Goal: Task Accomplishment & Management: Use online tool/utility

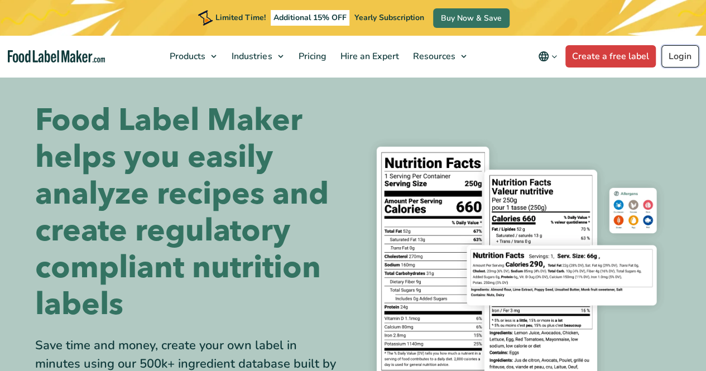
click at [672, 53] on link "Login" at bounding box center [680, 56] width 37 height 22
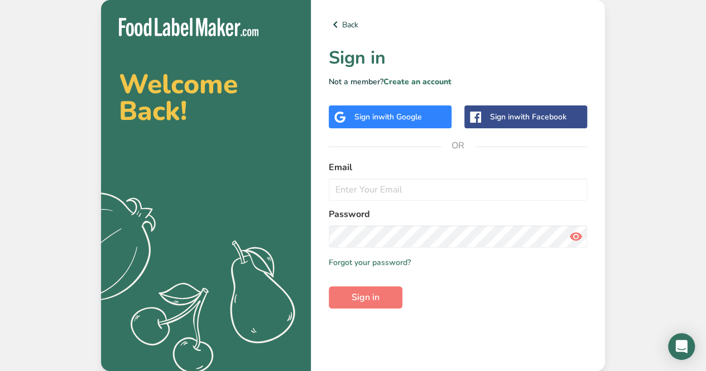
click at [395, 118] on span "with Google" at bounding box center [401, 117] width 44 height 11
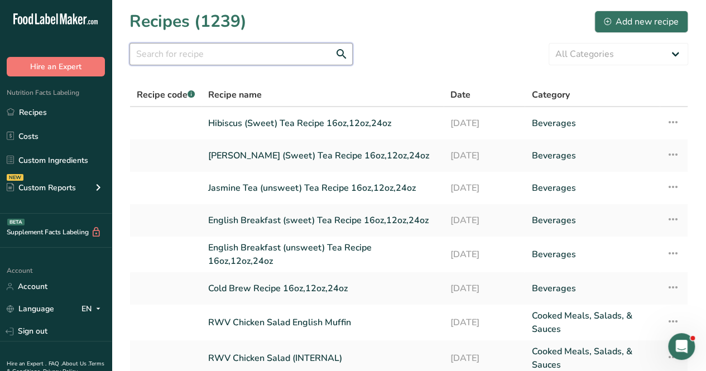
click at [236, 57] on input "text" at bounding box center [241, 54] width 223 height 22
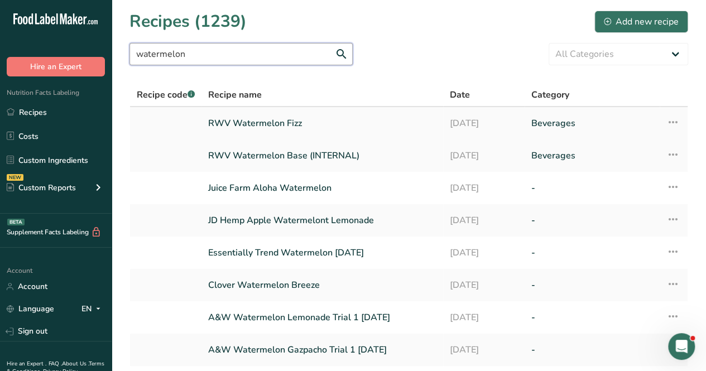
type input "watermelon"
click at [252, 124] on link "RWV Watermelon Fizz" at bounding box center [322, 123] width 228 height 23
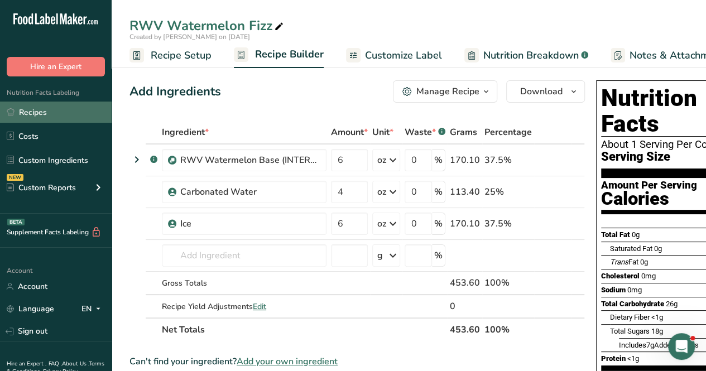
click at [42, 118] on link "Recipes" at bounding box center [56, 112] width 112 height 21
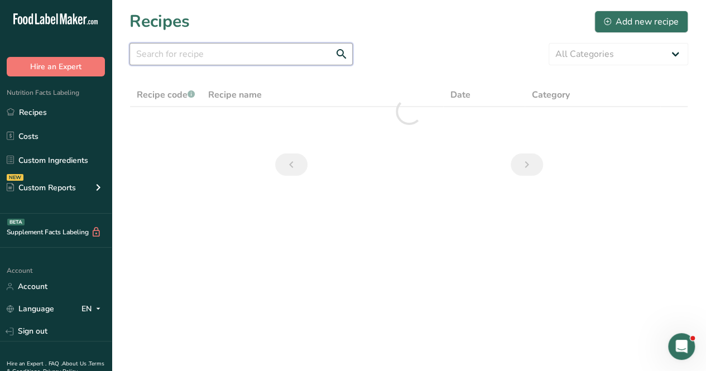
click at [214, 54] on input "text" at bounding box center [241, 54] width 223 height 22
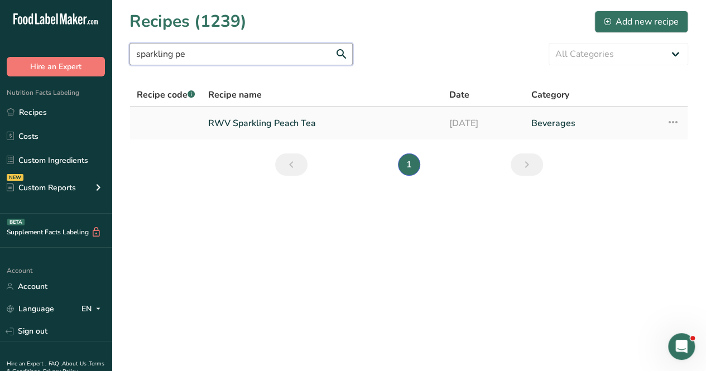
type input "sparkling pe"
click at [295, 126] on link "RWV Sparkling Peach Tea" at bounding box center [322, 123] width 228 height 23
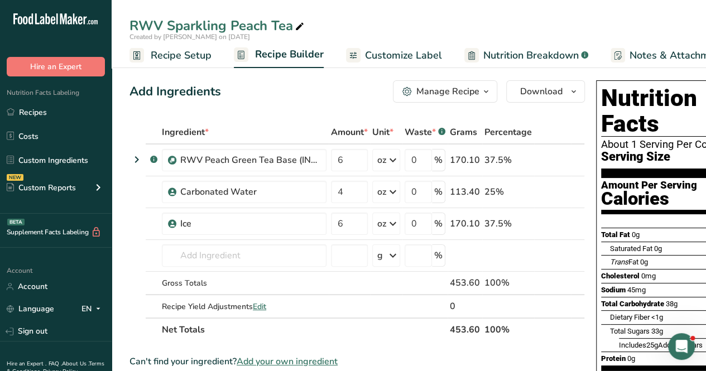
click at [299, 26] on icon at bounding box center [300, 27] width 10 height 16
type input "RWV Sparkling Peach Tea (16oz)"
click at [408, 335] on th "Net Totals" at bounding box center [304, 329] width 288 height 23
click at [418, 55] on span "Customize Label" at bounding box center [403, 55] width 77 height 15
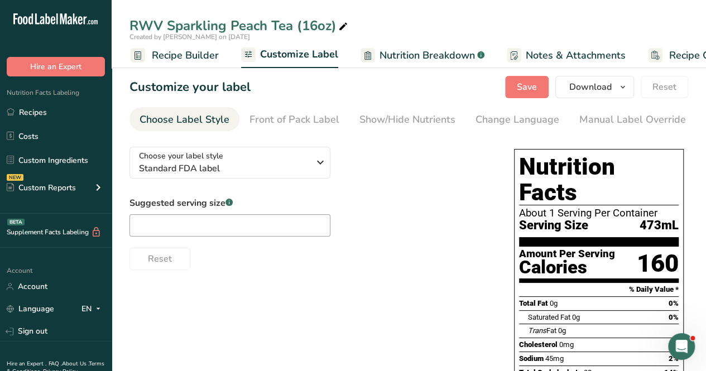
scroll to position [0, 153]
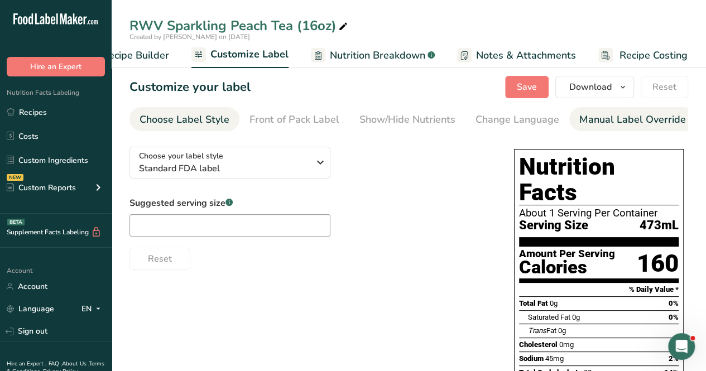
click at [603, 122] on div "Manual Label Override" at bounding box center [633, 119] width 107 height 15
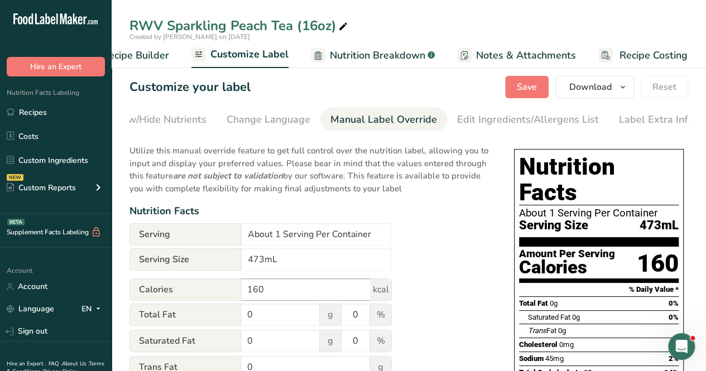
scroll to position [0, 252]
click at [298, 265] on input "473mL" at bounding box center [316, 260] width 151 height 22
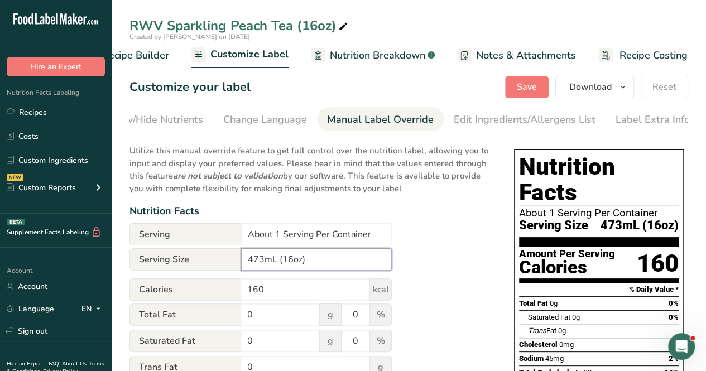
type input "473mL (16oz)"
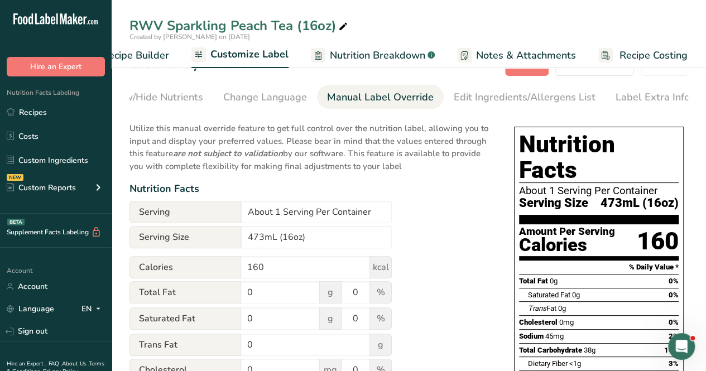
scroll to position [0, 0]
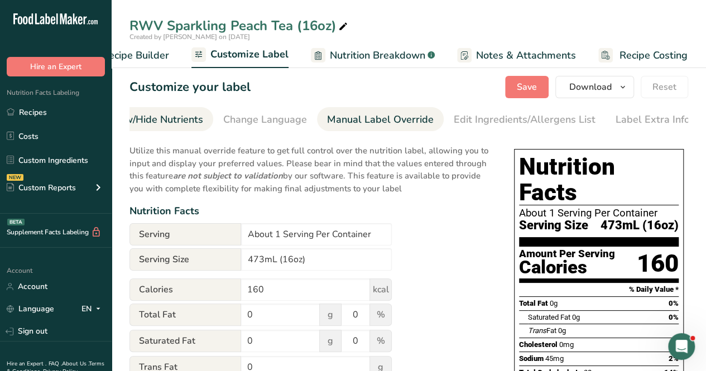
click at [193, 109] on link "Show/Hide Nutrients" at bounding box center [155, 119] width 96 height 25
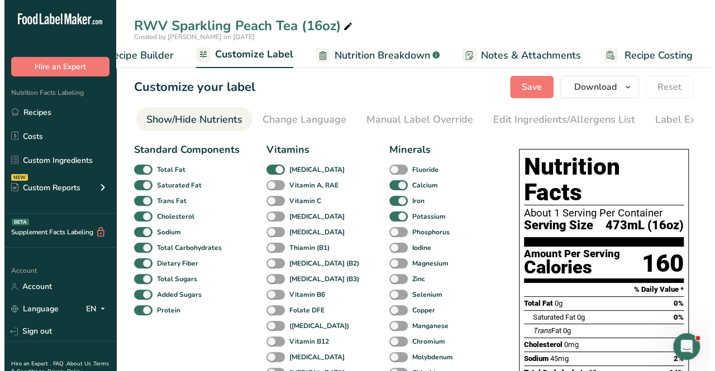
scroll to position [0, 217]
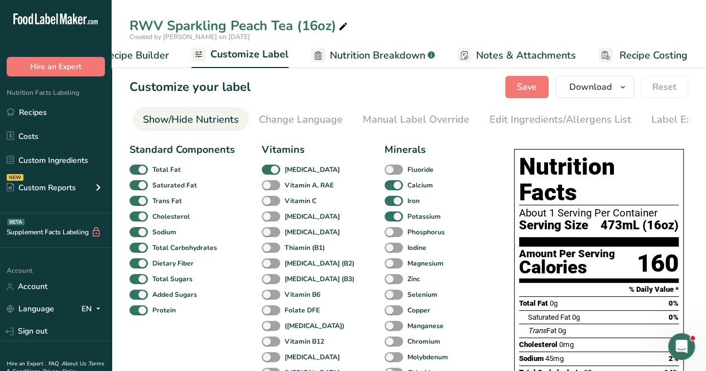
click at [157, 56] on span "Recipe Builder" at bounding box center [135, 55] width 67 height 15
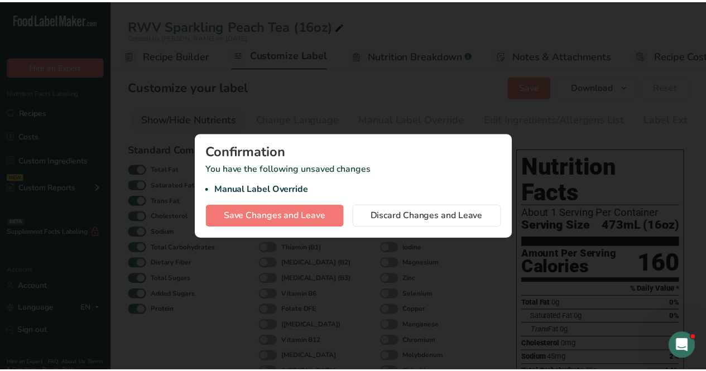
scroll to position [0, 108]
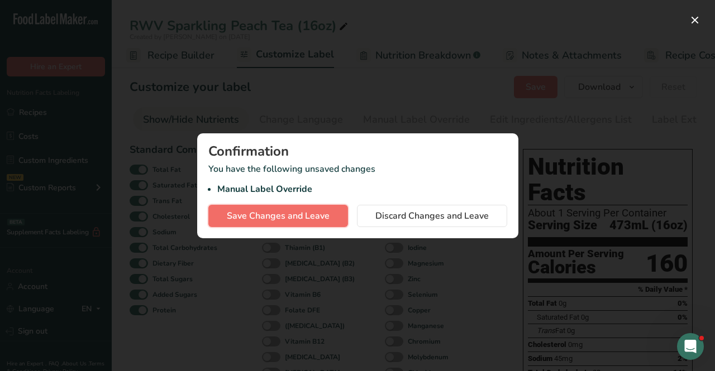
click at [304, 207] on button "Save Changes and Leave" at bounding box center [278, 216] width 140 height 22
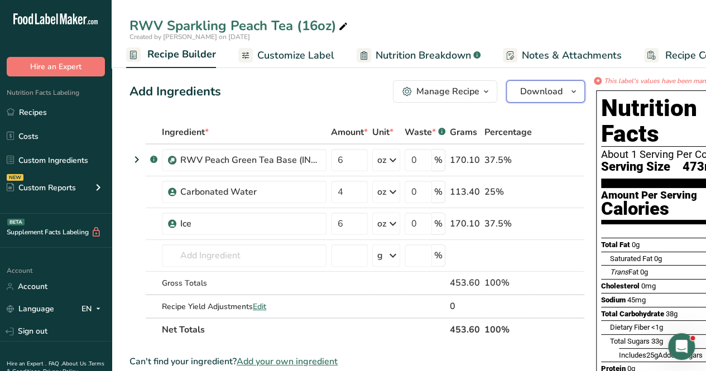
click at [542, 97] on span "Download" at bounding box center [541, 91] width 42 height 13
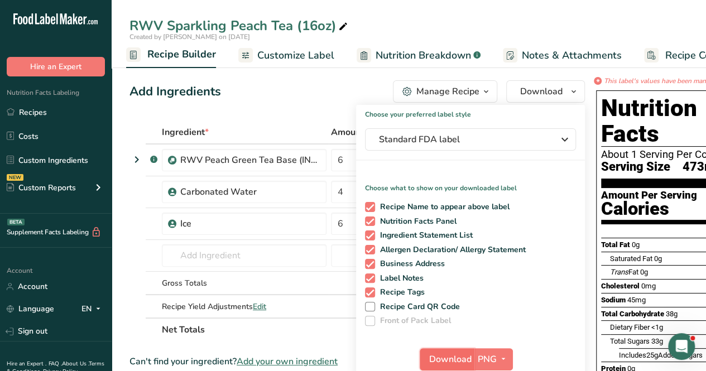
click at [455, 359] on span "Download" at bounding box center [450, 359] width 42 height 13
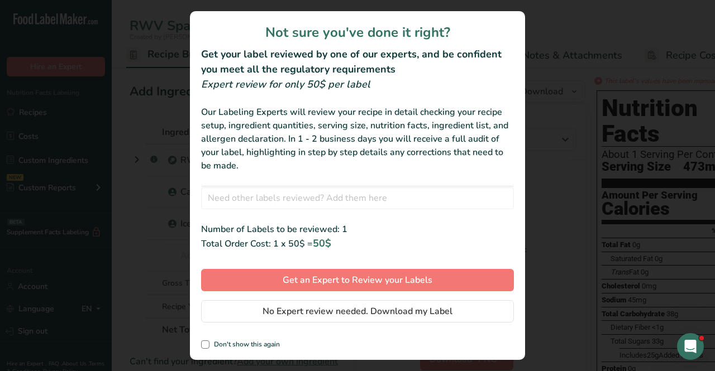
drag, startPoint x: 207, startPoint y: 342, endPoint x: 212, endPoint y: 331, distance: 12.0
click at [206, 341] on span "review labels modal" at bounding box center [205, 345] width 8 height 8
click at [206, 341] on input "Don't show this again" at bounding box center [204, 344] width 7 height 7
checkbox input "true"
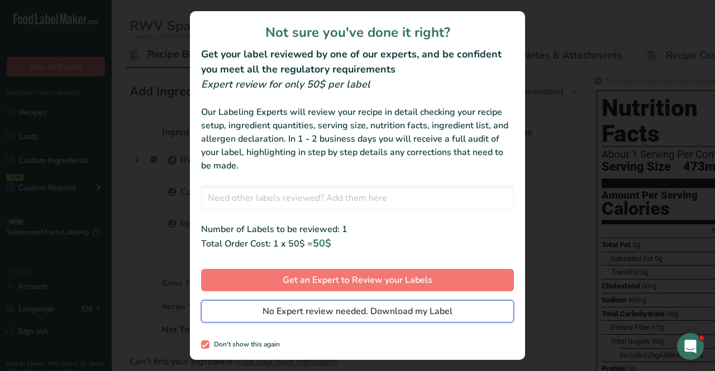
click at [290, 312] on span "No Expert review needed. Download my Label" at bounding box center [357, 311] width 190 height 13
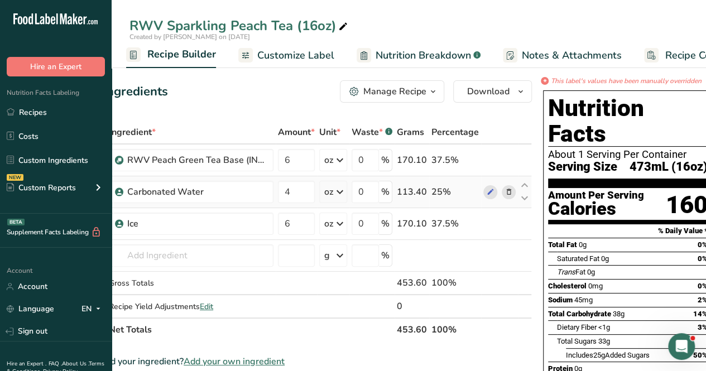
scroll to position [0, 55]
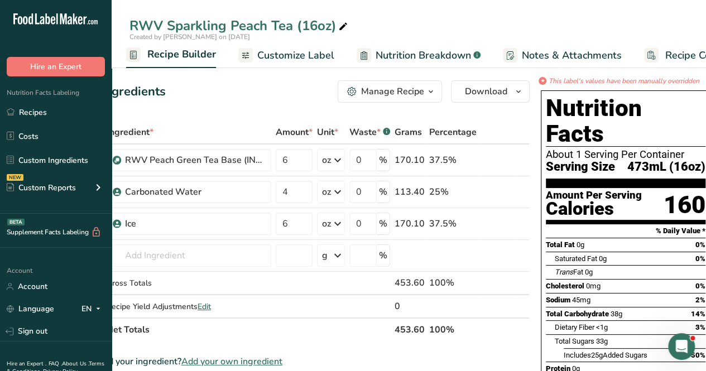
click at [446, 51] on span "Nutrition Breakdown" at bounding box center [423, 55] width 95 height 15
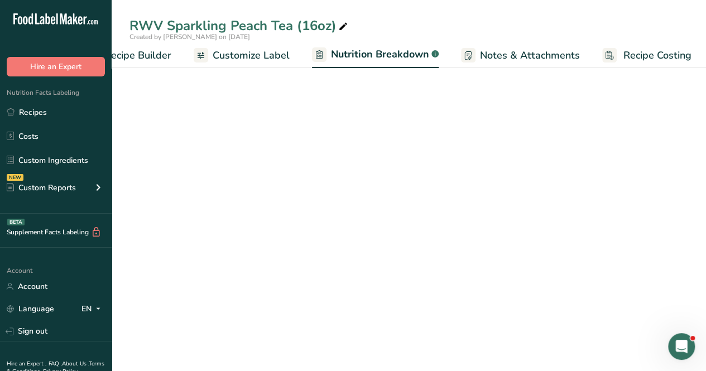
select select "Calories"
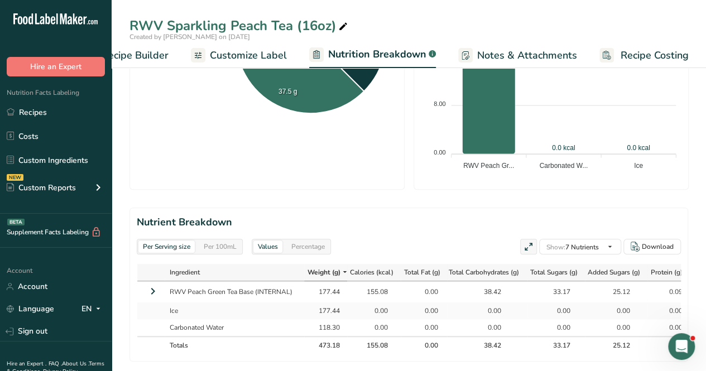
scroll to position [56, 0]
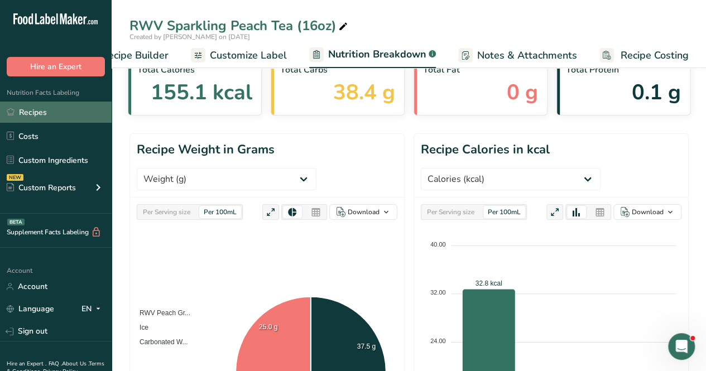
click at [50, 114] on link "Recipes" at bounding box center [56, 112] width 112 height 21
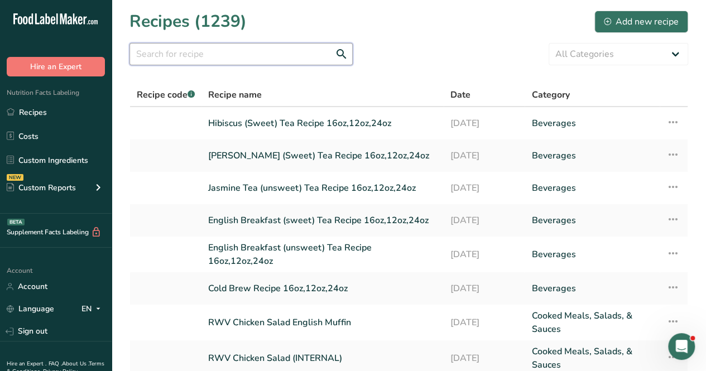
click at [159, 58] on input "text" at bounding box center [241, 54] width 223 height 22
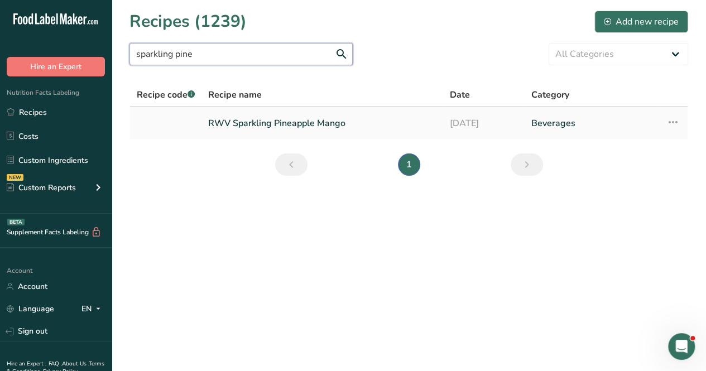
type input "sparkling pine"
click at [315, 128] on link "RWV Sparkling Pineapple Mango" at bounding box center [322, 123] width 228 height 23
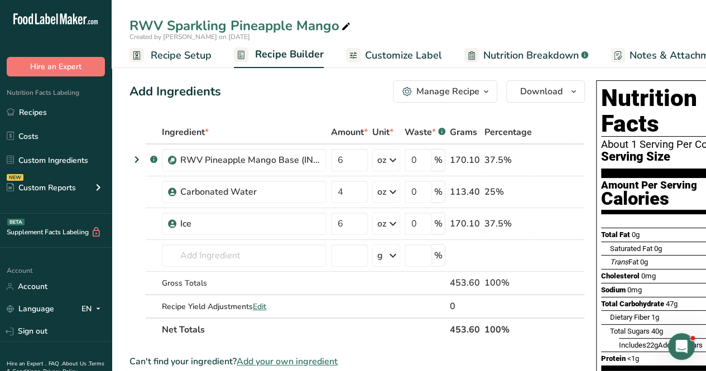
click at [340, 27] on span at bounding box center [346, 26] width 13 height 13
type input "RWV Sparkling Pineapple Mango 16oz"
click at [272, 90] on div "Add Ingredients Manage Recipe Delete Recipe Duplicate Recipe Scale Recipe Save …" at bounding box center [358, 91] width 456 height 22
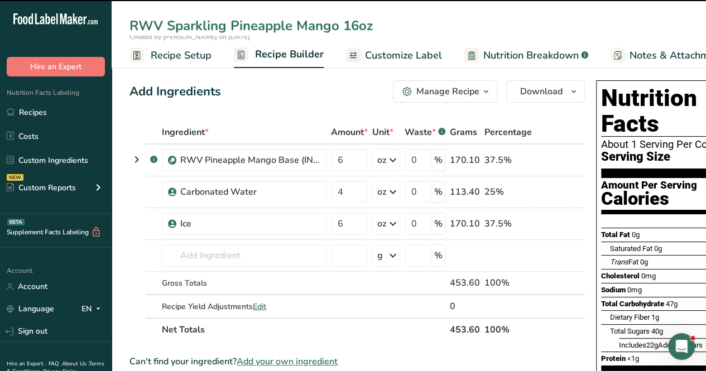
click at [382, 50] on span "Customize Label" at bounding box center [403, 55] width 77 height 15
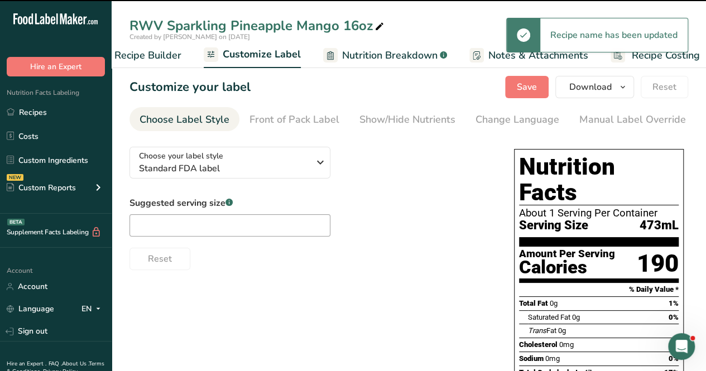
scroll to position [0, 153]
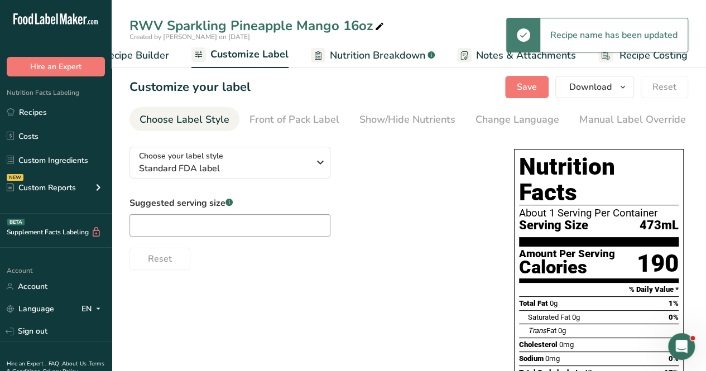
click at [367, 48] on span "Nutrition Breakdown" at bounding box center [377, 55] width 95 height 15
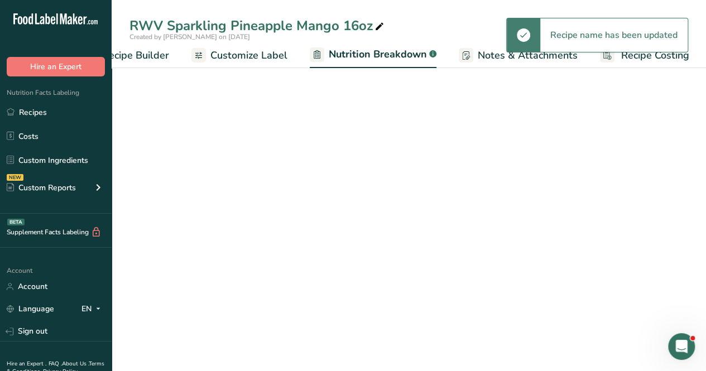
scroll to position [0, 154]
select select "Calories"
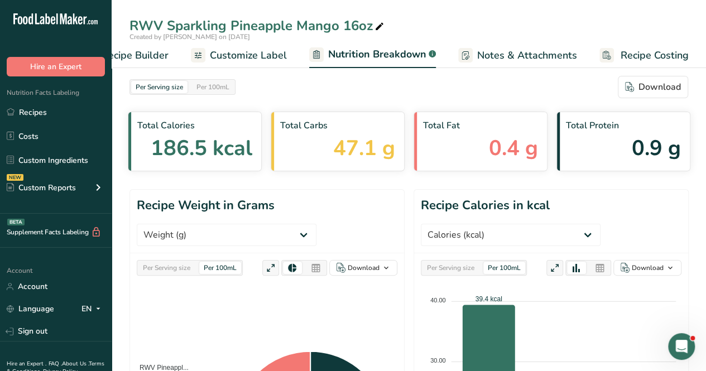
click at [225, 55] on span "Customize Label" at bounding box center [248, 55] width 77 height 15
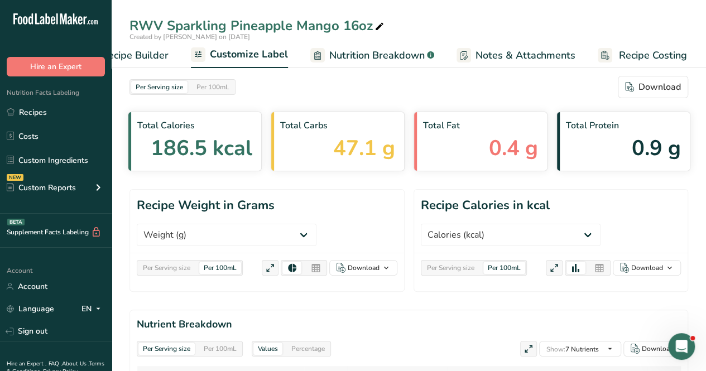
scroll to position [0, 153]
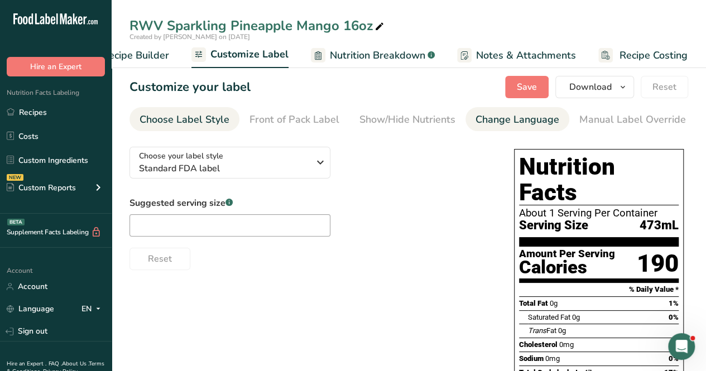
click at [508, 113] on div "Change Language" at bounding box center [518, 119] width 84 height 15
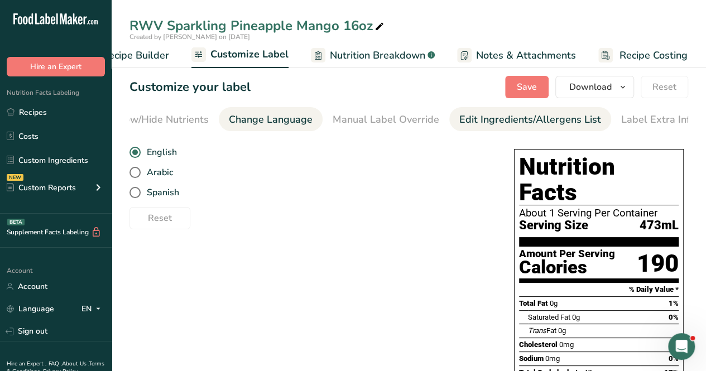
scroll to position [0, 252]
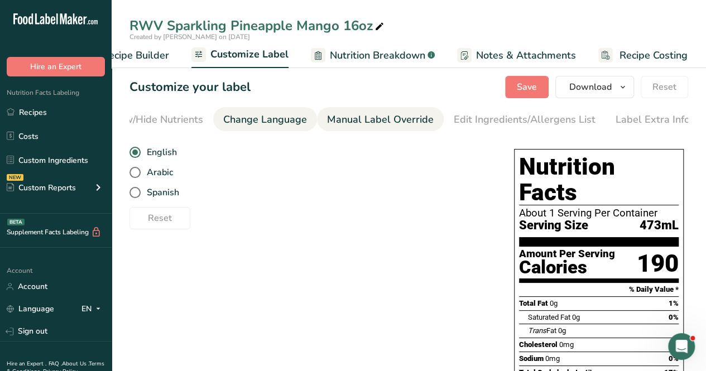
click at [359, 111] on link "Manual Label Override" at bounding box center [380, 119] width 107 height 25
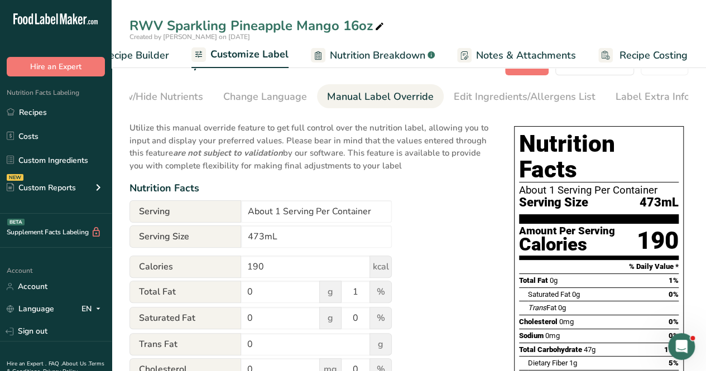
scroll to position [56, 0]
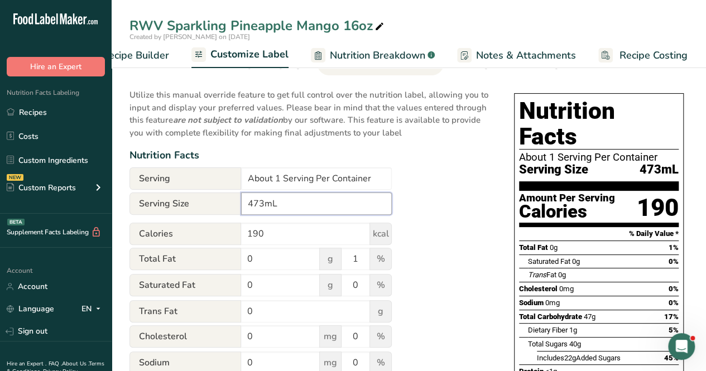
click at [315, 202] on input "473mL" at bounding box center [316, 204] width 151 height 22
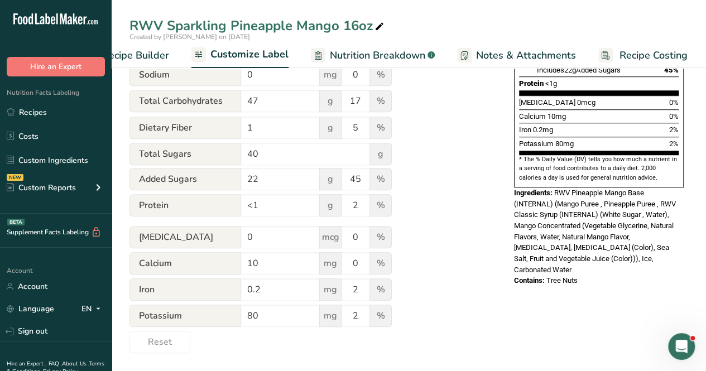
scroll to position [0, 0]
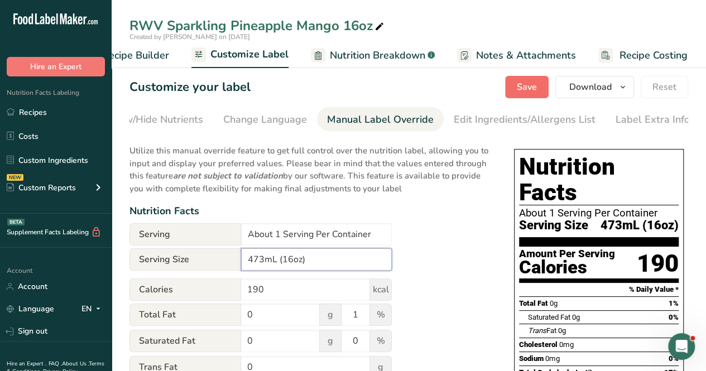
type input "473mL (16oz)"
click at [536, 86] on span "Save" at bounding box center [527, 86] width 20 height 13
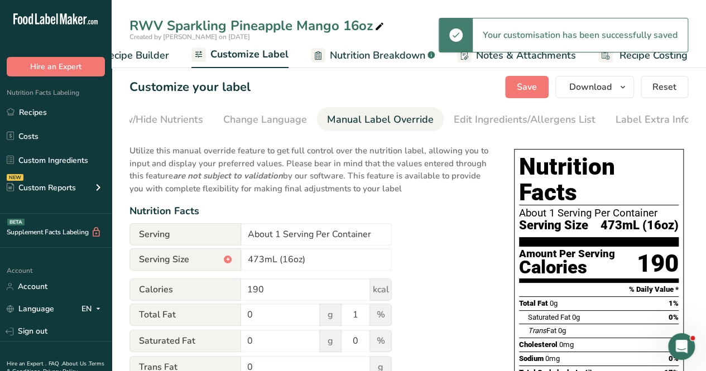
click at [150, 56] on span "Recipe Builder" at bounding box center [135, 55] width 67 height 15
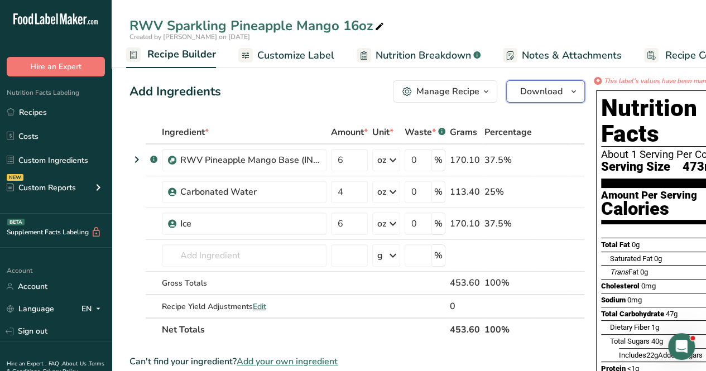
click at [554, 90] on span "Download" at bounding box center [541, 91] width 42 height 13
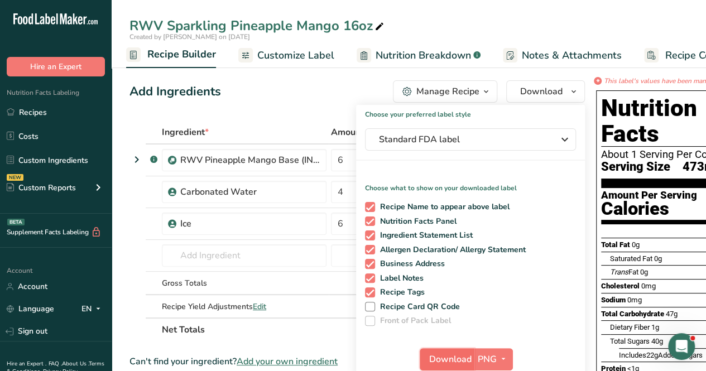
click at [450, 364] on span "Download" at bounding box center [450, 359] width 42 height 13
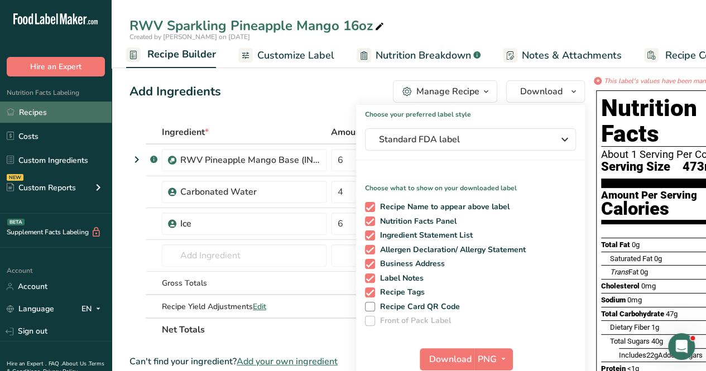
click at [45, 116] on link "Recipes" at bounding box center [56, 112] width 112 height 21
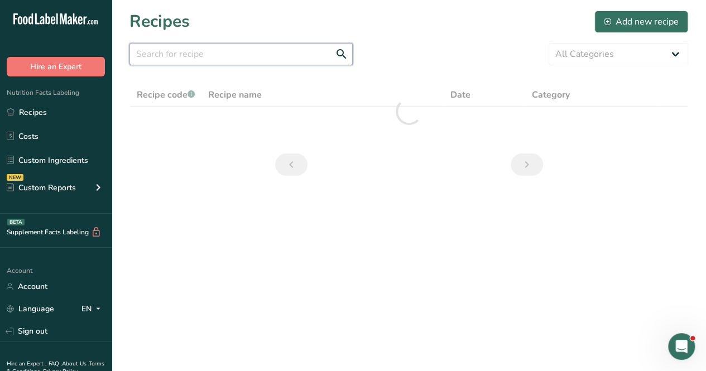
click at [197, 56] on input "text" at bounding box center [241, 54] width 223 height 22
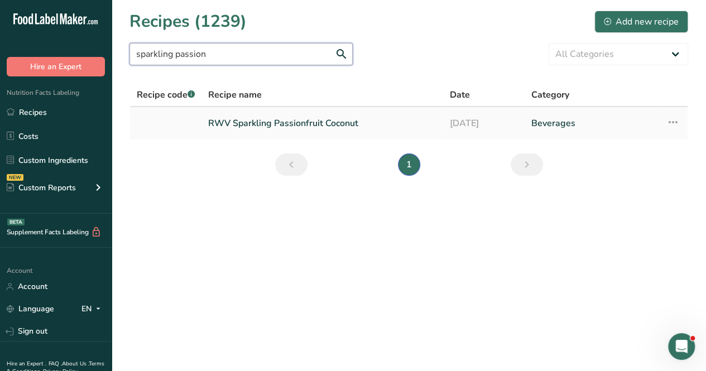
type input "sparkling passion"
click at [351, 118] on link "RWV Sparkling Passionfruit Coconut" at bounding box center [322, 123] width 228 height 23
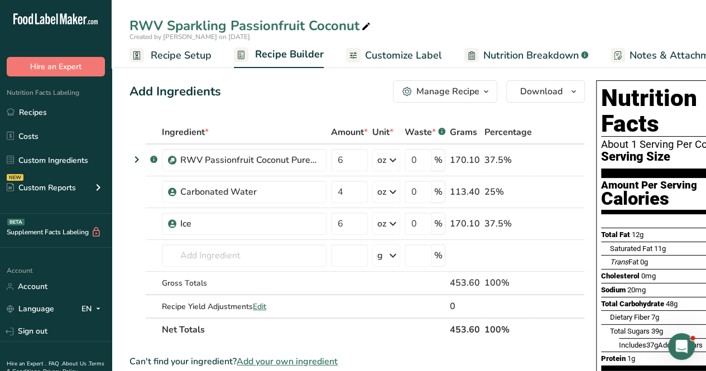
click at [520, 54] on span "Nutrition Breakdown" at bounding box center [531, 55] width 95 height 15
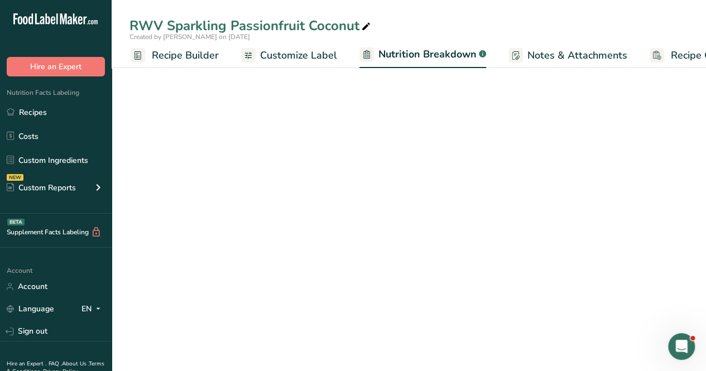
select select "Calories"
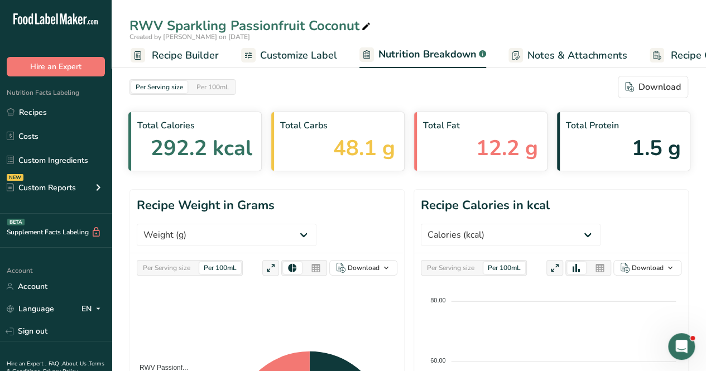
scroll to position [0, 154]
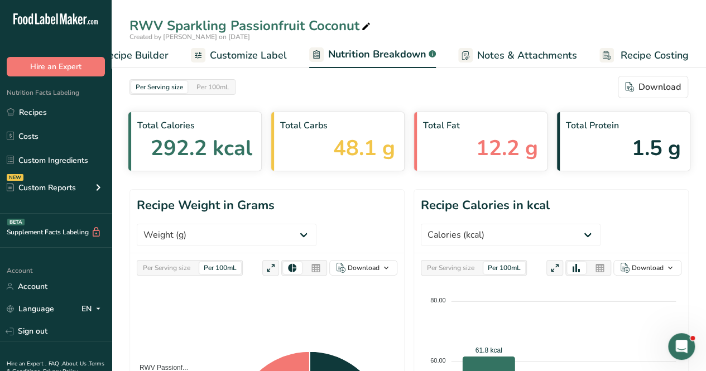
click at [249, 49] on span "Customize Label" at bounding box center [248, 55] width 77 height 15
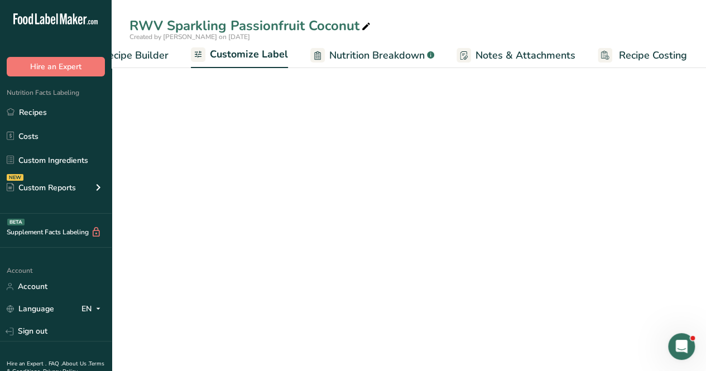
scroll to position [0, 153]
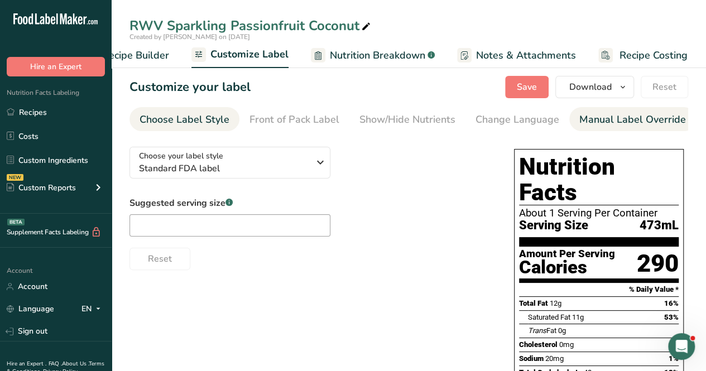
click at [632, 127] on link "Manual Label Override" at bounding box center [633, 119] width 107 height 25
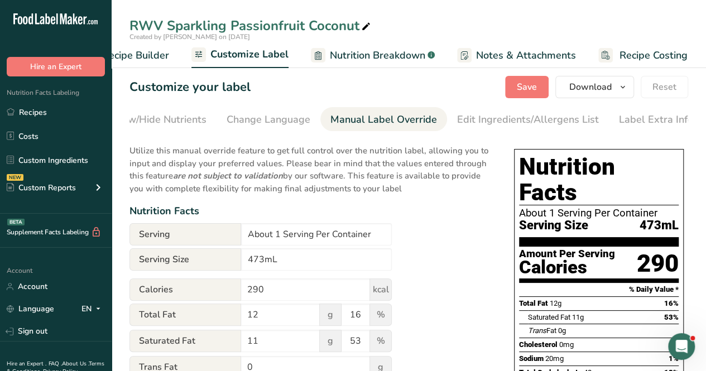
scroll to position [0, 252]
click at [340, 266] on input "473mL" at bounding box center [316, 260] width 151 height 22
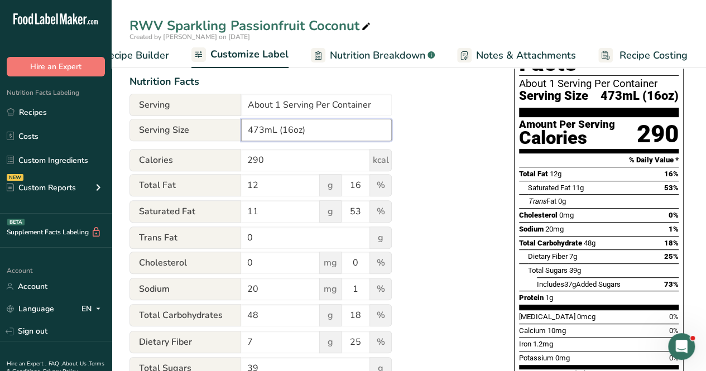
scroll to position [0, 0]
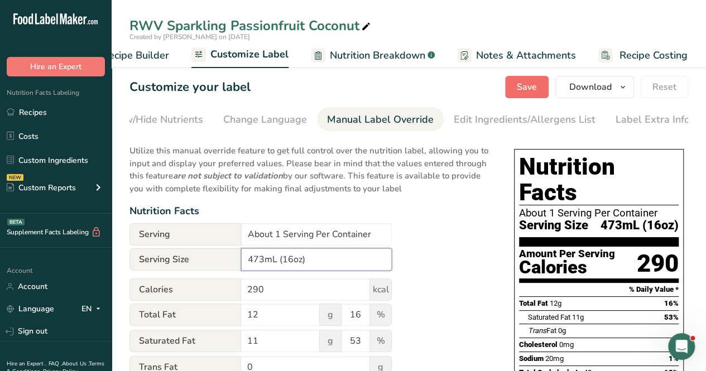
type input "473mL (16oz)"
click at [537, 91] on span "Save" at bounding box center [527, 86] width 20 height 13
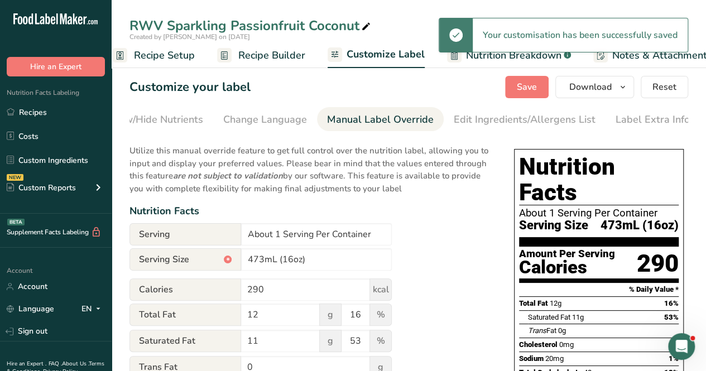
click at [171, 48] on span "Recipe Setup" at bounding box center [164, 55] width 61 height 15
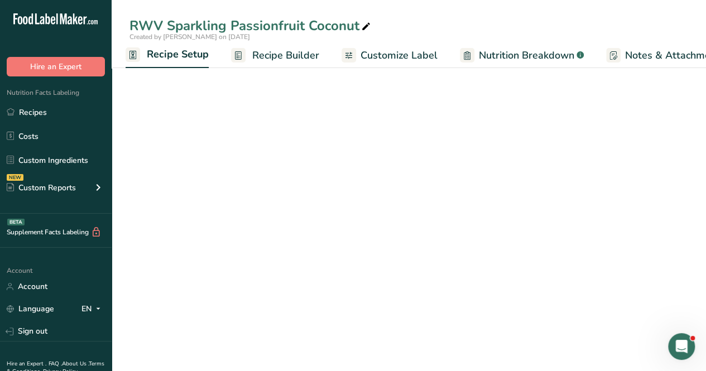
select select "18"
select select "22"
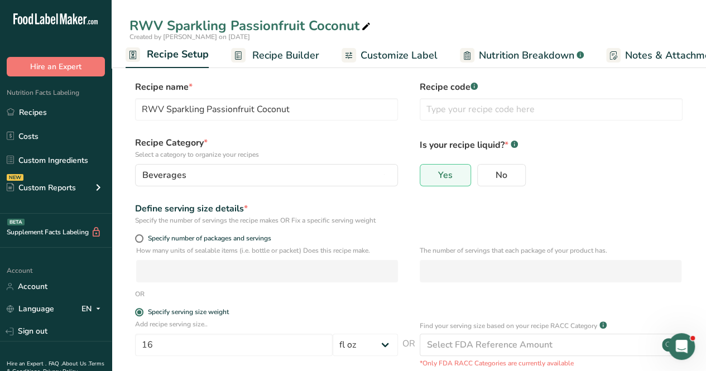
click at [292, 63] on link "Recipe Builder" at bounding box center [275, 55] width 88 height 25
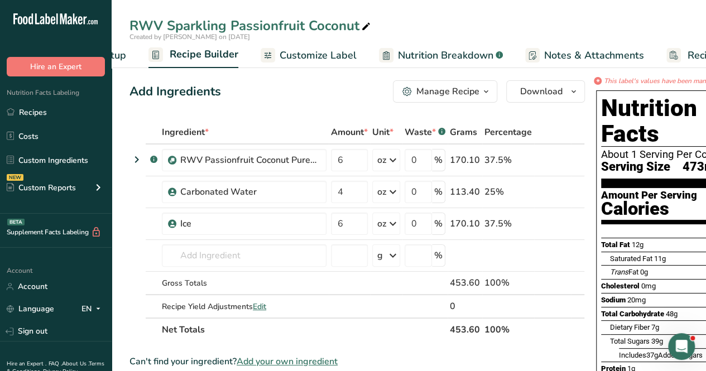
scroll to position [0, 108]
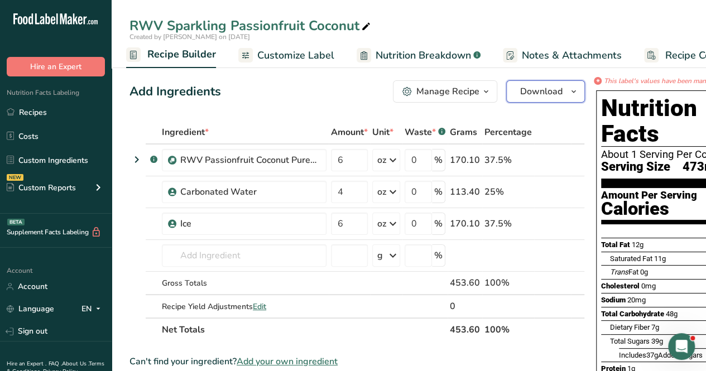
click at [561, 99] on button "Download" at bounding box center [546, 91] width 79 height 22
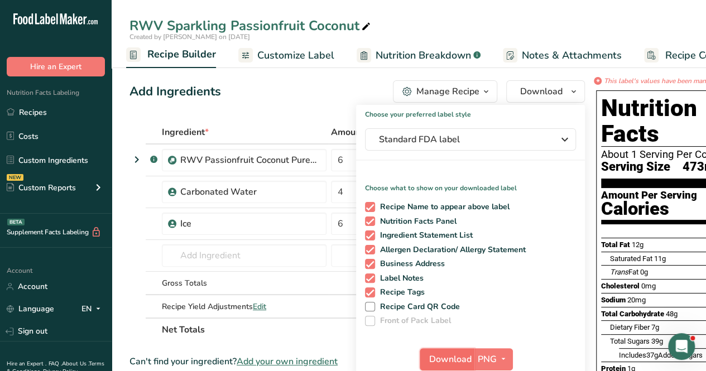
click at [460, 357] on span "Download" at bounding box center [450, 359] width 42 height 13
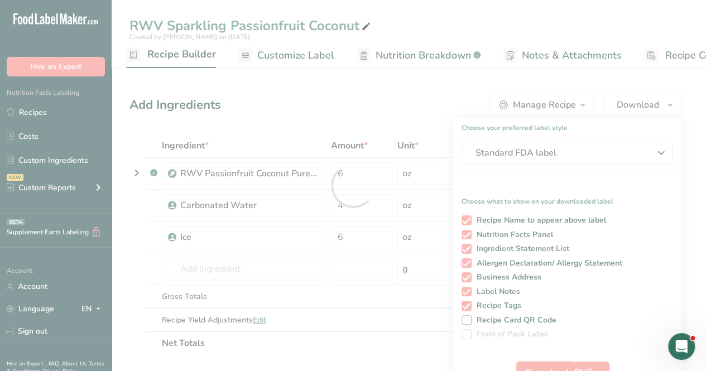
scroll to position [0, 0]
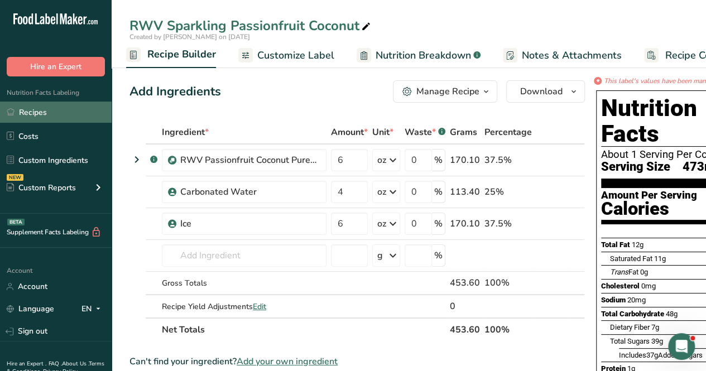
click at [42, 108] on link "Recipes" at bounding box center [56, 112] width 112 height 21
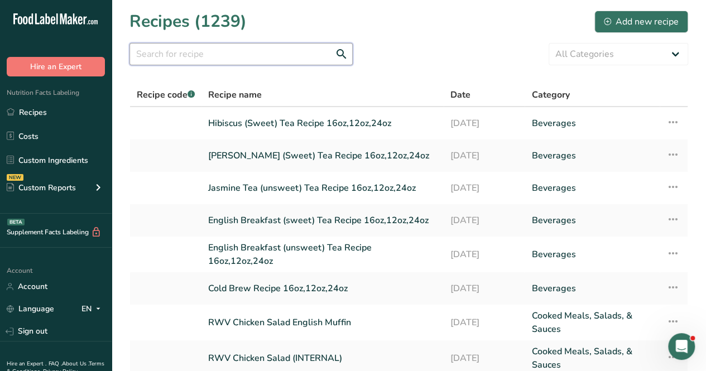
click at [265, 59] on input "text" at bounding box center [241, 54] width 223 height 22
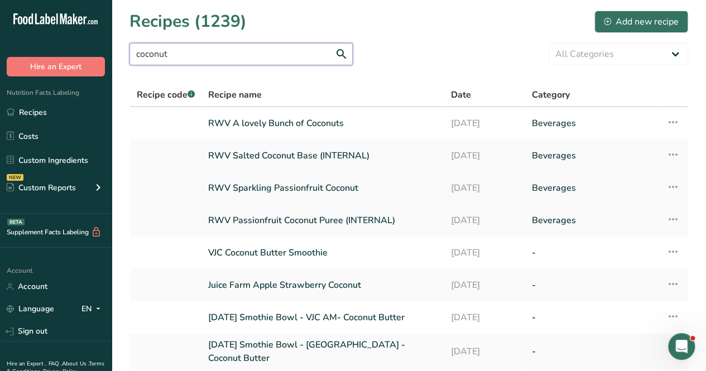
type input "coconut"
click at [284, 190] on link "RWV Sparkling Passionfruit Coconut" at bounding box center [322, 187] width 229 height 23
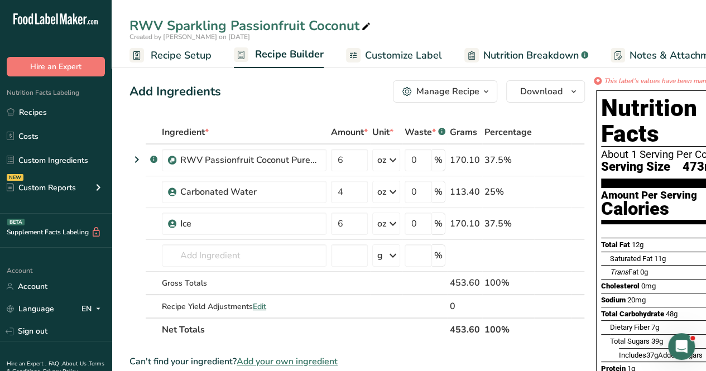
click at [357, 23] on div "RWV Sparkling Passionfruit Coconut" at bounding box center [251, 26] width 243 height 20
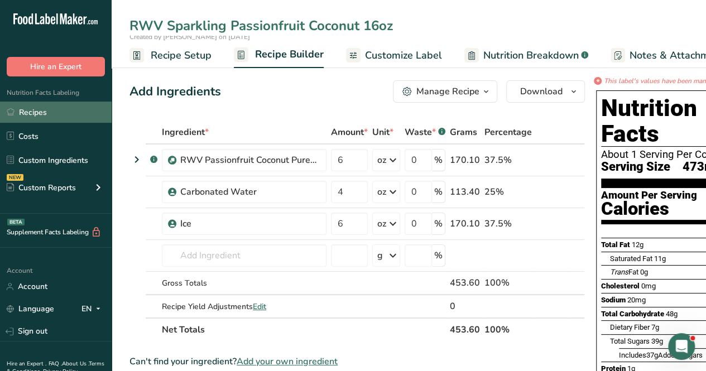
type input "RWV Sparkling Passionfruit Coconut 16oz"
click at [78, 117] on link "Recipes" at bounding box center [56, 112] width 112 height 21
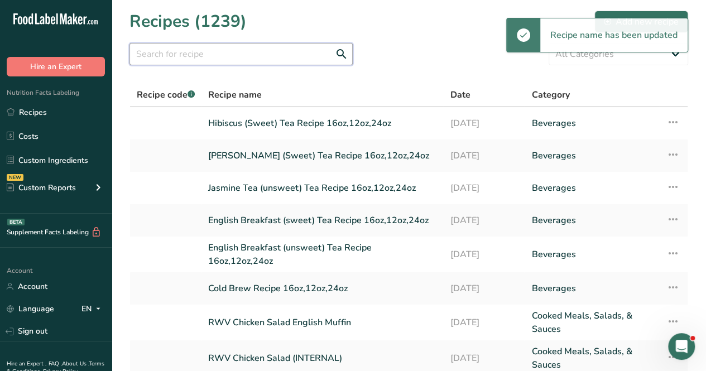
click at [235, 56] on input "text" at bounding box center [241, 54] width 223 height 22
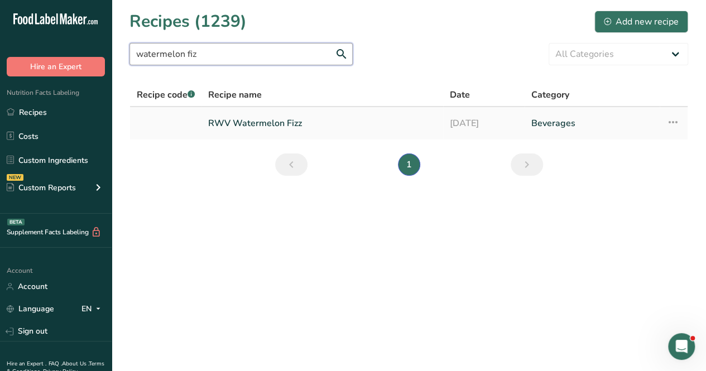
type input "watermelon fiz"
click at [242, 120] on link "RWV Watermelon Fizz" at bounding box center [322, 123] width 228 height 23
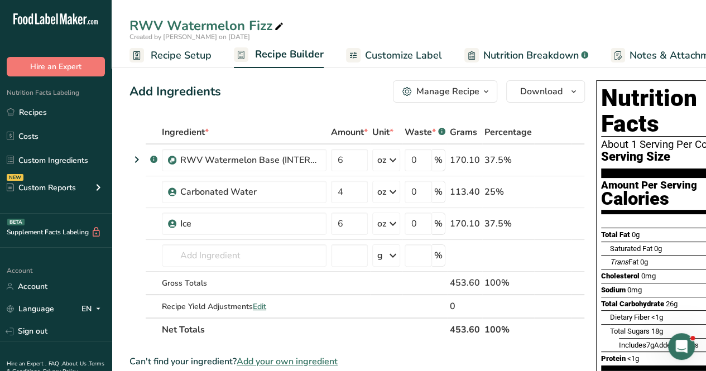
click at [276, 19] on icon at bounding box center [279, 27] width 10 height 16
type input "RWV Watermelon Fizz 16oz"
click at [358, 95] on div "Add Ingredients Manage Recipe Delete Recipe Duplicate Recipe Scale Recipe Save …" at bounding box center [358, 91] width 456 height 22
click at [384, 171] on td "oz Weight Units g kg mg See more Volume Units l Volume units require a density …" at bounding box center [386, 161] width 32 height 32
click at [385, 168] on div "oz" at bounding box center [386, 160] width 28 height 22
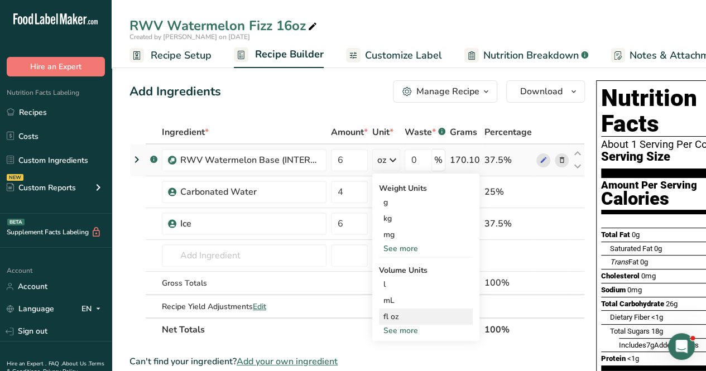
click at [419, 312] on div "fl oz" at bounding box center [426, 317] width 85 height 12
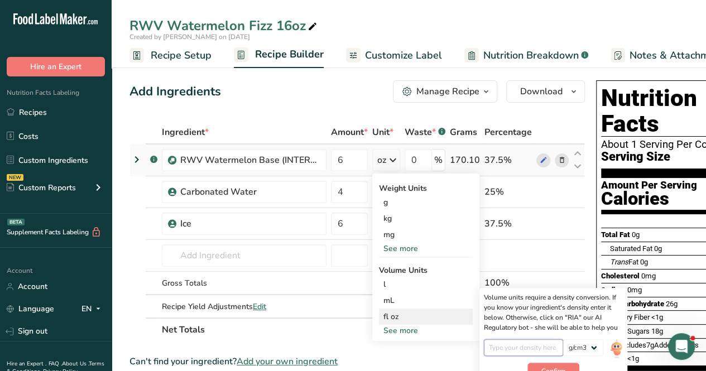
click at [518, 343] on input "number" at bounding box center [524, 348] width 80 height 17
type input "1"
click at [543, 366] on span "Confirm" at bounding box center [554, 371] width 24 height 10
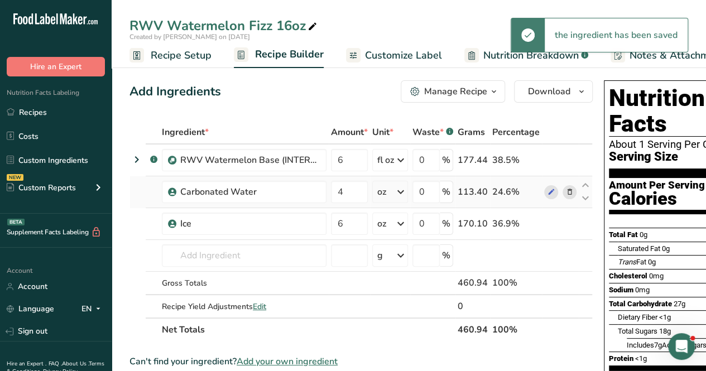
click at [379, 188] on div "oz" at bounding box center [382, 191] width 9 height 13
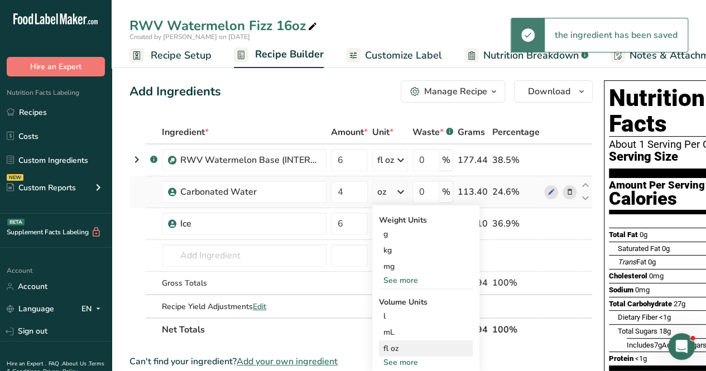
click at [440, 350] on div "fl oz" at bounding box center [426, 349] width 85 height 12
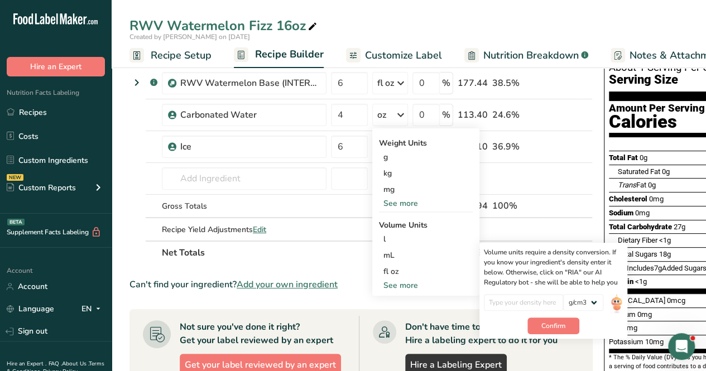
scroll to position [112, 0]
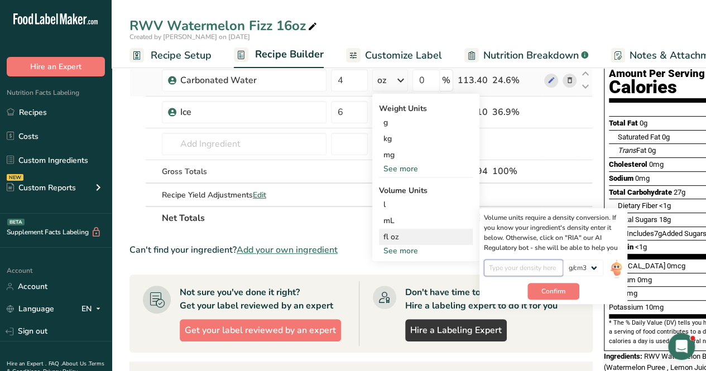
click at [536, 275] on input "number" at bounding box center [524, 268] width 80 height 17
type input "1"
click at [547, 289] on span "Confirm" at bounding box center [554, 291] width 24 height 10
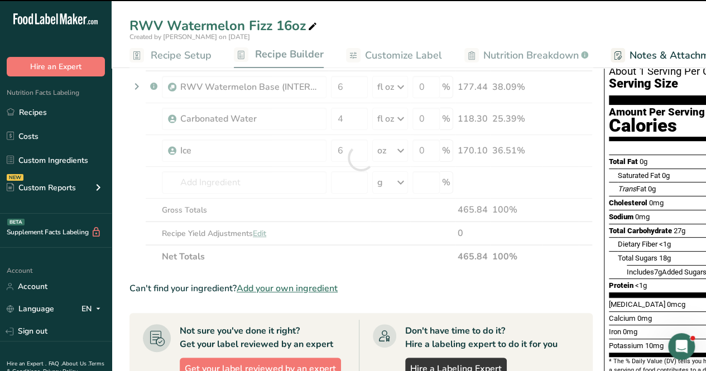
scroll to position [56, 0]
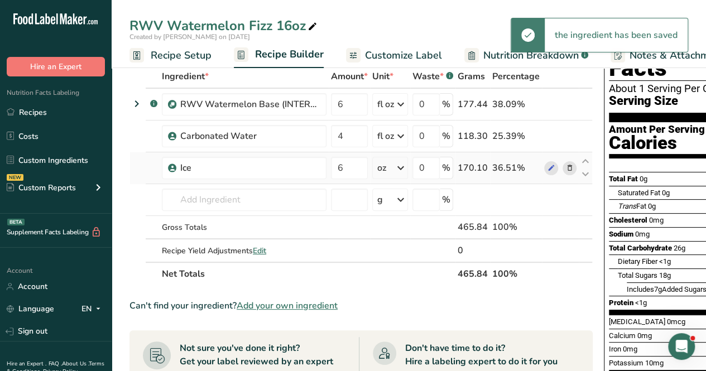
click at [375, 169] on div "oz" at bounding box center [390, 168] width 36 height 22
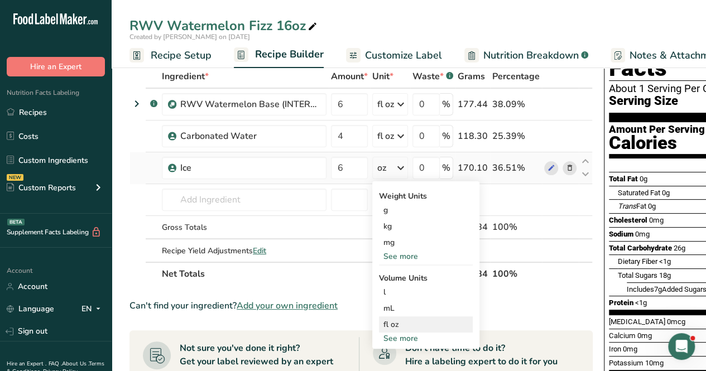
click at [411, 322] on div "fl oz" at bounding box center [426, 325] width 85 height 12
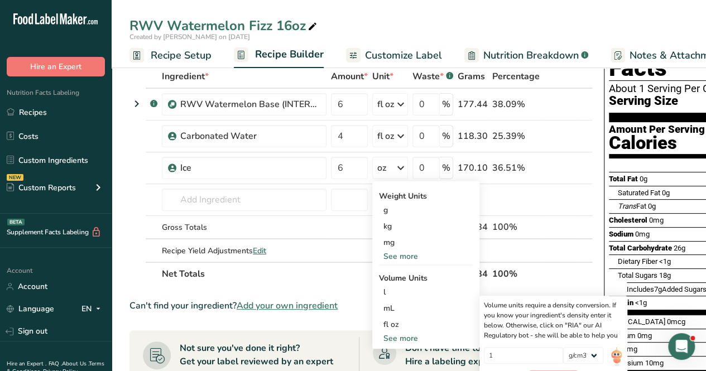
scroll to position [112, 0]
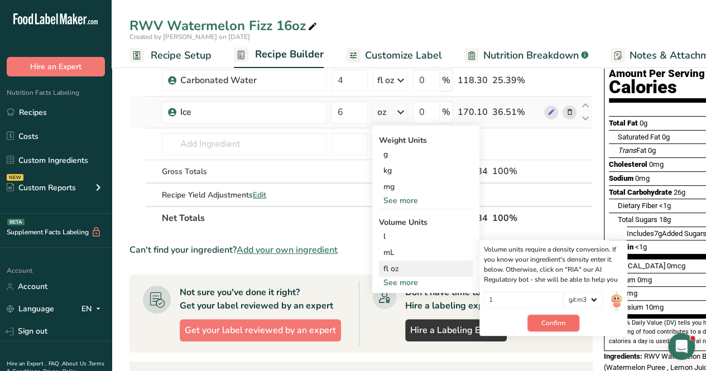
click at [552, 318] on span "Confirm" at bounding box center [554, 323] width 24 height 10
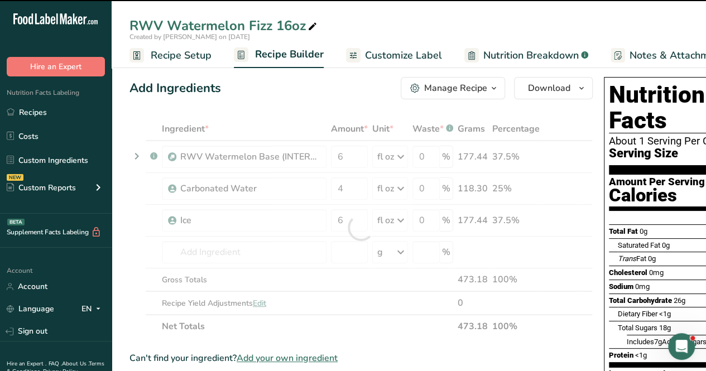
scroll to position [0, 0]
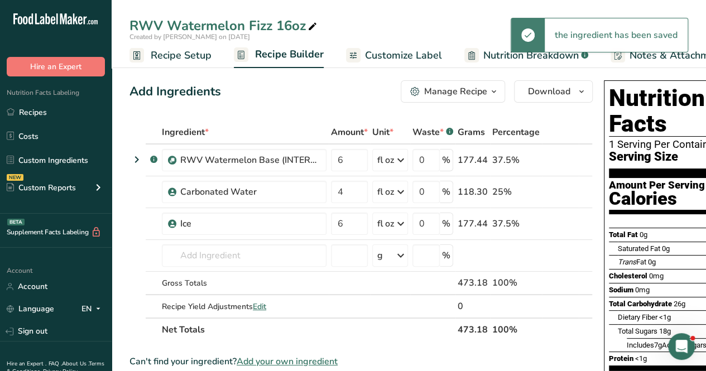
click at [417, 56] on span "Customize Label" at bounding box center [403, 55] width 77 height 15
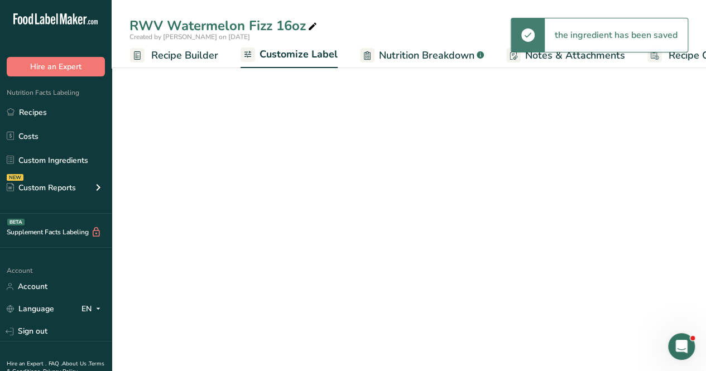
scroll to position [0, 153]
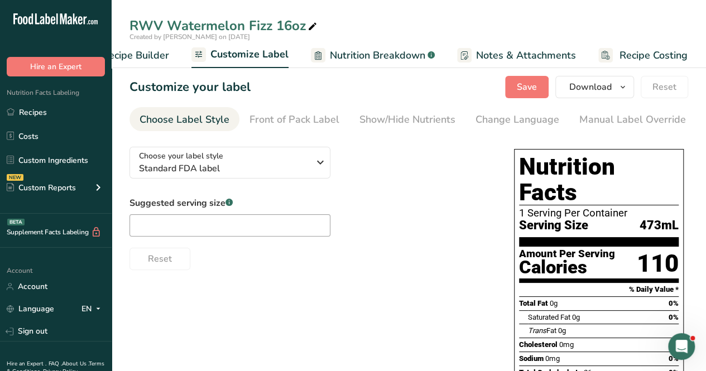
drag, startPoint x: 624, startPoint y: 120, endPoint x: 595, endPoint y: 141, distance: 35.5
click at [624, 121] on div "Manual Label Override" at bounding box center [633, 119] width 107 height 15
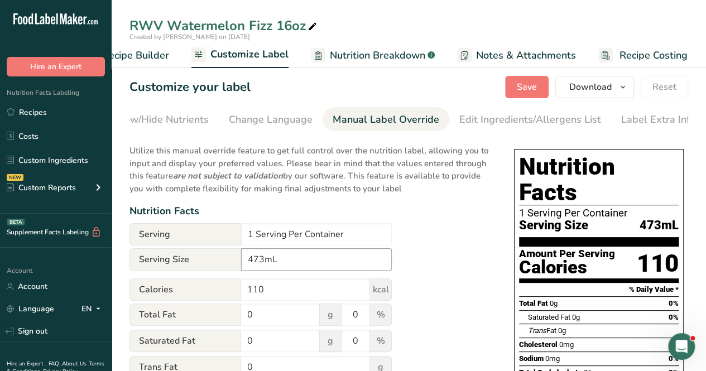
scroll to position [0, 252]
click at [357, 268] on input "473mL" at bounding box center [316, 260] width 151 height 22
type input "473mL (16oz)"
click at [529, 90] on span "Save" at bounding box center [527, 86] width 20 height 13
click at [155, 56] on span "Recipe Builder" at bounding box center [135, 55] width 67 height 15
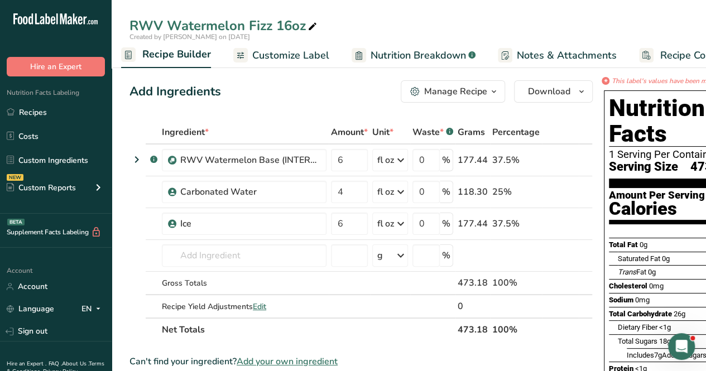
scroll to position [0, 108]
click at [558, 102] on button "Download" at bounding box center [553, 91] width 79 height 22
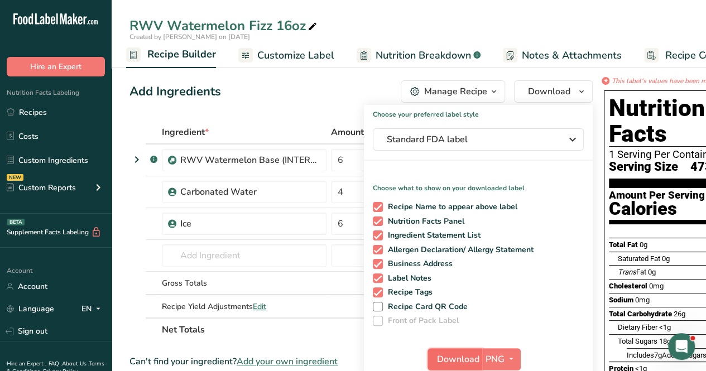
click at [472, 366] on button "Download" at bounding box center [455, 359] width 55 height 22
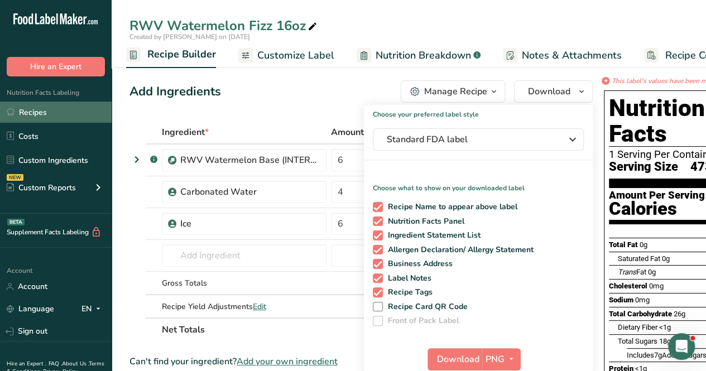
click at [71, 113] on link "Recipes" at bounding box center [56, 112] width 112 height 21
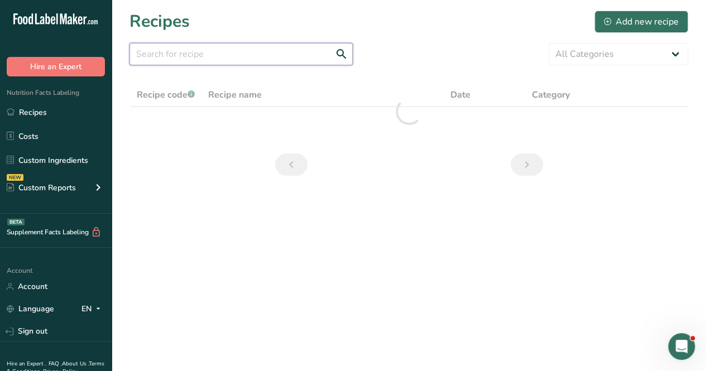
click at [233, 56] on input "text" at bounding box center [241, 54] width 223 height 22
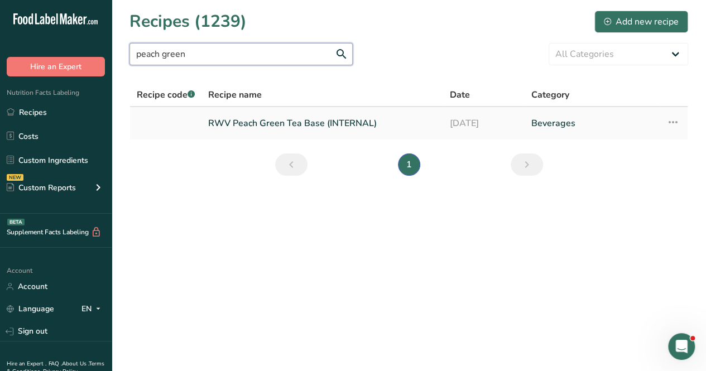
type input "peach green"
click at [327, 130] on link "RWV Peach Green Tea Base (INTERNAL)" at bounding box center [322, 123] width 228 height 23
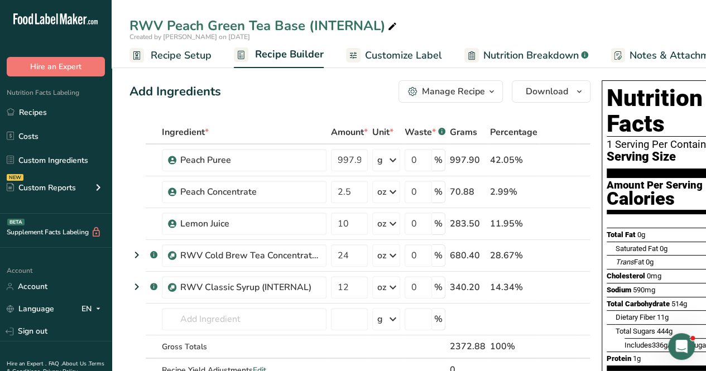
click at [177, 53] on span "Recipe Setup" at bounding box center [181, 55] width 61 height 15
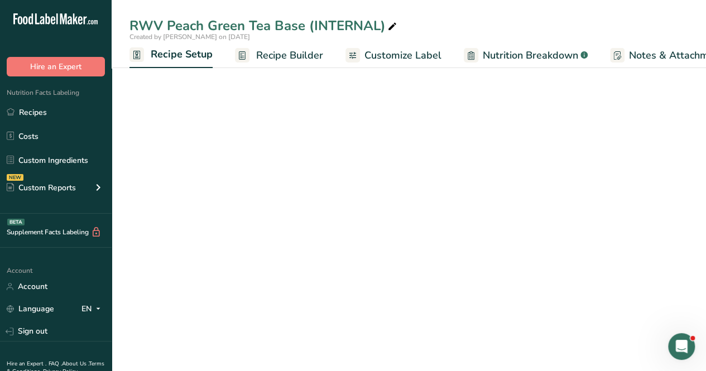
scroll to position [0, 4]
select select "22"
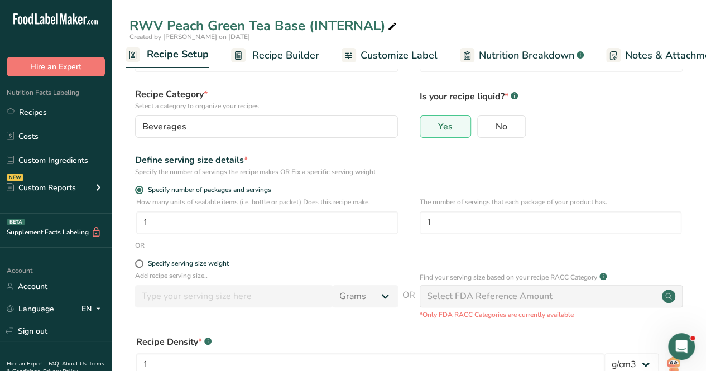
scroll to position [112, 0]
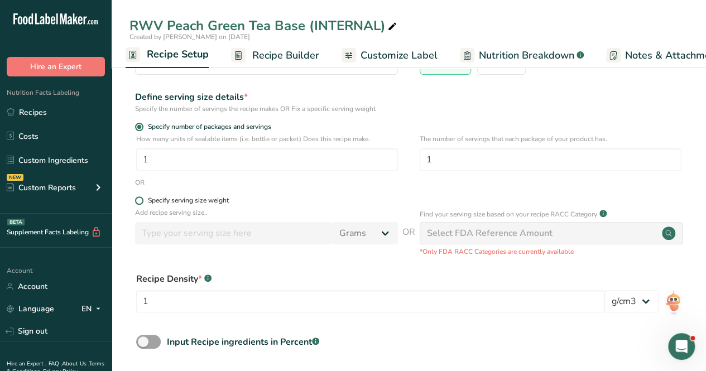
click at [138, 199] on span at bounding box center [139, 201] width 8 height 8
click at [138, 199] on input "Specify serving size weight" at bounding box center [138, 200] width 7 height 7
radio input "true"
radio input "false"
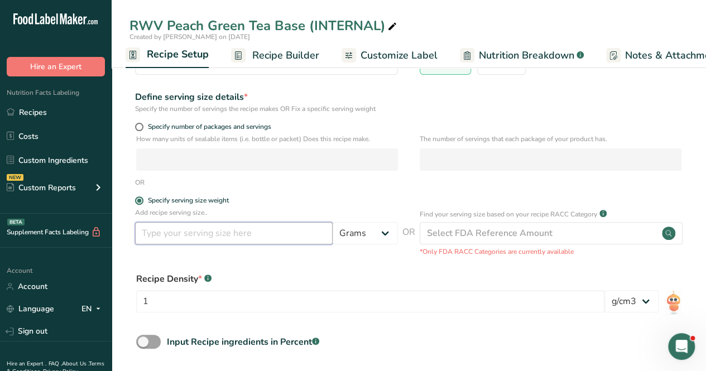
click at [195, 232] on input "number" at bounding box center [234, 233] width 198 height 22
type input "100.001"
click at [365, 233] on select "Grams kg mg mcg lb oz l mL fl oz tbsp tsp cup qt gallon" at bounding box center [365, 233] width 65 height 22
select select "17"
click at [333, 222] on select "Grams kg mg mcg lb oz l mL fl oz tbsp tsp cup qt gallon" at bounding box center [365, 233] width 65 height 22
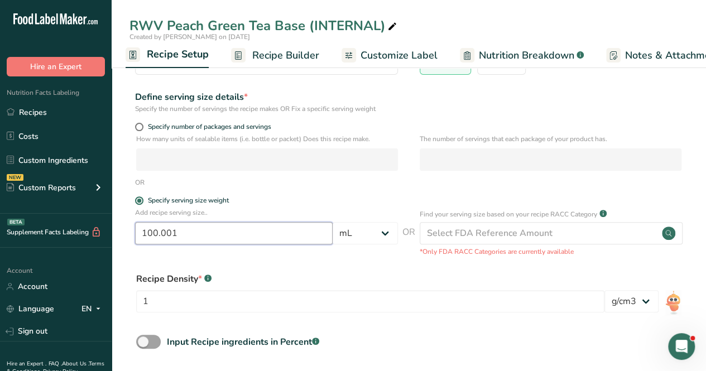
click at [252, 234] on input "100.001" at bounding box center [234, 233] width 198 height 22
type input "100"
click at [367, 236] on select "Grams kg mg mcg lb oz l mL fl oz tbsp tsp cup qt gallon" at bounding box center [365, 233] width 65 height 22
click at [312, 259] on form "Recipe name * RWV Peach Green Tea Base (INTERNAL) Recipe code .a-a{fill:#347362…" at bounding box center [409, 186] width 559 height 434
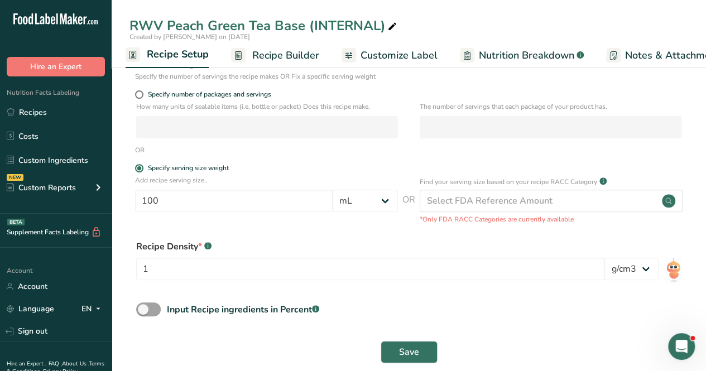
scroll to position [161, 0]
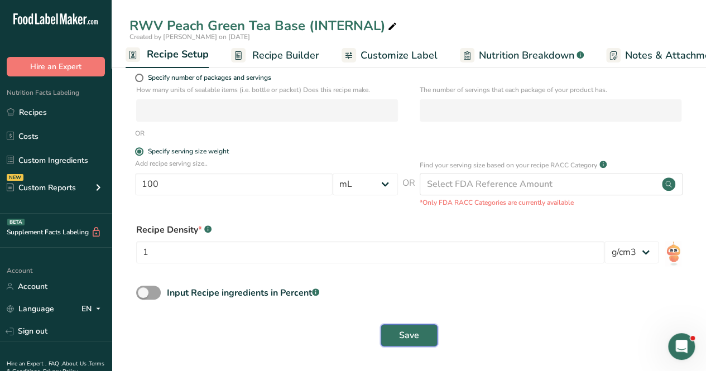
click at [429, 332] on button "Save" at bounding box center [409, 335] width 57 height 22
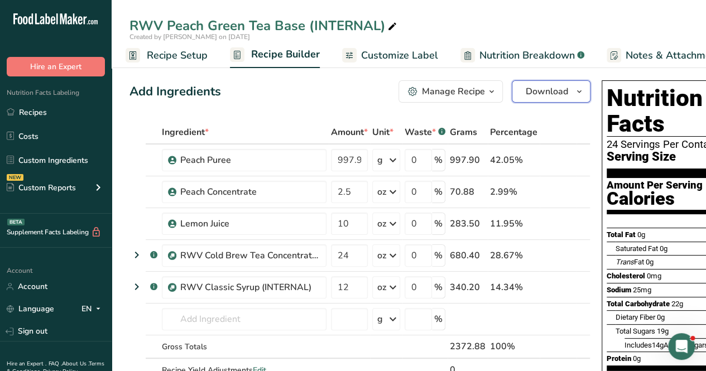
click at [550, 92] on span "Download" at bounding box center [547, 91] width 42 height 13
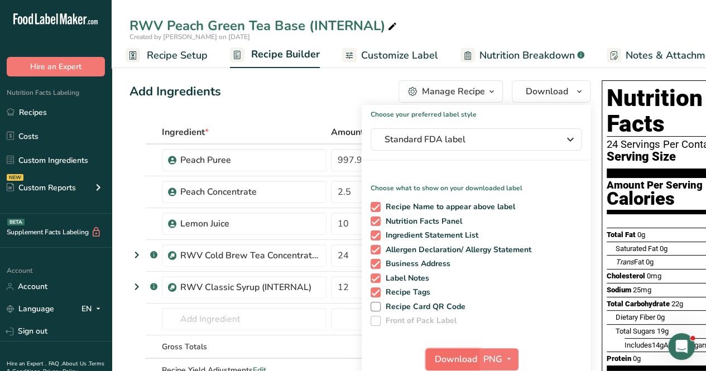
click at [458, 359] on span "Download" at bounding box center [456, 359] width 42 height 13
click at [439, 19] on div "RWV Peach Green Tea Base (INTERNAL)" at bounding box center [409, 26] width 595 height 20
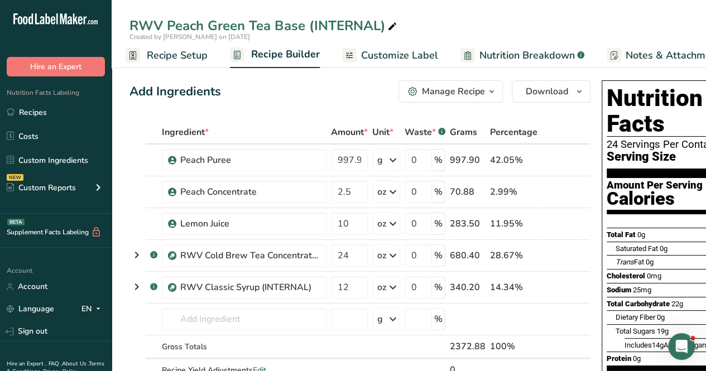
click at [554, 55] on span "Nutrition Breakdown" at bounding box center [527, 55] width 95 height 15
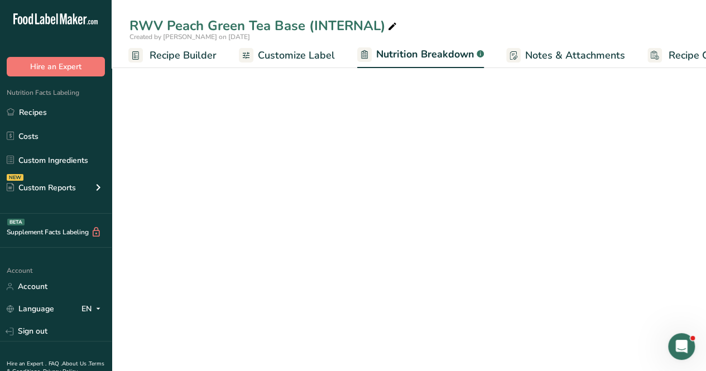
select select "Calories"
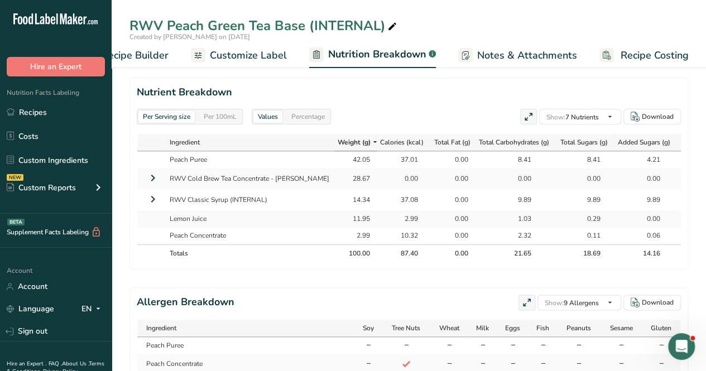
scroll to position [503, 0]
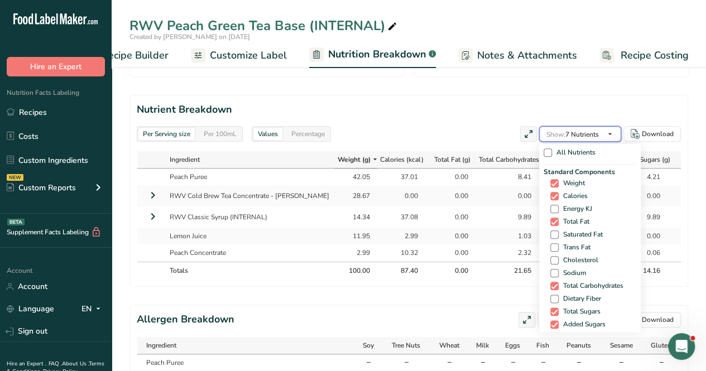
click at [601, 131] on button "Show: 7 Nutrients" at bounding box center [580, 134] width 82 height 16
click at [553, 218] on span at bounding box center [555, 222] width 8 height 8
click at [553, 218] on input "Total Fat" at bounding box center [554, 221] width 7 height 7
checkbox input "false"
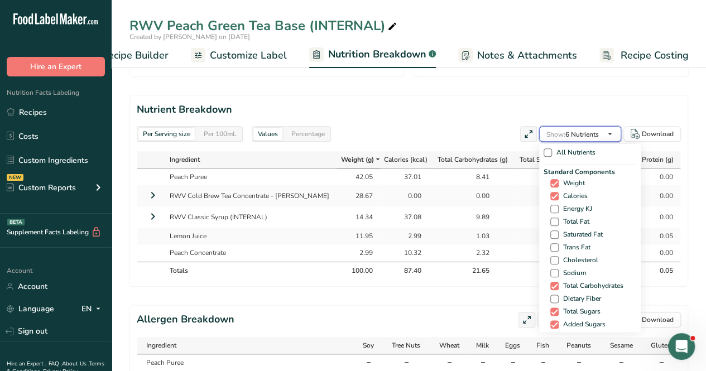
click at [573, 137] on span "Show: 6 Nutrients" at bounding box center [573, 134] width 52 height 9
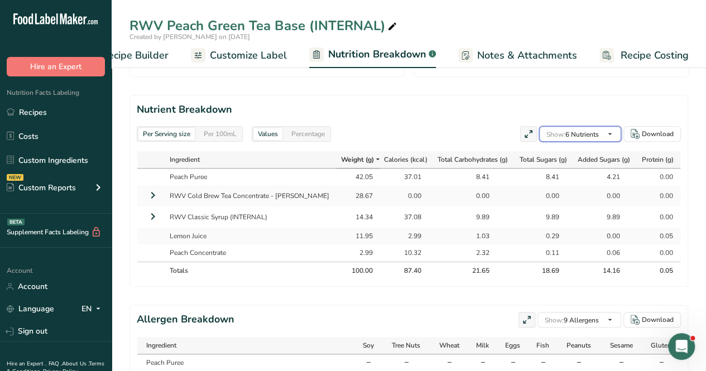
scroll to position [447, 0]
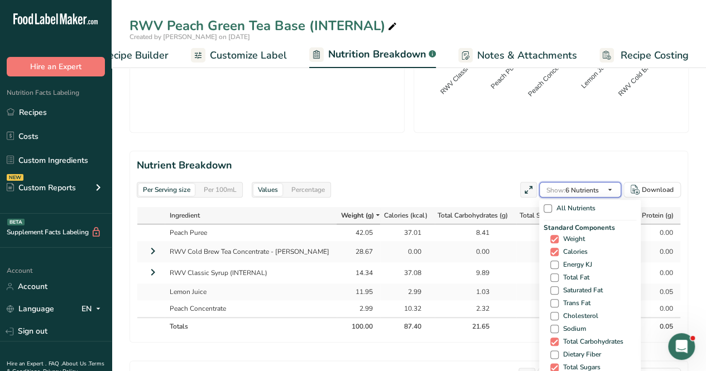
click at [603, 189] on button "Show: 6 Nutrients" at bounding box center [580, 190] width 82 height 16
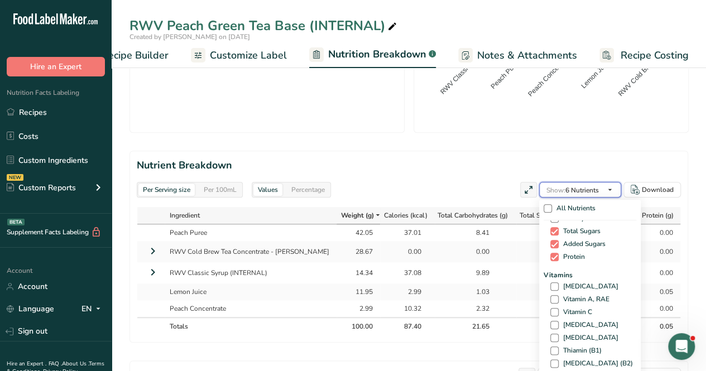
scroll to position [123, 0]
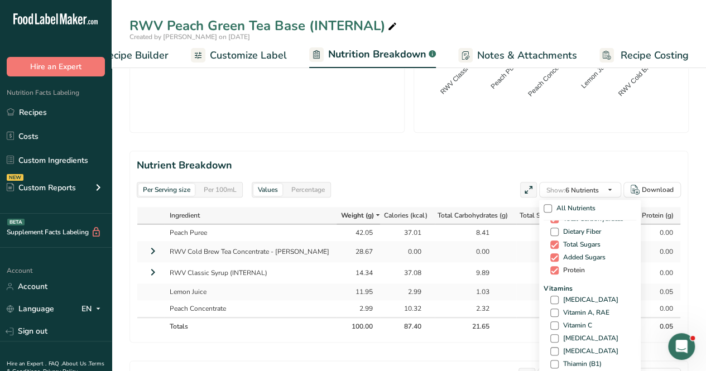
click at [555, 270] on span at bounding box center [555, 270] width 8 height 8
click at [555, 270] on input "Protein" at bounding box center [554, 270] width 7 height 7
checkbox input "false"
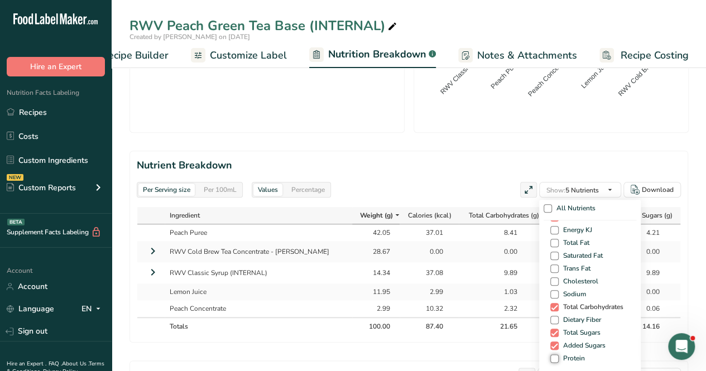
scroll to position [11, 0]
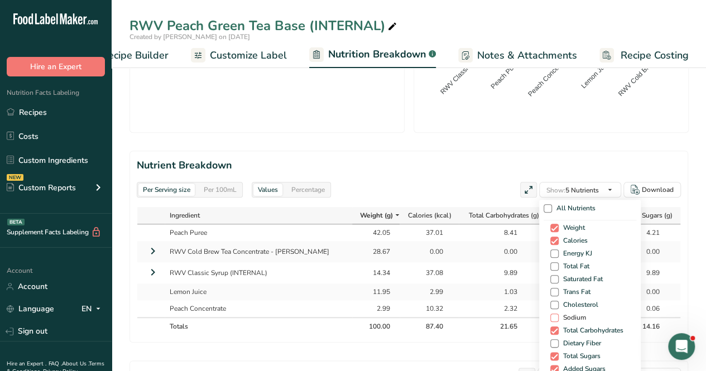
click at [555, 314] on span at bounding box center [555, 318] width 8 height 8
click at [555, 314] on input "Sodium" at bounding box center [554, 317] width 7 height 7
checkbox input "true"
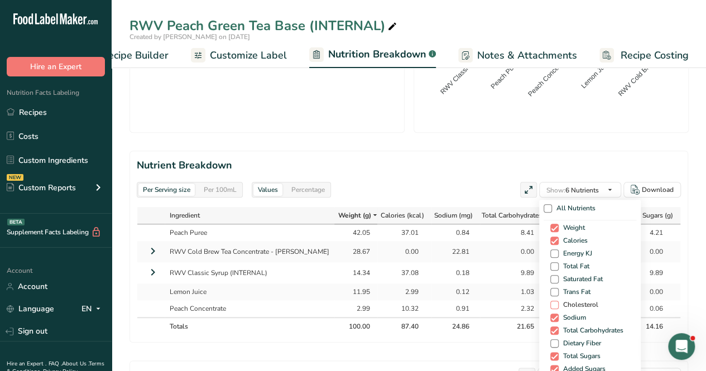
click at [555, 304] on span at bounding box center [555, 305] width 8 height 8
click at [555, 304] on input "Cholesterol" at bounding box center [554, 305] width 7 height 7
click at [555, 304] on span at bounding box center [555, 305] width 8 height 8
click at [555, 304] on input "Cholesterol" at bounding box center [554, 305] width 7 height 7
checkbox input "false"
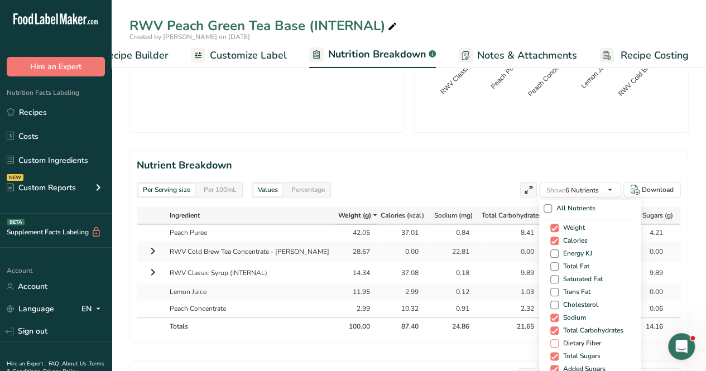
click at [552, 341] on span at bounding box center [555, 344] width 8 height 8
click at [552, 341] on input "Dietary Fiber" at bounding box center [554, 343] width 7 height 7
click at [489, 141] on div "Per Serving size Per 100mL Download Total Calories 87.4 kcal Total Carbs 21.7 g…" at bounding box center [409, 67] width 559 height 876
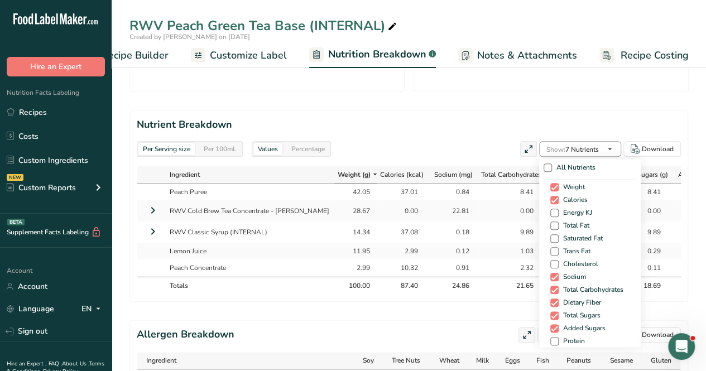
scroll to position [503, 0]
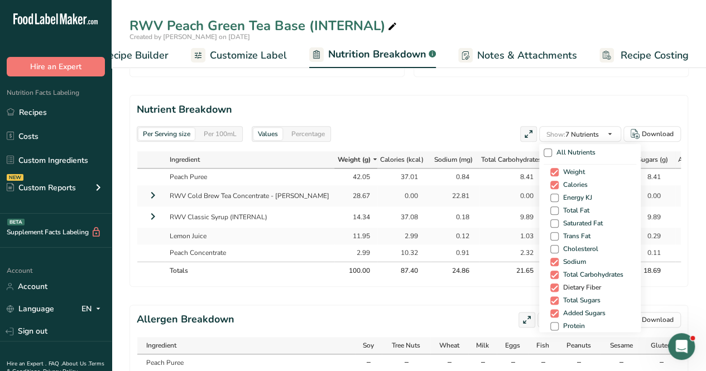
click at [560, 286] on span "Dietary Fiber" at bounding box center [580, 288] width 42 height 8
click at [558, 286] on input "Dietary Fiber" at bounding box center [554, 287] width 7 height 7
checkbox input "false"
click at [552, 207] on span at bounding box center [555, 211] width 8 height 8
click at [552, 207] on input "Total Fat" at bounding box center [554, 210] width 7 height 7
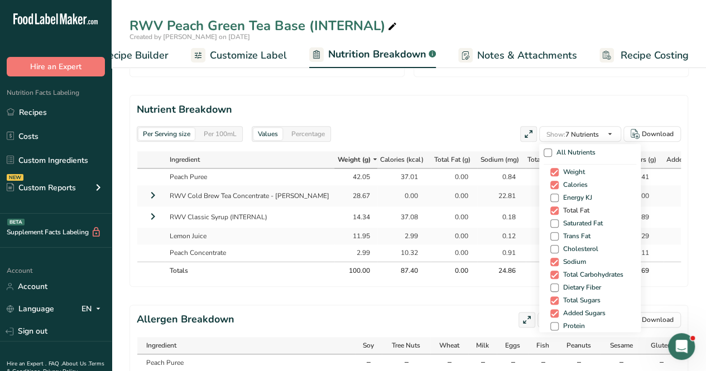
click at [552, 207] on span at bounding box center [555, 211] width 8 height 8
click at [552, 207] on input "Total Fat" at bounding box center [554, 210] width 7 height 7
checkbox input "false"
click at [555, 194] on span at bounding box center [555, 198] width 8 height 8
click at [555, 194] on input "Energy KJ" at bounding box center [554, 197] width 7 height 7
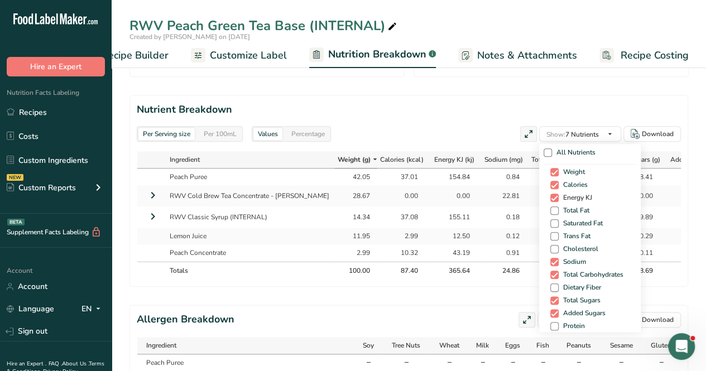
click at [552, 194] on span at bounding box center [555, 198] width 8 height 8
click at [552, 194] on input "Energy KJ" at bounding box center [554, 197] width 7 height 7
checkbox input "false"
click at [559, 238] on span "Trans Fat" at bounding box center [575, 236] width 32 height 8
click at [557, 238] on input "Trans Fat" at bounding box center [554, 236] width 7 height 7
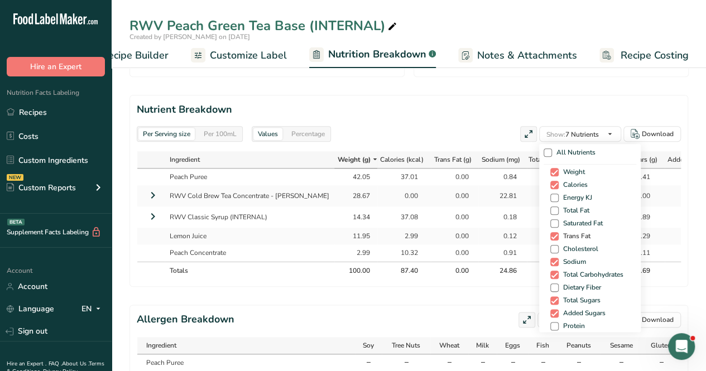
click at [559, 238] on span "Trans Fat" at bounding box center [575, 236] width 32 height 8
click at [557, 238] on input "Trans Fat" at bounding box center [554, 236] width 7 height 7
checkbox input "false"
click at [551, 249] on span at bounding box center [555, 249] width 8 height 8
click at [551, 249] on input "Cholesterol" at bounding box center [554, 249] width 7 height 7
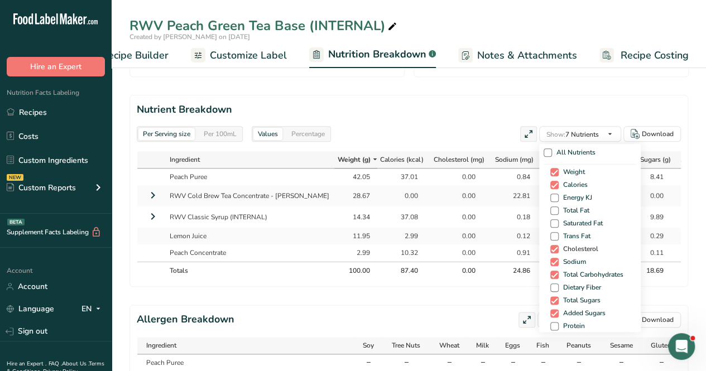
click at [551, 249] on span at bounding box center [555, 249] width 8 height 8
click at [551, 249] on input "Cholesterol" at bounding box center [554, 249] width 7 height 7
checkbox input "false"
click at [551, 284] on span at bounding box center [555, 288] width 8 height 8
click at [551, 284] on input "Dietary Fiber" at bounding box center [554, 287] width 7 height 7
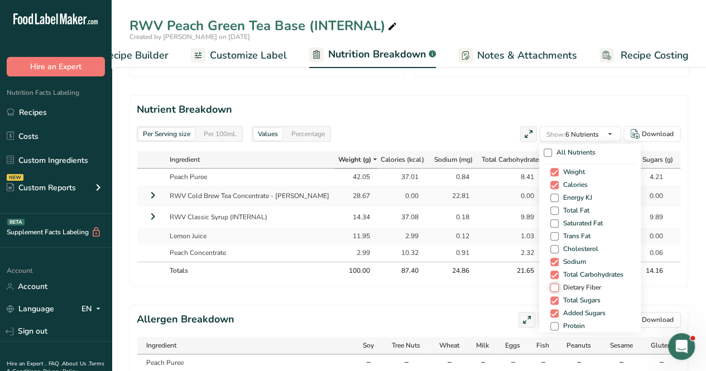
checkbox input "true"
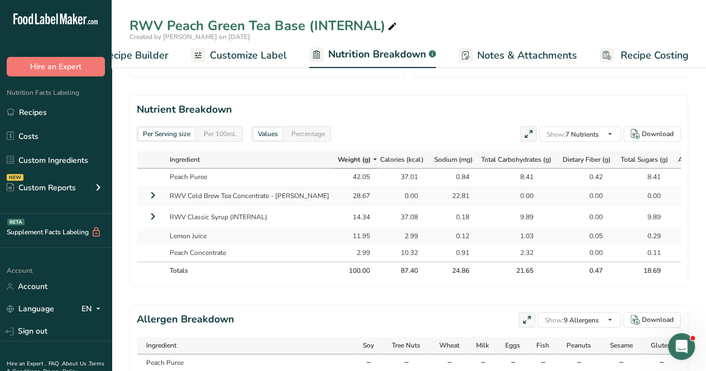
click at [482, 80] on div "Per Serving size Per 100mL Download Total Calories 87.4 kcal Total Carbs 21.7 g…" at bounding box center [409, 11] width 559 height 876
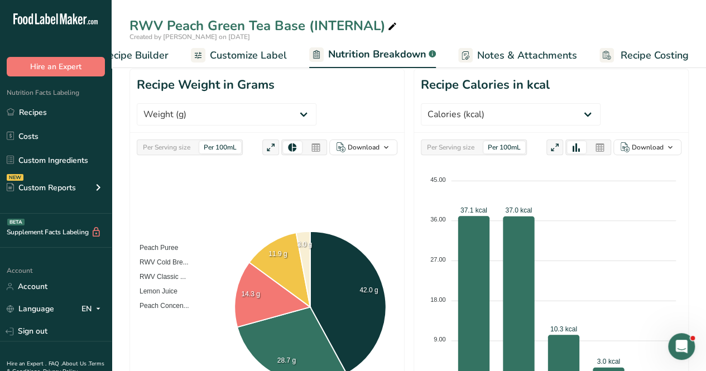
scroll to position [0, 0]
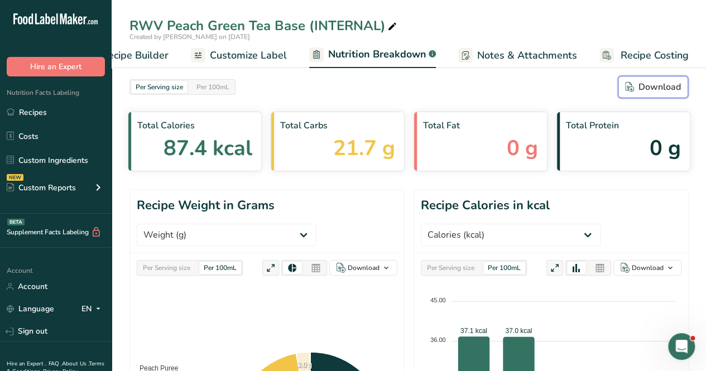
click at [630, 89] on icon "button" at bounding box center [629, 87] width 9 height 10
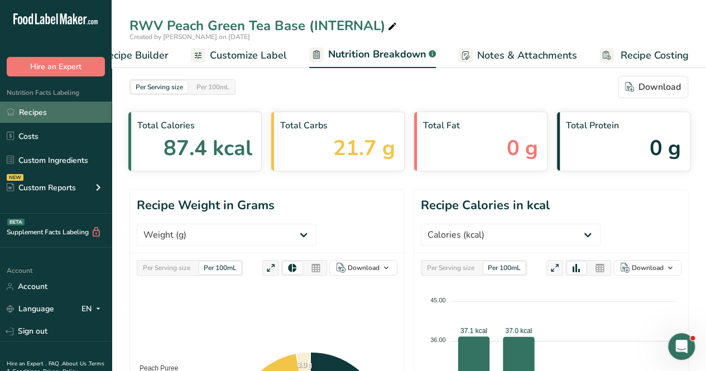
click at [62, 112] on link "Recipes" at bounding box center [56, 112] width 112 height 21
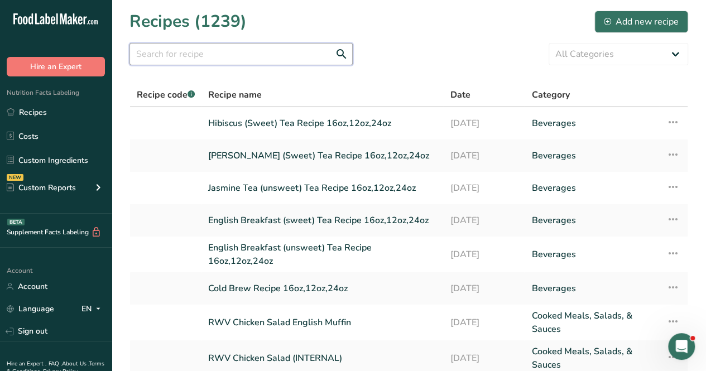
click at [192, 47] on input "text" at bounding box center [241, 54] width 223 height 22
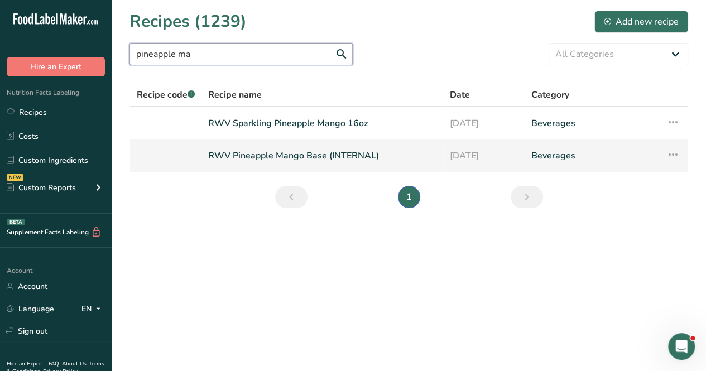
type input "pineapple ma"
click at [320, 154] on link "RWV Pineapple Mango Base (INTERNAL)" at bounding box center [322, 155] width 228 height 23
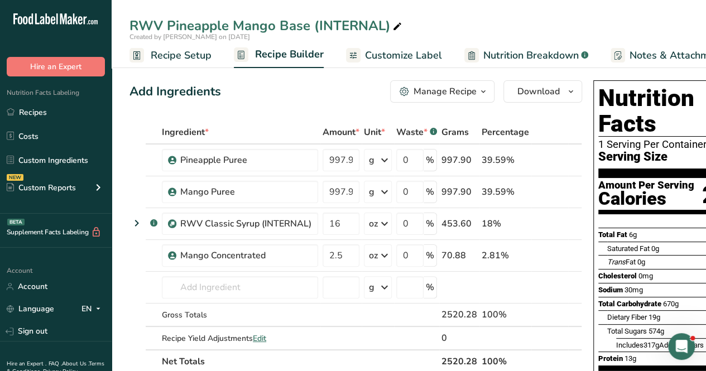
click at [199, 66] on link "Recipe Setup" at bounding box center [171, 55] width 82 height 25
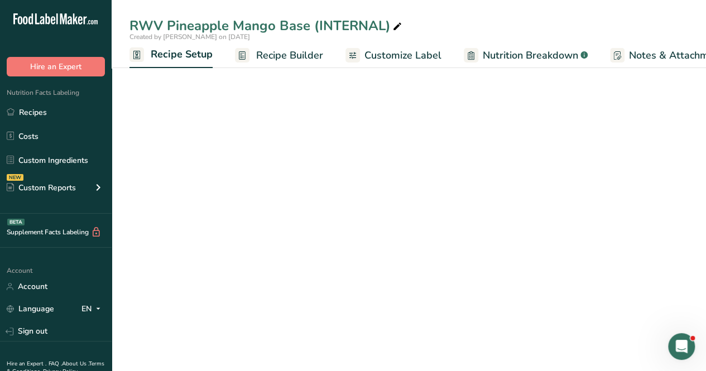
scroll to position [0, 4]
select select "22"
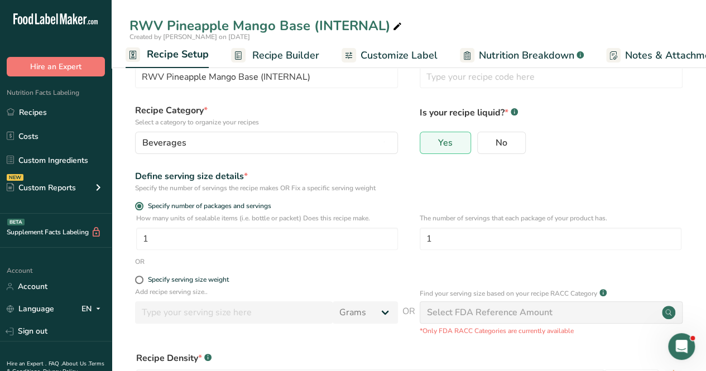
scroll to position [112, 0]
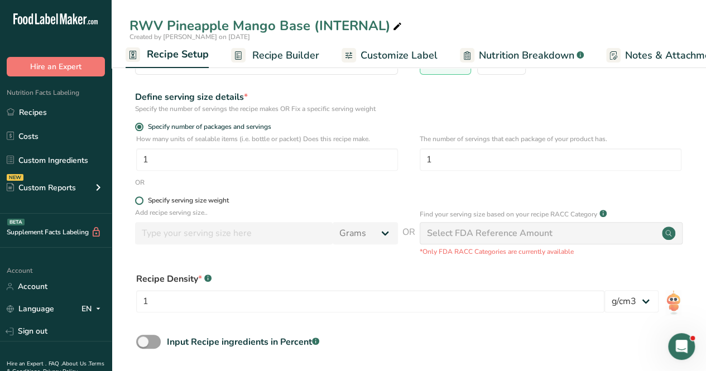
click at [140, 200] on span at bounding box center [139, 201] width 8 height 8
click at [140, 200] on input "Specify serving size weight" at bounding box center [138, 200] width 7 height 7
radio input "true"
radio input "false"
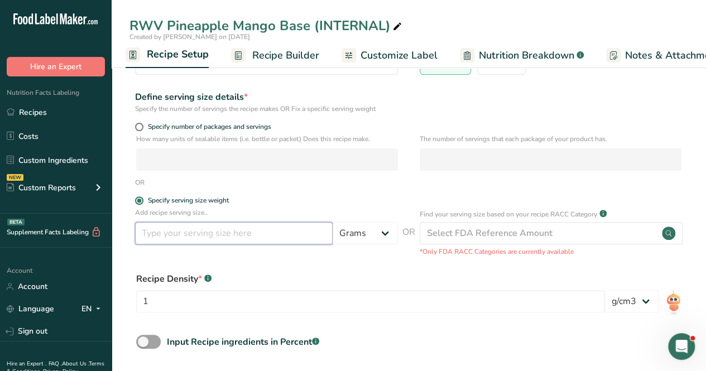
click at [200, 238] on input "number" at bounding box center [234, 233] width 198 height 22
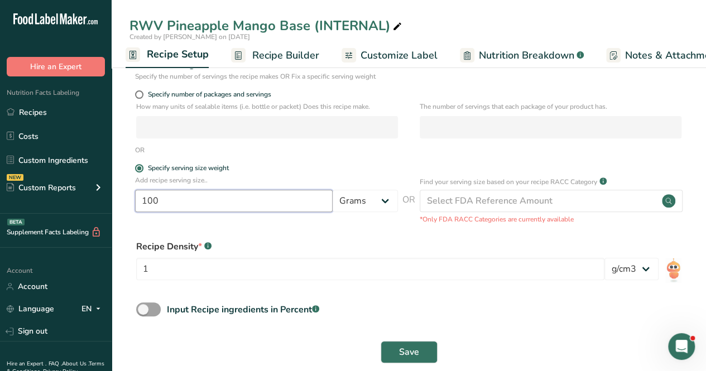
scroll to position [161, 0]
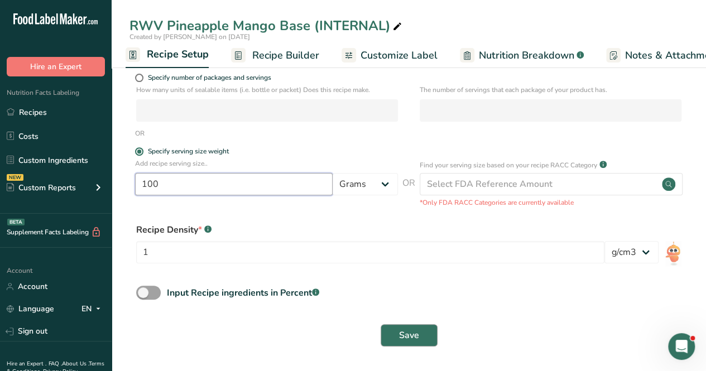
type input "100"
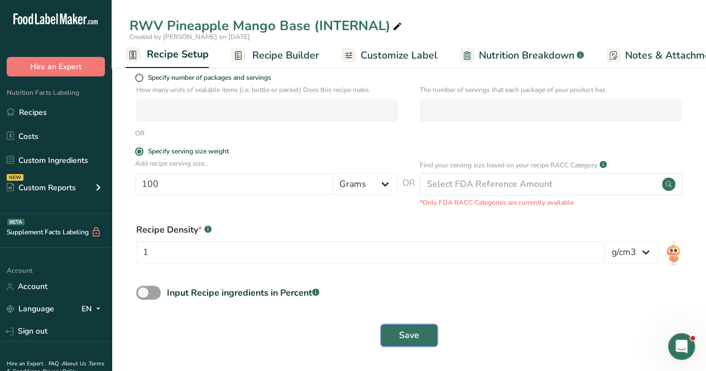
click at [422, 336] on button "Save" at bounding box center [409, 335] width 57 height 22
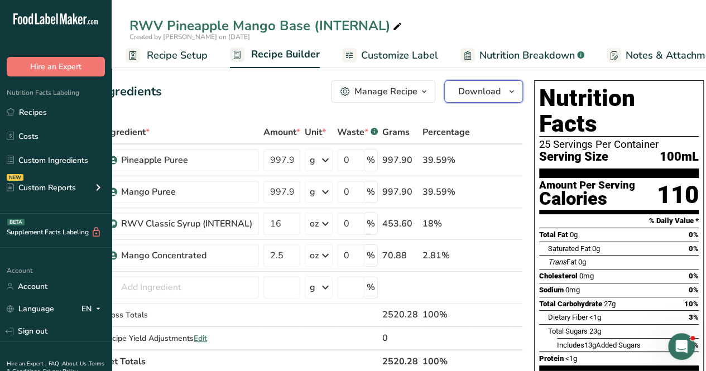
click at [471, 86] on span "Download" at bounding box center [479, 91] width 42 height 13
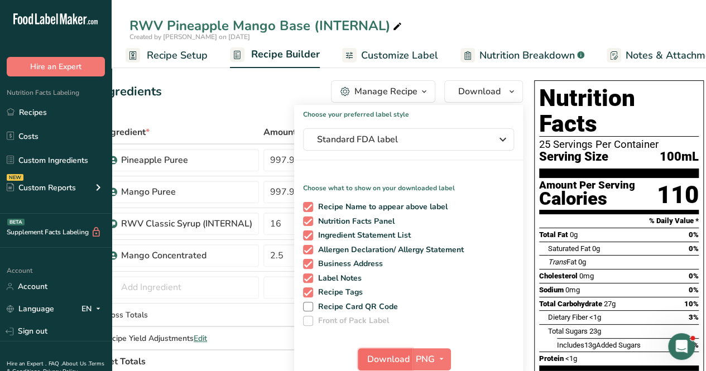
click at [388, 356] on span "Download" at bounding box center [388, 359] width 42 height 13
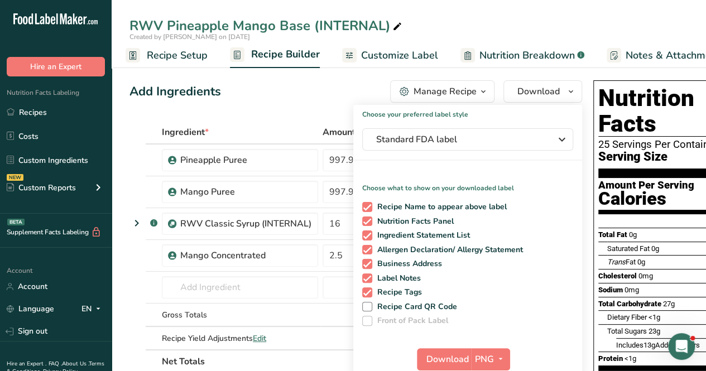
click at [316, 100] on div "Add Ingredients Manage Recipe Delete Recipe Duplicate Recipe Scale Recipe Save …" at bounding box center [356, 91] width 453 height 22
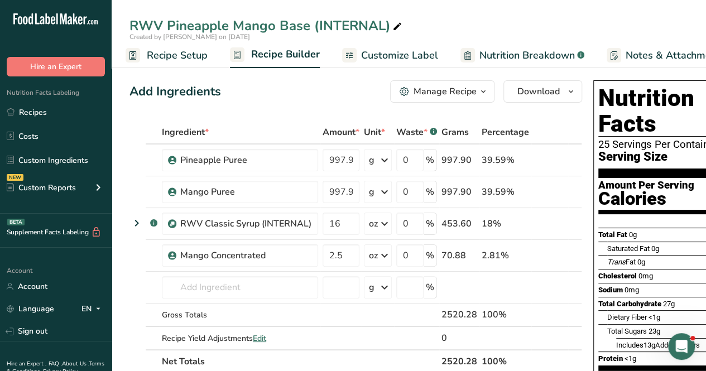
click at [538, 54] on span "Nutrition Breakdown" at bounding box center [527, 55] width 95 height 15
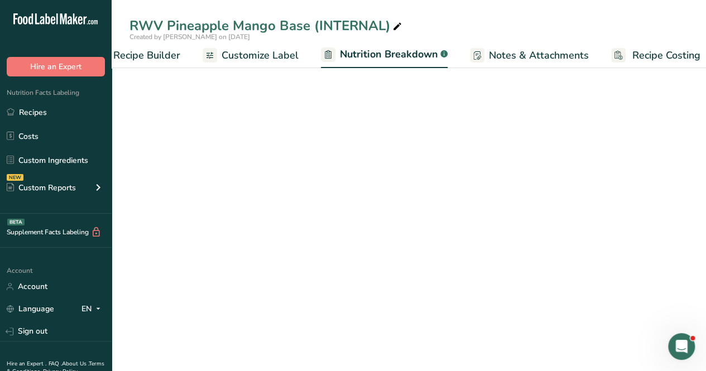
select select "Calories"
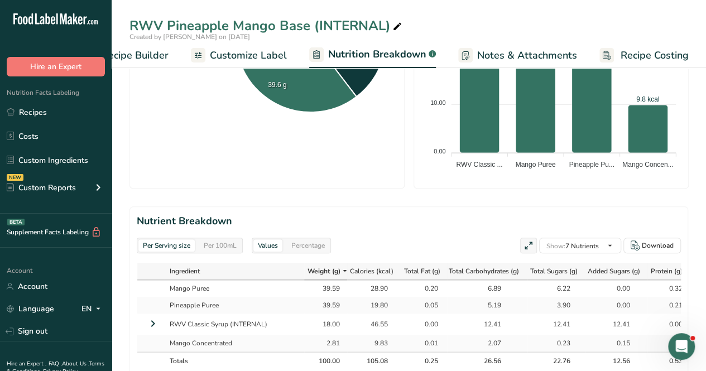
scroll to position [447, 0]
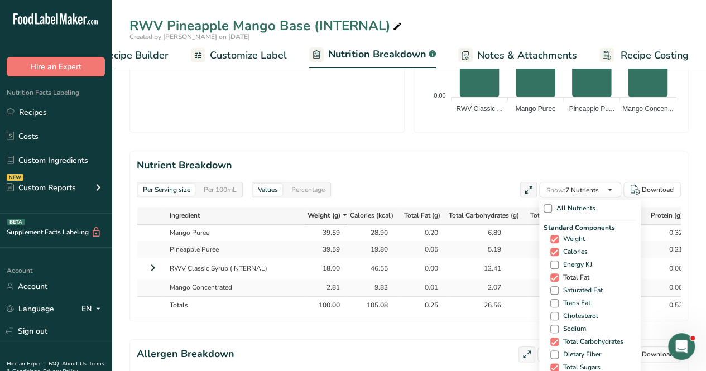
click at [552, 274] on span at bounding box center [555, 278] width 8 height 8
click at [552, 274] on input "Total Fat" at bounding box center [554, 277] width 7 height 7
checkbox input "false"
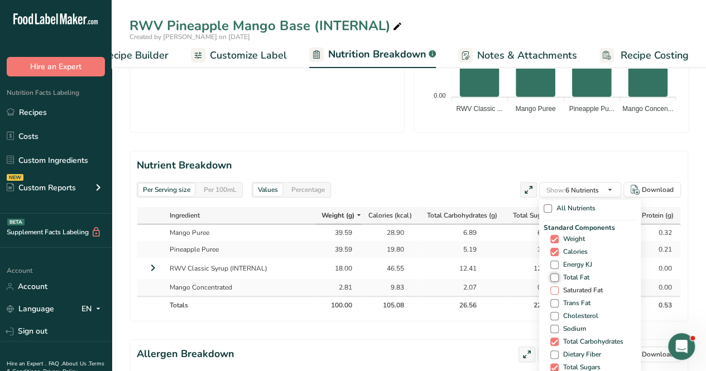
scroll to position [56, 0]
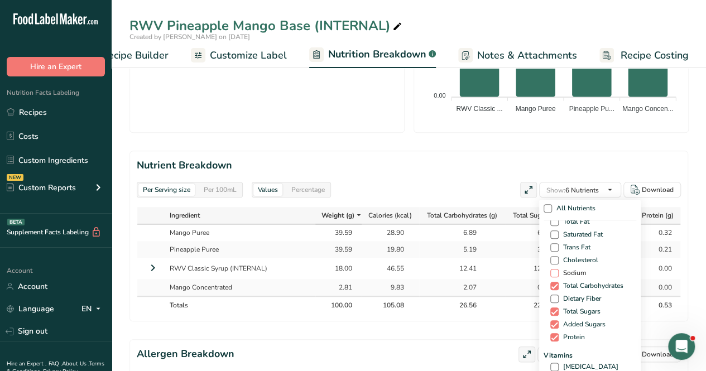
click at [559, 274] on span "Sodium" at bounding box center [572, 273] width 27 height 8
click at [557, 274] on input "Sodium" at bounding box center [554, 273] width 7 height 7
checkbox input "true"
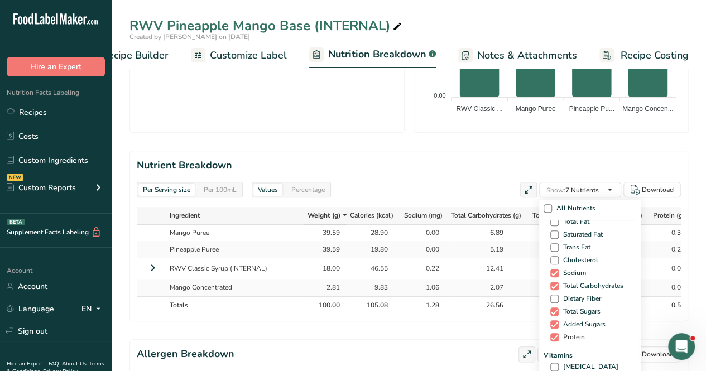
click at [559, 337] on span "Protein" at bounding box center [572, 337] width 26 height 8
click at [557, 337] on input "Protein" at bounding box center [554, 337] width 7 height 7
checkbox input "false"
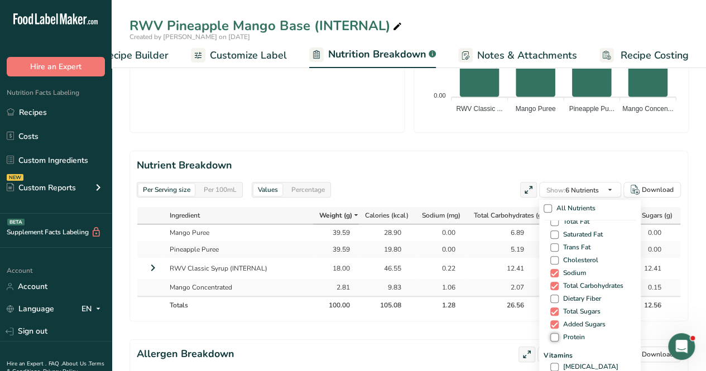
scroll to position [0, 0]
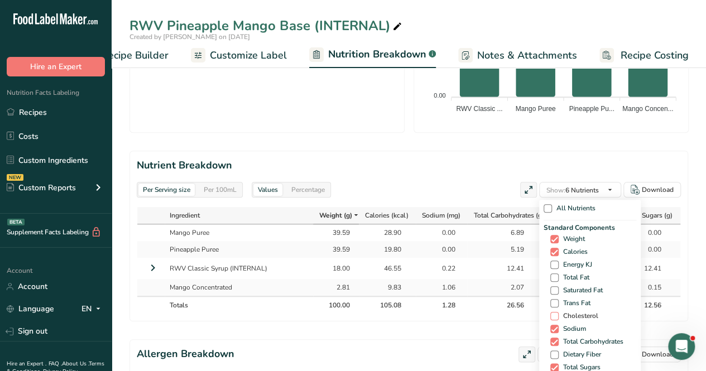
click at [556, 315] on span at bounding box center [555, 316] width 8 height 8
click at [556, 315] on input "Cholesterol" at bounding box center [554, 316] width 7 height 7
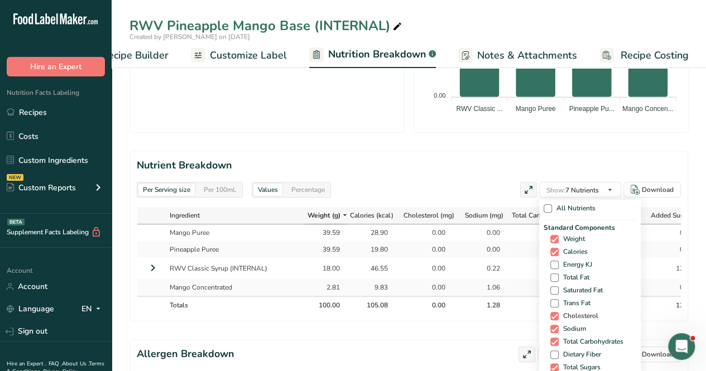
click at [556, 315] on span at bounding box center [555, 316] width 8 height 8
click at [556, 315] on input "Cholesterol" at bounding box center [554, 316] width 7 height 7
checkbox input "false"
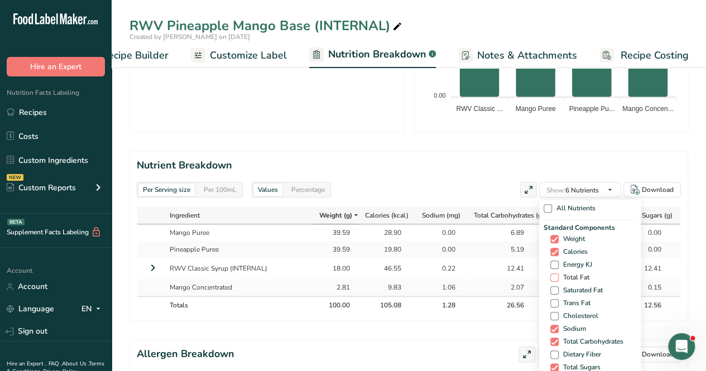
click at [553, 276] on span at bounding box center [555, 278] width 8 height 8
click at [553, 276] on input "Total Fat" at bounding box center [554, 277] width 7 height 7
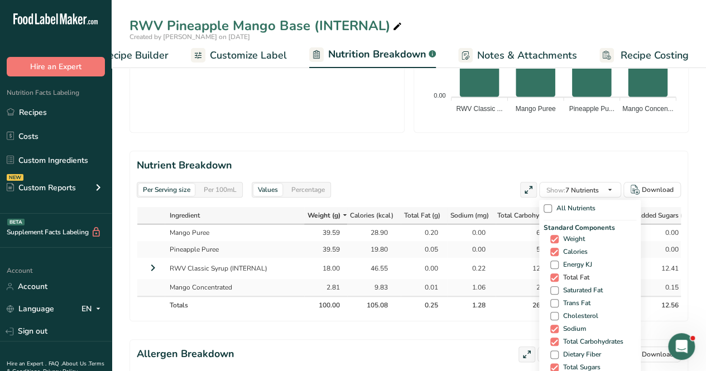
click at [553, 276] on span at bounding box center [555, 278] width 8 height 8
click at [553, 276] on input "Total Fat" at bounding box center [554, 277] width 7 height 7
checkbox input "false"
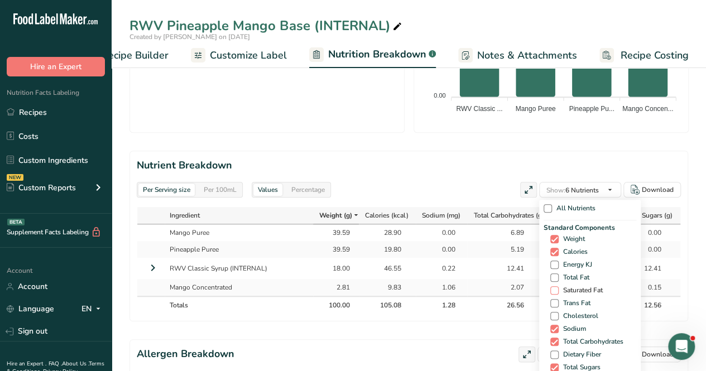
click at [553, 290] on span at bounding box center [555, 290] width 8 height 8
click at [553, 290] on input "Saturated Fat" at bounding box center [554, 290] width 7 height 7
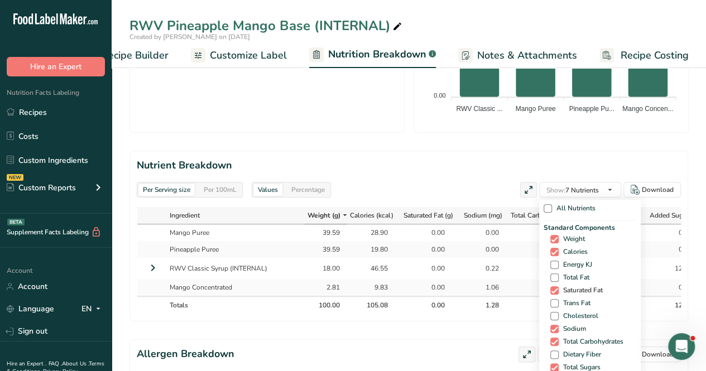
click at [553, 290] on span at bounding box center [555, 290] width 8 height 8
click at [553, 290] on input "Saturated Fat" at bounding box center [554, 290] width 7 height 7
checkbox input "false"
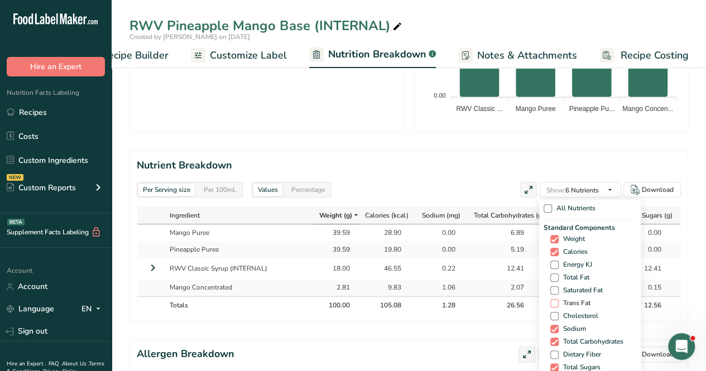
click at [554, 302] on span at bounding box center [555, 303] width 8 height 8
click at [554, 302] on input "Trans Fat" at bounding box center [554, 303] width 7 height 7
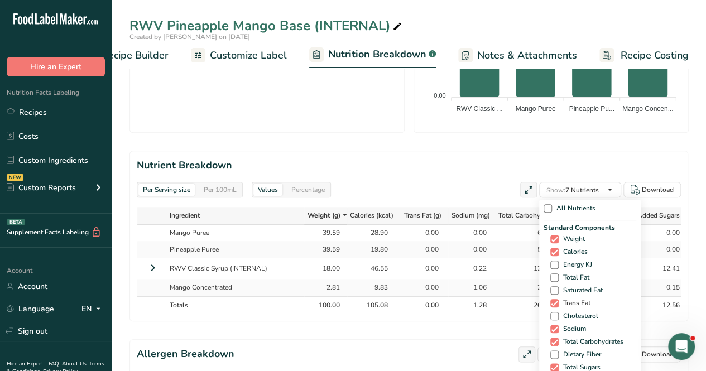
click at [554, 302] on span at bounding box center [555, 303] width 8 height 8
click at [554, 302] on input "Trans Fat" at bounding box center [554, 303] width 7 height 7
checkbox input "false"
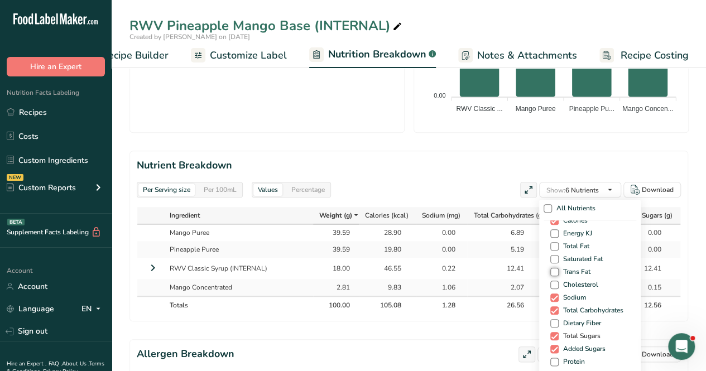
scroll to position [56, 0]
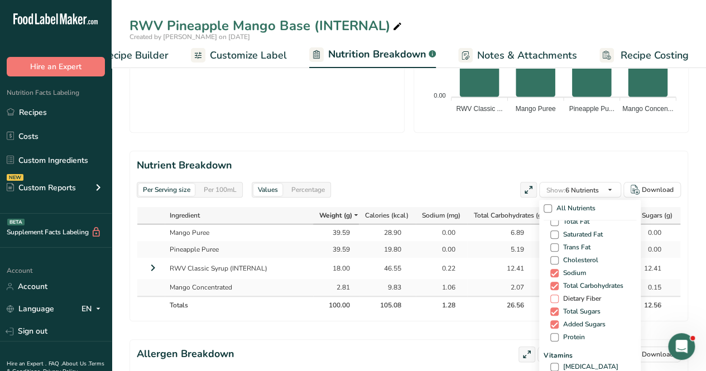
click at [555, 300] on span at bounding box center [555, 299] width 8 height 8
click at [555, 300] on input "Dietary Fiber" at bounding box center [554, 298] width 7 height 7
checkbox input "true"
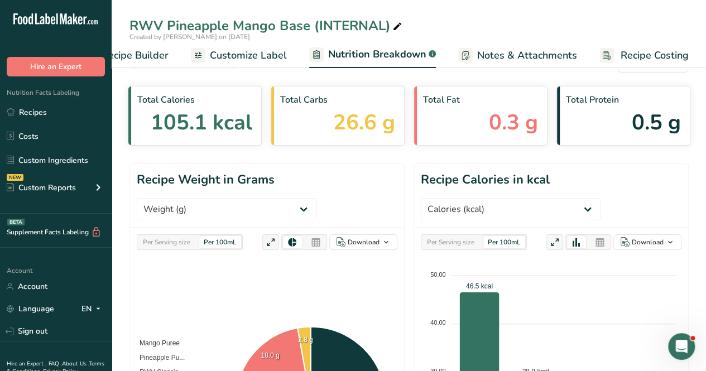
scroll to position [0, 0]
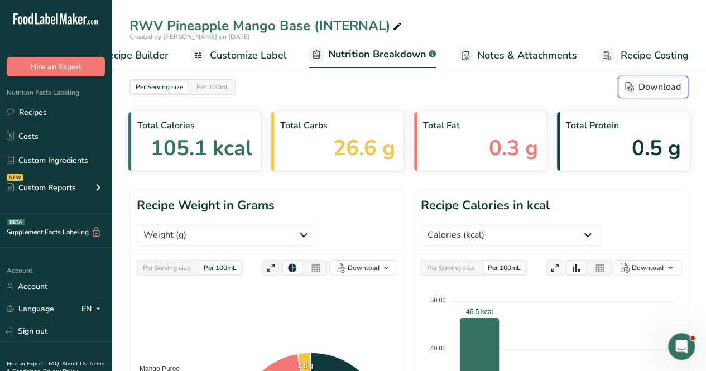
drag, startPoint x: 657, startPoint y: 89, endPoint x: 412, endPoint y: 151, distance: 253.0
click at [657, 89] on div "Download" at bounding box center [653, 86] width 56 height 13
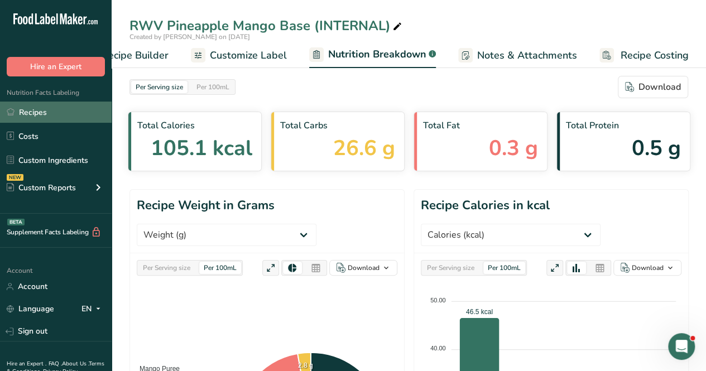
click at [66, 106] on link "Recipes" at bounding box center [56, 112] width 112 height 21
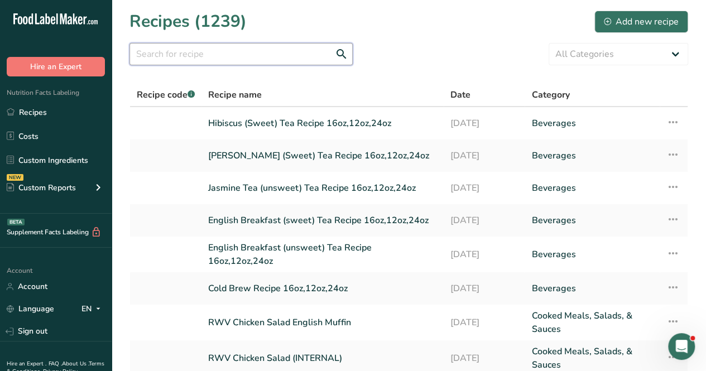
click at [168, 58] on input "text" at bounding box center [241, 54] width 223 height 22
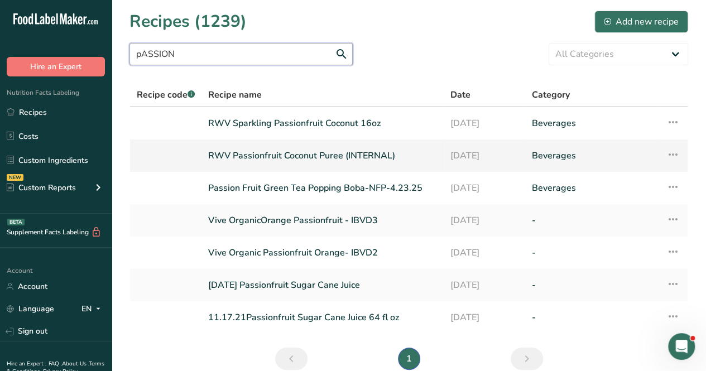
type input "pASSION"
click at [340, 160] on link "RWV Passionfruit Coconut Puree (INTERNAL)" at bounding box center [322, 155] width 229 height 23
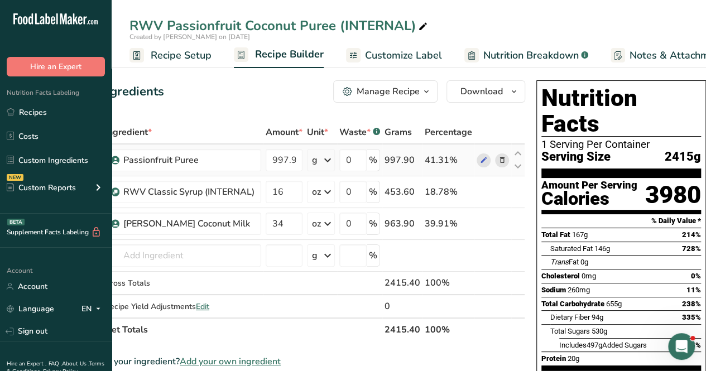
scroll to position [0, 59]
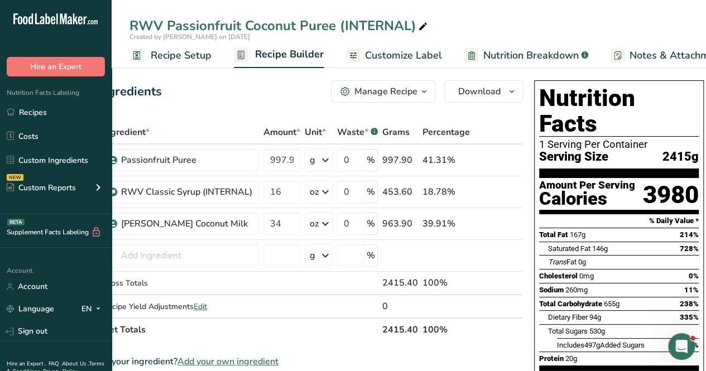
click at [166, 55] on span "Recipe Setup" at bounding box center [181, 55] width 61 height 15
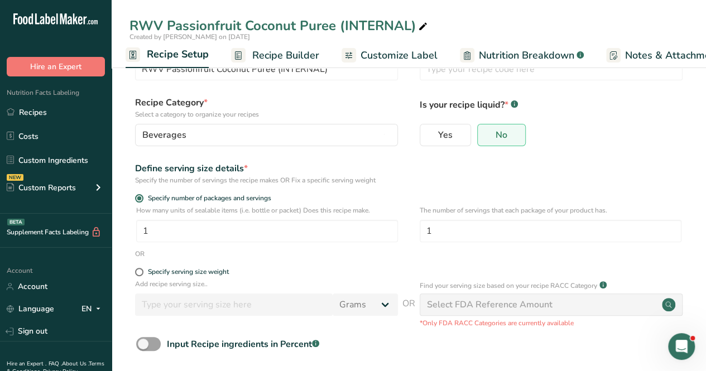
scroll to position [56, 0]
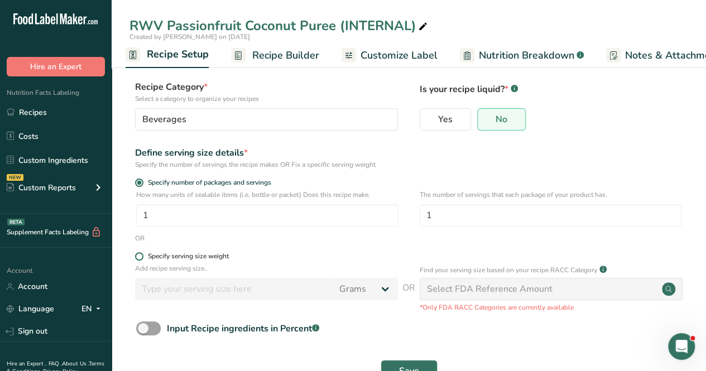
drag, startPoint x: 135, startPoint y: 253, endPoint x: 138, endPoint y: 258, distance: 6.0
click at [136, 255] on div "Specify serving size weight" at bounding box center [409, 257] width 559 height 11
click at [138, 259] on span at bounding box center [139, 256] width 8 height 8
click at [138, 259] on input "Specify serving size weight" at bounding box center [138, 256] width 7 height 7
radio input "true"
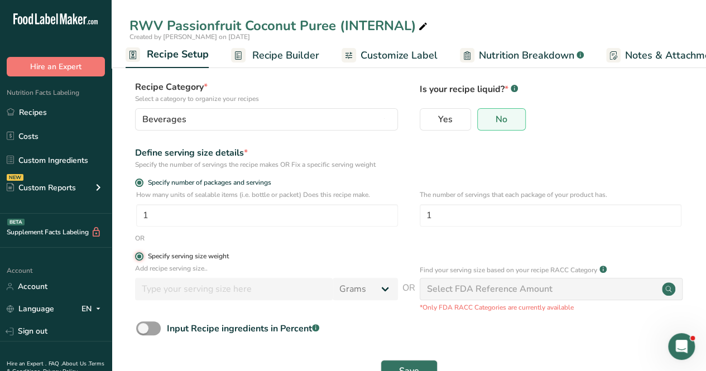
radio input "false"
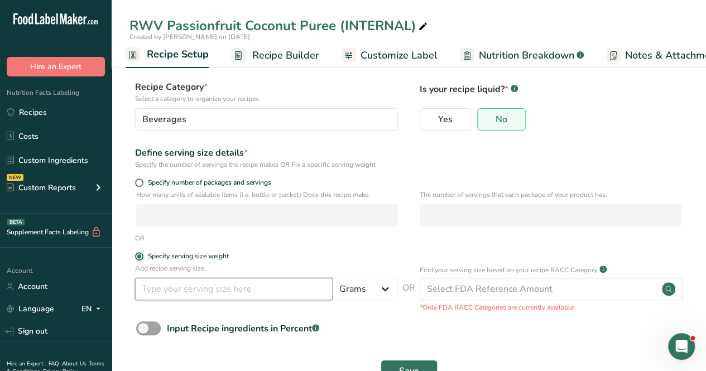
click at [169, 292] on input "number" at bounding box center [234, 289] width 198 height 22
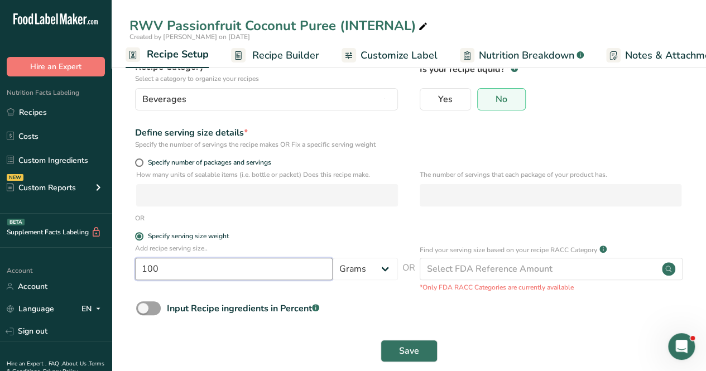
scroll to position [92, 0]
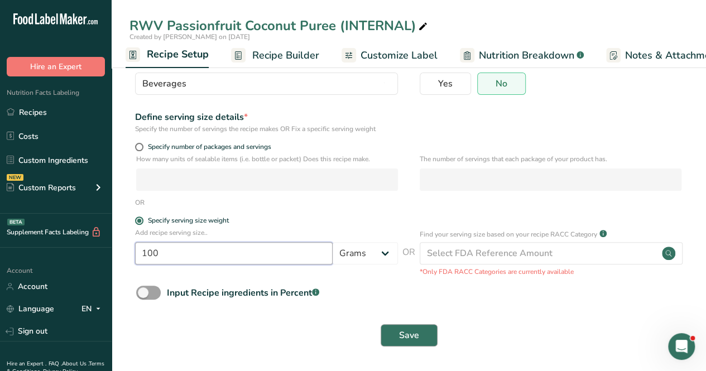
type input "100"
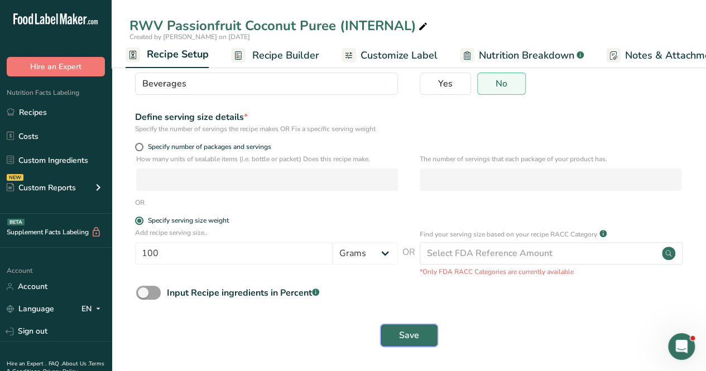
click at [414, 331] on span "Save" at bounding box center [409, 335] width 20 height 13
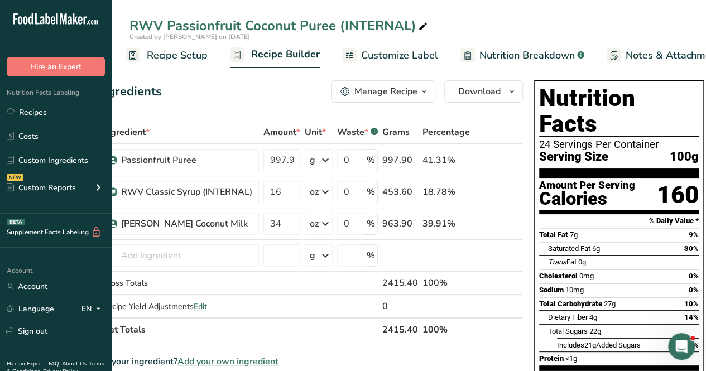
click at [173, 56] on span "Recipe Setup" at bounding box center [177, 55] width 61 height 15
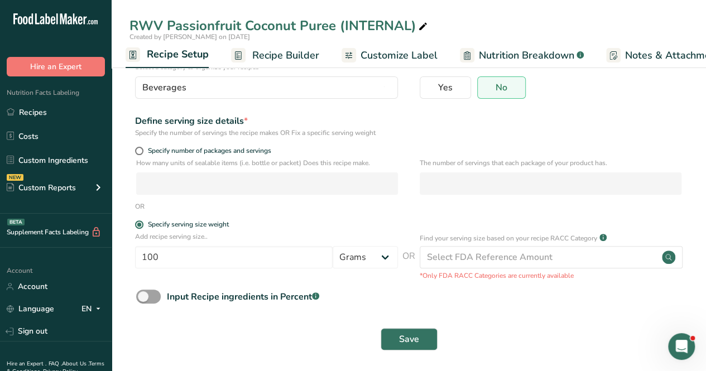
scroll to position [92, 0]
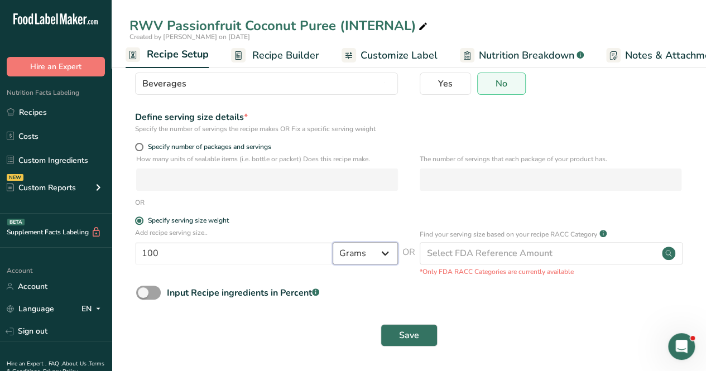
click at [370, 257] on select "Grams kg mg mcg lb oz l mL fl oz tbsp tsp cup qt gallon" at bounding box center [365, 253] width 65 height 22
click at [355, 257] on select "Grams kg mg mcg lb oz l mL fl oz tbsp tsp cup qt gallon" at bounding box center [365, 253] width 65 height 22
select select "5"
click at [333, 242] on select "Grams kg mg mcg lb oz l mL fl oz tbsp tsp cup qt gallon" at bounding box center [365, 253] width 65 height 22
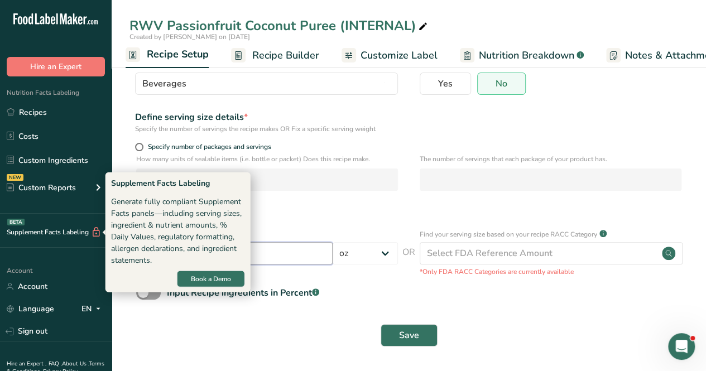
drag, startPoint x: 204, startPoint y: 255, endPoint x: 15, endPoint y: 231, distance: 191.4
click at [15, 231] on div ".a-20{fill:#fff;} Hire an Expert Nutrition Facts Labeling Recipes Costs Custom …" at bounding box center [353, 139] width 706 height 463
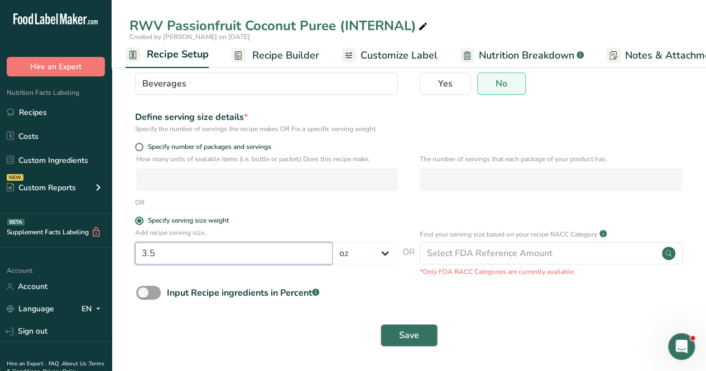
type input "3.5"
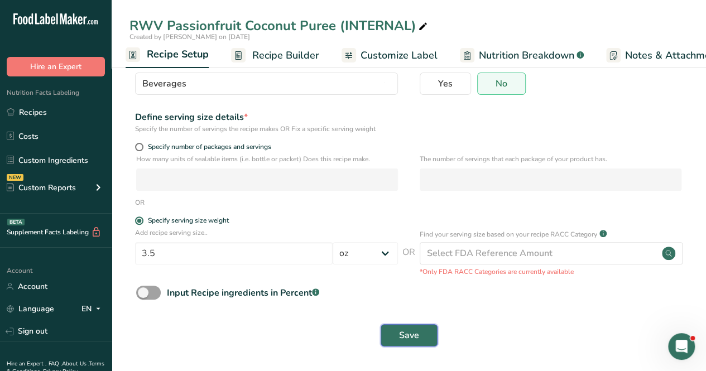
click at [405, 335] on span "Save" at bounding box center [409, 335] width 20 height 13
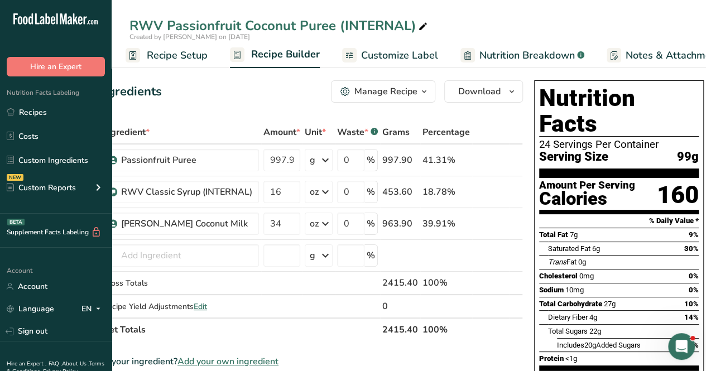
click at [158, 53] on span "Recipe Setup" at bounding box center [177, 55] width 61 height 15
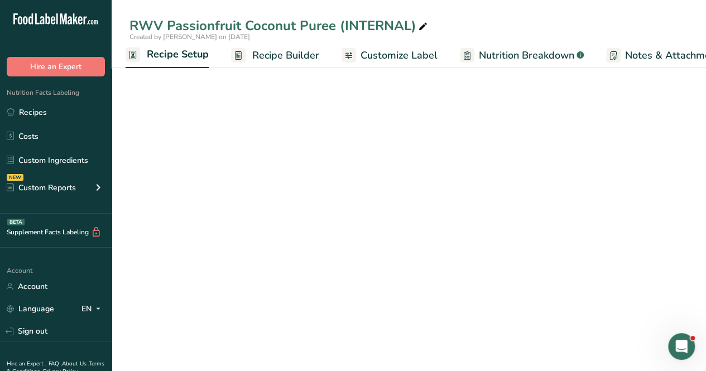
select select "5"
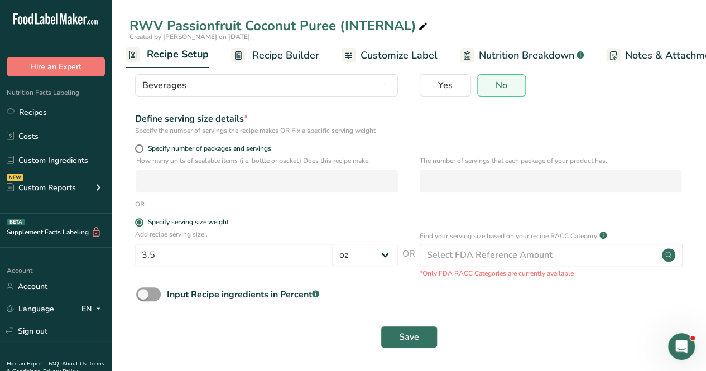
scroll to position [92, 0]
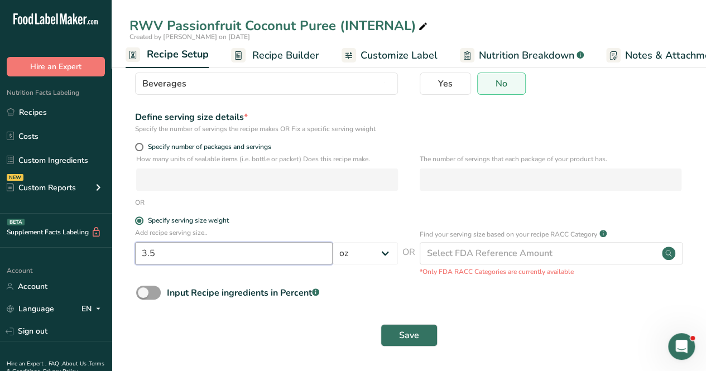
drag, startPoint x: 186, startPoint y: 256, endPoint x: 30, endPoint y: 245, distance: 156.8
click at [30, 245] on div ".a-20{fill:#fff;} Hire an Expert Nutrition Facts Labeling Recipes Costs Custom …" at bounding box center [353, 139] width 706 height 463
type input "100"
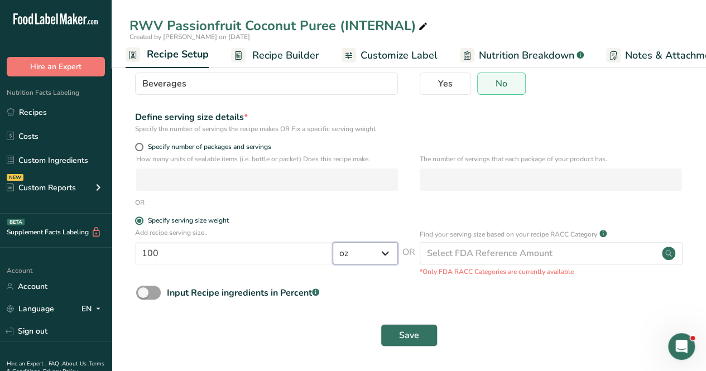
click at [369, 253] on select "Grams kg mg mcg lb oz l mL fl oz tbsp tsp cup qt gallon" at bounding box center [365, 253] width 65 height 22
select select "0"
click at [333, 242] on select "Grams kg mg mcg lb oz l mL fl oz tbsp tsp cup qt gallon" at bounding box center [365, 253] width 65 height 22
click at [404, 328] on button "Save" at bounding box center [409, 335] width 57 height 22
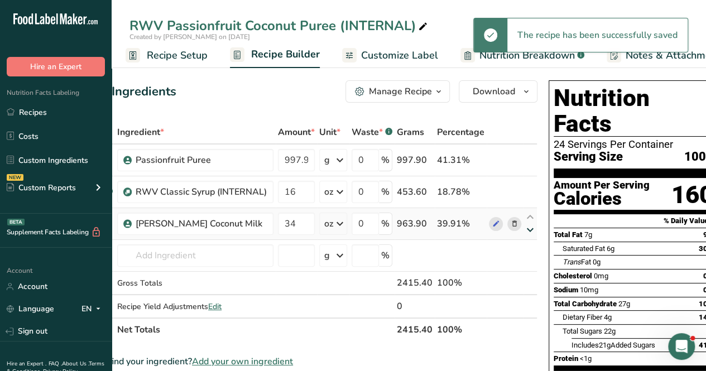
scroll to position [0, 59]
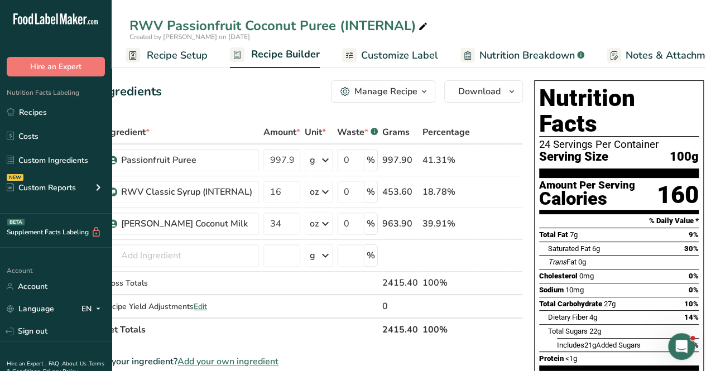
click at [369, 51] on span "Customize Label" at bounding box center [399, 55] width 77 height 15
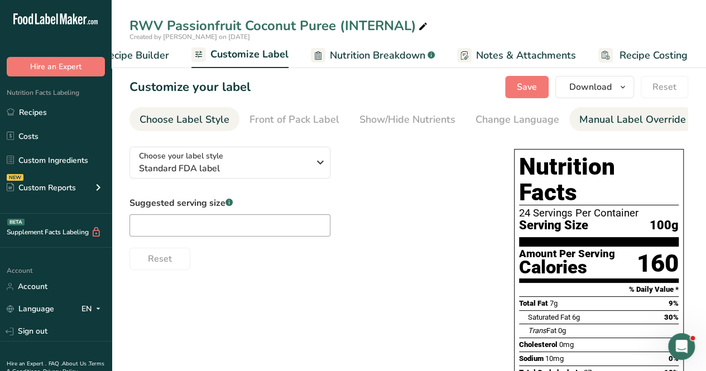
click at [631, 129] on link "Manual Label Override" at bounding box center [633, 119] width 107 height 25
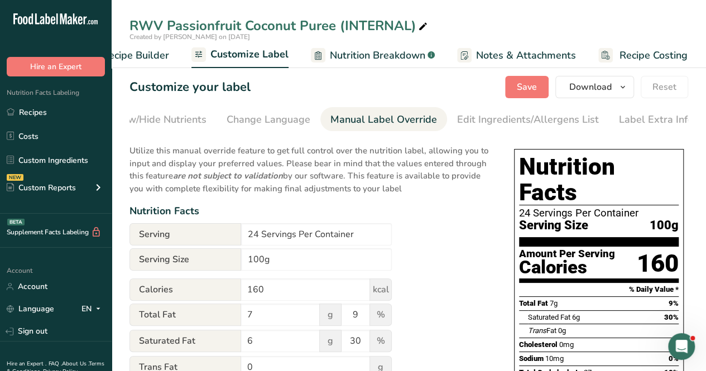
scroll to position [0, 252]
click at [249, 267] on input "100g" at bounding box center [316, 260] width 151 height 22
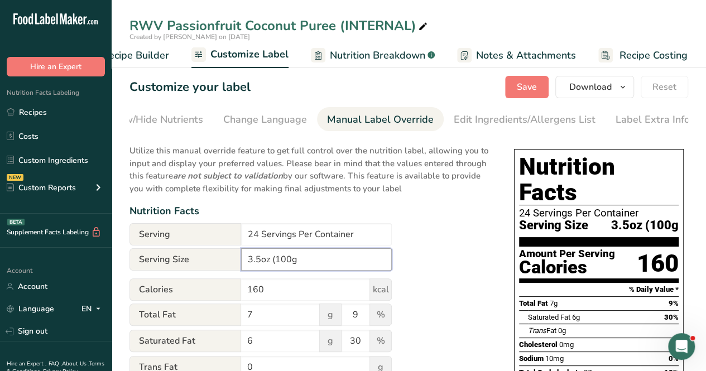
click at [339, 264] on input "3.5oz (100g" at bounding box center [316, 260] width 151 height 22
click at [261, 267] on input "3.5oz (100g)" at bounding box center [316, 260] width 151 height 22
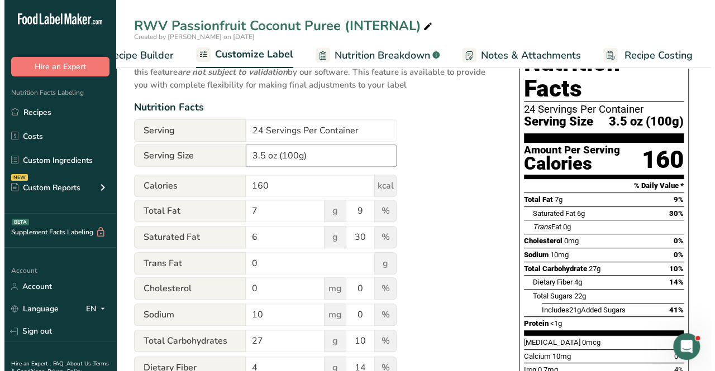
scroll to position [0, 0]
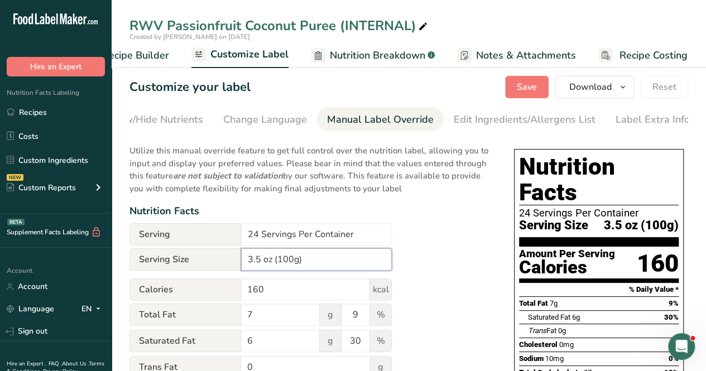
click at [264, 262] on input "3.5 oz (100g)" at bounding box center [316, 260] width 151 height 22
click at [258, 263] on input "3.5oz (100g)" at bounding box center [316, 260] width 151 height 22
type input "3.5 oz (100g)"
click at [403, 189] on p "Utilize this manual override feature to get full control over the nutrition lab…" at bounding box center [311, 166] width 362 height 57
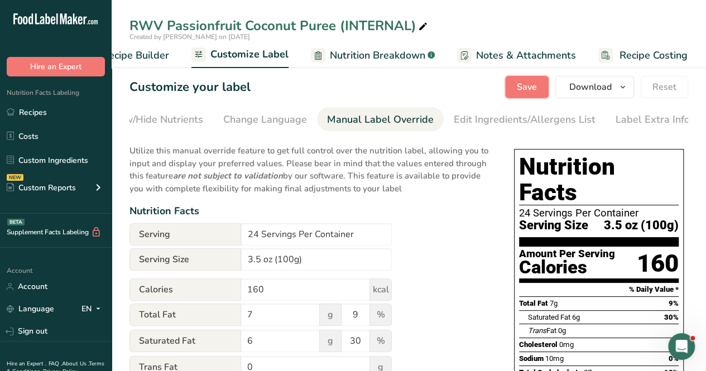
click at [508, 94] on button "Save" at bounding box center [527, 87] width 44 height 22
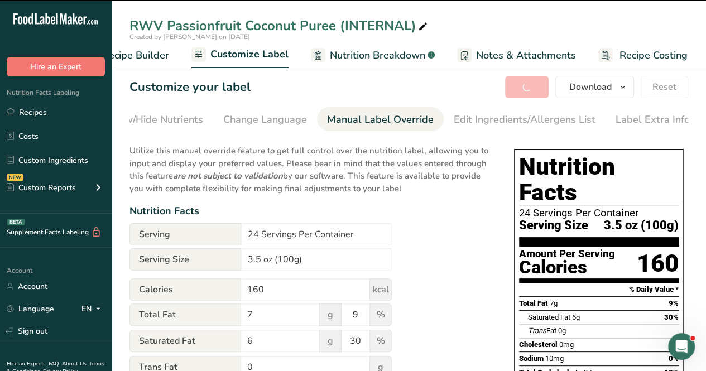
click at [132, 52] on span "Recipe Builder" at bounding box center [135, 55] width 67 height 15
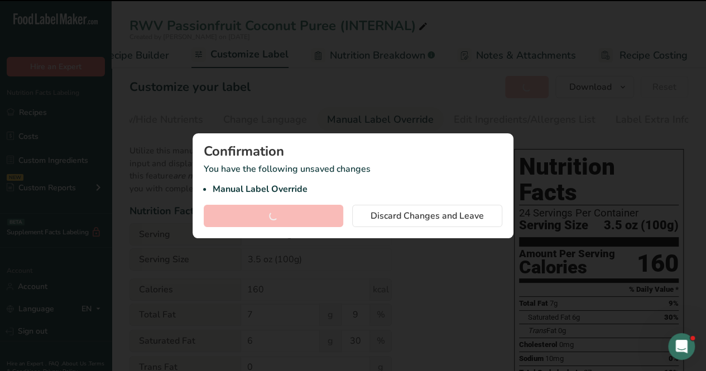
scroll to position [0, 108]
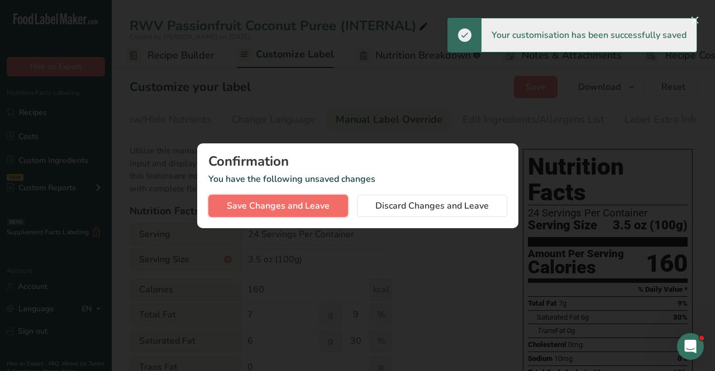
click at [315, 213] on button "Save Changes and Leave" at bounding box center [278, 206] width 140 height 22
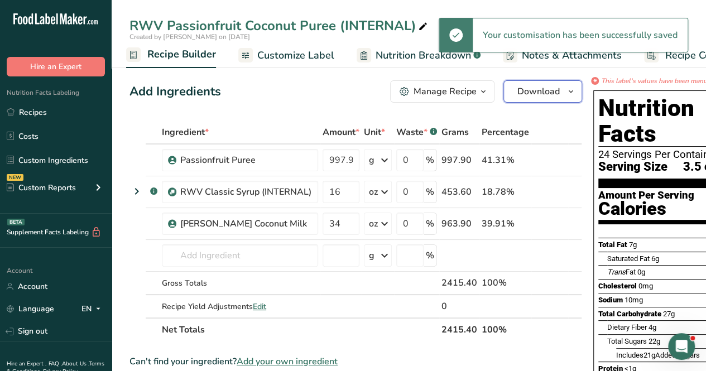
click at [535, 93] on span "Download" at bounding box center [539, 91] width 42 height 13
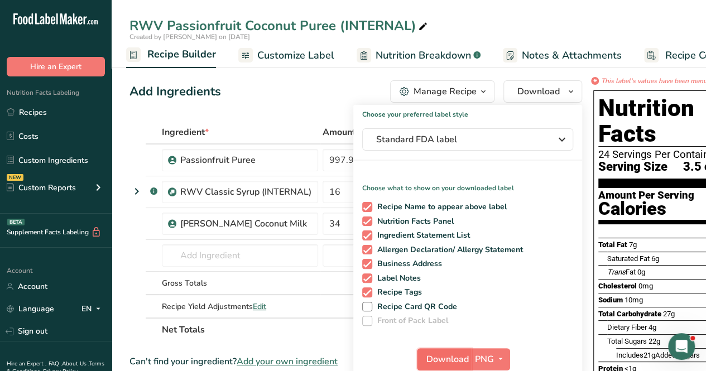
click at [445, 360] on span "Download" at bounding box center [448, 359] width 42 height 13
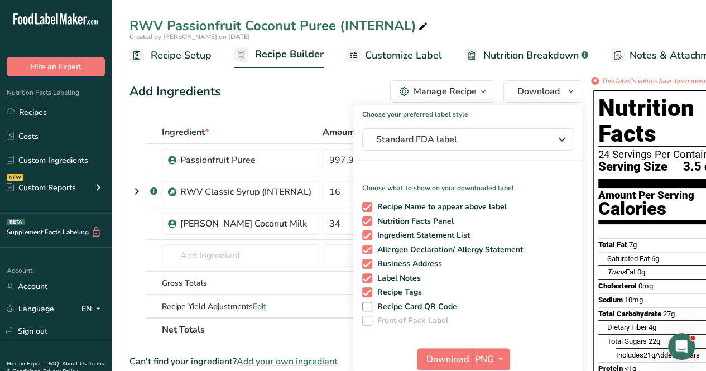
scroll to position [0, 108]
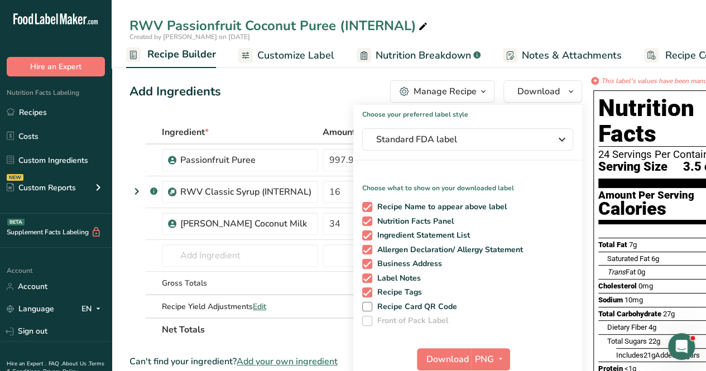
click at [448, 37] on div "Created by [PERSON_NAME] on [DATE]" at bounding box center [409, 37] width 595 height 10
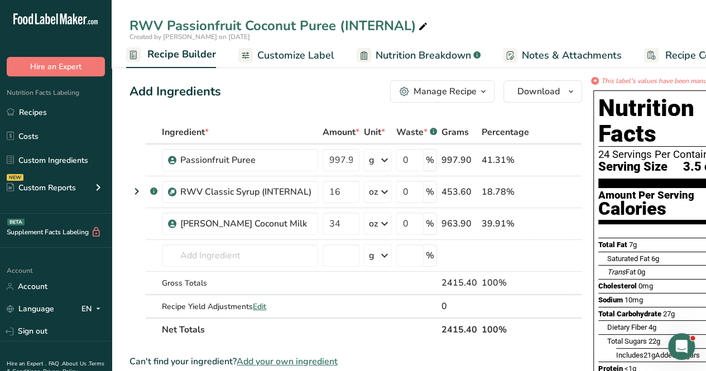
click at [438, 53] on span "Nutrition Breakdown" at bounding box center [423, 55] width 95 height 15
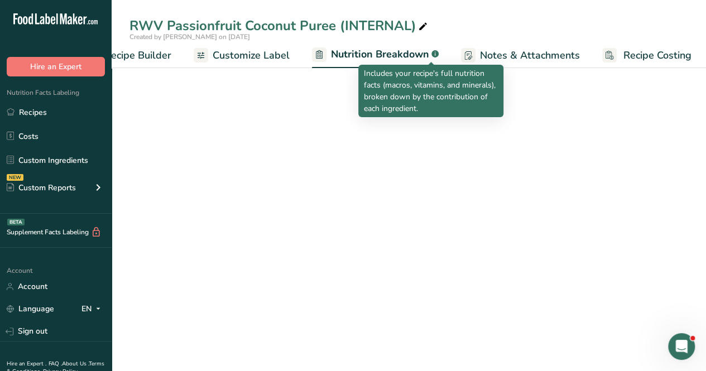
select select "Calories"
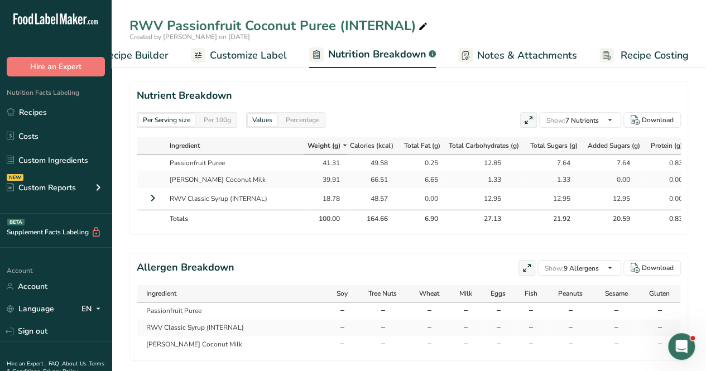
scroll to position [500, 0]
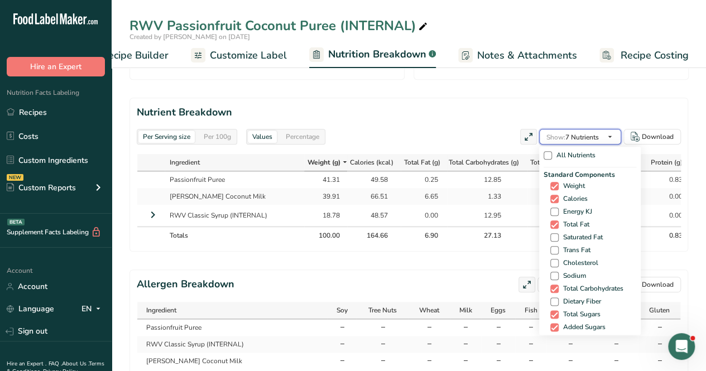
click at [594, 133] on span "Show: 7 Nutrients" at bounding box center [573, 137] width 52 height 9
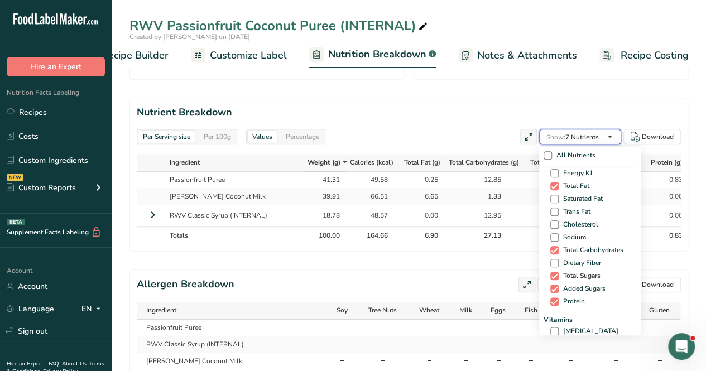
scroll to position [56, 0]
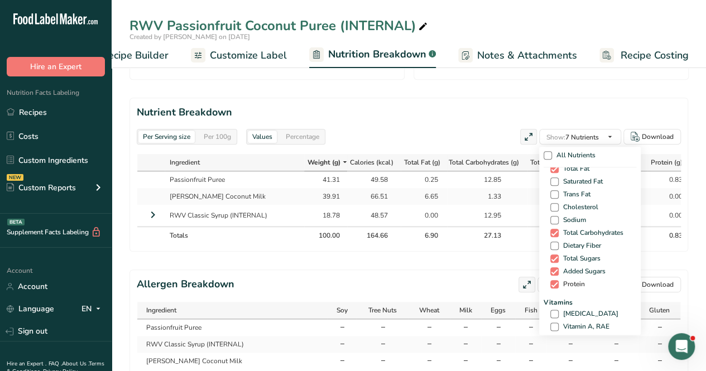
click at [571, 285] on span "Protein" at bounding box center [572, 284] width 26 height 8
click at [558, 285] on input "Protein" at bounding box center [554, 284] width 7 height 7
checkbox input "false"
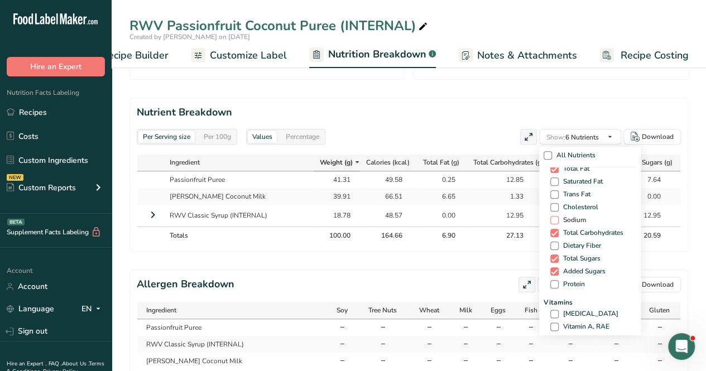
click at [553, 219] on span at bounding box center [555, 220] width 8 height 8
click at [553, 219] on input "Sodium" at bounding box center [554, 220] width 7 height 7
checkbox input "true"
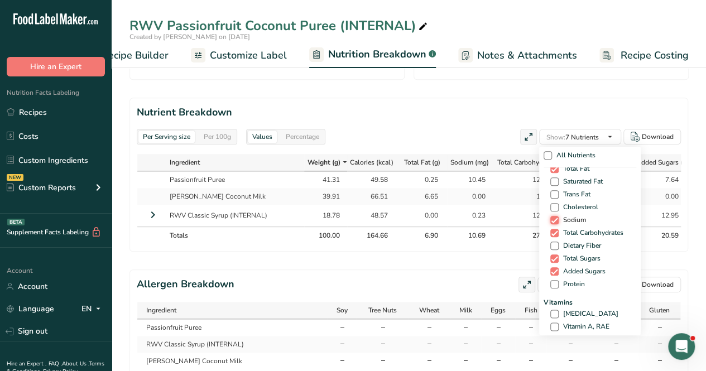
scroll to position [0, 0]
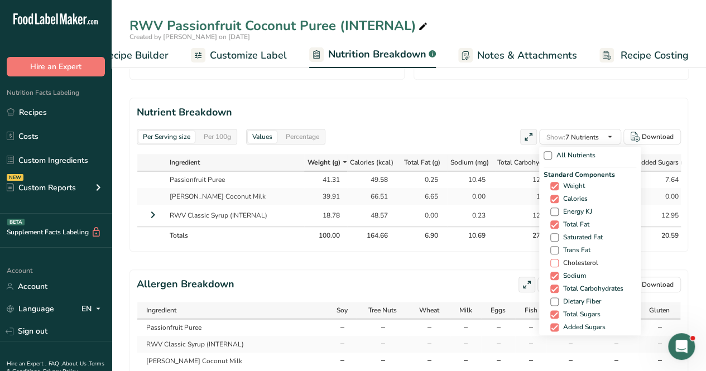
click at [556, 260] on span at bounding box center [555, 263] width 8 height 8
click at [556, 260] on input "Cholesterol" at bounding box center [554, 263] width 7 height 7
click at [556, 260] on span at bounding box center [555, 263] width 8 height 8
click at [556, 260] on input "Cholesterol" at bounding box center [554, 263] width 7 height 7
checkbox input "false"
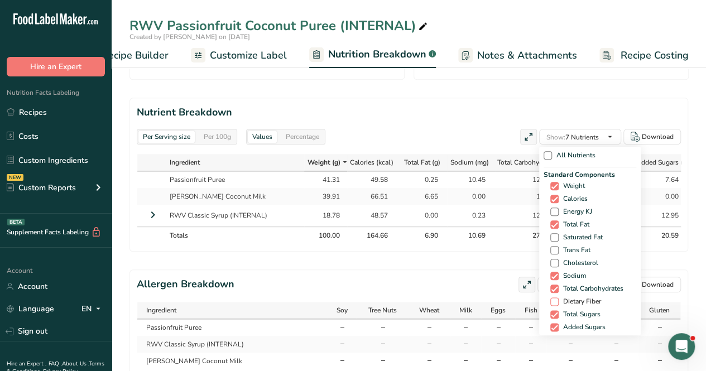
click at [553, 300] on span at bounding box center [555, 302] width 8 height 8
click at [553, 300] on input "Dietary Fiber" at bounding box center [554, 301] width 7 height 7
click at [553, 298] on span at bounding box center [555, 302] width 8 height 8
click at [553, 298] on input "Dietary Fiber" at bounding box center [554, 301] width 7 height 7
click at [553, 298] on span at bounding box center [555, 302] width 8 height 8
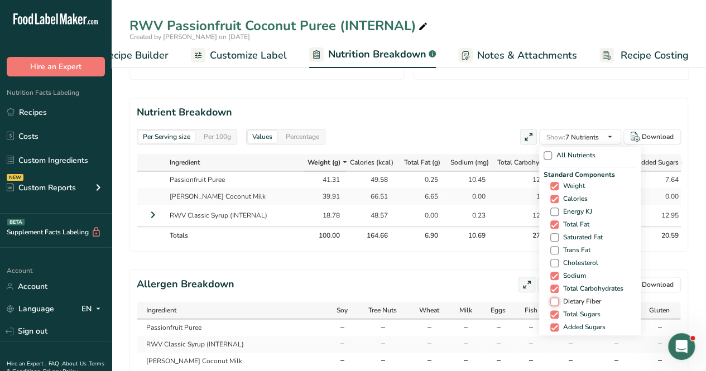
click at [553, 298] on input "Dietary Fiber" at bounding box center [554, 301] width 7 height 7
click at [552, 301] on span at bounding box center [555, 302] width 8 height 8
click at [552, 301] on input "Dietary Fiber" at bounding box center [554, 301] width 7 height 7
checkbox input "false"
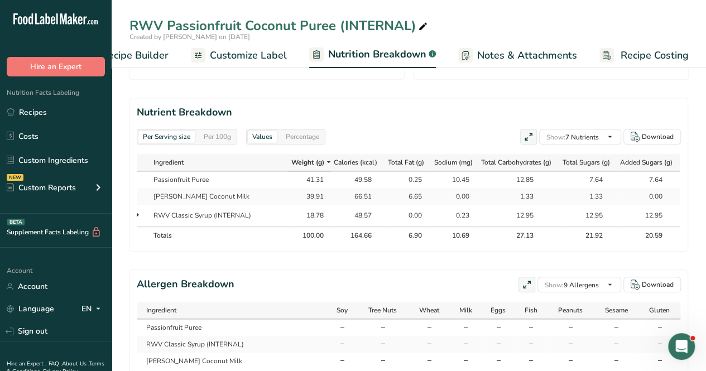
scroll to position [109, 0]
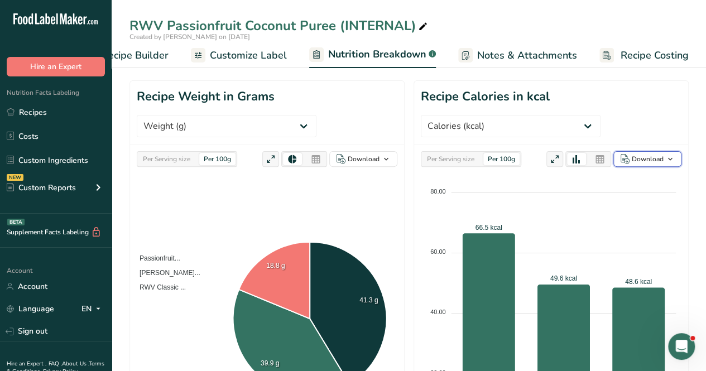
click at [639, 161] on div "Download" at bounding box center [648, 159] width 32 height 10
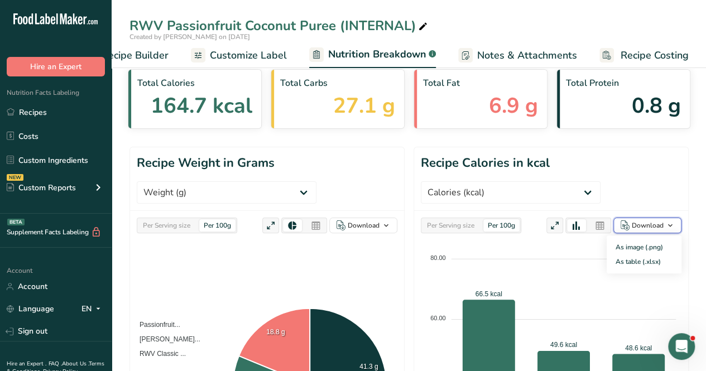
scroll to position [0, 0]
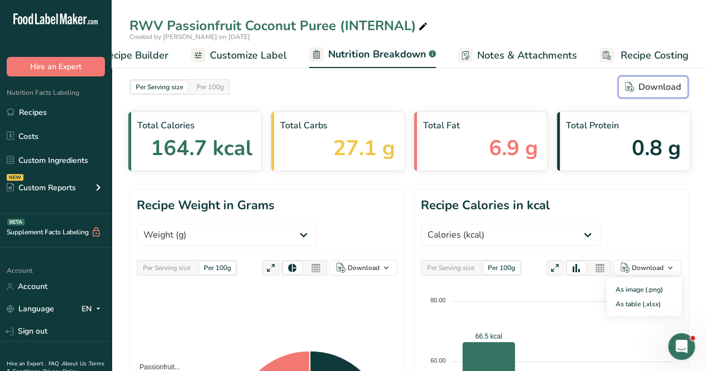
click at [660, 82] on div "Download" at bounding box center [653, 86] width 56 height 13
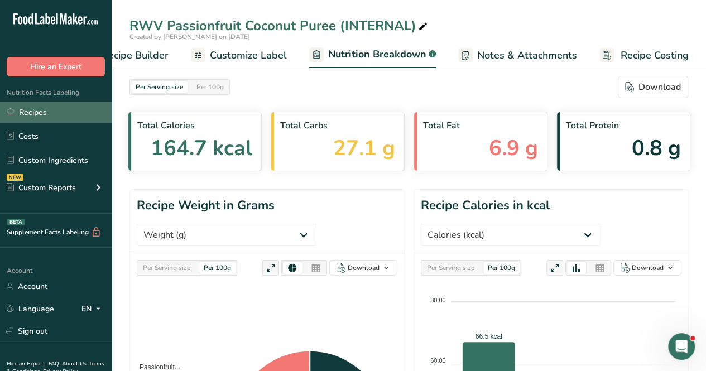
click at [70, 111] on link "Recipes" at bounding box center [56, 112] width 112 height 21
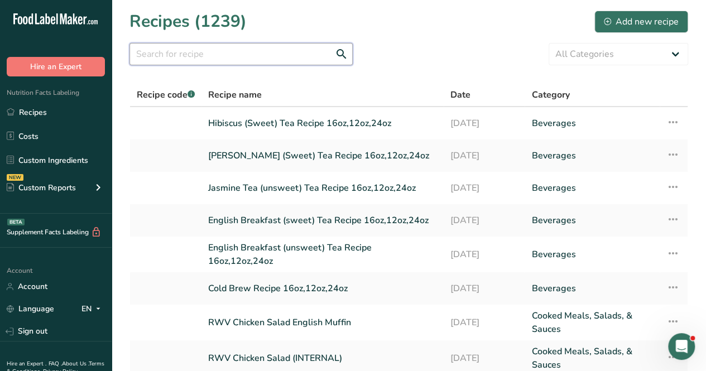
click at [193, 44] on input "text" at bounding box center [241, 54] width 223 height 22
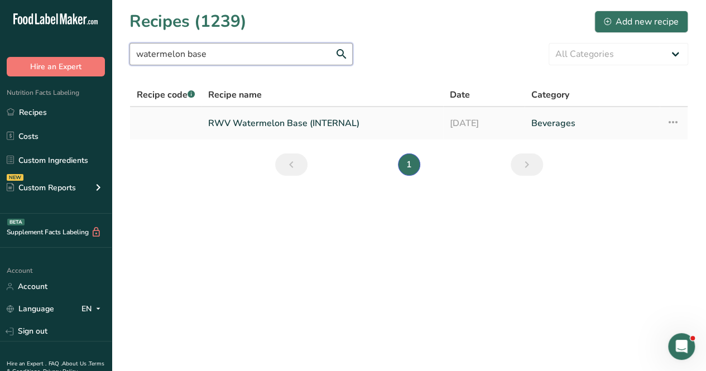
type input "watermelon base"
click at [301, 127] on link "RWV Watermelon Base (INTERNAL)" at bounding box center [322, 123] width 228 height 23
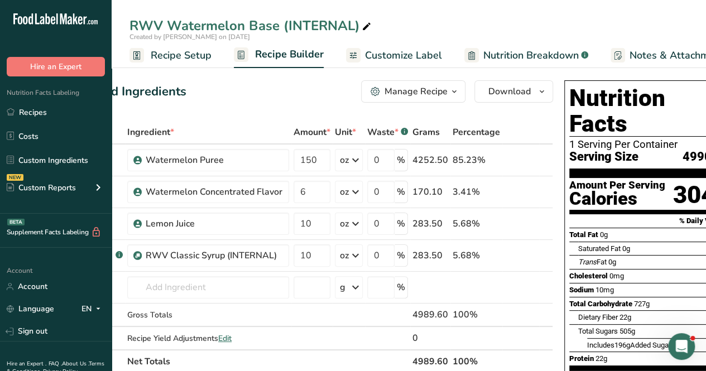
scroll to position [0, 64]
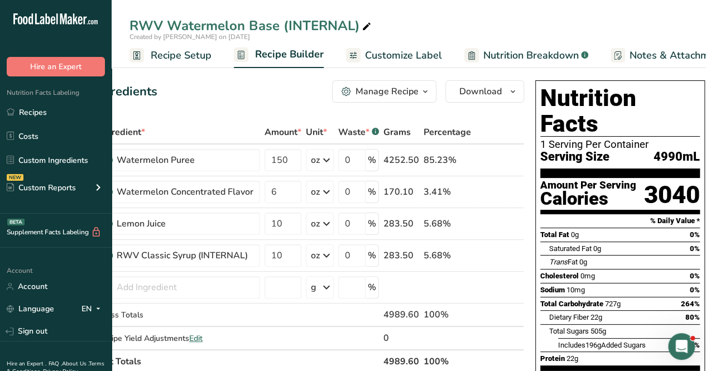
click at [165, 55] on span "Recipe Setup" at bounding box center [181, 55] width 61 height 15
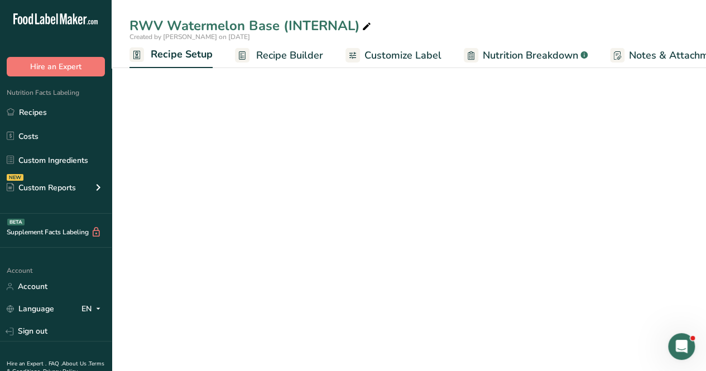
scroll to position [0, 4]
select select "22"
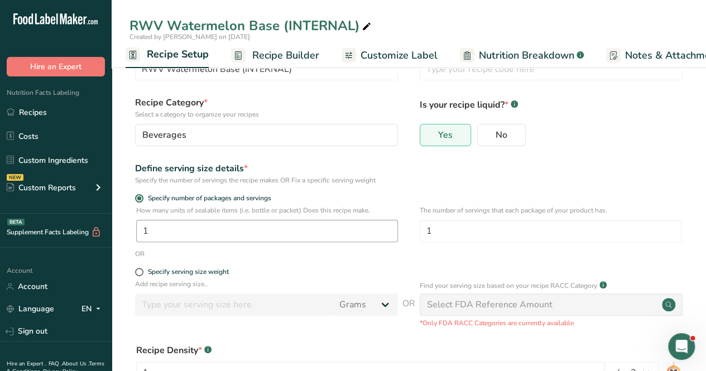
scroll to position [56, 0]
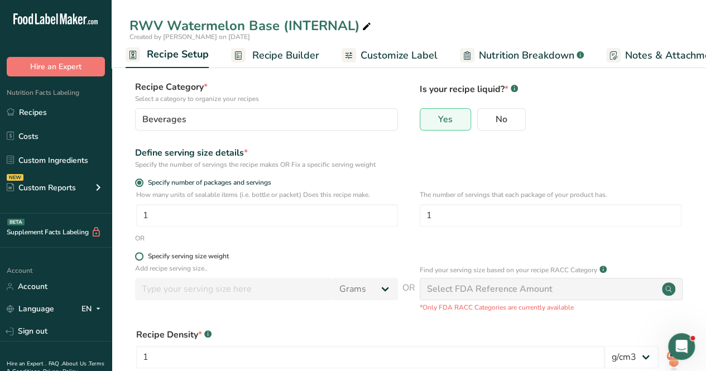
click at [138, 253] on span at bounding box center [139, 256] width 8 height 8
click at [138, 253] on input "Specify serving size weight" at bounding box center [138, 256] width 7 height 7
radio input "true"
radio input "false"
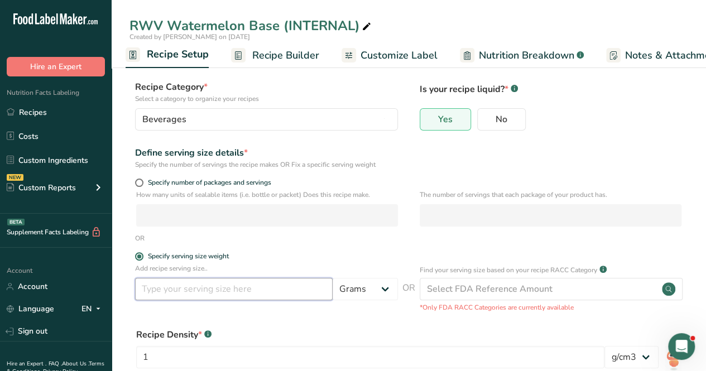
click at [257, 282] on input "number" at bounding box center [234, 289] width 198 height 22
click at [368, 303] on div "Add recipe serving size.. Grams kg mg mcg lb oz l mL fl oz tbsp tsp cup qt gall…" at bounding box center [266, 285] width 263 height 42
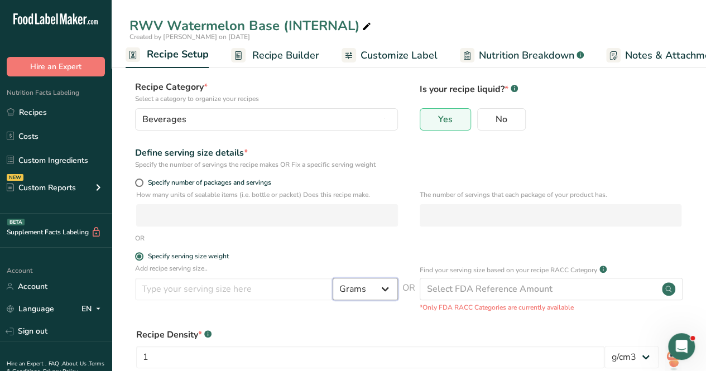
click at [367, 297] on select "Grams kg mg mcg lb oz l mL fl oz tbsp tsp cup qt gallon" at bounding box center [365, 289] width 65 height 22
select select "17"
click at [333, 278] on select "Grams kg mg mcg lb oz l mL fl oz tbsp tsp cup qt gallon" at bounding box center [365, 289] width 65 height 22
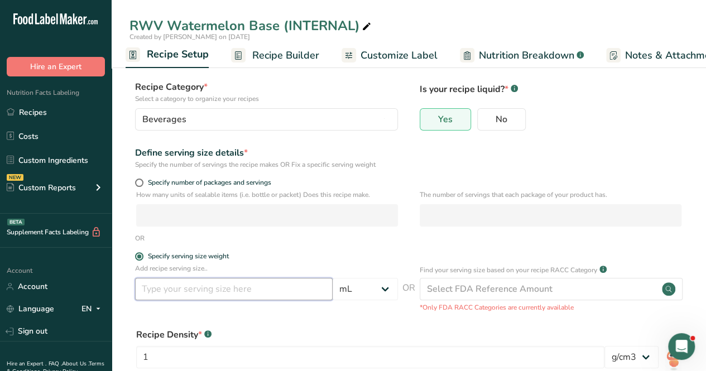
click at [232, 286] on input "number" at bounding box center [234, 289] width 198 height 22
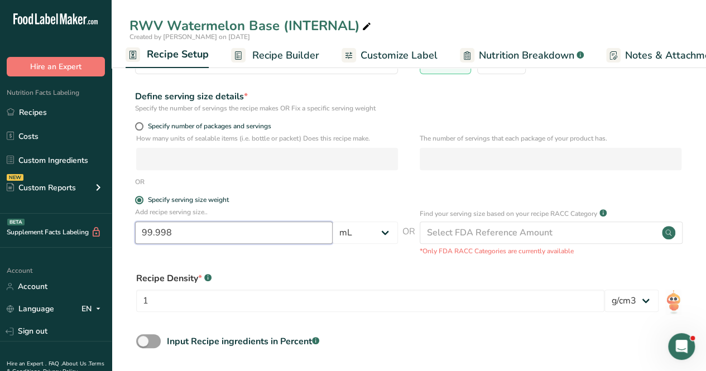
scroll to position [161, 0]
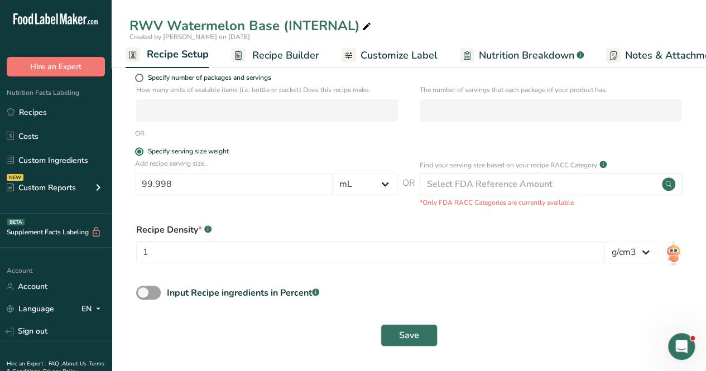
drag, startPoint x: 197, startPoint y: 167, endPoint x: 122, endPoint y: 179, distance: 75.8
click at [122, 179] on section "Recipe name * RWV Watermelon Base (INTERNAL) Recipe code .a-a{fill:#347362;}.b-…" at bounding box center [409, 134] width 595 height 474
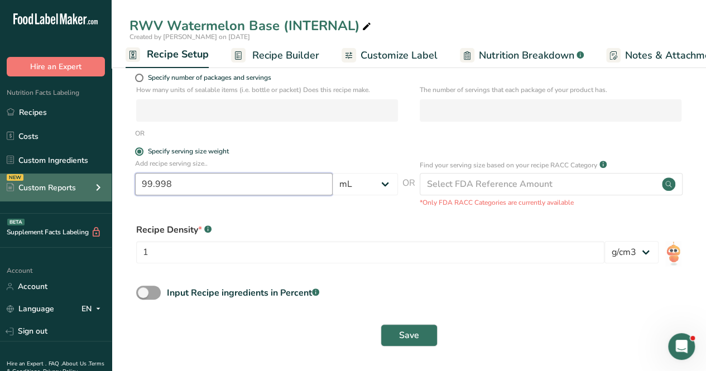
drag, startPoint x: 197, startPoint y: 194, endPoint x: 55, endPoint y: 174, distance: 142.7
click at [55, 174] on div ".a-20{fill:#fff;} Hire an Expert Nutrition Facts Labeling Recipes Costs Custom …" at bounding box center [353, 105] width 706 height 532
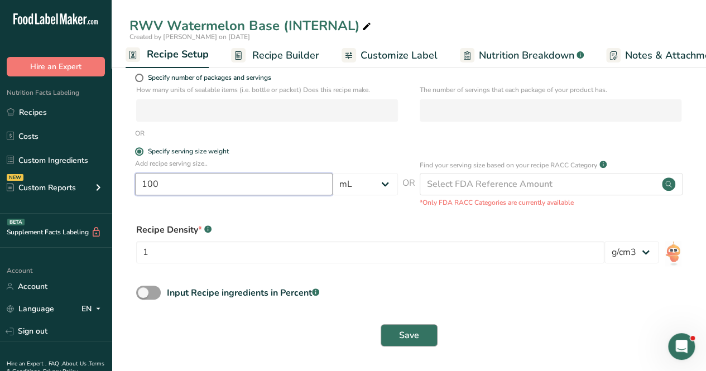
type input "100"
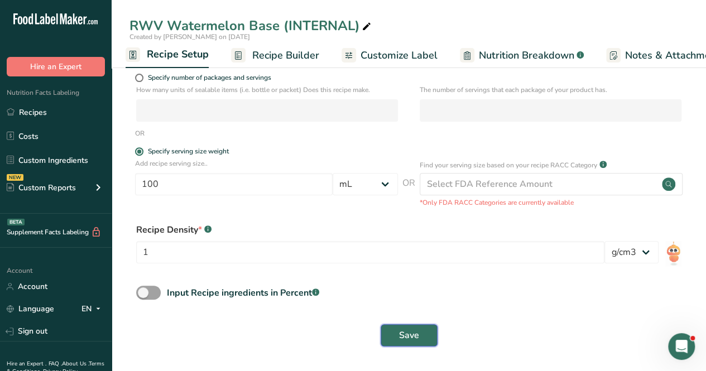
click at [428, 336] on button "Save" at bounding box center [409, 335] width 57 height 22
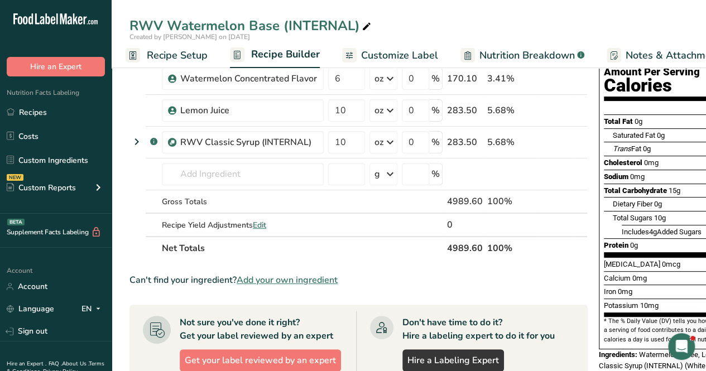
scroll to position [125, 0]
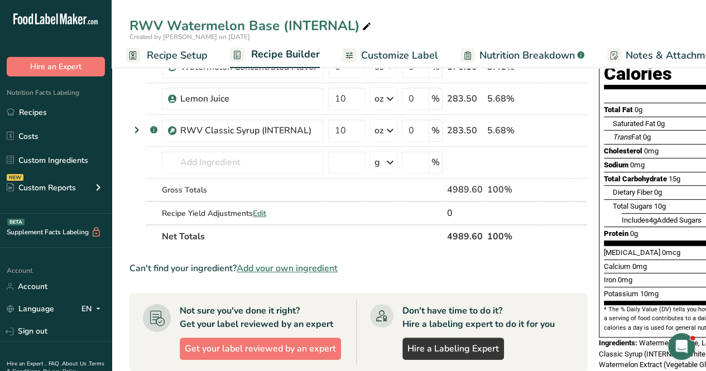
click at [168, 51] on span "Recipe Setup" at bounding box center [177, 55] width 61 height 15
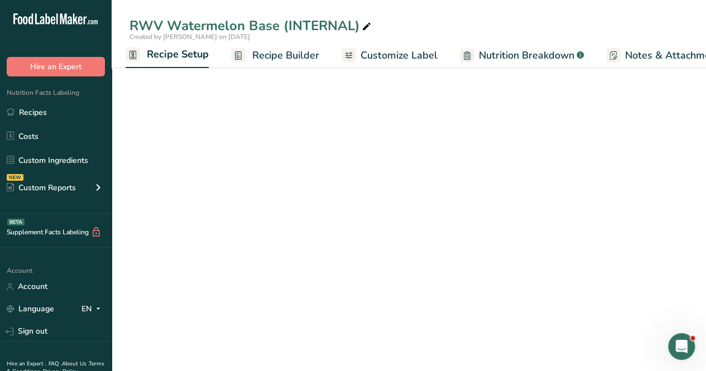
select select "17"
select select "22"
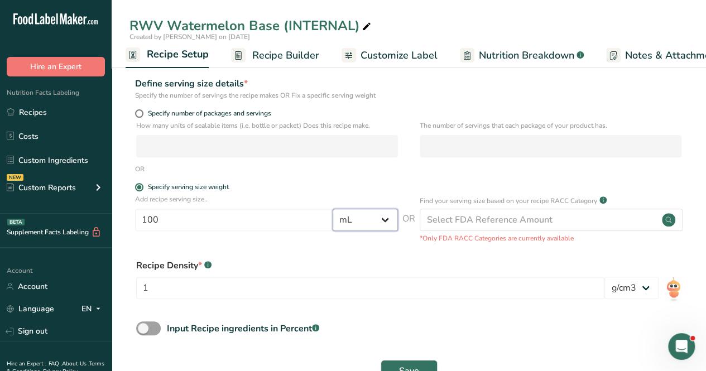
click at [375, 230] on select "Grams kg mg mcg lb oz l mL fl oz tbsp tsp cup qt gallon" at bounding box center [365, 220] width 65 height 22
select select "0"
click at [333, 209] on select "Grams kg mg mcg lb oz l mL fl oz tbsp tsp cup qt gallon" at bounding box center [365, 220] width 65 height 22
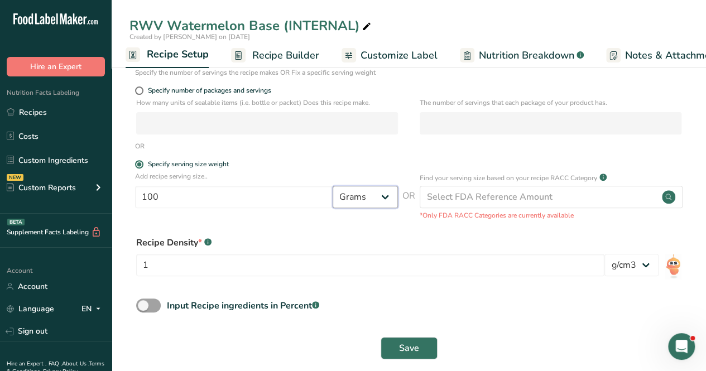
scroll to position [161, 0]
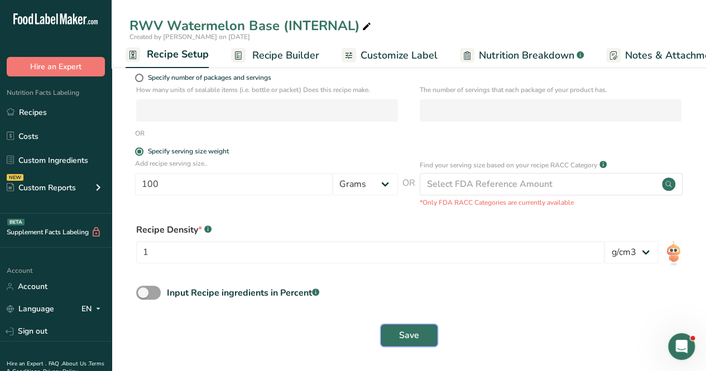
click at [422, 333] on button "Save" at bounding box center [409, 335] width 57 height 22
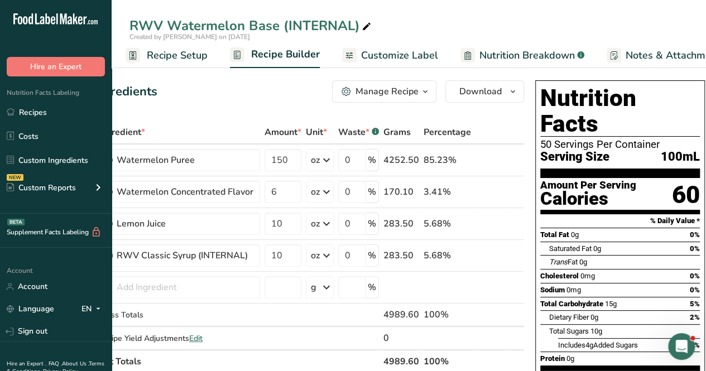
click at [490, 102] on button "Download" at bounding box center [485, 91] width 79 height 22
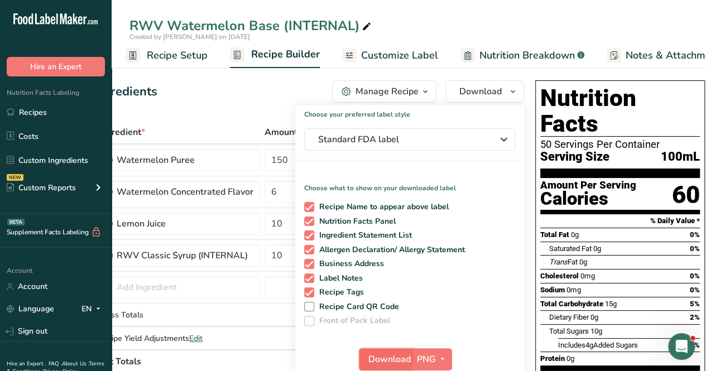
click at [389, 353] on span "Download" at bounding box center [390, 359] width 42 height 13
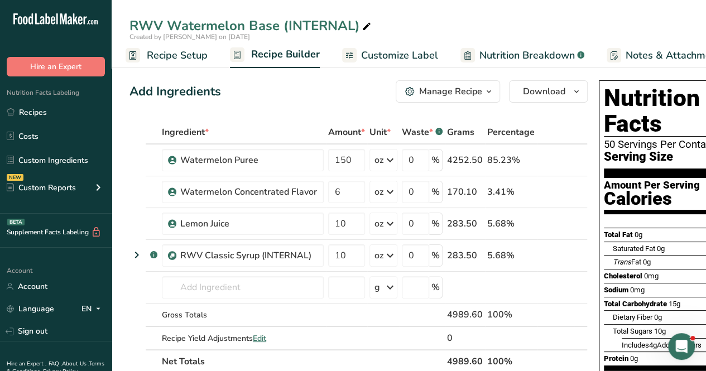
click at [500, 56] on span "Nutrition Breakdown" at bounding box center [527, 55] width 95 height 15
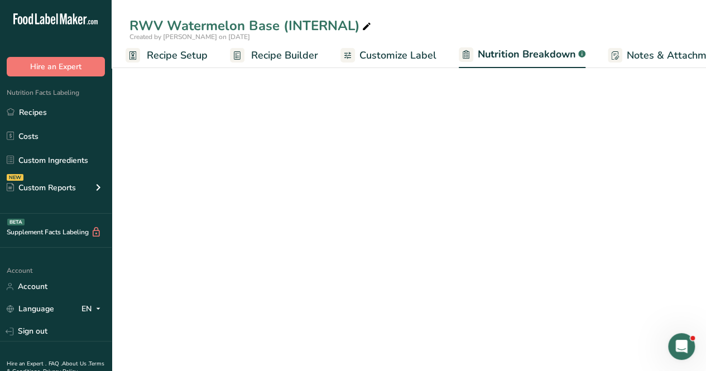
scroll to position [0, 106]
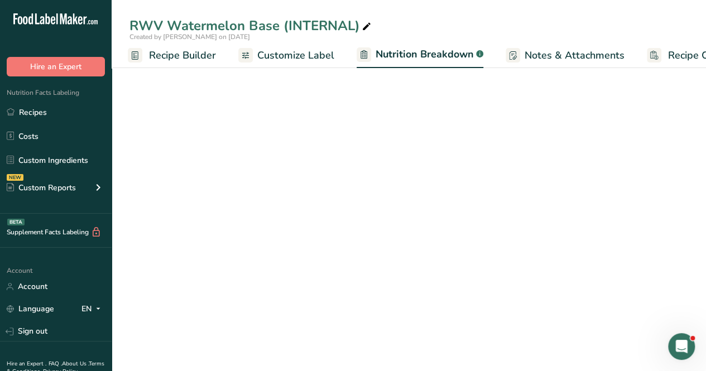
select select "Calories"
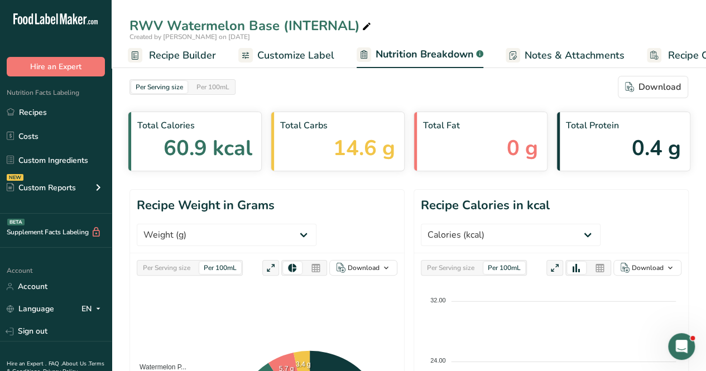
scroll to position [0, 154]
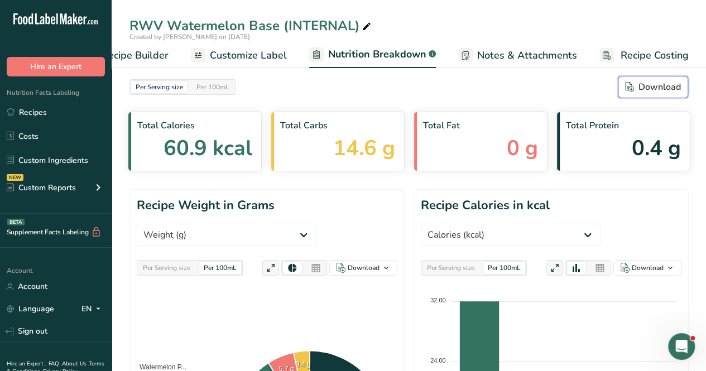
click at [661, 84] on div "Download" at bounding box center [653, 86] width 56 height 13
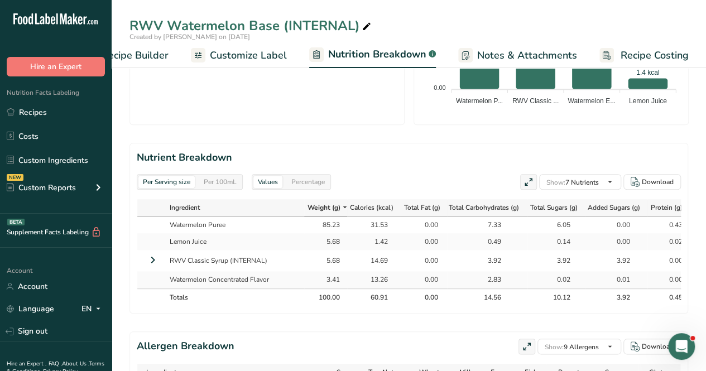
scroll to position [447, 0]
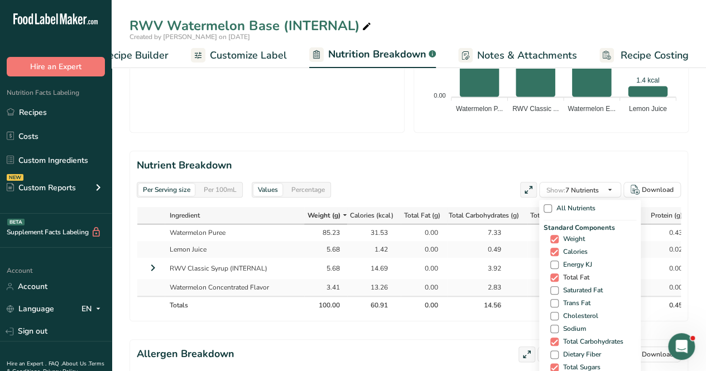
click at [574, 275] on span "Total Fat" at bounding box center [574, 278] width 31 height 8
click at [558, 275] on input "Total Fat" at bounding box center [554, 277] width 7 height 7
checkbox input "false"
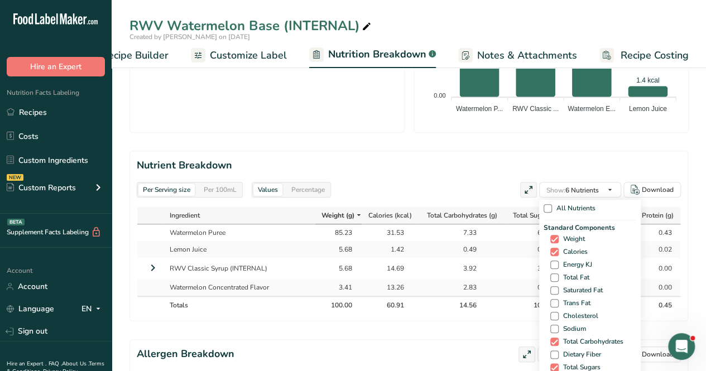
drag, startPoint x: 554, startPoint y: 328, endPoint x: 548, endPoint y: 324, distance: 7.0
click at [551, 327] on span at bounding box center [555, 329] width 8 height 8
click at [551, 327] on input "Sodium" at bounding box center [554, 329] width 7 height 7
checkbox input "true"
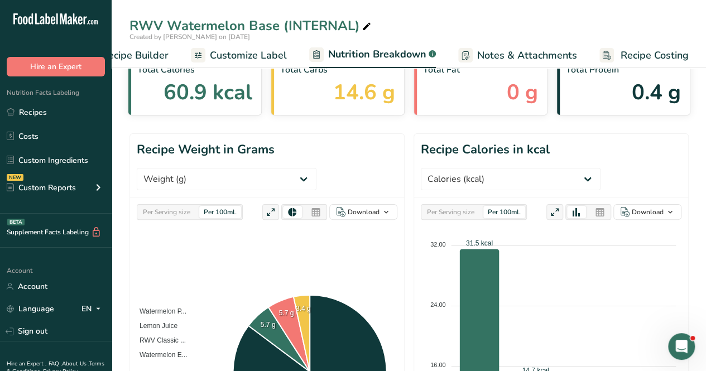
scroll to position [0, 0]
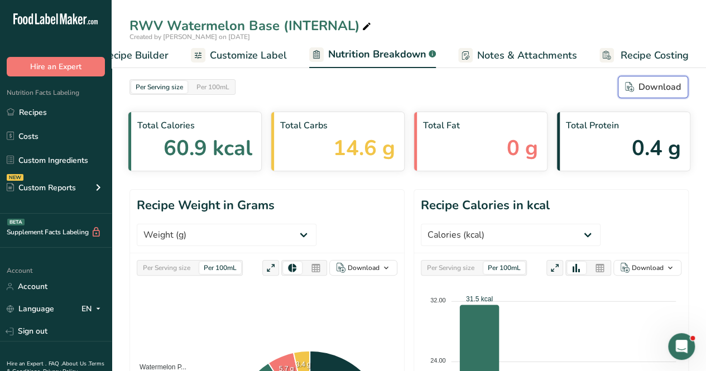
click at [658, 88] on div "Download" at bounding box center [653, 86] width 56 height 13
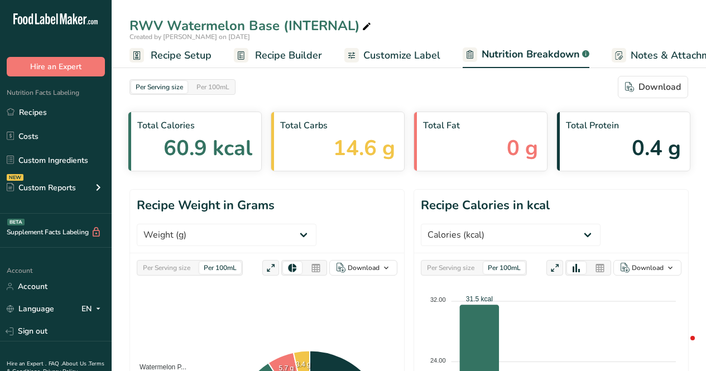
select select "Calories"
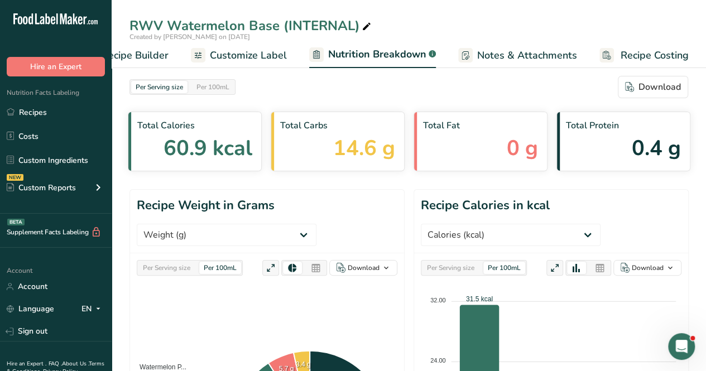
click at [414, 32] on div "Created by [PERSON_NAME] on [DATE]" at bounding box center [409, 37] width 595 height 10
click at [59, 111] on link "Recipes" at bounding box center [56, 112] width 112 height 21
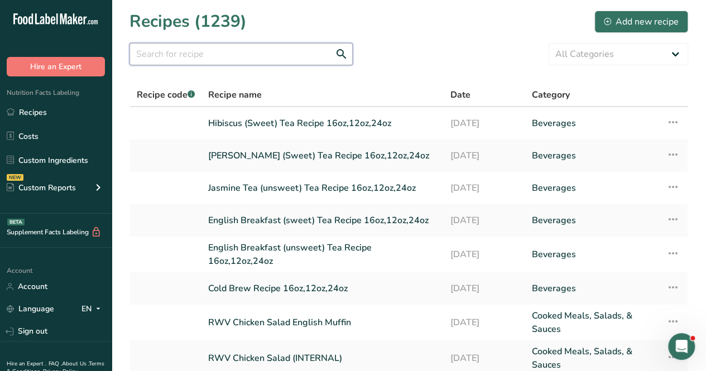
click at [178, 48] on input "text" at bounding box center [241, 54] width 223 height 22
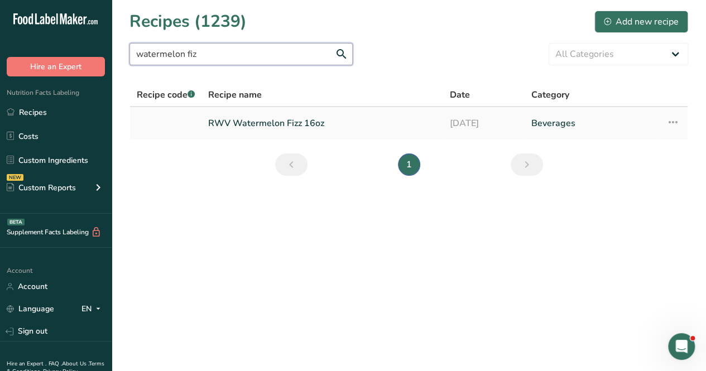
type input "watermelon fiz"
click at [280, 126] on link "RWV Watermelon Fizz 16oz" at bounding box center [322, 123] width 228 height 23
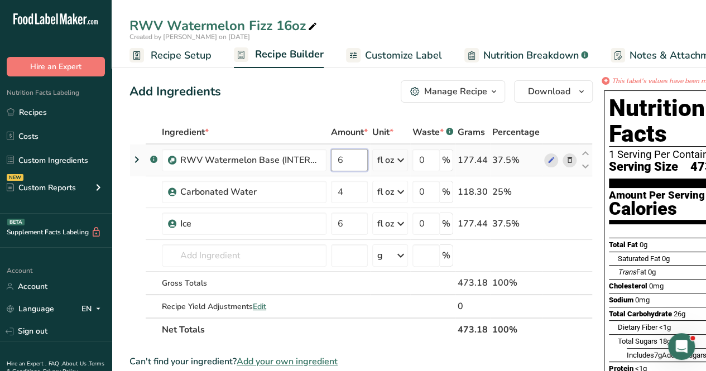
click at [357, 159] on input "6" at bounding box center [349, 160] width 37 height 22
type input "4.5"
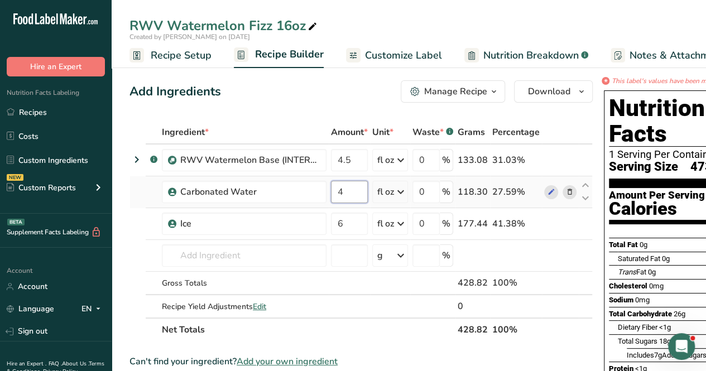
click at [357, 197] on div "Ingredient * Amount * Unit * Waste * .a-a{fill:#347362;}.b-a{fill:#fff;} Grams …" at bounding box center [362, 231] width 464 height 221
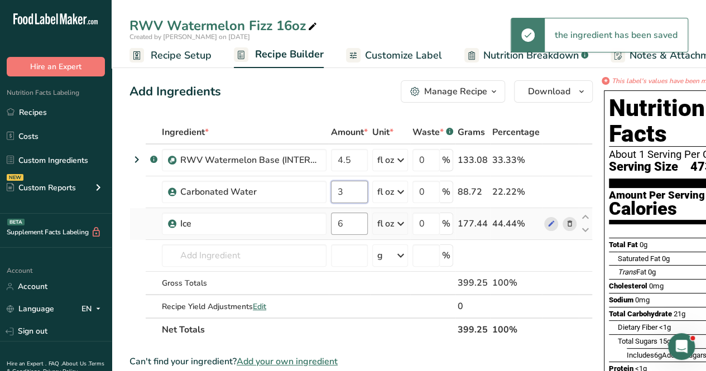
type input "3"
click at [356, 219] on div "Ingredient * Amount * Unit * Waste * .a-a{fill:#347362;}.b-a{fill:#fff;} Grams …" at bounding box center [362, 231] width 464 height 221
type input "4.5"
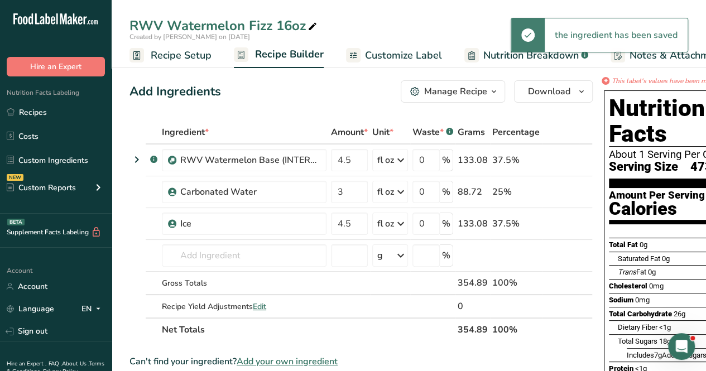
click at [429, 55] on span "Customize Label" at bounding box center [403, 55] width 77 height 15
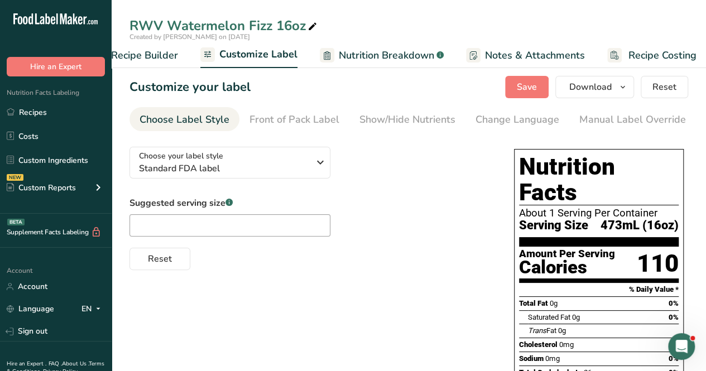
scroll to position [0, 153]
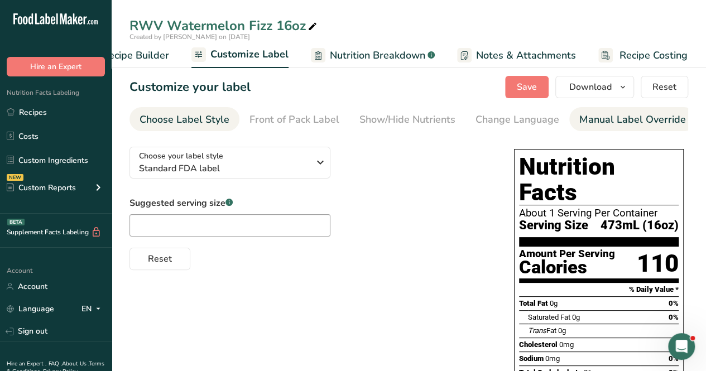
click at [618, 127] on div "Manual Label Override" at bounding box center [633, 119] width 107 height 15
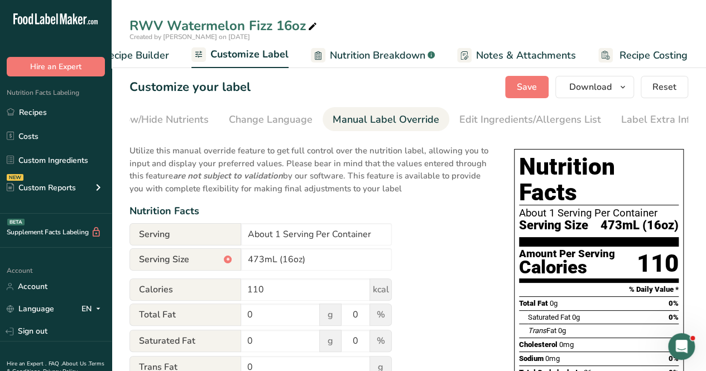
scroll to position [0, 252]
drag, startPoint x: 309, startPoint y: 264, endPoint x: 113, endPoint y: 242, distance: 197.8
click at [254, 261] on input "473mL (16oz)" at bounding box center [316, 260] width 151 height 22
drag, startPoint x: 264, startPoint y: 267, endPoint x: 233, endPoint y: 263, distance: 31.0
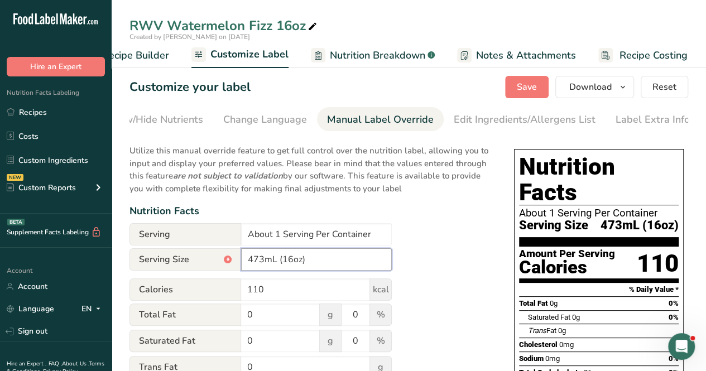
click at [233, 263] on div "Serving Size * 473mL (16oz)" at bounding box center [261, 260] width 262 height 22
click at [290, 264] on input "355mL (16oz)" at bounding box center [316, 260] width 151 height 22
type input "355mL (12oz)"
click at [529, 91] on span "Save" at bounding box center [527, 86] width 20 height 13
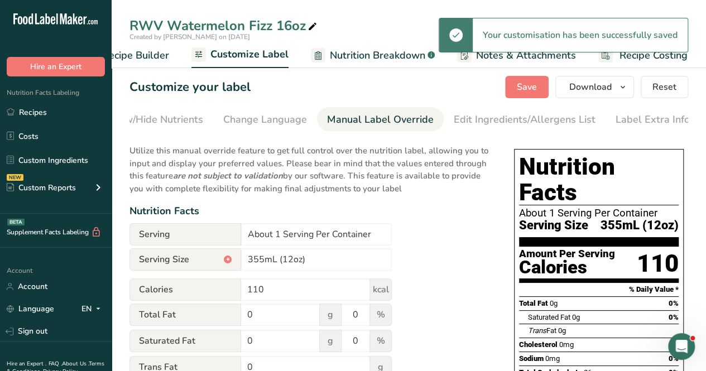
click at [156, 48] on span "Recipe Builder" at bounding box center [135, 55] width 67 height 15
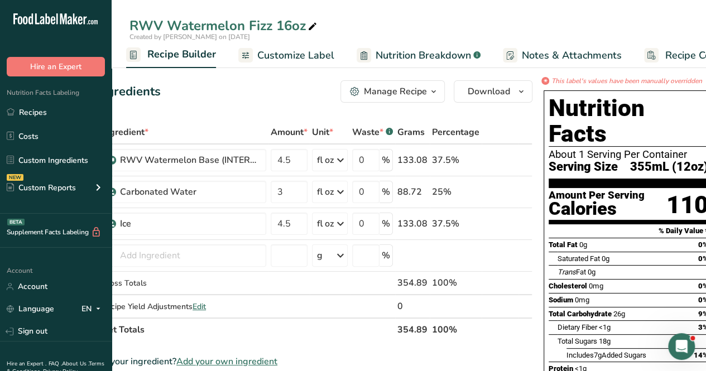
click at [312, 23] on icon at bounding box center [313, 27] width 10 height 16
type input "RWV Watermelon Fizz 16oz,12oz,24oz"
click at [304, 95] on div "Add Ingredients Manage Recipe Delete Recipe Duplicate Recipe Scale Recipe Save …" at bounding box center [301, 91] width 464 height 22
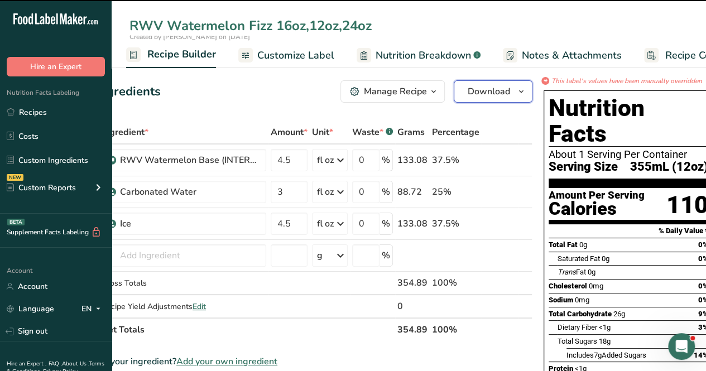
click at [489, 92] on span "Download" at bounding box center [489, 91] width 42 height 13
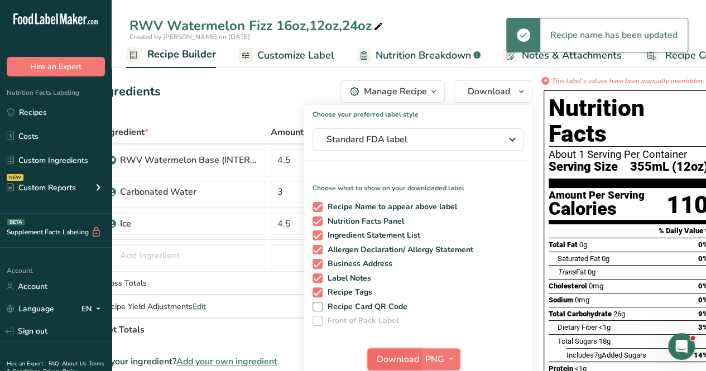
click at [404, 356] on span "Download" at bounding box center [398, 359] width 42 height 13
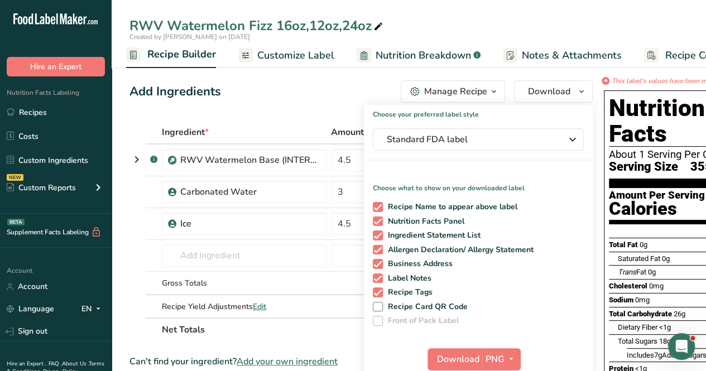
click at [269, 125] on th "Ingredient *" at bounding box center [244, 132] width 169 height 23
click at [353, 159] on input "4.5" at bounding box center [349, 160] width 37 height 22
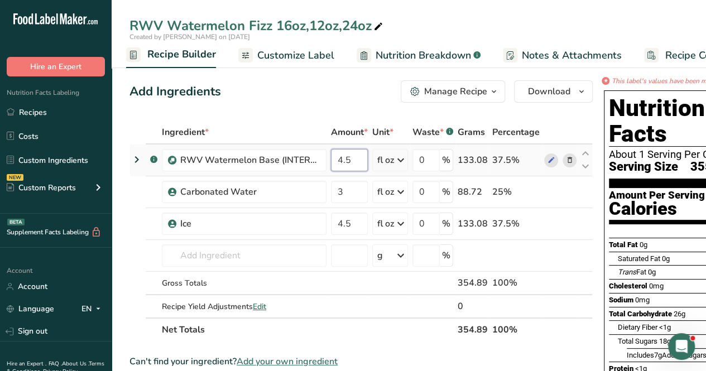
type input "4"
type input "9"
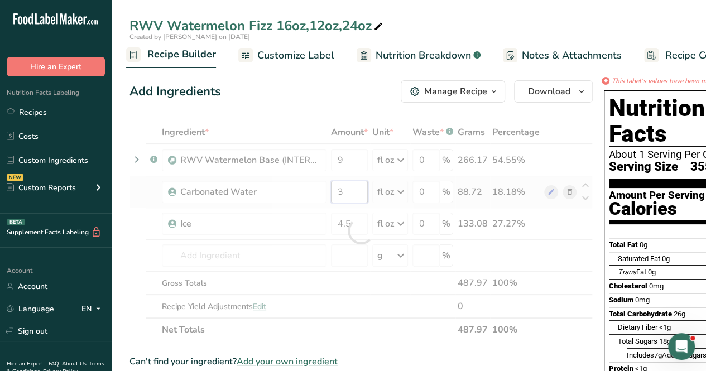
click at [334, 194] on div "Ingredient * Amount * Unit * Waste * .a-a{fill:#347362;}.b-a{fill:#fff;} Grams …" at bounding box center [362, 231] width 464 height 221
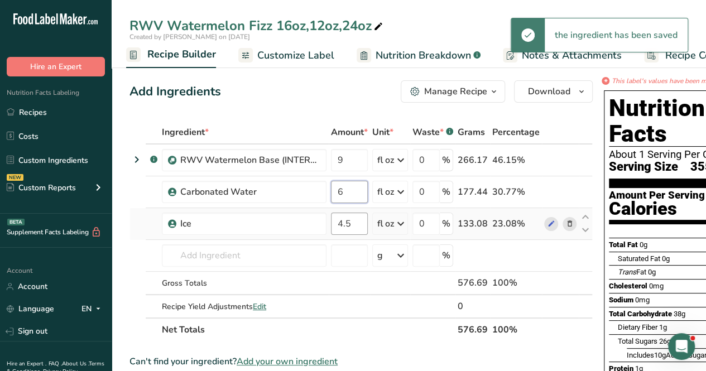
type input "6"
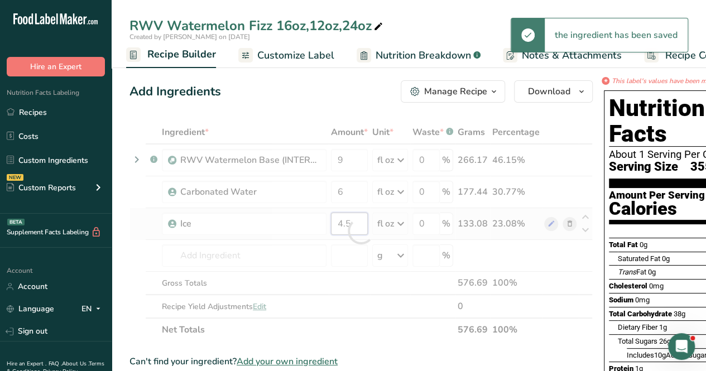
click at [286, 218] on div "Ingredient * Amount * Unit * Waste * .a-a{fill:#347362;}.b-a{fill:#fff;} Grams …" at bounding box center [362, 231] width 464 height 221
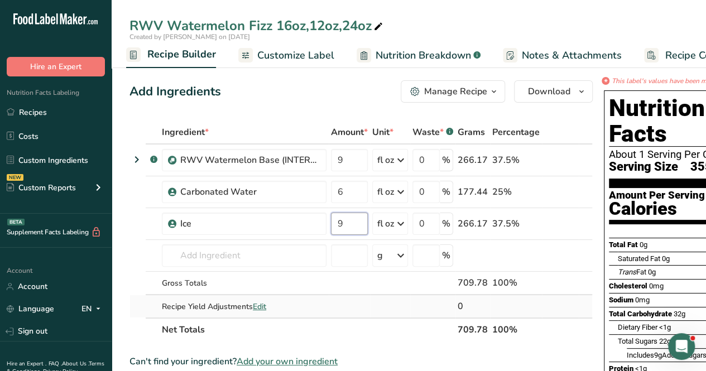
type input "9"
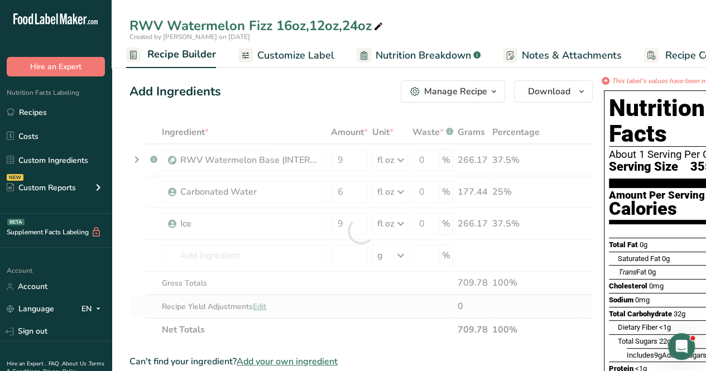
click at [404, 307] on div "Ingredient * Amount * Unit * Waste * .a-a{fill:#347362;}.b-a{fill:#fff;} Grams …" at bounding box center [362, 231] width 464 height 221
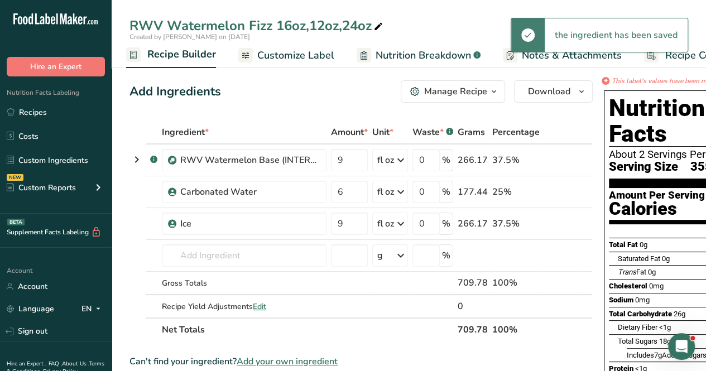
click at [436, 50] on span "Nutrition Breakdown" at bounding box center [423, 55] width 95 height 15
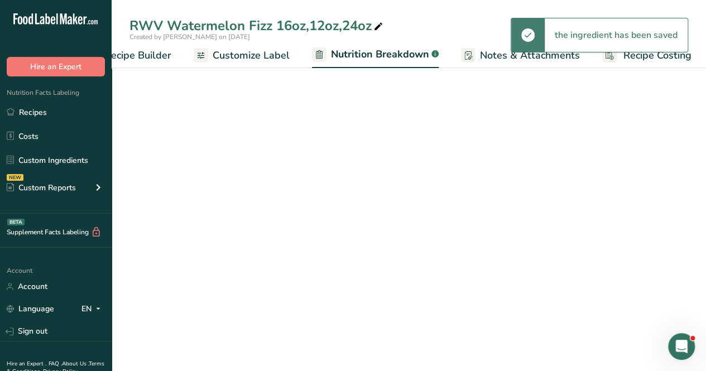
select select "Calories"
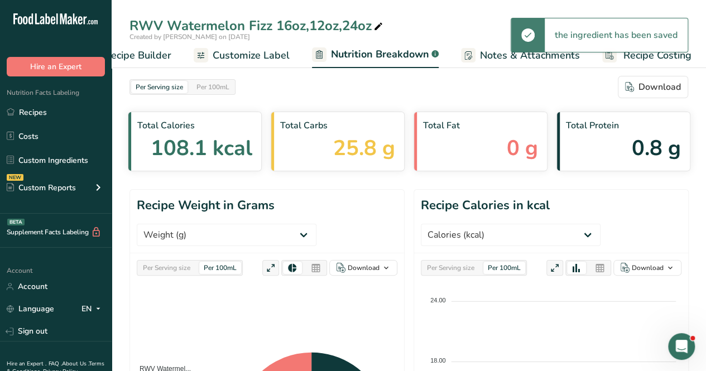
scroll to position [0, 154]
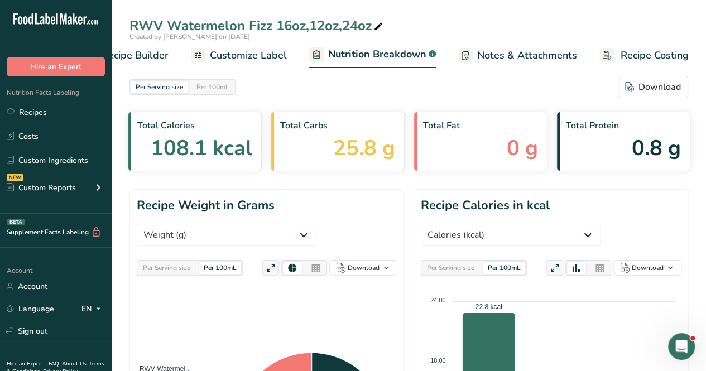
click at [227, 55] on span "Customize Label" at bounding box center [248, 55] width 77 height 15
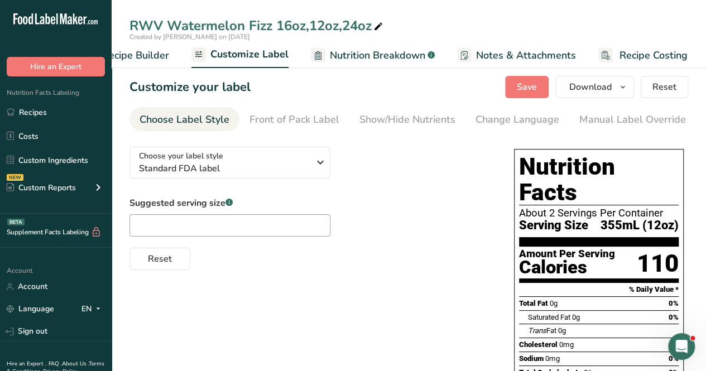
scroll to position [0, 252]
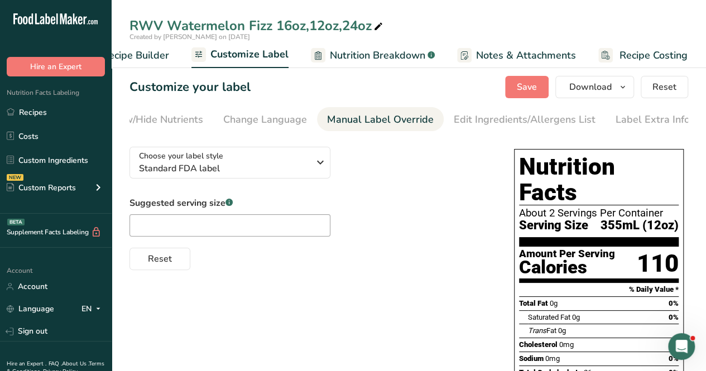
click at [344, 110] on link "Manual Label Override" at bounding box center [380, 119] width 107 height 25
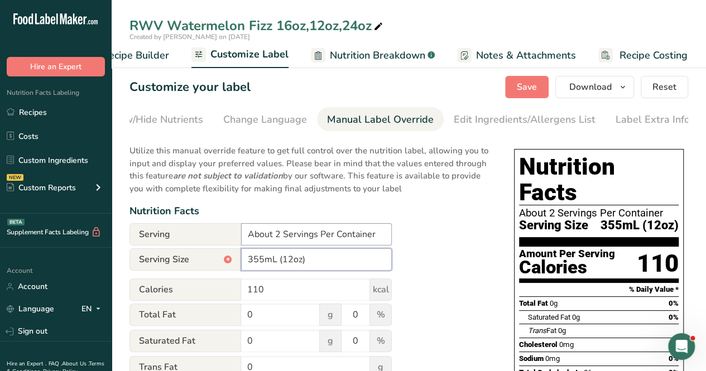
drag, startPoint x: 261, startPoint y: 261, endPoint x: 319, endPoint y: 240, distance: 61.6
click at [271, 257] on input "355mL (12oz)" at bounding box center [316, 260] width 151 height 22
click at [292, 265] on input "710mL (12oz)" at bounding box center [316, 260] width 151 height 22
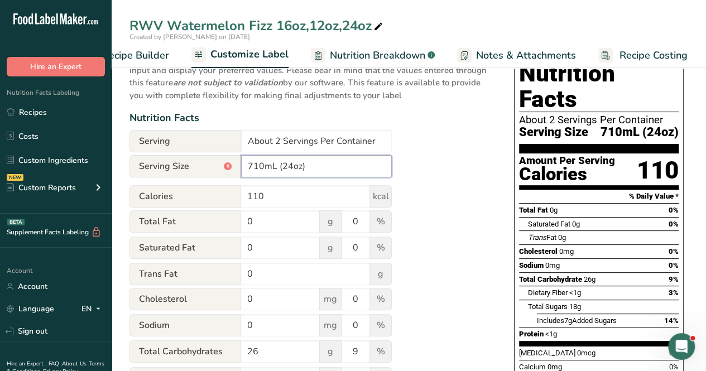
scroll to position [0, 0]
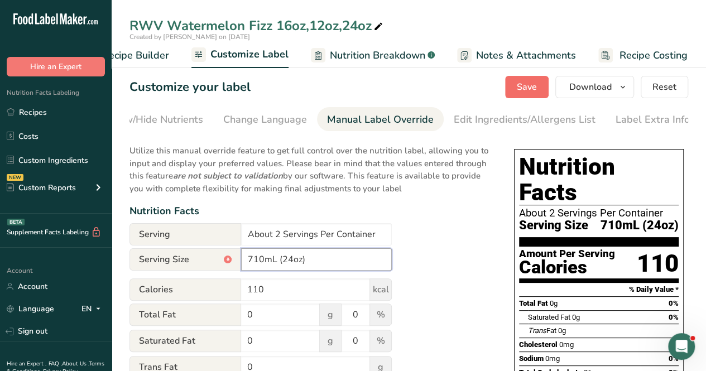
type input "710mL (24oz)"
click at [523, 90] on span "Save" at bounding box center [527, 86] width 20 height 13
click at [169, 52] on ul "Recipe Setup Recipe Builder Customize Label Nutrition Breakdown .a-a{fill:#3473…" at bounding box center [335, 55] width 752 height 26
click at [163, 53] on span "Recipe Builder" at bounding box center [135, 55] width 67 height 15
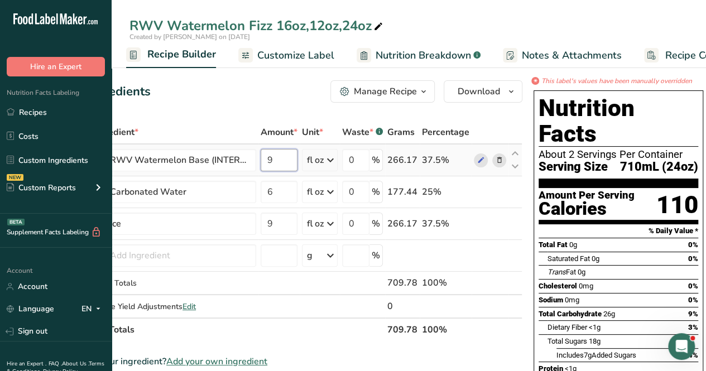
click at [292, 156] on input "9" at bounding box center [279, 160] width 37 height 22
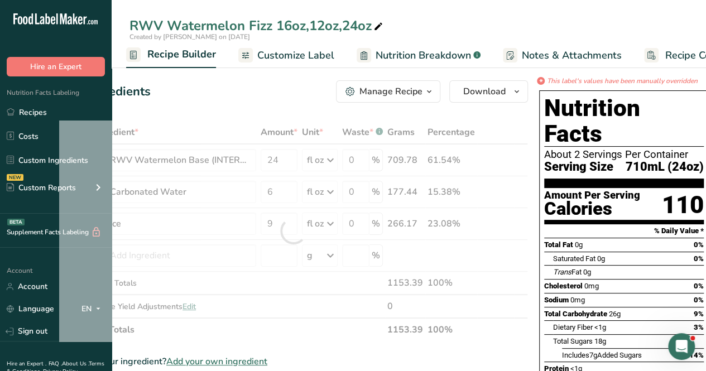
click at [351, 332] on div "Ingredient * Amount * Unit * Waste * .a-a{fill:#347362;}.b-a{fill:#fff;} Grams …" at bounding box center [293, 231] width 469 height 221
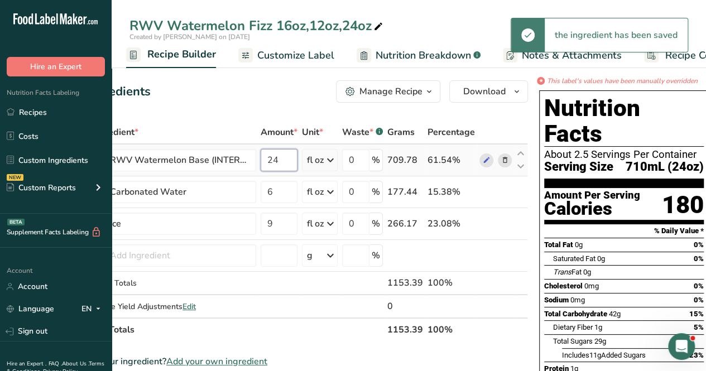
drag, startPoint x: 290, startPoint y: 156, endPoint x: 274, endPoint y: 161, distance: 17.7
click at [274, 161] on input "24" at bounding box center [279, 160] width 37 height 22
type input "2"
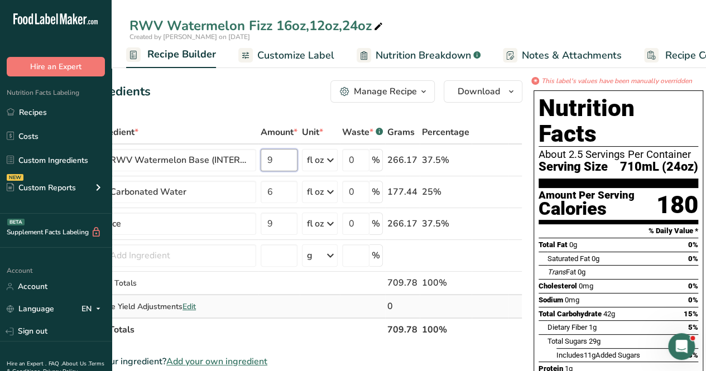
type input "9"
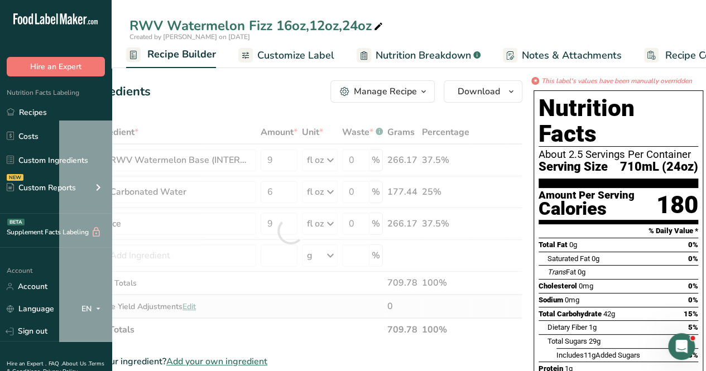
click at [292, 304] on div "Ingredient * Amount * Unit * Waste * .a-a{fill:#347362;}.b-a{fill:#fff;} Grams …" at bounding box center [291, 231] width 464 height 221
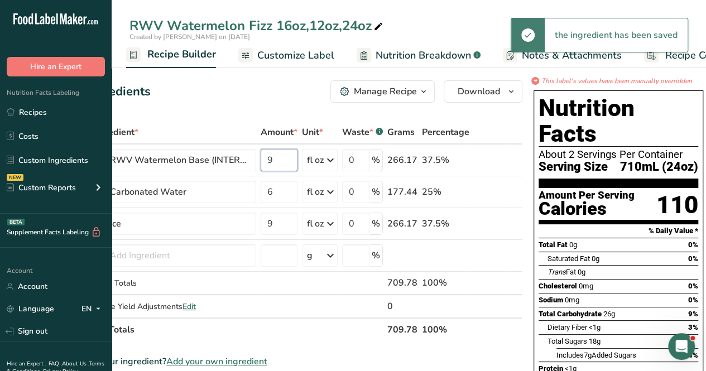
click at [284, 158] on input "9" at bounding box center [279, 160] width 37 height 22
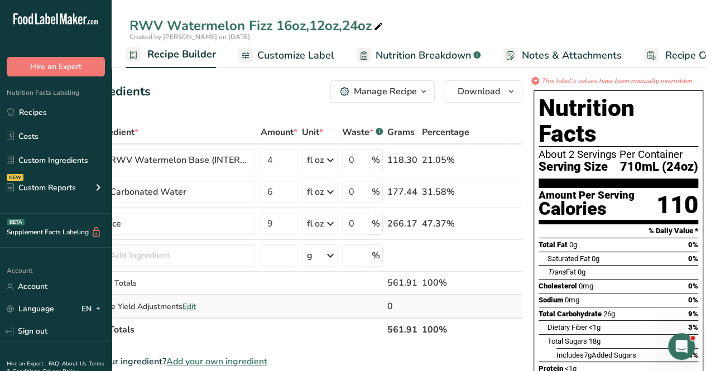
click at [281, 316] on div "Ingredient * Amount * Unit * Waste * .a-a{fill:#347362;}.b-a{fill:#fff;} Grams …" at bounding box center [291, 231] width 464 height 221
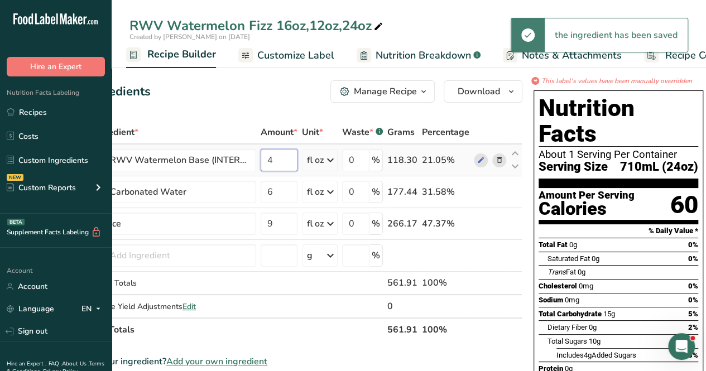
click at [278, 156] on input "4" at bounding box center [279, 160] width 37 height 22
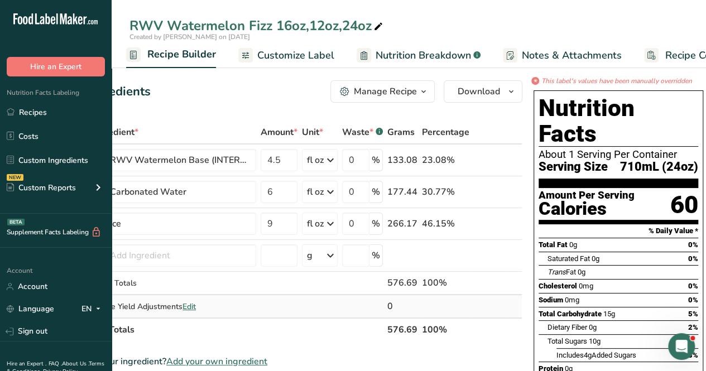
click at [331, 310] on div "Ingredient * Amount * Unit * Waste * .a-a{fill:#347362;}.b-a{fill:#fff;} Grams …" at bounding box center [291, 231] width 464 height 221
click at [285, 156] on input "4.5" at bounding box center [279, 160] width 37 height 22
type input "4"
type input "9"
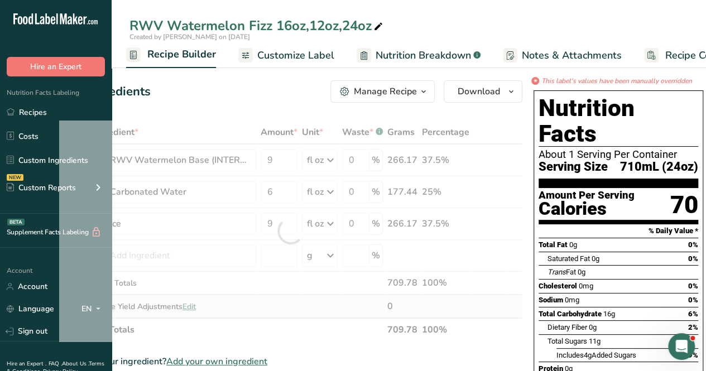
click at [335, 304] on div "Ingredient * Amount * Unit * Waste * .a-a{fill:#347362;}.b-a{fill:#fff;} Grams …" at bounding box center [291, 231] width 464 height 221
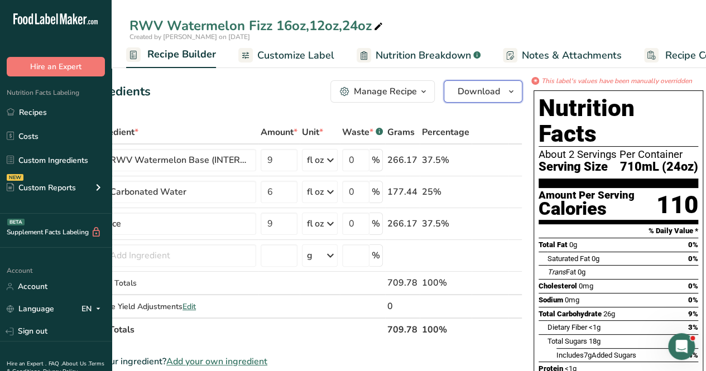
click at [481, 91] on span "Download" at bounding box center [479, 91] width 42 height 13
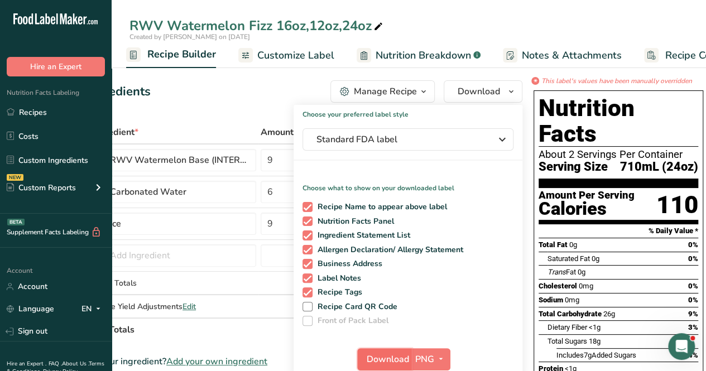
click at [385, 364] on span "Download" at bounding box center [388, 359] width 42 height 13
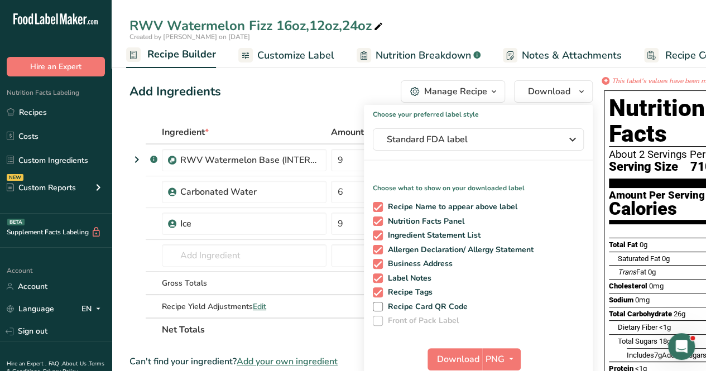
drag, startPoint x: 288, startPoint y: 94, endPoint x: 288, endPoint y: 106, distance: 11.2
click at [288, 94] on div "Add Ingredients Manage Recipe Delete Recipe Duplicate Recipe Scale Recipe Save …" at bounding box center [362, 91] width 464 height 22
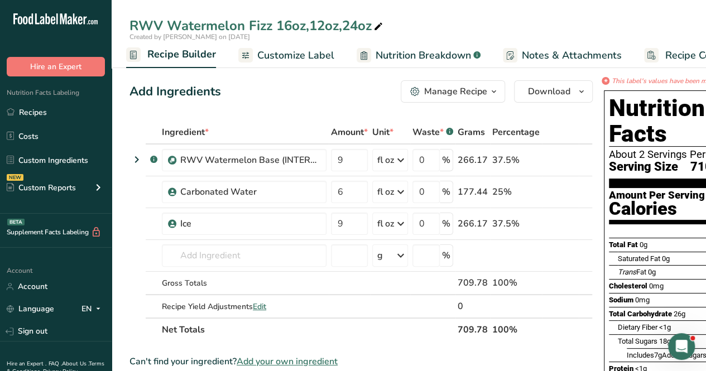
click at [333, 93] on div "Add Ingredients Manage Recipe Delete Recipe Duplicate Recipe Scale Recipe Save …" at bounding box center [362, 91] width 464 height 22
click at [360, 164] on input "9" at bounding box center [349, 160] width 37 height 22
type input "4.5"
click at [346, 189] on div "Ingredient * Amount * Unit * Waste * .a-a{fill:#347362;}.b-a{fill:#fff;} Grams …" at bounding box center [362, 231] width 464 height 221
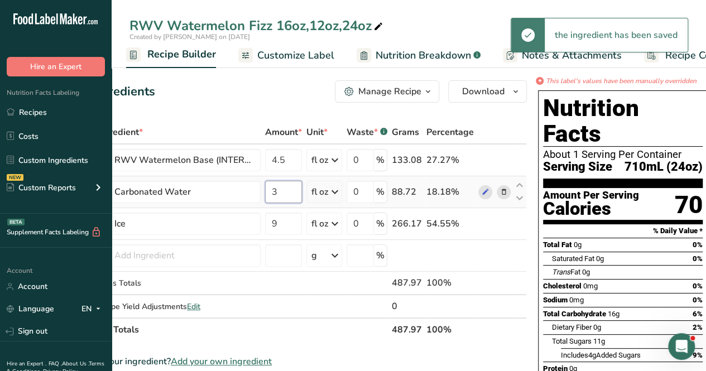
scroll to position [0, 70]
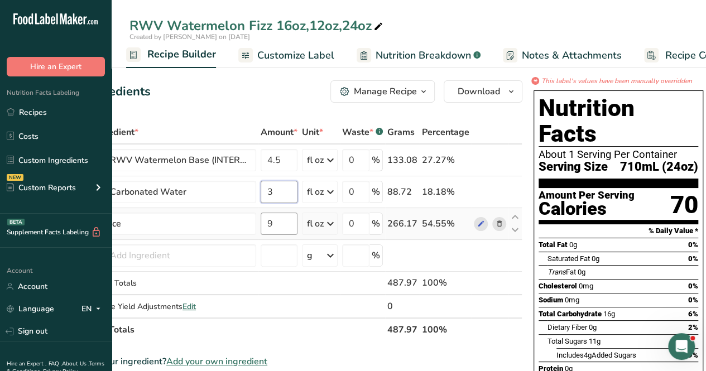
type input "3"
click at [280, 231] on div "Ingredient * Amount * Unit * Waste * .a-a{fill:#347362;}.b-a{fill:#fff;} Grams …" at bounding box center [291, 231] width 464 height 221
type input "4.5"
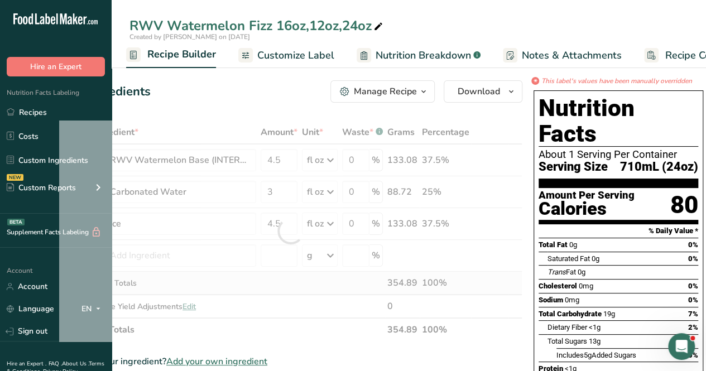
click at [298, 286] on div "Ingredient * Amount * Unit * Waste * .a-a{fill:#347362;}.b-a{fill:#fff;} Grams …" at bounding box center [291, 231] width 464 height 221
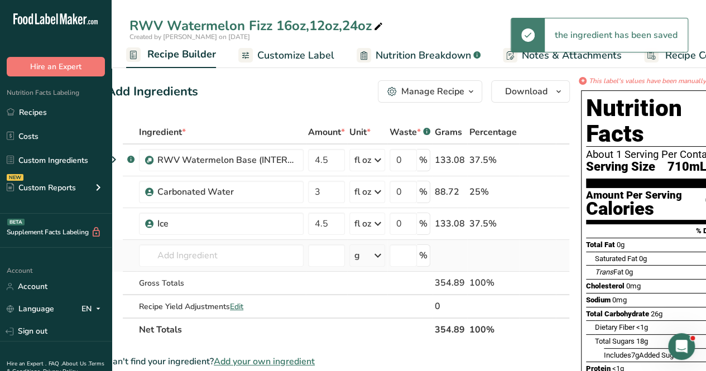
scroll to position [0, 21]
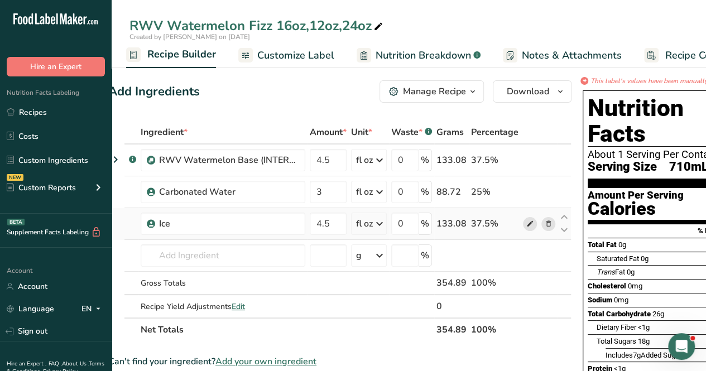
click at [527, 221] on icon at bounding box center [531, 224] width 8 height 12
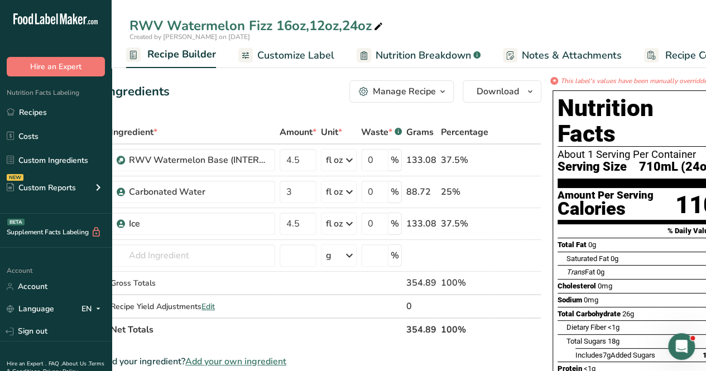
scroll to position [0, 51]
click at [68, 115] on link "Recipes" at bounding box center [56, 112] width 112 height 21
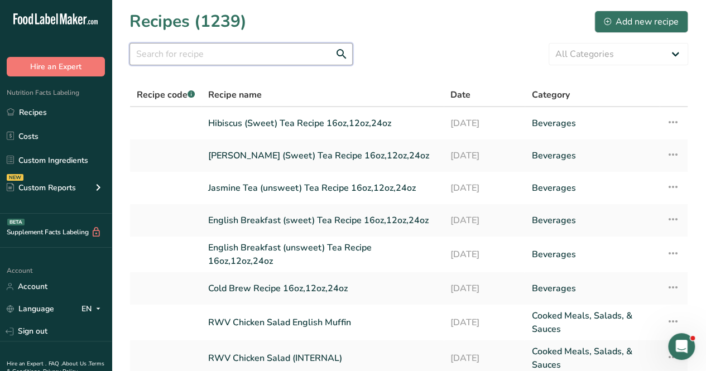
click at [164, 52] on input "text" at bounding box center [241, 54] width 223 height 22
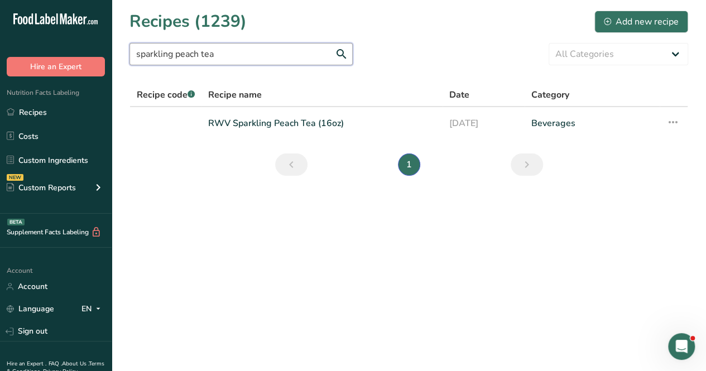
type input "sparkling peach tea"
click at [314, 128] on link "RWV Sparkling Peach Tea (16oz)" at bounding box center [322, 123] width 228 height 23
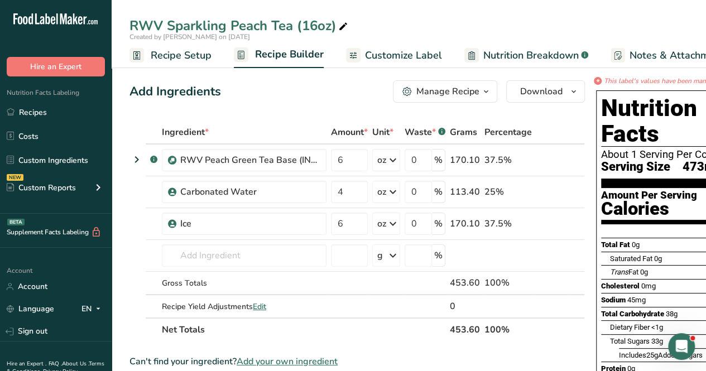
click at [341, 23] on icon at bounding box center [343, 27] width 10 height 16
drag, startPoint x: 338, startPoint y: 25, endPoint x: 297, endPoint y: 27, distance: 41.9
click at [297, 27] on input "RWV Sparkling Peach Tea (16oz)" at bounding box center [409, 26] width 559 height 20
type input "RWV Sparkling Peach Tea 16oz,12oz,24oz"
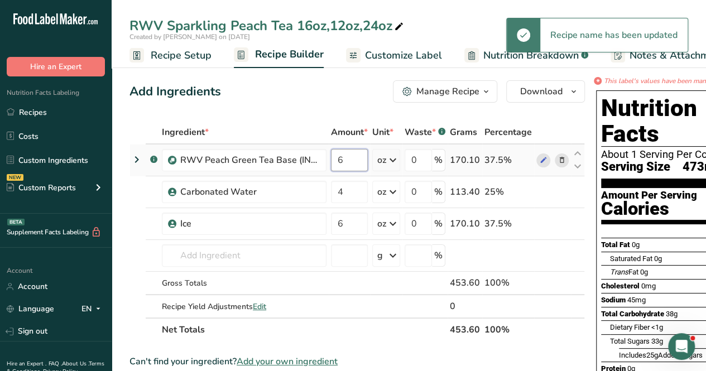
click at [364, 164] on input "6" at bounding box center [349, 160] width 37 height 22
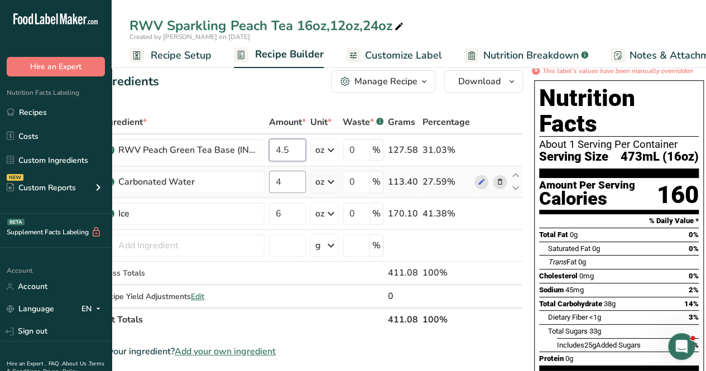
scroll to position [0, 60]
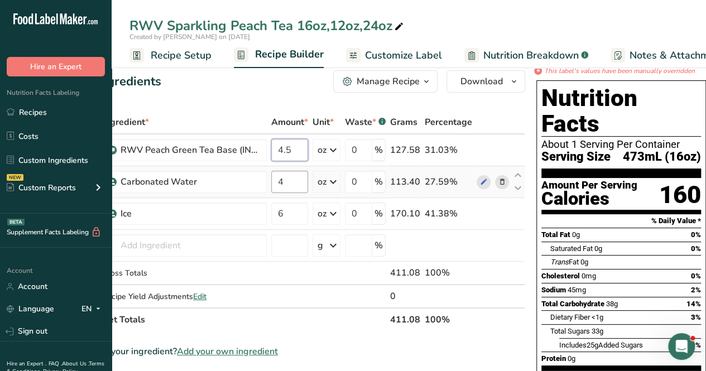
type input "4.5"
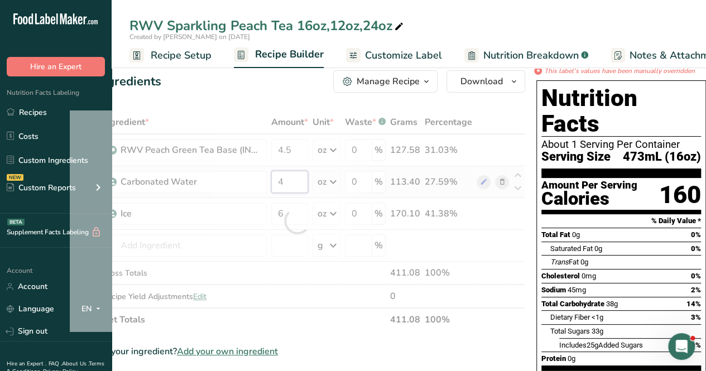
click at [288, 171] on div "Ingredient * Amount * Unit * Waste * .a-a{fill:#347362;}.b-a{fill:#fff;} Grams …" at bounding box center [298, 221] width 456 height 221
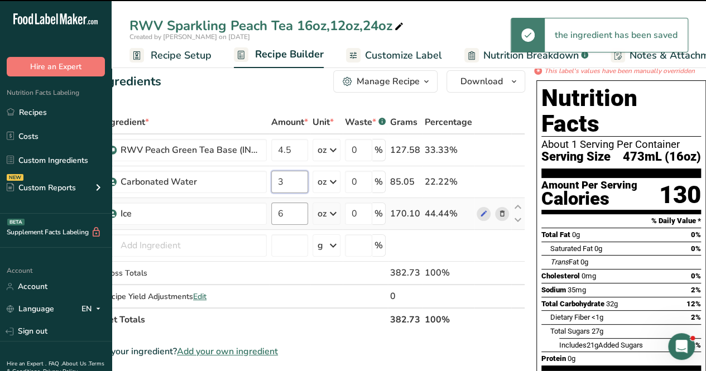
type input "3"
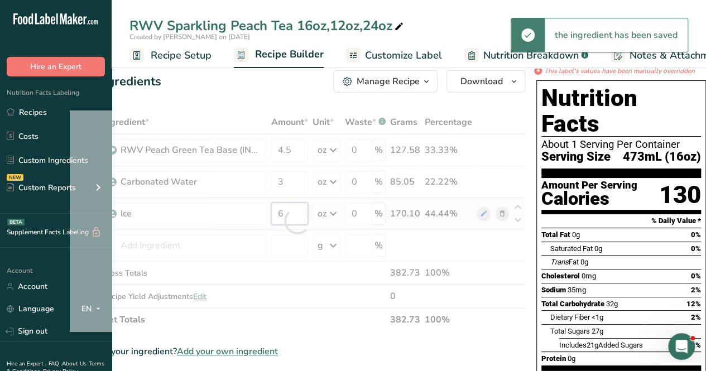
click at [283, 214] on div "Ingredient * Amount * Unit * Waste * .a-a{fill:#347362;}.b-a{fill:#fff;} Grams …" at bounding box center [298, 221] width 456 height 221
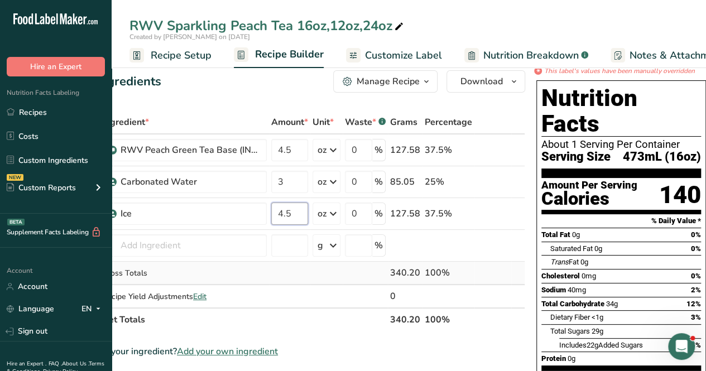
type input "4.5"
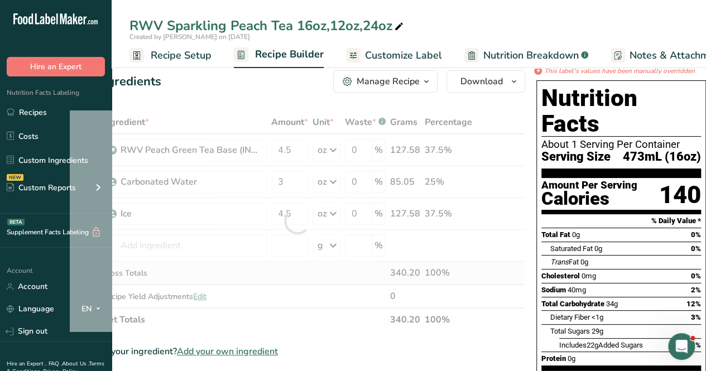
click at [273, 268] on div "Ingredient * Amount * Unit * Waste * .a-a{fill:#347362;}.b-a{fill:#fff;} Grams …" at bounding box center [298, 221] width 456 height 221
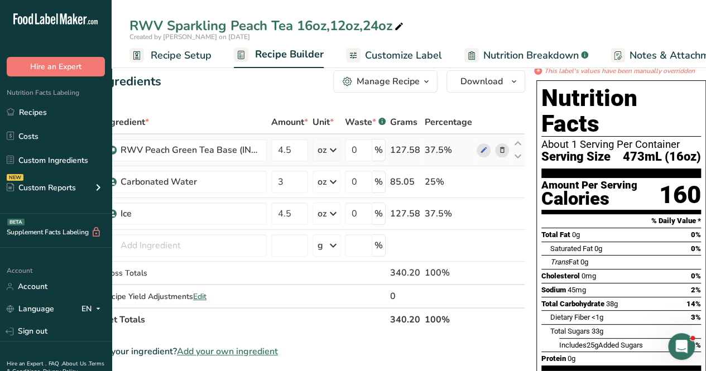
click at [328, 142] on icon at bounding box center [333, 150] width 13 height 20
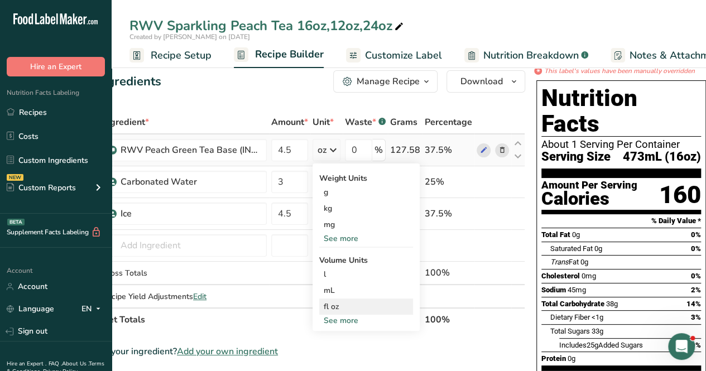
click at [337, 309] on div "fl oz" at bounding box center [366, 307] width 85 height 12
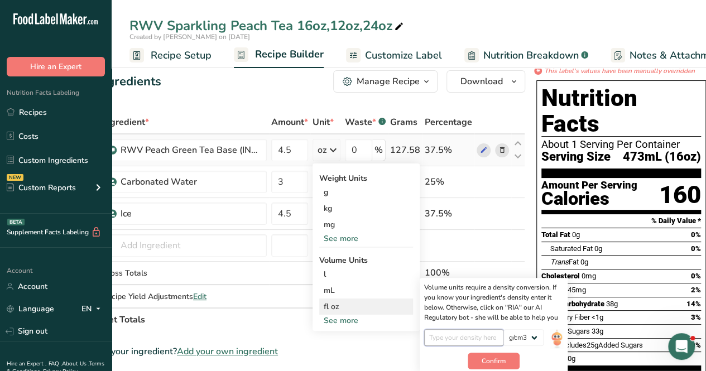
click at [449, 333] on input "number" at bounding box center [464, 337] width 80 height 17
type input "1"
click at [490, 360] on span "Confirm" at bounding box center [494, 361] width 24 height 10
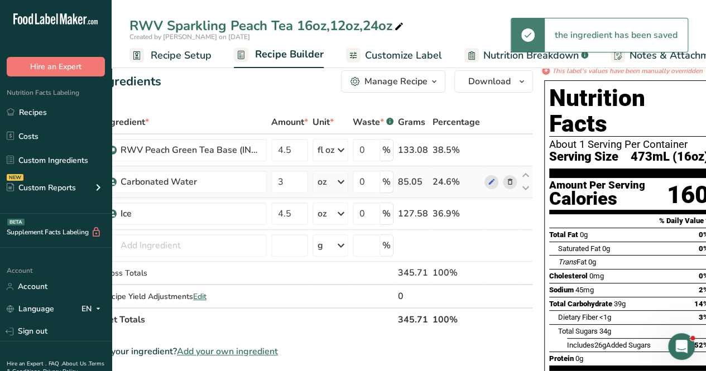
click at [336, 181] on icon at bounding box center [341, 182] width 13 height 20
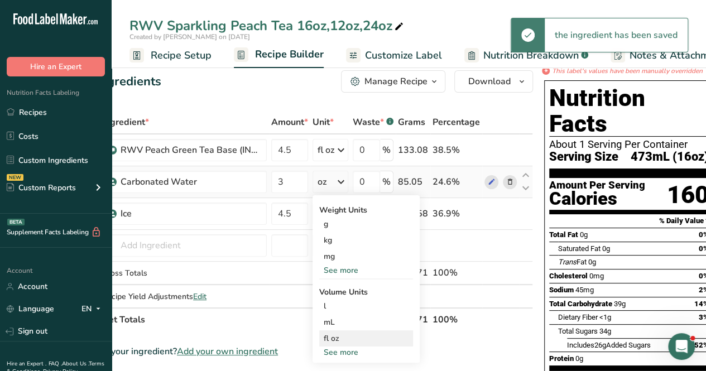
click at [345, 340] on div "fl oz" at bounding box center [366, 339] width 85 height 12
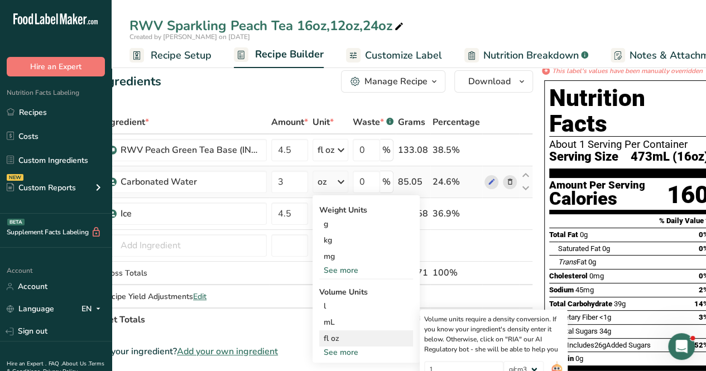
scroll to position [66, 0]
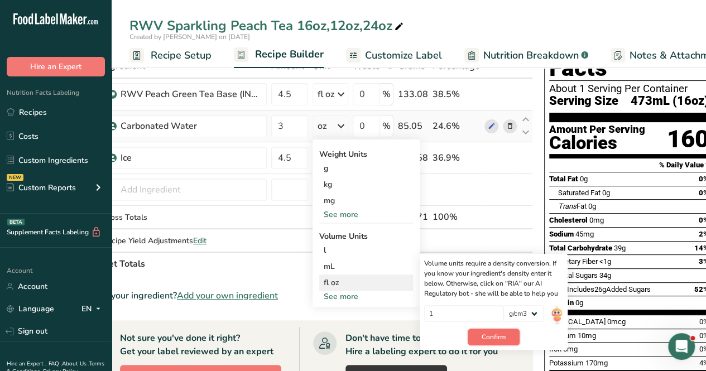
click at [496, 336] on span "Confirm" at bounding box center [494, 337] width 24 height 10
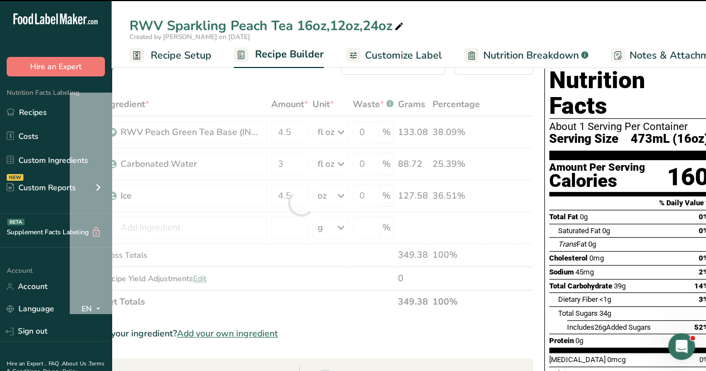
scroll to position [10, 0]
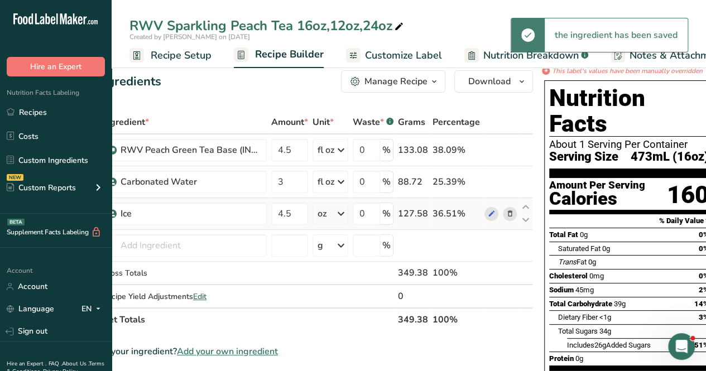
click at [326, 213] on div "oz" at bounding box center [322, 213] width 9 height 13
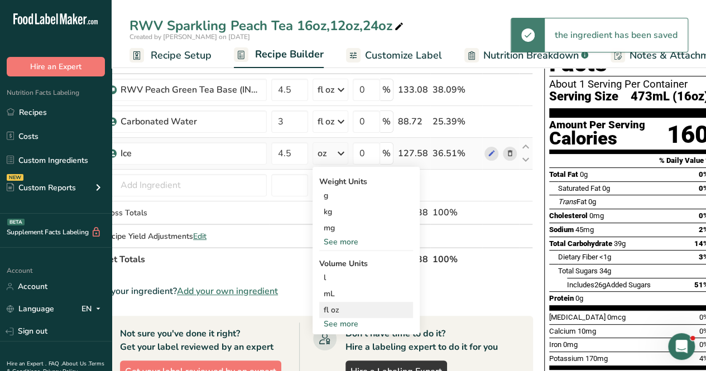
scroll to position [122, 0]
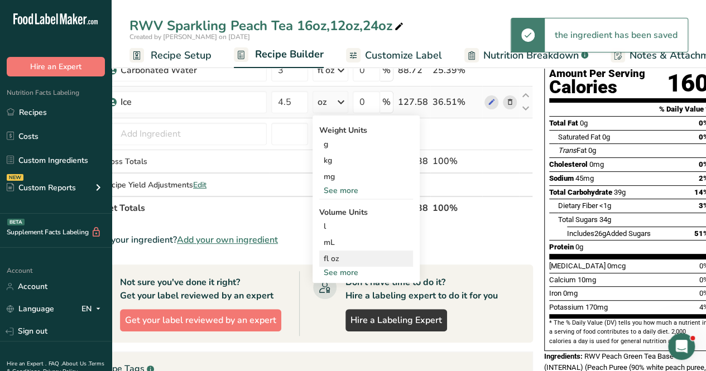
click at [353, 263] on div "fl oz" at bounding box center [366, 259] width 85 height 12
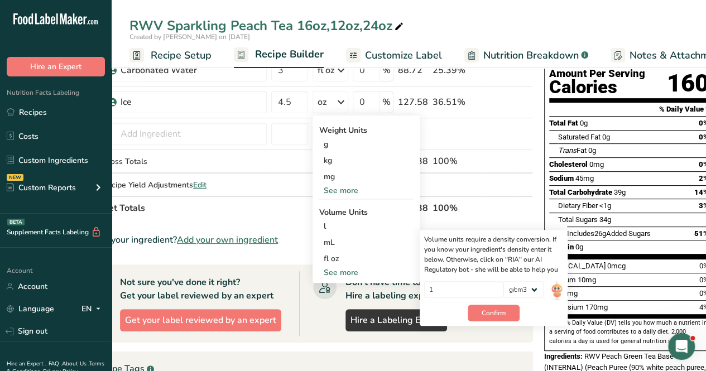
click at [506, 328] on div "Don't have time to do it? Hire a labeling expert to do it for you Hire a Labeli…" at bounding box center [409, 303] width 221 height 65
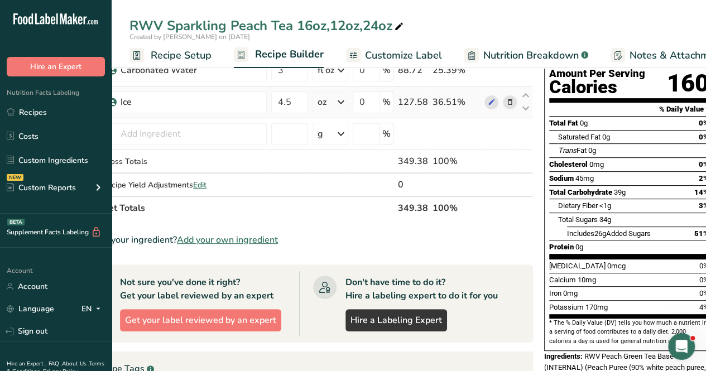
click at [498, 318] on div "Don't have time to do it? Hire a labeling expert to do it for you Hire a Labeli…" at bounding box center [409, 303] width 221 height 65
click at [335, 127] on icon at bounding box center [341, 134] width 13 height 20
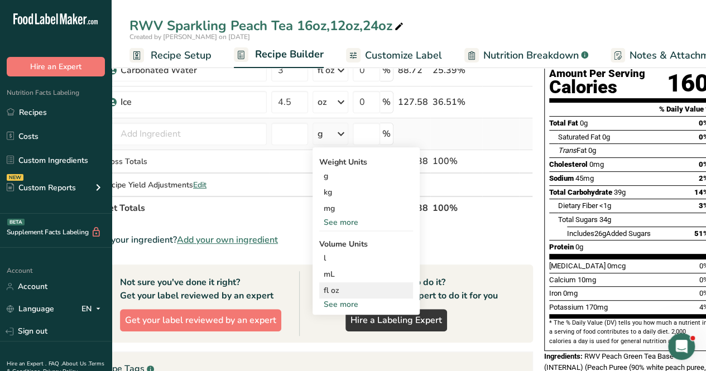
click at [369, 292] on div "fl oz" at bounding box center [366, 291] width 85 height 12
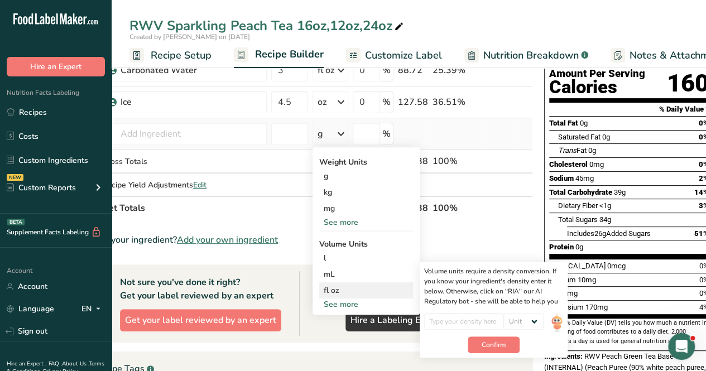
click at [495, 332] on div at bounding box center [464, 324] width 80 height 23
click at [488, 324] on input "number" at bounding box center [464, 321] width 80 height 17
type input "1"
click at [487, 333] on div "1" at bounding box center [464, 324] width 80 height 23
click at [487, 337] on button "Confirm" at bounding box center [494, 345] width 52 height 17
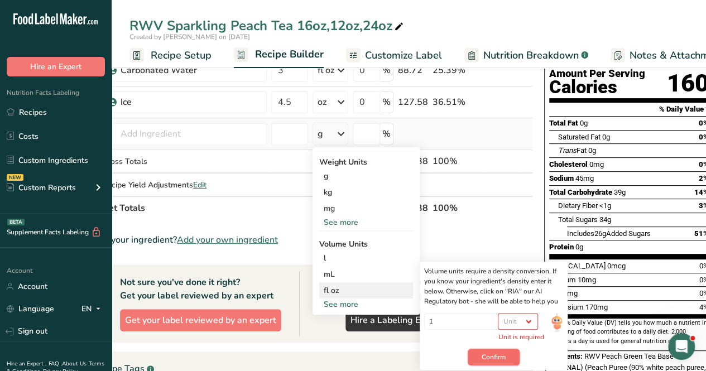
click at [494, 354] on span "Confirm" at bounding box center [494, 357] width 24 height 10
click at [514, 330] on div "Unit lb/ft3 g/cm3 Unit is required" at bounding box center [521, 327] width 46 height 29
click at [515, 324] on select "Unit lb/ft3 g/cm3" at bounding box center [518, 321] width 40 height 17
select select "22"
click at [503, 313] on select "Unit lb/ft3 g/cm3" at bounding box center [518, 321] width 40 height 17
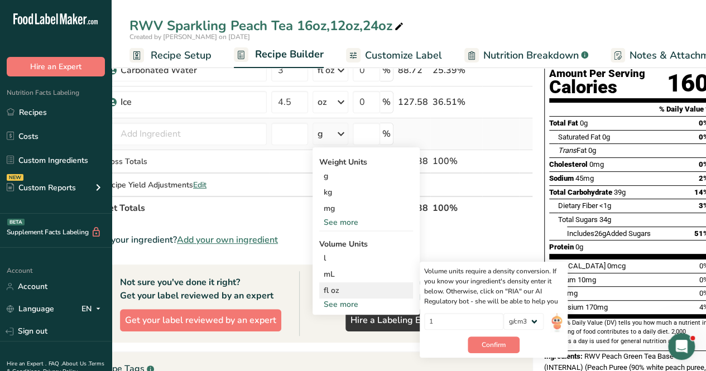
click at [499, 355] on div "Volume units require a density conversion. If you know your ingredient's densit…" at bounding box center [494, 310] width 148 height 96
click at [506, 342] on button "Confirm" at bounding box center [494, 345] width 52 height 17
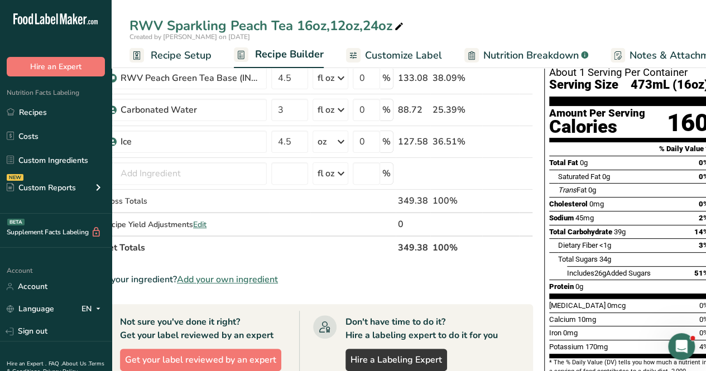
scroll to position [66, 0]
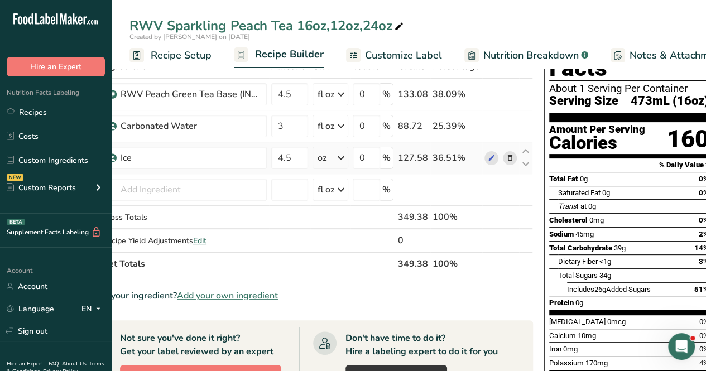
click at [335, 167] on div "oz" at bounding box center [331, 158] width 36 height 22
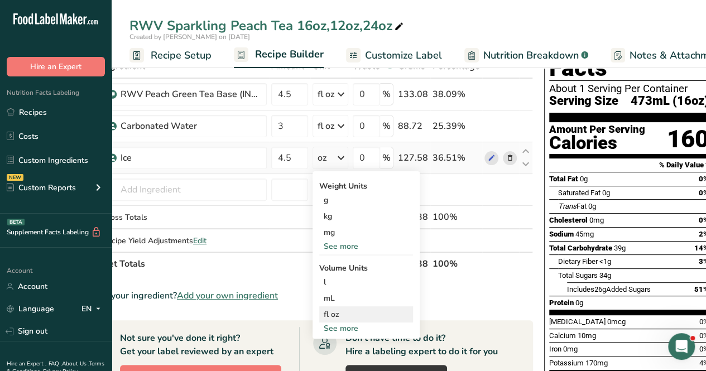
click at [338, 309] on div "fl oz" at bounding box center [366, 315] width 85 height 12
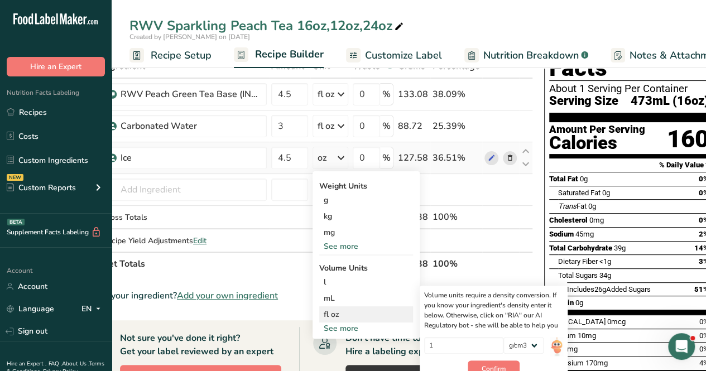
scroll to position [122, 0]
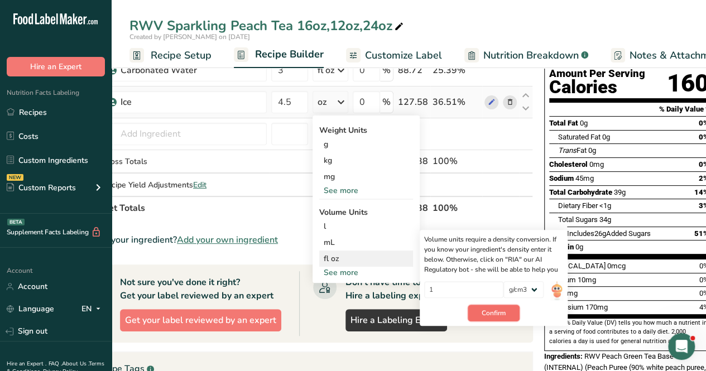
click at [491, 305] on button "Confirm" at bounding box center [494, 313] width 52 height 17
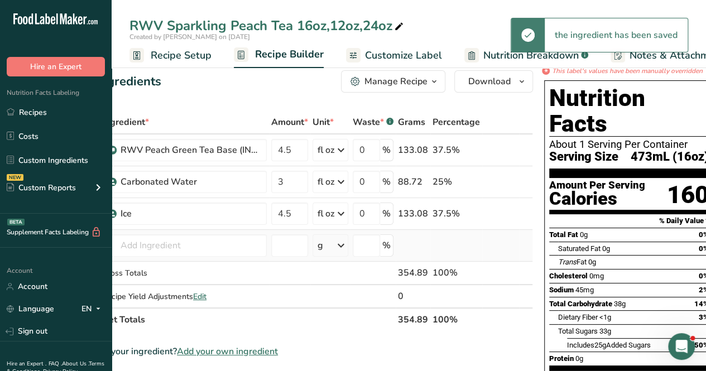
scroll to position [0, 0]
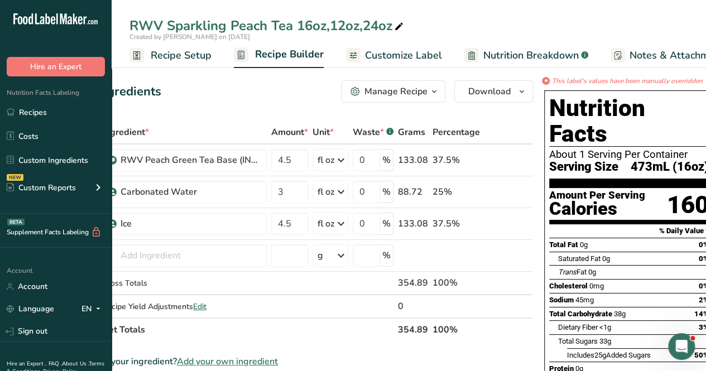
click at [415, 61] on span "Customize Label" at bounding box center [403, 55] width 77 height 15
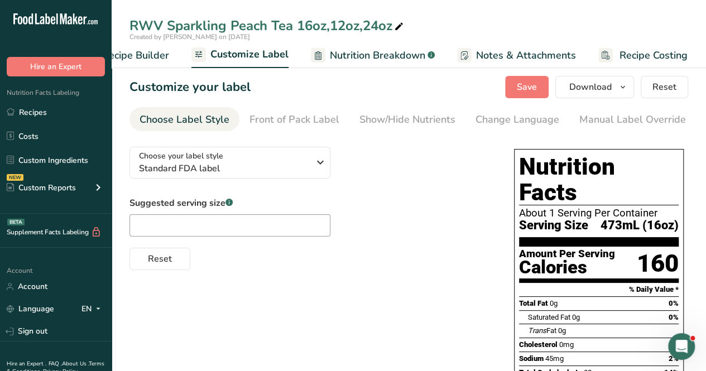
drag, startPoint x: 630, startPoint y: 122, endPoint x: 610, endPoint y: 126, distance: 19.9
click at [629, 122] on div "Manual Label Override" at bounding box center [633, 119] width 107 height 15
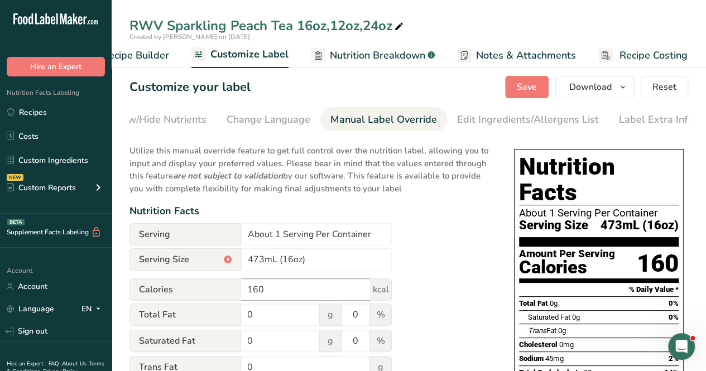
scroll to position [0, 252]
drag, startPoint x: 243, startPoint y: 265, endPoint x: 213, endPoint y: 261, distance: 31.0
click at [213, 261] on div "Serving Size * 473mL (16oz)" at bounding box center [261, 260] width 262 height 22
click at [293, 262] on input "355mL (16oz)" at bounding box center [316, 260] width 151 height 22
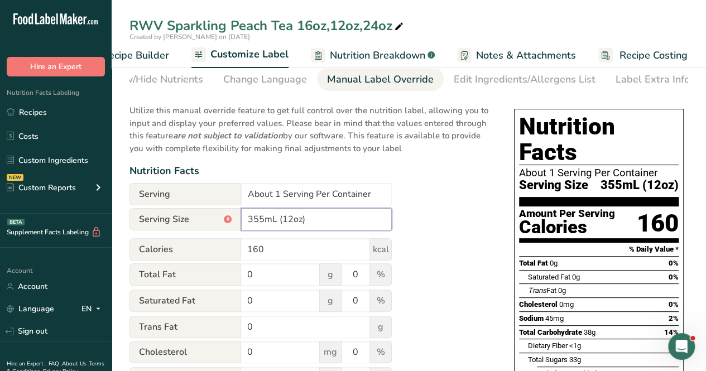
scroll to position [0, 0]
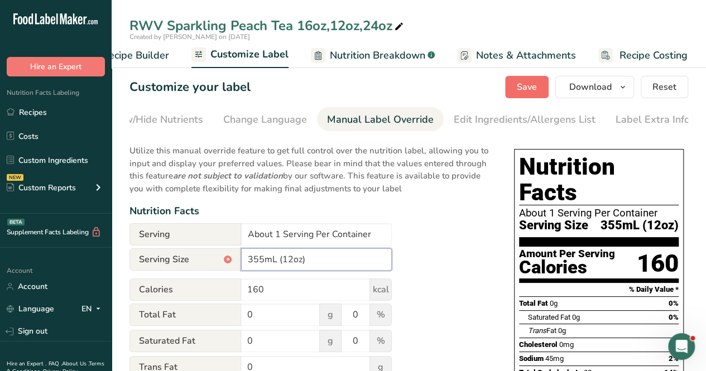
type input "355mL (12oz)"
click at [528, 91] on span "Save" at bounding box center [527, 86] width 20 height 13
click at [160, 52] on span "Recipe Builder" at bounding box center [135, 55] width 67 height 15
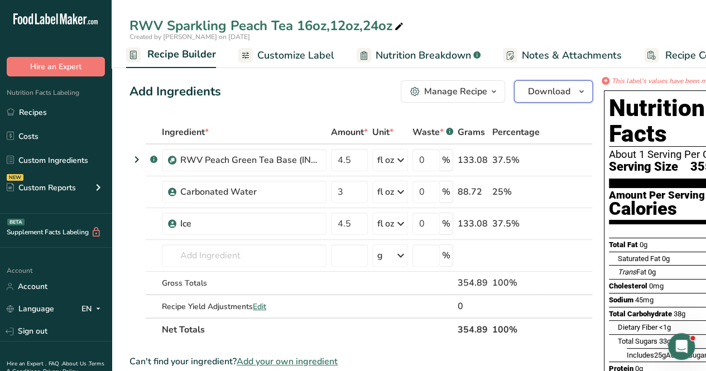
click at [562, 93] on span "Download" at bounding box center [549, 91] width 42 height 13
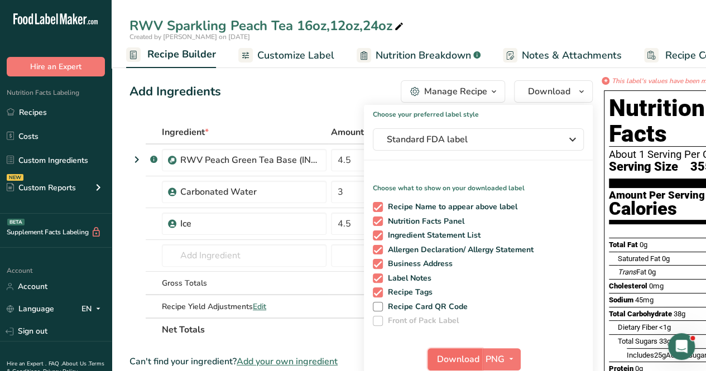
click at [460, 361] on span "Download" at bounding box center [458, 359] width 42 height 13
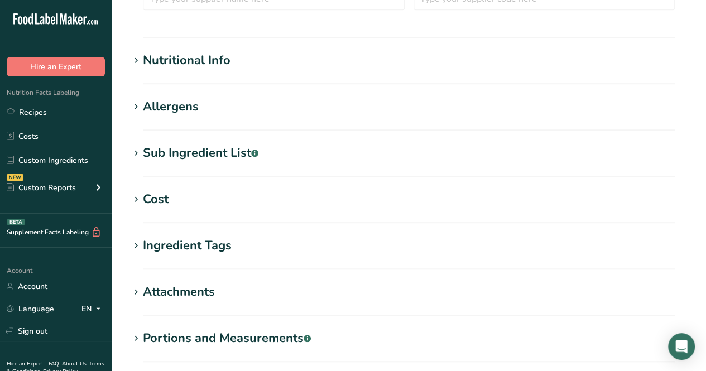
type input "Ice"
type input "100"
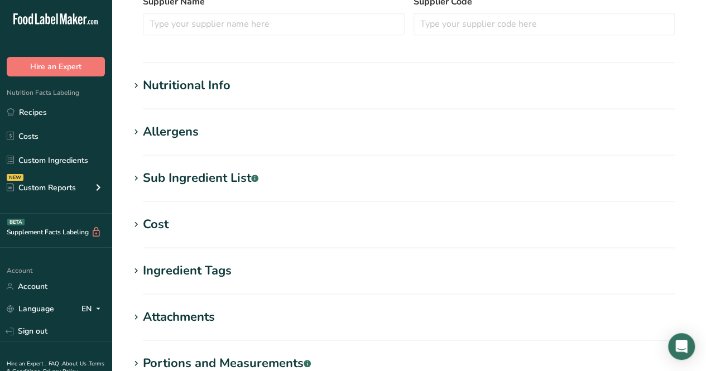
scroll to position [360, 0]
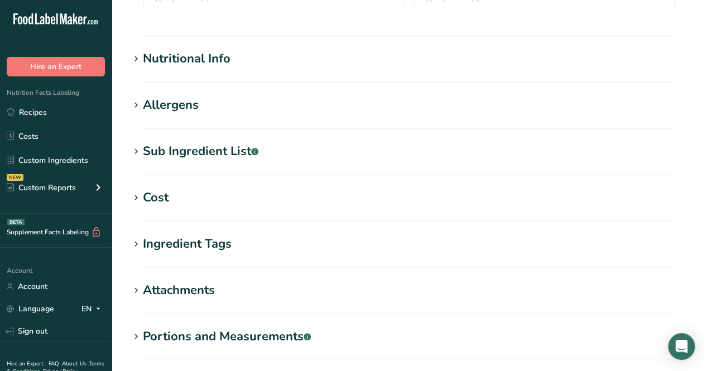
type input "0"
type KJ "0"
type Fat "0"
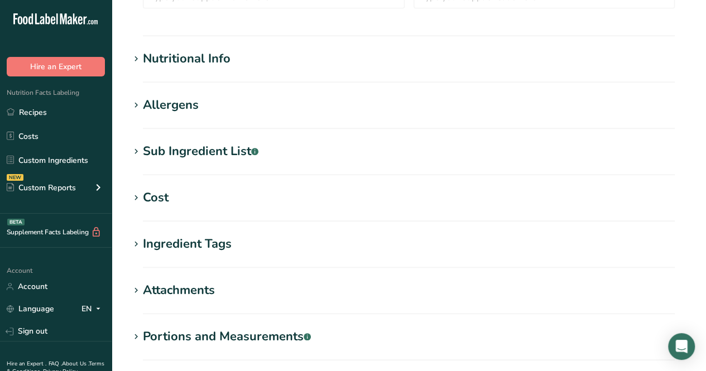
type input "0"
type Carbohydrates "0"
type Fiber "0"
type Sugars "0"
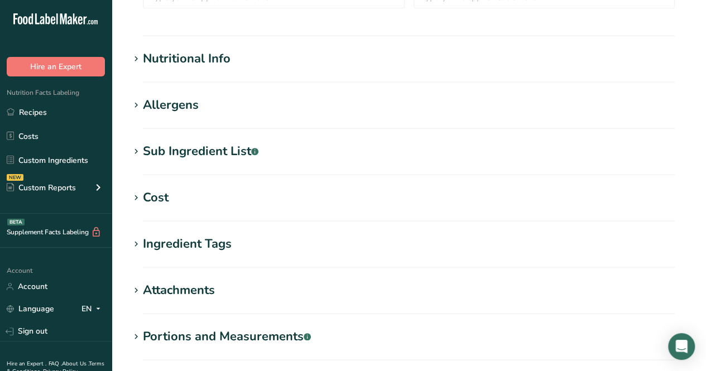
type Sugars "0"
type input "0"
click at [175, 47] on section "Edit Ice Ingredient Spec Sheet .a-a{fill:#347362;}.b-a{fill:#fff;} Upload an in…" at bounding box center [409, 50] width 595 height 820
click at [175, 59] on div "Nutritional Info" at bounding box center [187, 59] width 88 height 18
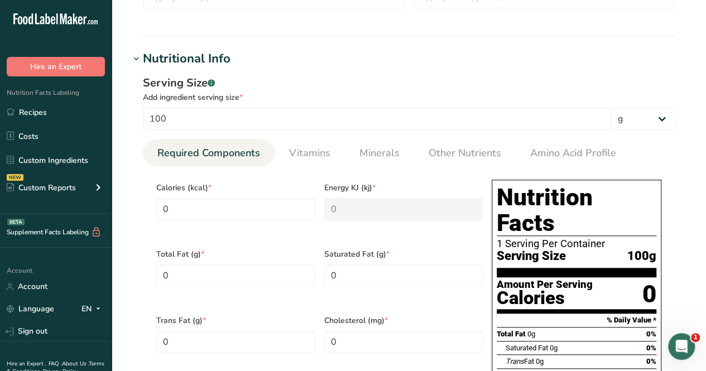
scroll to position [695, 0]
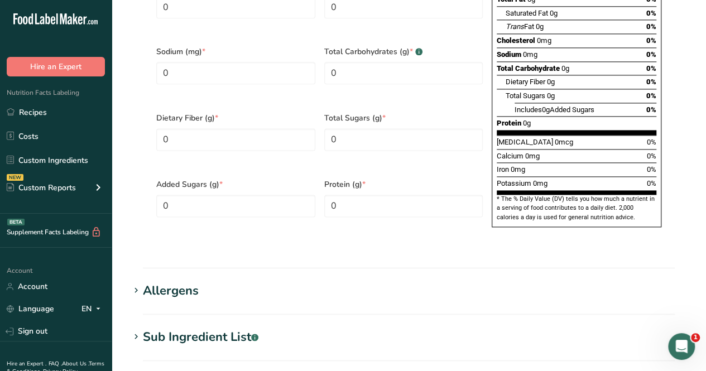
click at [167, 282] on div "Allergens" at bounding box center [171, 291] width 56 height 18
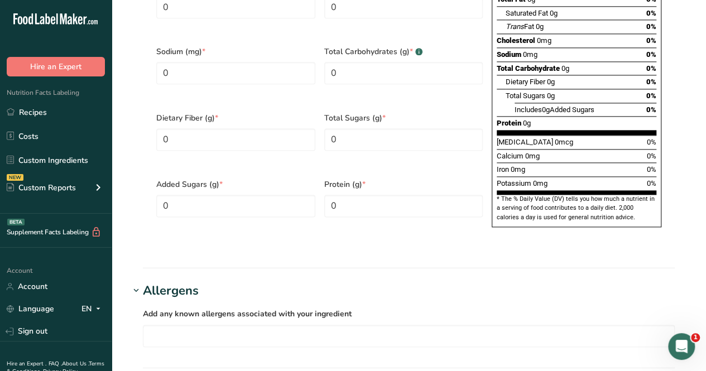
scroll to position [1030, 0]
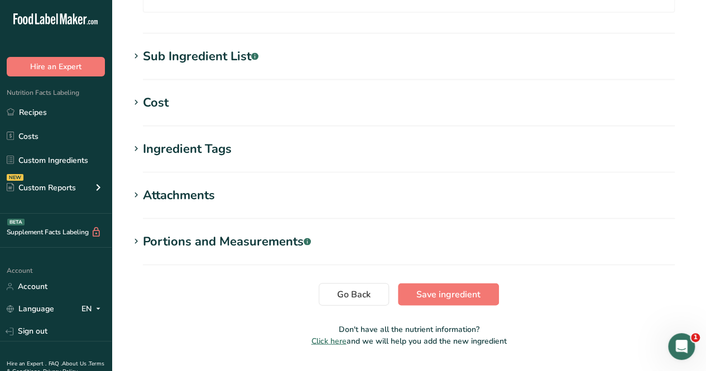
click at [182, 47] on div "Sub Ingredient List .a-a{fill:#347362;}.b-a{fill:#fff;}" at bounding box center [201, 56] width 116 height 18
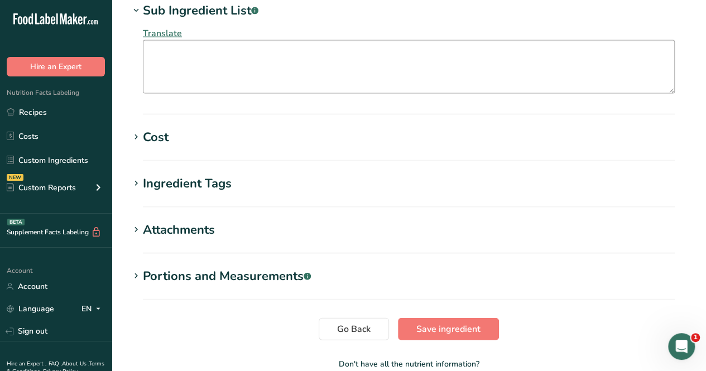
scroll to position [1115, 0]
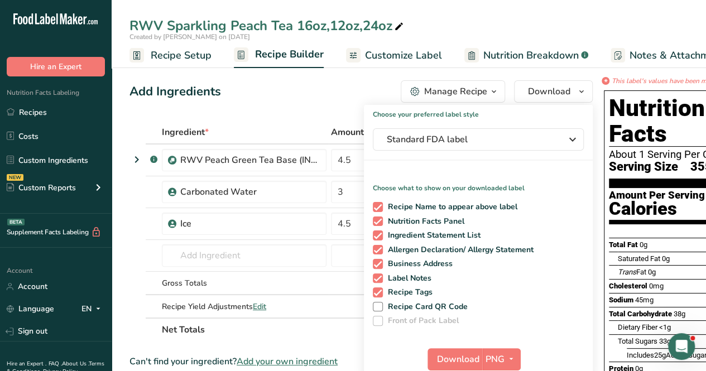
scroll to position [0, 108]
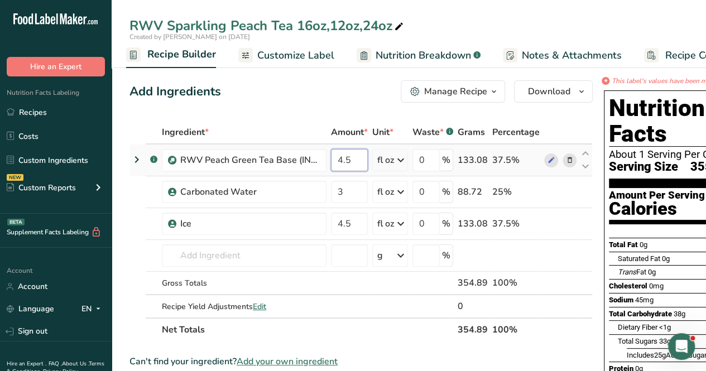
drag, startPoint x: 353, startPoint y: 161, endPoint x: 332, endPoint y: 165, distance: 22.0
click at [332, 165] on input "4.5" at bounding box center [349, 160] width 37 height 22
type input "9"
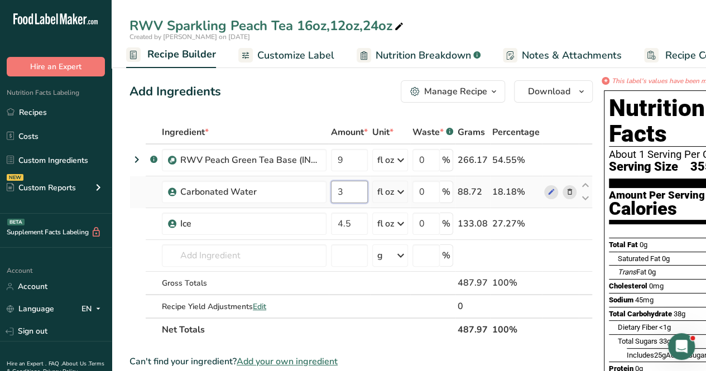
click at [342, 183] on div "Ingredient * Amount * Unit * Waste * .a-a{fill:#347362;}.b-a{fill:#fff;} Grams …" at bounding box center [362, 231] width 464 height 221
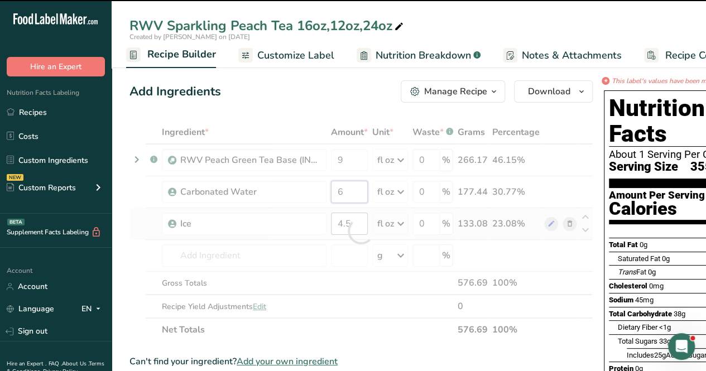
type input "3"
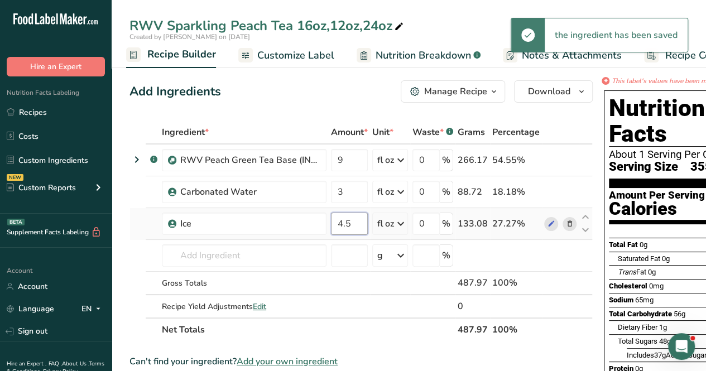
click at [356, 224] on div "Ingredient * Amount * Unit * Waste * .a-a{fill:#347362;}.b-a{fill:#fff;} Grams …" at bounding box center [362, 231] width 464 height 221
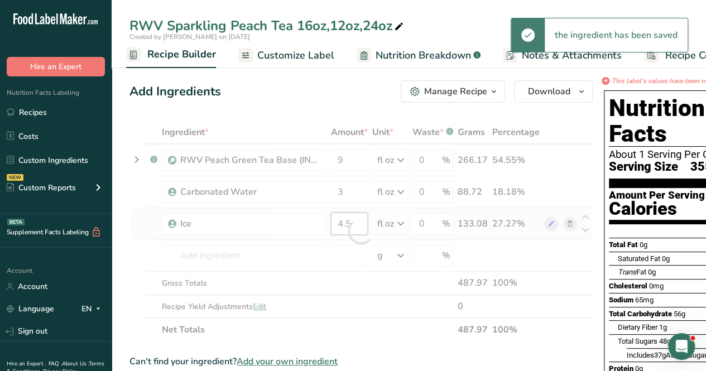
type input "4"
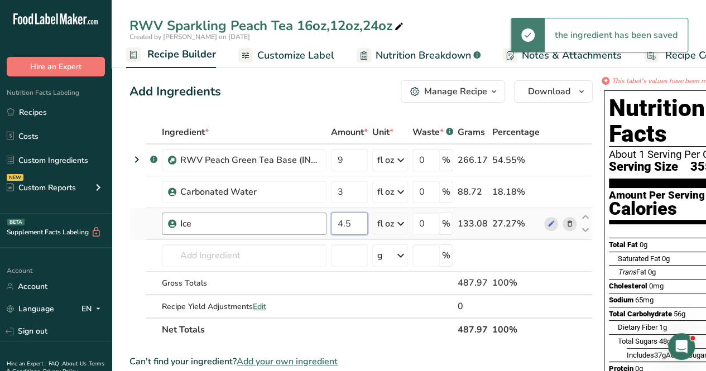
drag, startPoint x: 350, startPoint y: 219, endPoint x: 317, endPoint y: 223, distance: 33.7
click at [317, 223] on tr "Ice 4.5 fl oz Weight Units g kg mg See more Volume Units l Volume units require…" at bounding box center [361, 224] width 462 height 32
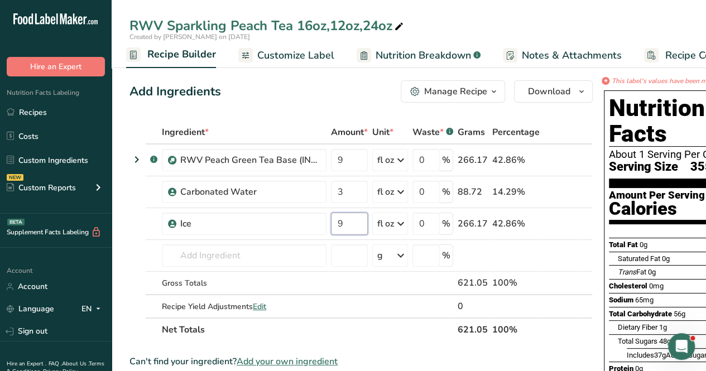
type input "9"
click at [418, 338] on div "Ingredient * Amount * Unit * Waste * .a-a{fill:#347362;}.b-a{fill:#fff;} Grams …" at bounding box center [362, 231] width 464 height 221
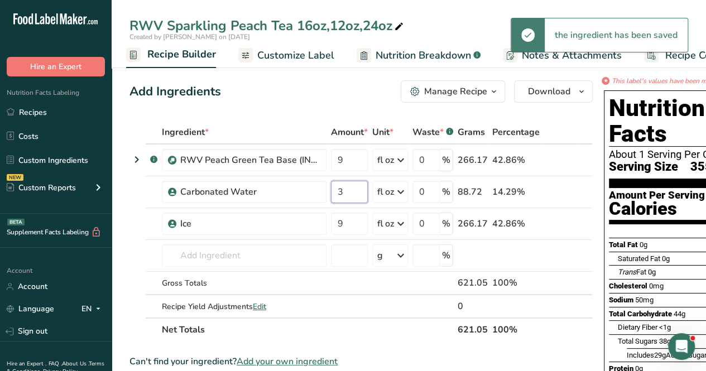
click at [348, 192] on input "3" at bounding box center [349, 192] width 37 height 22
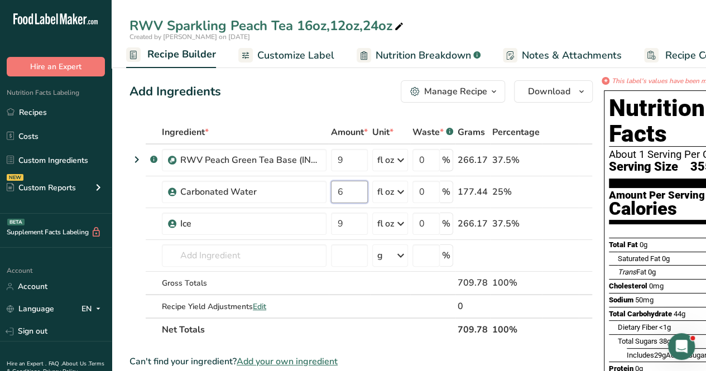
type input "6"
click at [416, 340] on div "Ingredient * Amount * Unit * Waste * .a-a{fill:#347362;}.b-a{fill:#fff;} Grams …" at bounding box center [362, 231] width 464 height 221
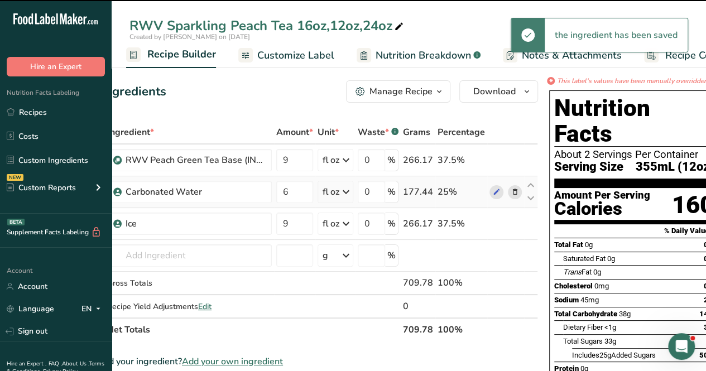
scroll to position [0, 70]
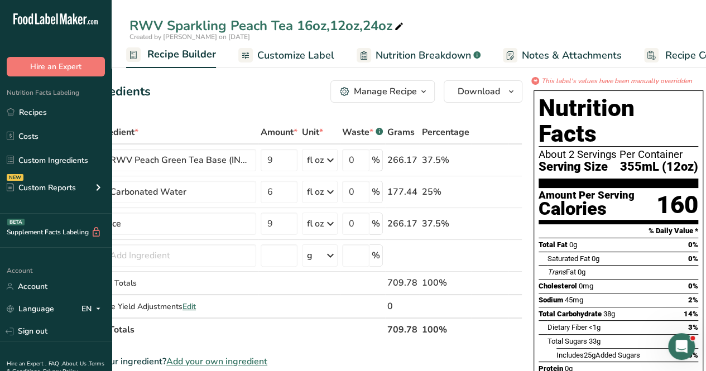
click at [297, 53] on span "Customize Label" at bounding box center [295, 55] width 77 height 15
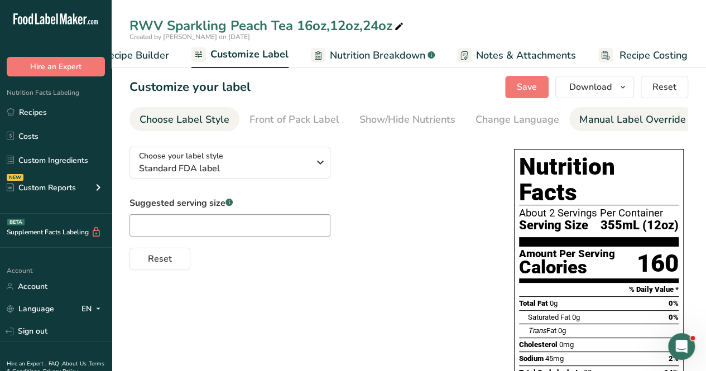
click at [599, 125] on div "Manual Label Override" at bounding box center [633, 119] width 107 height 15
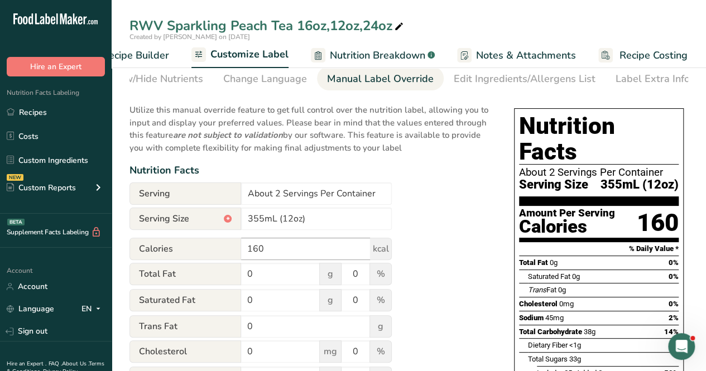
scroll to position [56, 0]
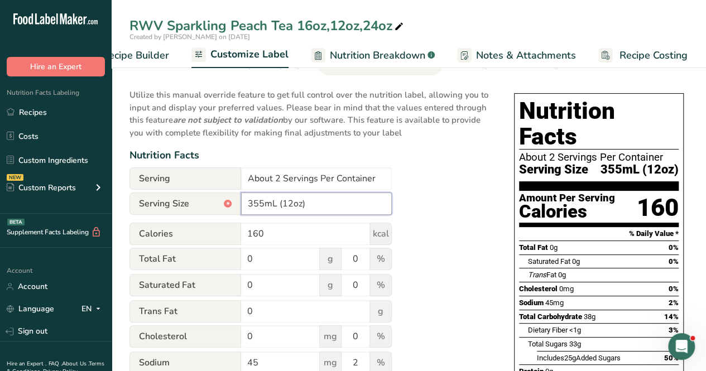
drag, startPoint x: 262, startPoint y: 207, endPoint x: 218, endPoint y: 209, distance: 44.2
click at [218, 209] on div "Serving Size * 355mL (12oz)" at bounding box center [261, 204] width 262 height 22
click at [291, 203] on input "710mL (12oz)" at bounding box center [316, 204] width 151 height 22
type input "710mL (24oz)"
click at [442, 183] on div "Utilize this manual override feature to get full control over the nutrition lab…" at bounding box center [311, 362] width 362 height 560
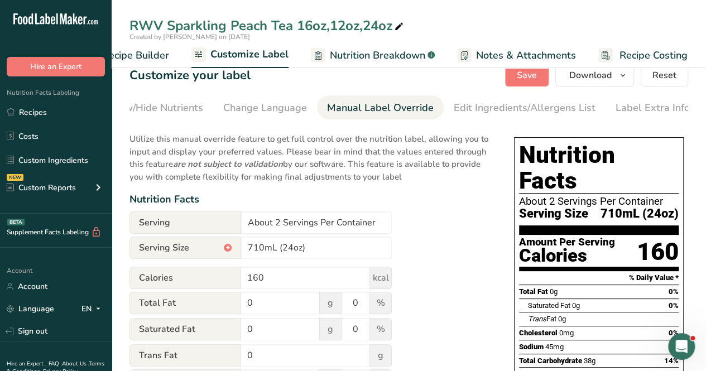
scroll to position [11, 0]
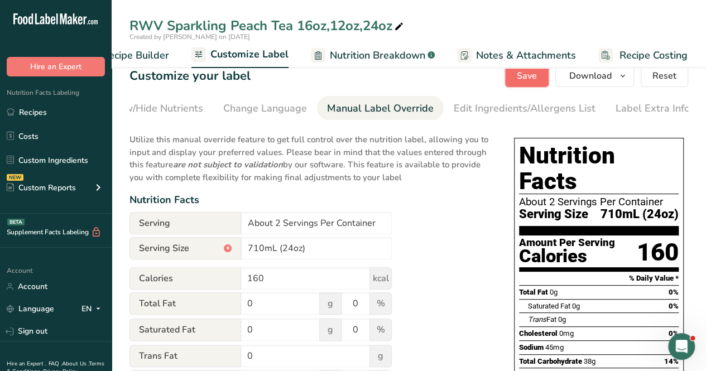
click at [520, 82] on button "Save" at bounding box center [527, 76] width 44 height 22
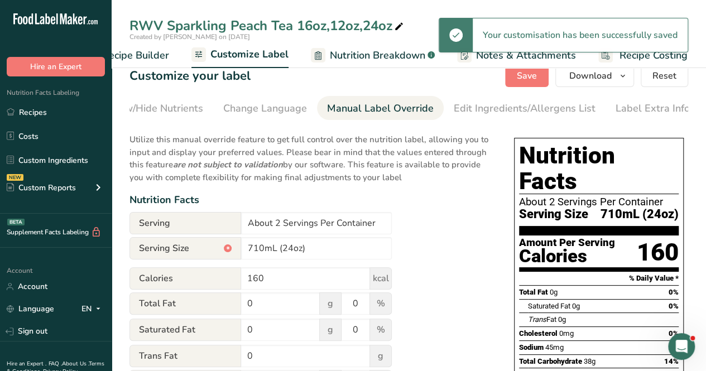
click at [153, 56] on span "Recipe Builder" at bounding box center [135, 55] width 67 height 15
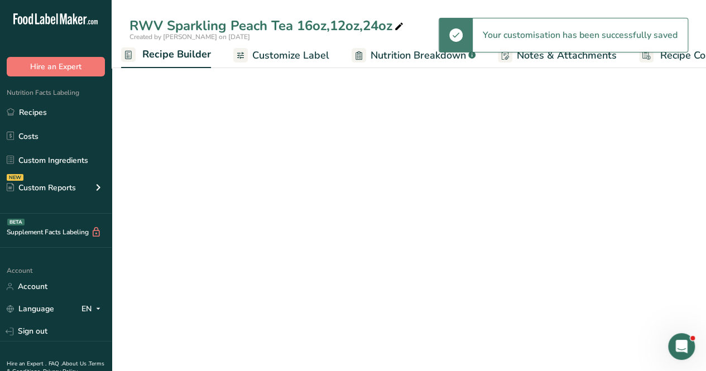
scroll to position [0, 108]
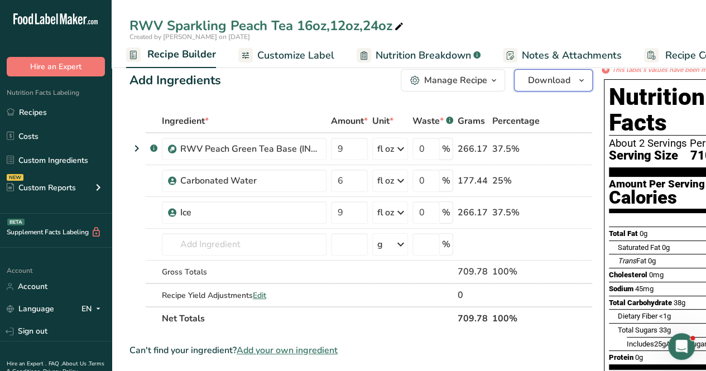
click at [554, 88] on button "Download" at bounding box center [553, 80] width 79 height 22
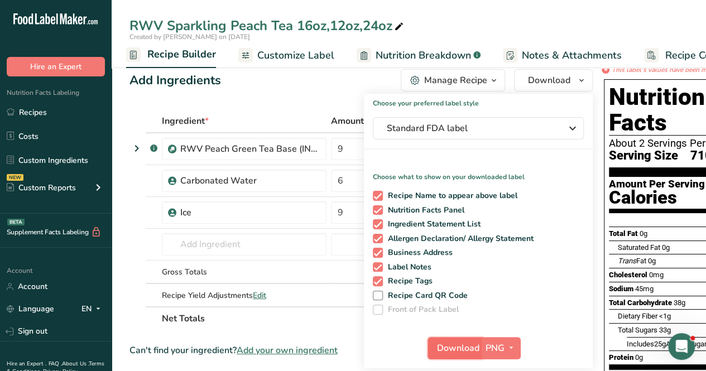
click at [461, 340] on button "Download" at bounding box center [455, 348] width 55 height 22
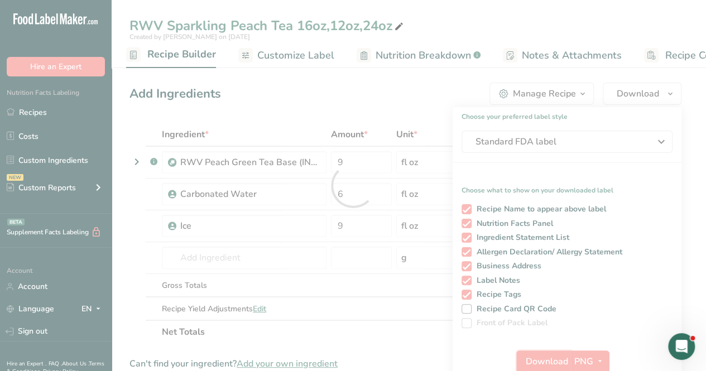
scroll to position [0, 0]
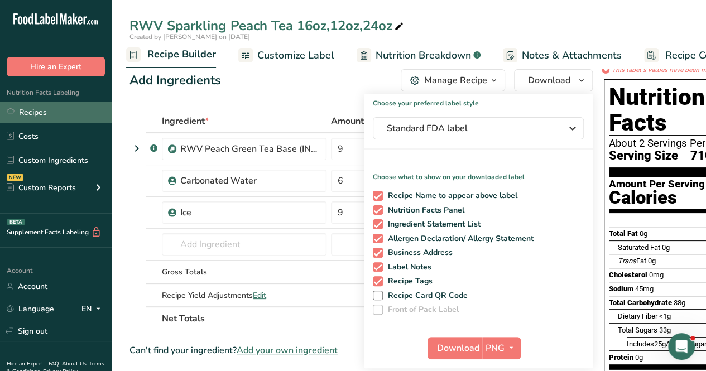
click at [73, 109] on link "Recipes" at bounding box center [56, 112] width 112 height 21
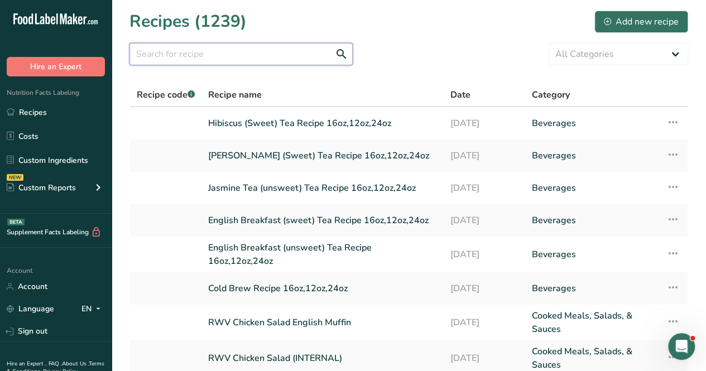
click at [235, 57] on input "text" at bounding box center [241, 54] width 223 height 22
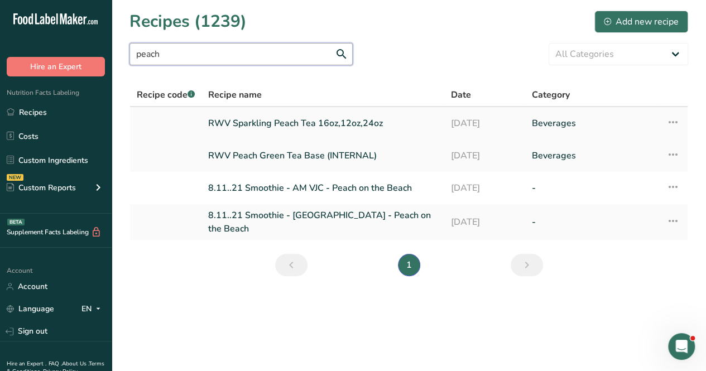
type input "peach"
click at [294, 126] on link "RWV Sparkling Peach Tea 16oz,12oz,24oz" at bounding box center [322, 123] width 229 height 23
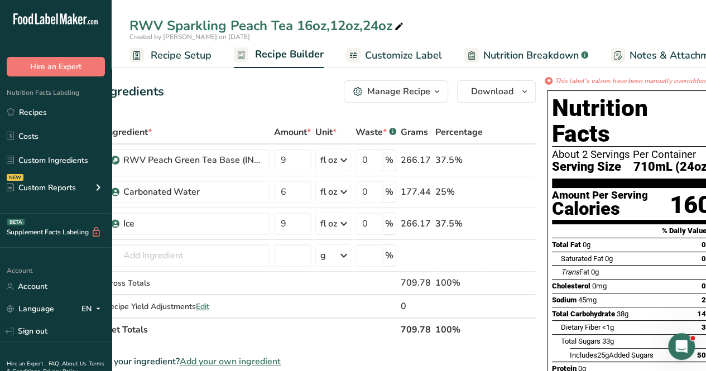
scroll to position [0, 70]
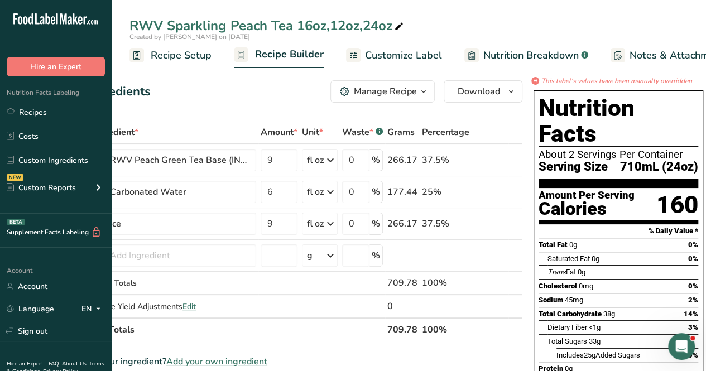
click at [639, 162] on section "Nutrition Facts About 2 Servings Per Container Serving Size 710mL (24oz)" at bounding box center [619, 141] width 160 height 93
drag, startPoint x: 666, startPoint y: 139, endPoint x: 689, endPoint y: 137, distance: 23.6
click at [689, 160] on span "710mL (24oz)" at bounding box center [659, 167] width 78 height 14
click at [168, 48] on span "Recipe Setup" at bounding box center [181, 55] width 61 height 15
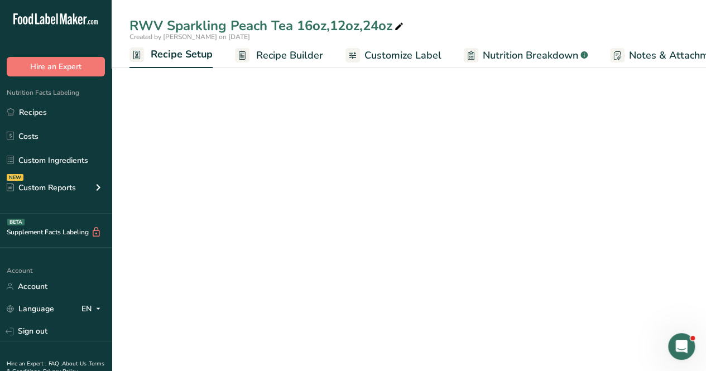
scroll to position [0, 4]
select select "18"
select select "22"
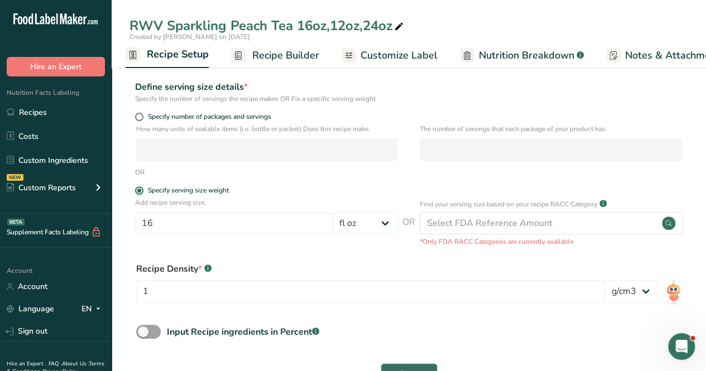
scroll to position [105, 0]
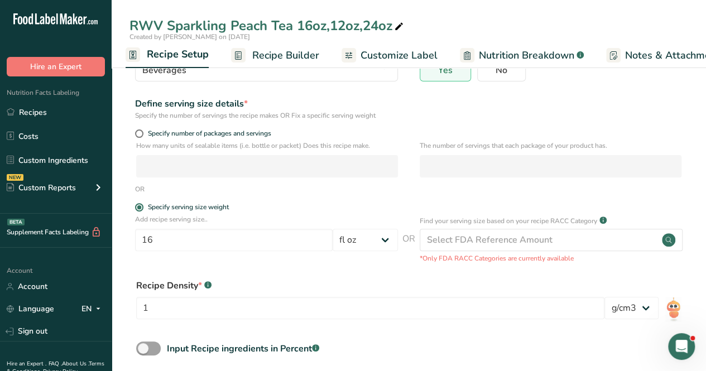
click at [295, 62] on span "Recipe Builder" at bounding box center [285, 55] width 67 height 15
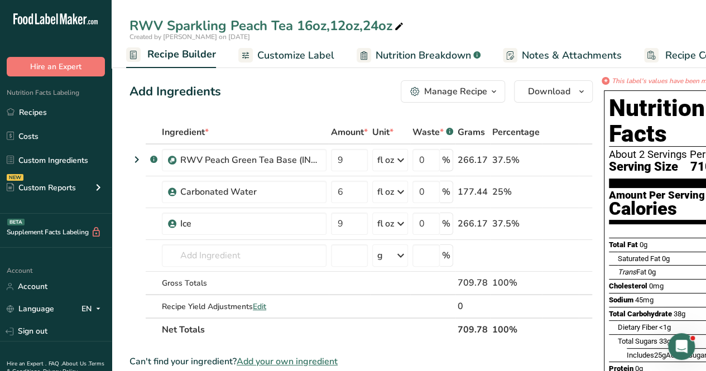
click at [564, 364] on div "Can't find your ingredient? Add your own ingredient" at bounding box center [362, 361] width 464 height 13
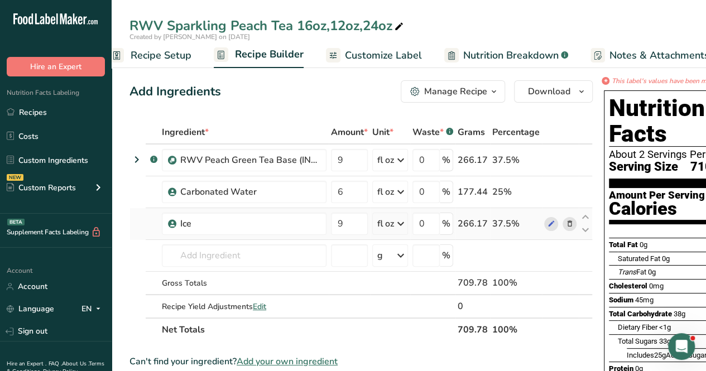
scroll to position [0, 18]
click at [637, 279] on div "Cholesterol 0mg 0%" at bounding box center [689, 286] width 160 height 14
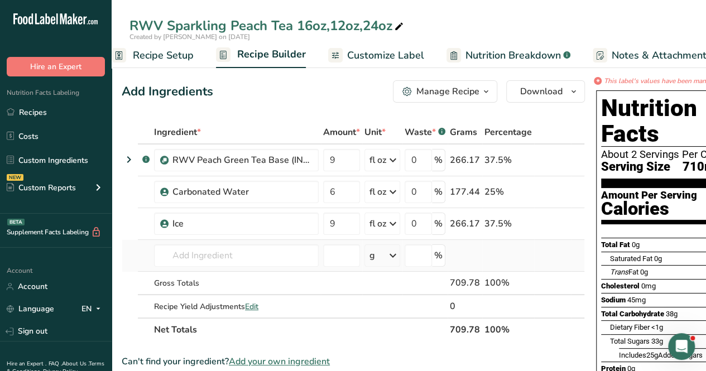
scroll to position [0, 0]
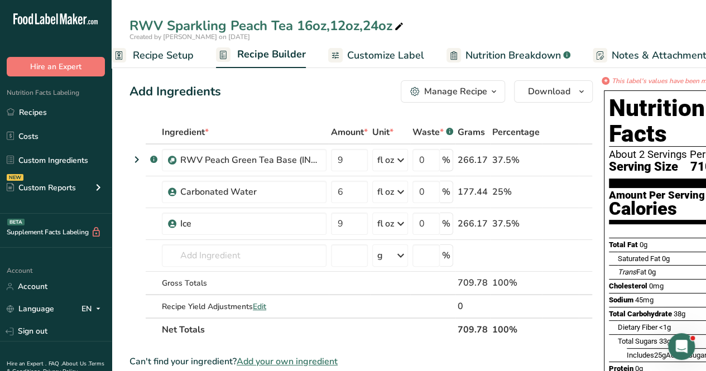
click at [482, 94] on div "Manage Recipe" at bounding box center [455, 91] width 63 height 13
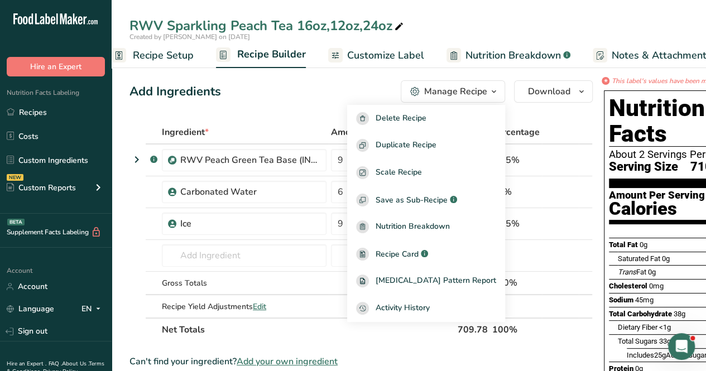
click at [375, 89] on div "Add Ingredients Manage Recipe Delete Recipe Duplicate Recipe Scale Recipe Save …" at bounding box center [362, 91] width 464 height 22
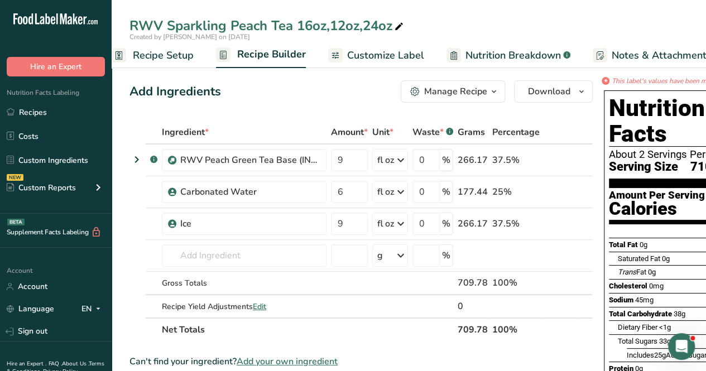
drag, startPoint x: 388, startPoint y: 52, endPoint x: 388, endPoint y: 59, distance: 6.2
click at [388, 52] on span "Customize Label" at bounding box center [385, 55] width 77 height 15
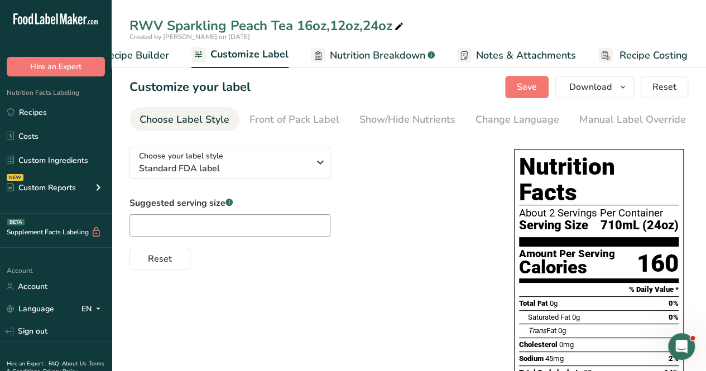
click at [142, 63] on link "Recipe Builder" at bounding box center [125, 55] width 88 height 25
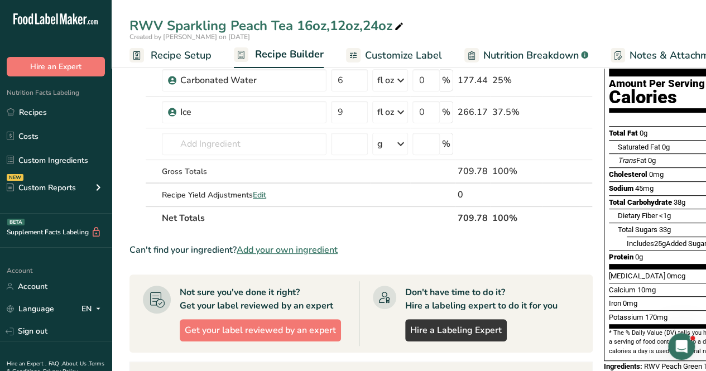
click at [175, 58] on span "Recipe Setup" at bounding box center [181, 55] width 61 height 15
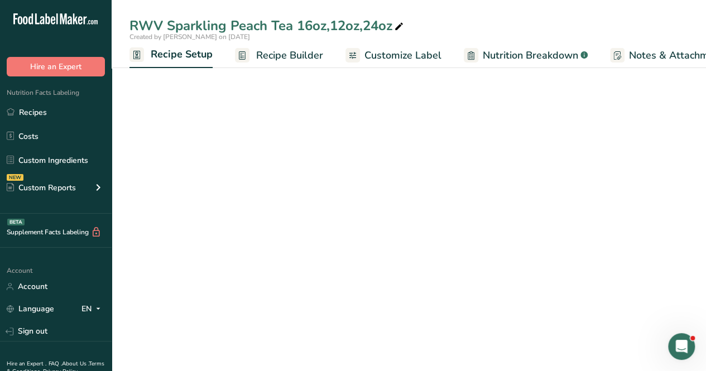
scroll to position [0, 4]
select select "18"
select select "22"
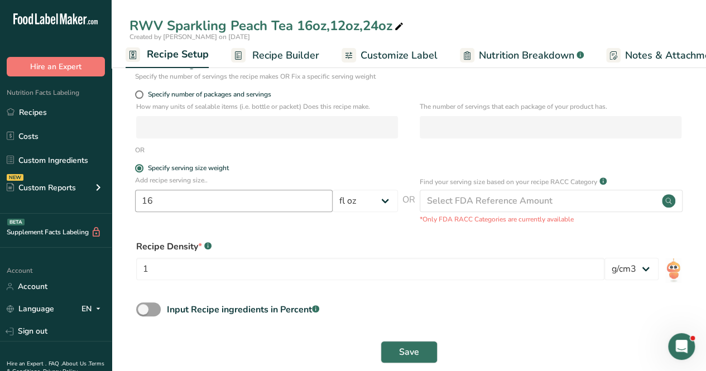
scroll to position [161, 0]
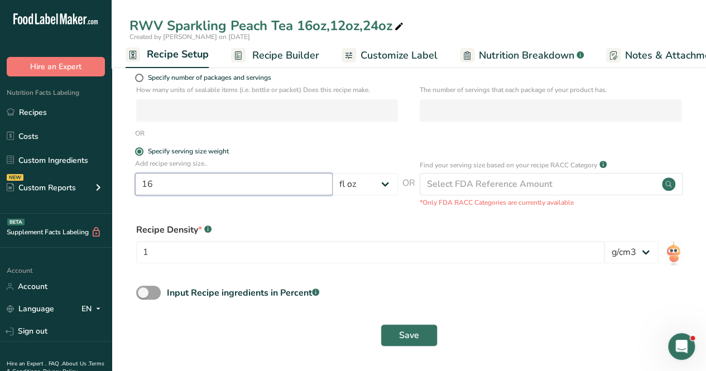
click at [267, 185] on input "16" at bounding box center [234, 184] width 198 height 22
click at [259, 54] on span "Recipe Builder" at bounding box center [285, 55] width 67 height 15
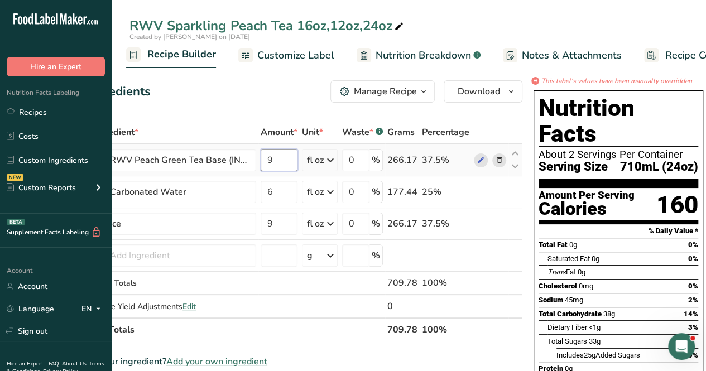
click at [279, 161] on input "9" at bounding box center [279, 160] width 37 height 22
type input "6"
click at [279, 193] on div "Ingredient * Amount * Unit * Waste * .a-a{fill:#347362;}.b-a{fill:#fff;} Grams …" at bounding box center [291, 231] width 464 height 221
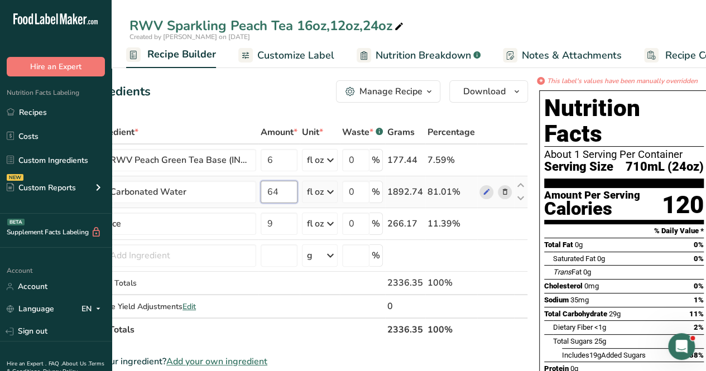
type input "6"
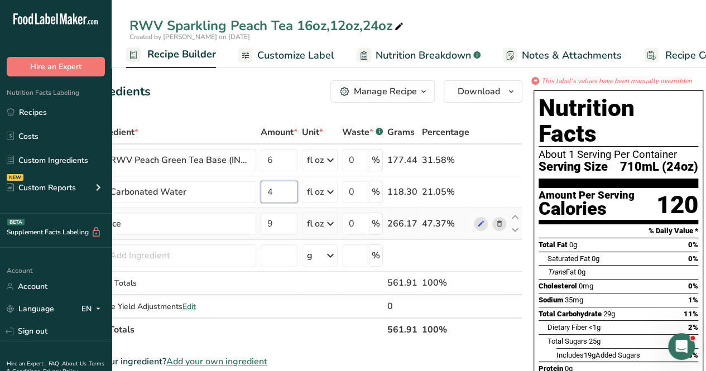
type input "4"
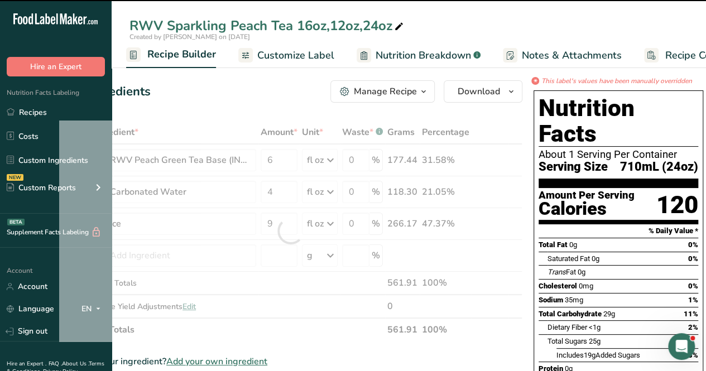
drag, startPoint x: 273, startPoint y: 235, endPoint x: 276, endPoint y: 217, distance: 18.7
click at [276, 217] on div "Ingredient * Amount * Unit * Waste * .a-a{fill:#347362;}.b-a{fill:#fff;} Grams …" at bounding box center [291, 231] width 464 height 221
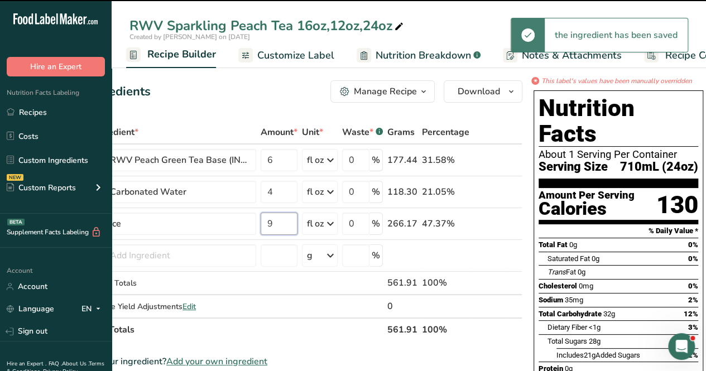
click at [276, 222] on input "9" at bounding box center [279, 224] width 37 height 22
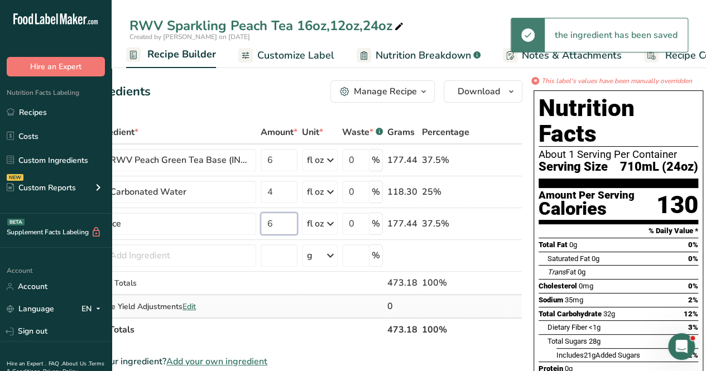
type input "6"
click at [303, 300] on div "Ingredient * Amount * Unit * Waste * .a-a{fill:#347362;}.b-a{fill:#fff;} Grams …" at bounding box center [291, 231] width 464 height 221
click at [298, 55] on span "Customize Label" at bounding box center [295, 55] width 77 height 15
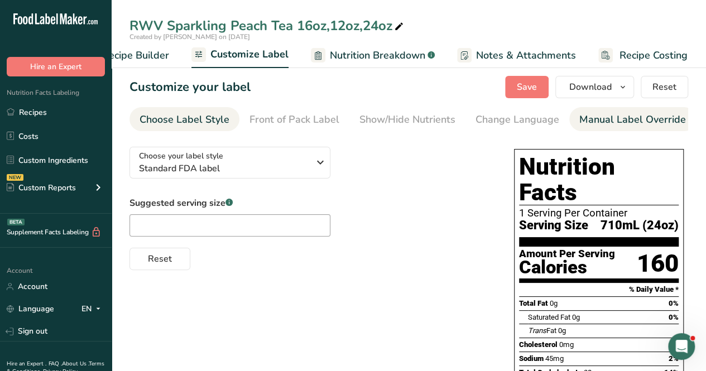
click at [620, 123] on div "Manual Label Override" at bounding box center [633, 119] width 107 height 15
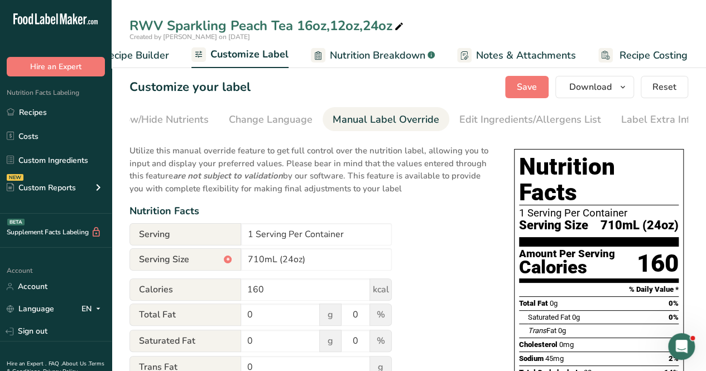
scroll to position [0, 252]
click at [262, 262] on input "710mL (24oz)" at bounding box center [316, 260] width 151 height 22
drag, startPoint x: 637, startPoint y: 235, endPoint x: 675, endPoint y: 238, distance: 38.1
click at [675, 249] on div "160" at bounding box center [658, 264] width 42 height 30
click at [264, 298] on input "160" at bounding box center [305, 290] width 129 height 22
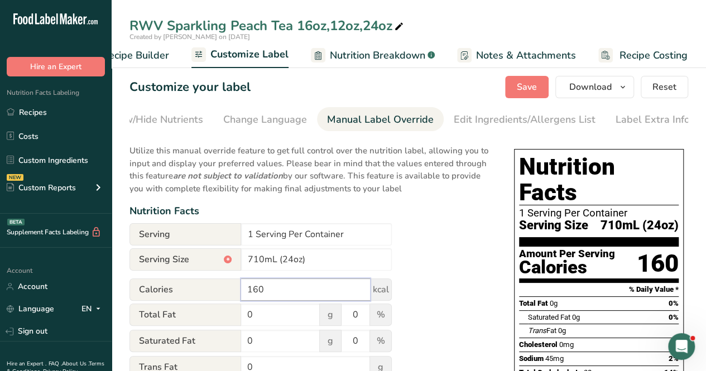
scroll to position [0, 0]
click at [643, 83] on button "Reset" at bounding box center [664, 87] width 47 height 22
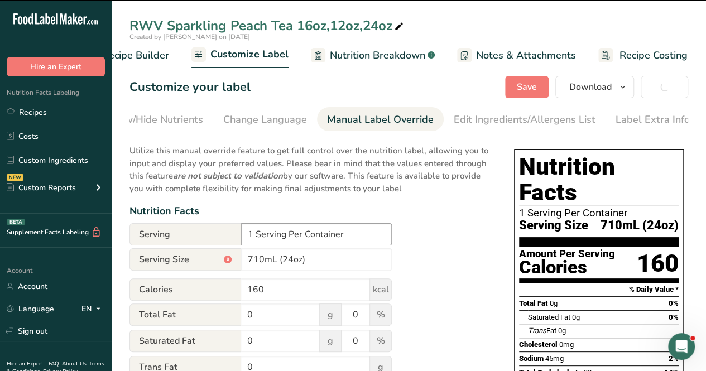
type input "473mL"
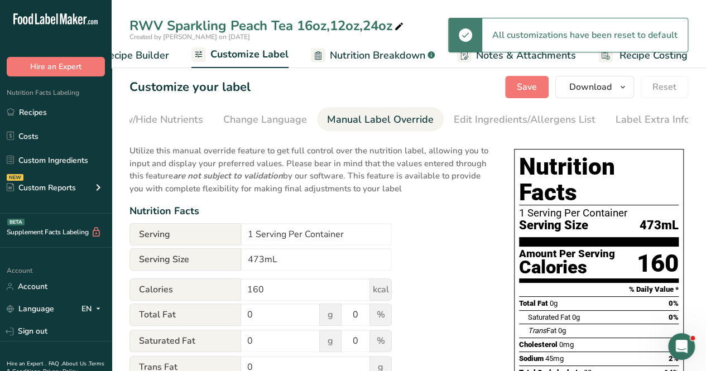
click at [467, 184] on p "Utilize this manual override feature to get full control over the nutrition lab…" at bounding box center [311, 166] width 362 height 57
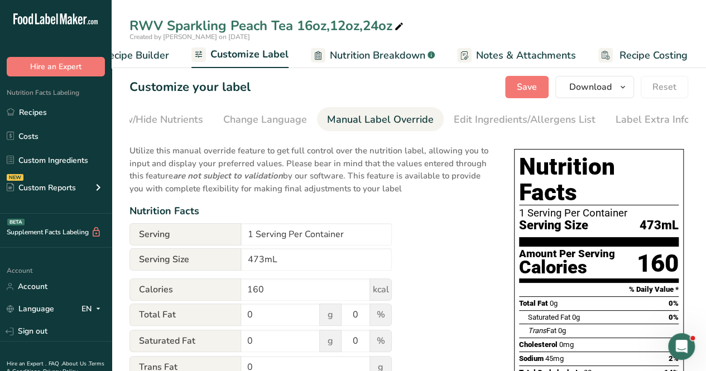
click at [150, 48] on span "Recipe Builder" at bounding box center [135, 55] width 67 height 15
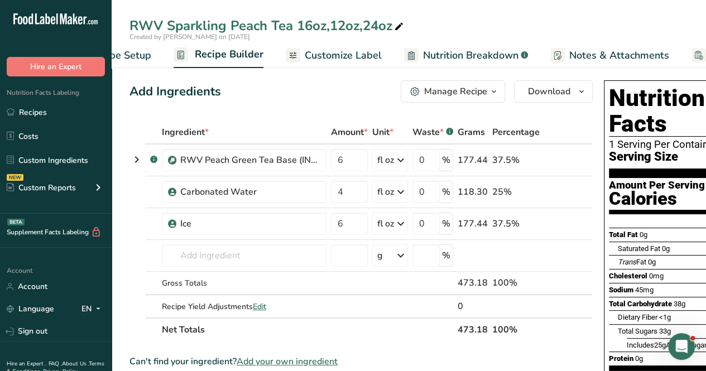
drag, startPoint x: 157, startPoint y: 56, endPoint x: 201, endPoint y: 75, distance: 47.3
click at [151, 56] on span "Recipe Setup" at bounding box center [120, 55] width 61 height 15
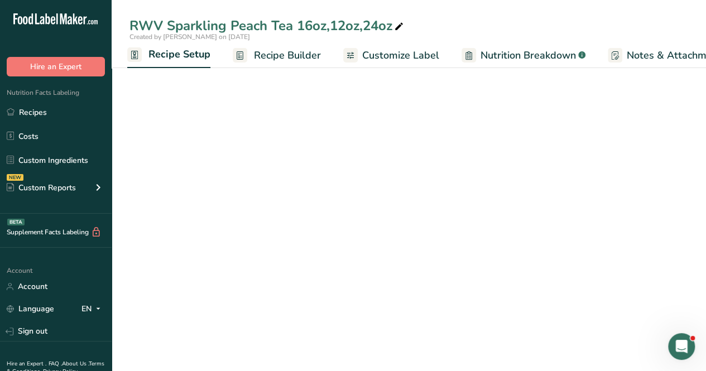
scroll to position [0, 4]
select select "18"
select select "22"
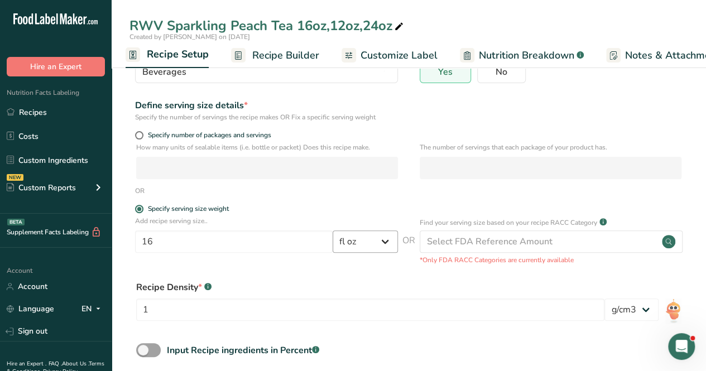
scroll to position [49, 0]
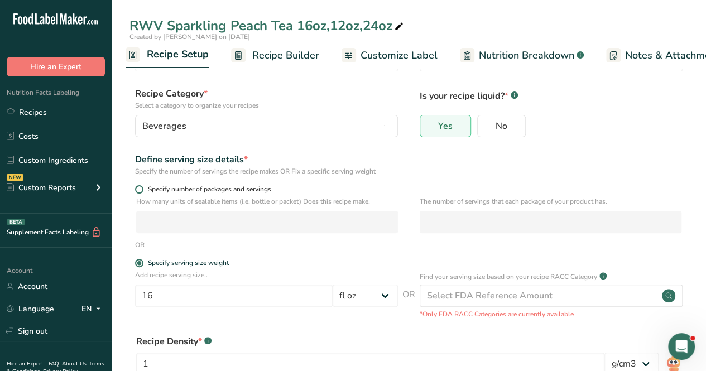
click at [186, 189] on span "Specify number of packages and servings" at bounding box center [208, 189] width 128 height 8
click at [142, 189] on input "Specify number of packages and servings" at bounding box center [138, 189] width 7 height 7
radio input "true"
radio input "false"
select select "0"
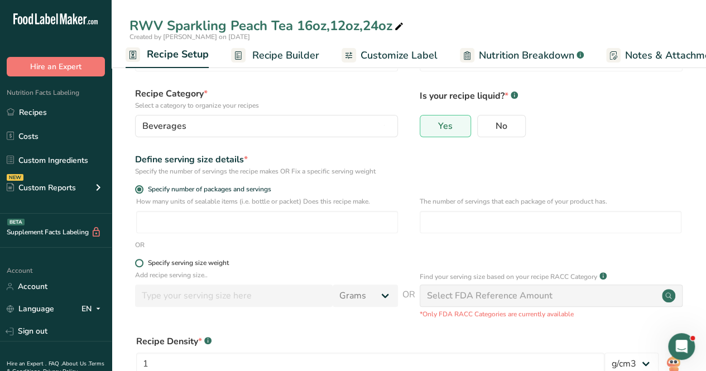
click at [211, 261] on div "Specify serving size weight" at bounding box center [188, 263] width 81 height 8
click at [142, 261] on input "Specify serving size weight" at bounding box center [138, 263] width 7 height 7
radio input "true"
radio input "false"
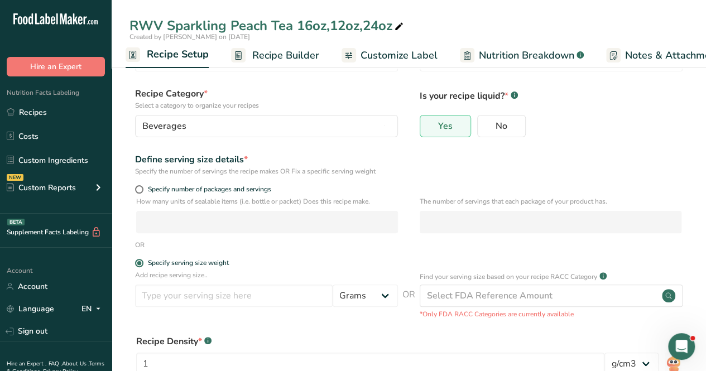
click at [288, 48] on span "Recipe Builder" at bounding box center [285, 55] width 67 height 15
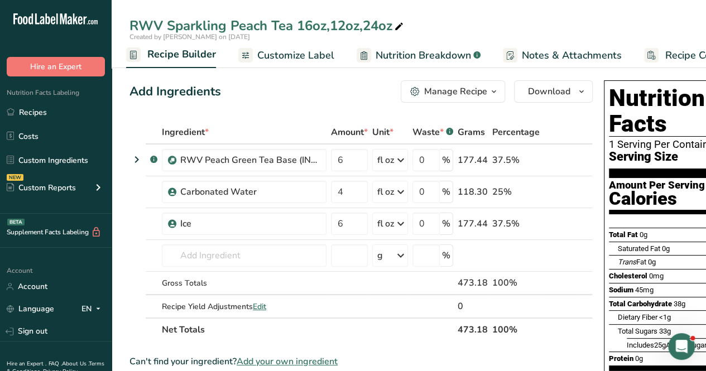
click at [490, 89] on icon "button" at bounding box center [494, 92] width 9 height 14
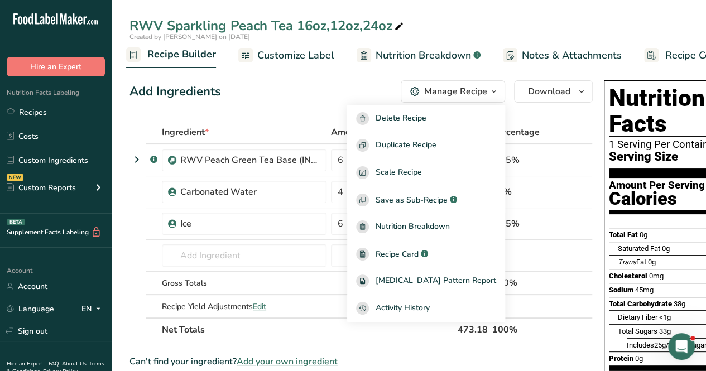
click at [295, 102] on div "Add Ingredients Manage Recipe Delete Recipe Duplicate Recipe Scale Recipe Save …" at bounding box center [362, 91] width 464 height 22
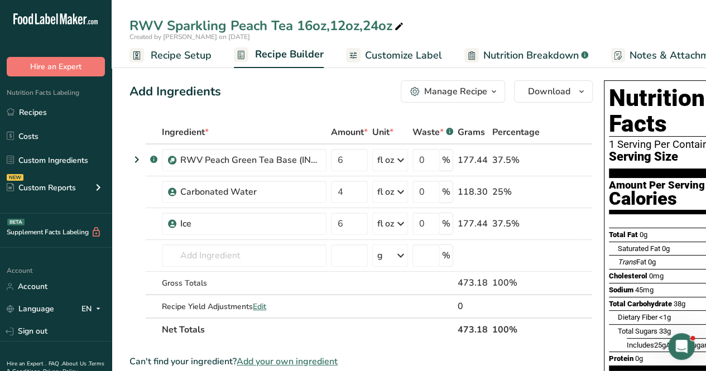
drag, startPoint x: 161, startPoint y: 55, endPoint x: 195, endPoint y: 90, distance: 49.4
click at [161, 55] on span "Recipe Setup" at bounding box center [181, 55] width 61 height 15
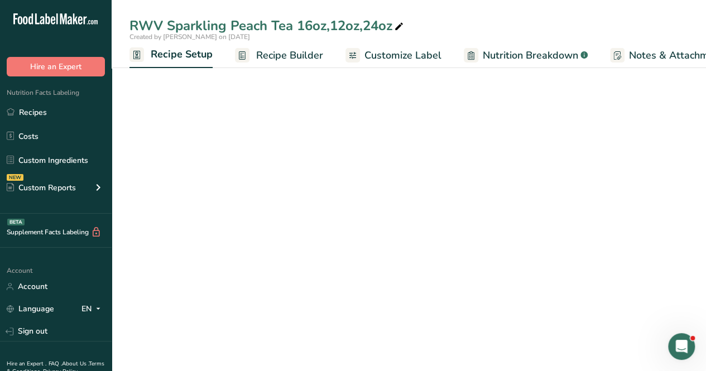
scroll to position [0, 4]
select select "18"
select select "22"
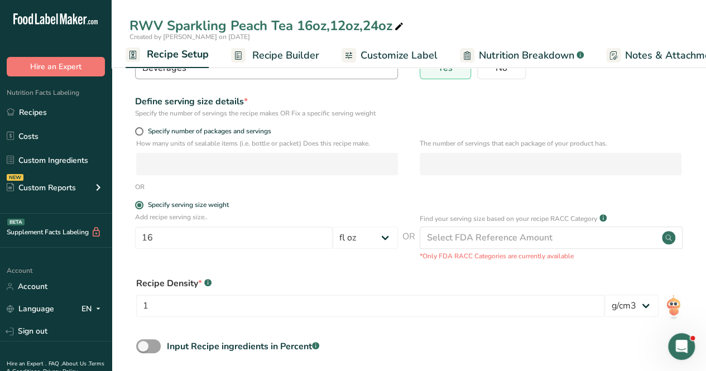
scroll to position [112, 0]
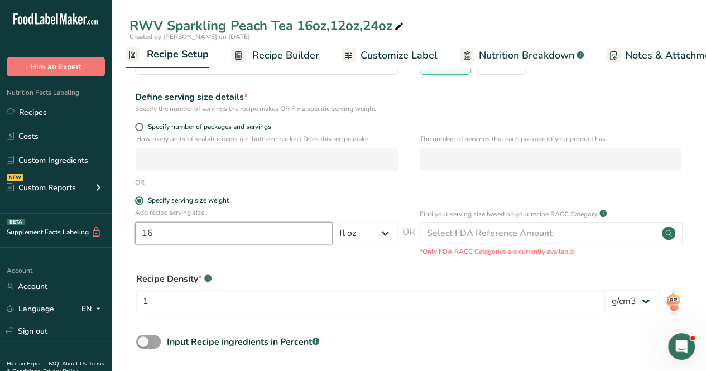
click at [179, 237] on input "16" at bounding box center [234, 233] width 198 height 22
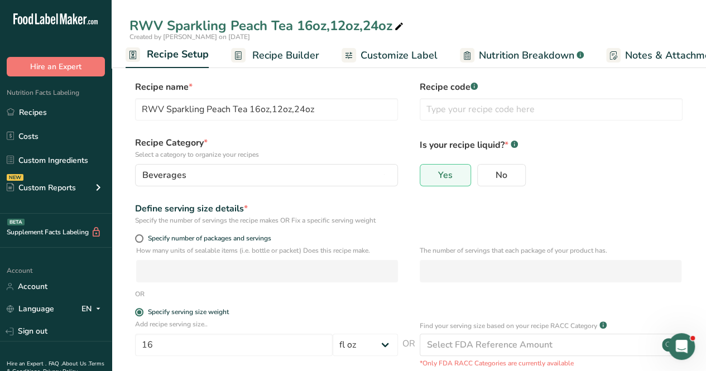
drag, startPoint x: 264, startPoint y: 50, endPoint x: 439, endPoint y: 69, distance: 175.8
click at [265, 50] on span "Recipe Builder" at bounding box center [285, 55] width 67 height 15
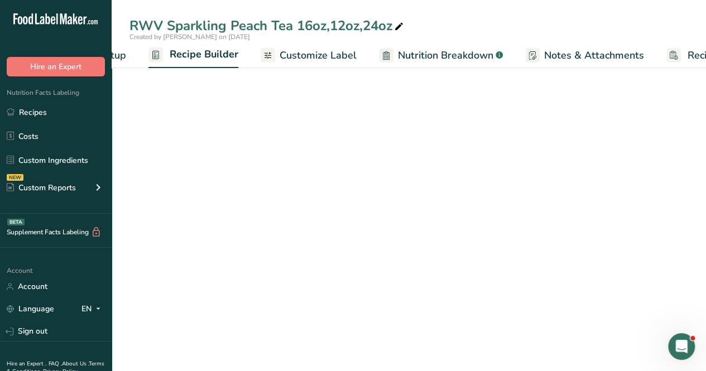
scroll to position [0, 108]
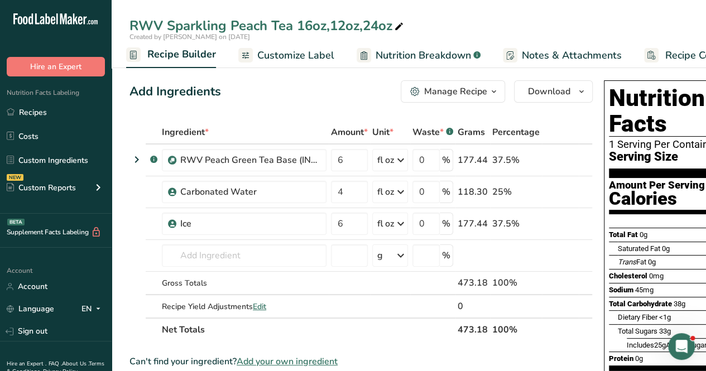
click at [469, 87] on div "Manage Recipe" at bounding box center [455, 91] width 63 height 13
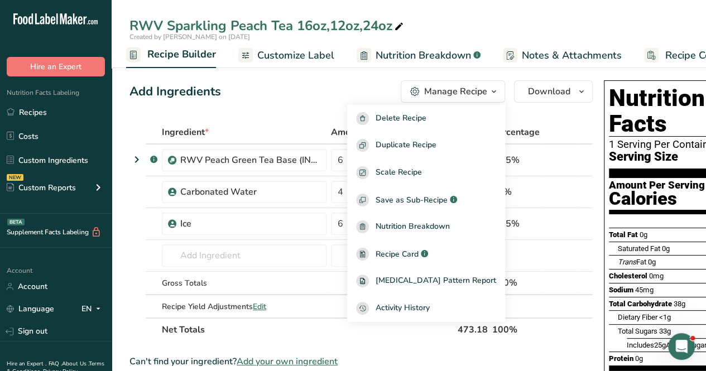
click at [326, 96] on div "Add Ingredients Manage Recipe Delete Recipe Duplicate Recipe Scale Recipe Save …" at bounding box center [362, 91] width 464 height 22
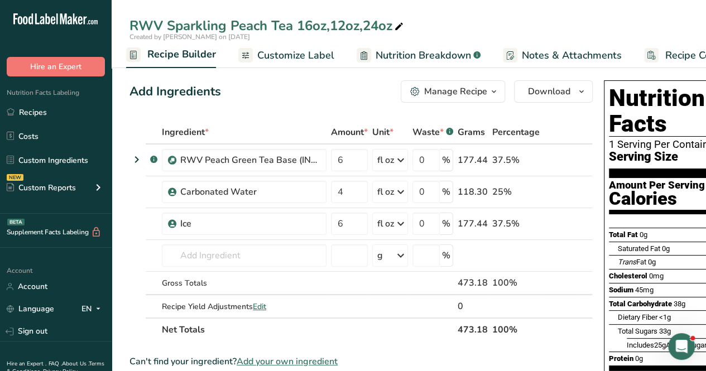
click at [296, 60] on span "Customize Label" at bounding box center [295, 55] width 77 height 15
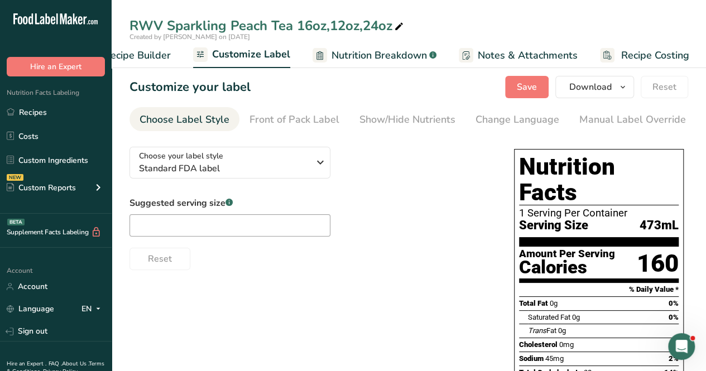
scroll to position [0, 153]
click at [264, 218] on input "text" at bounding box center [230, 225] width 201 height 22
type input "16 oz"
click at [452, 198] on div "Suggested serving size .a-a{fill:#347362;}.b-a{fill:#fff;} 16 oz Reset" at bounding box center [311, 234] width 362 height 74
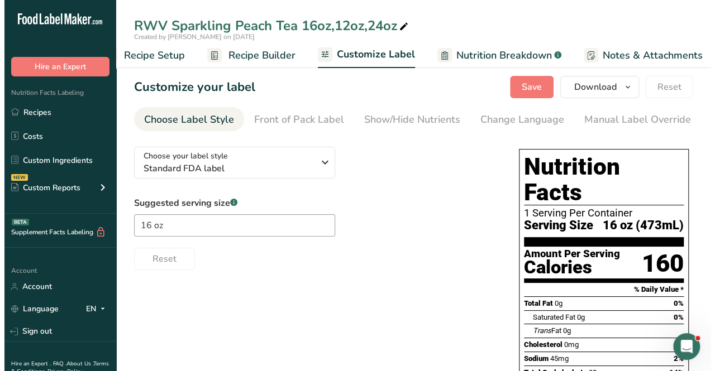
scroll to position [0, 0]
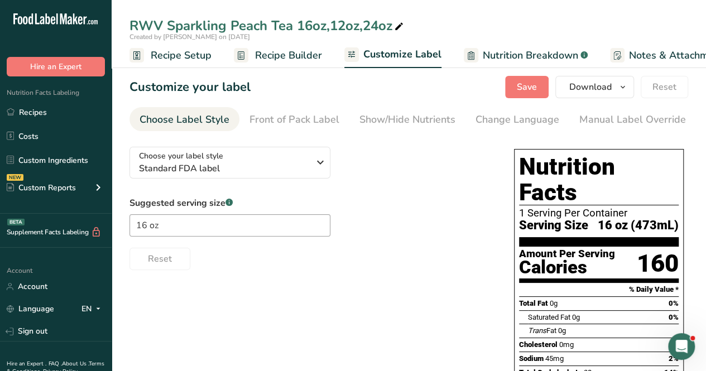
click at [207, 54] on span "Recipe Setup" at bounding box center [181, 55] width 61 height 15
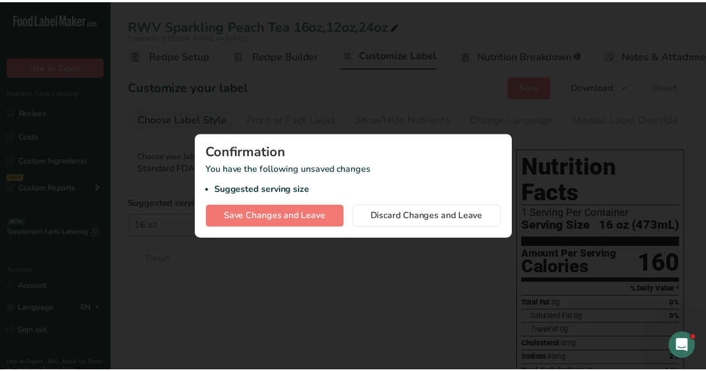
scroll to position [0, 4]
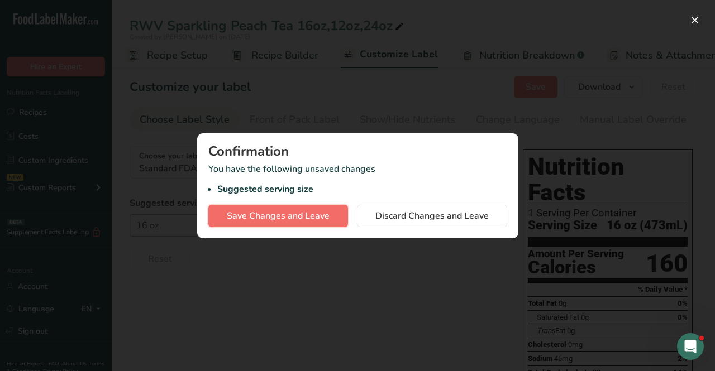
click at [293, 216] on span "Save Changes and Leave" at bounding box center [278, 215] width 103 height 13
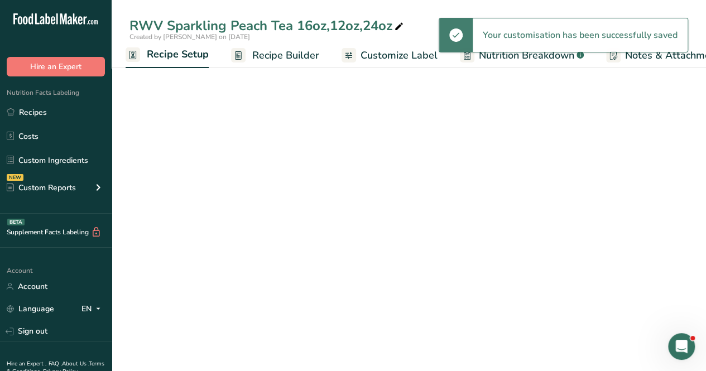
select select "18"
select select "22"
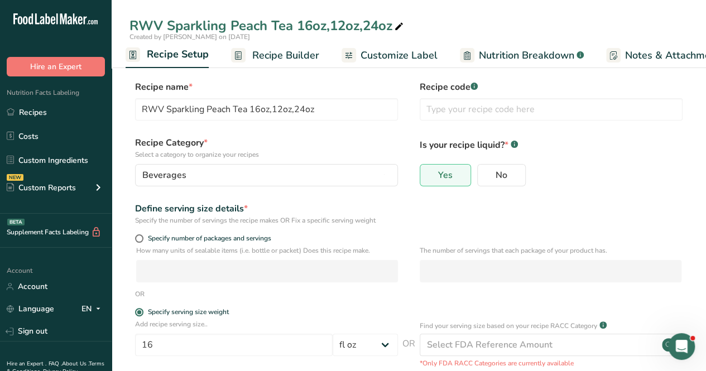
click at [269, 45] on link "Recipe Builder" at bounding box center [275, 55] width 88 height 25
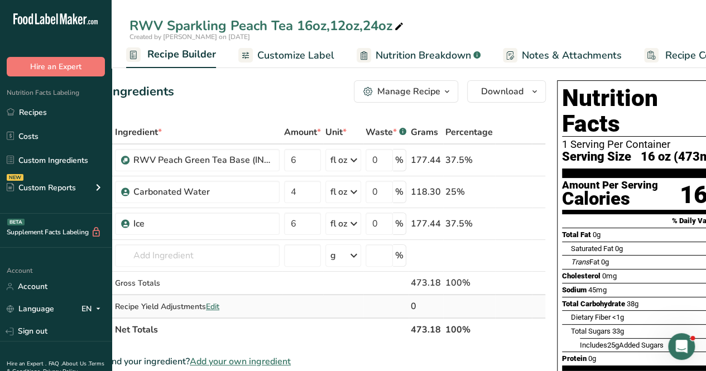
scroll to position [0, 70]
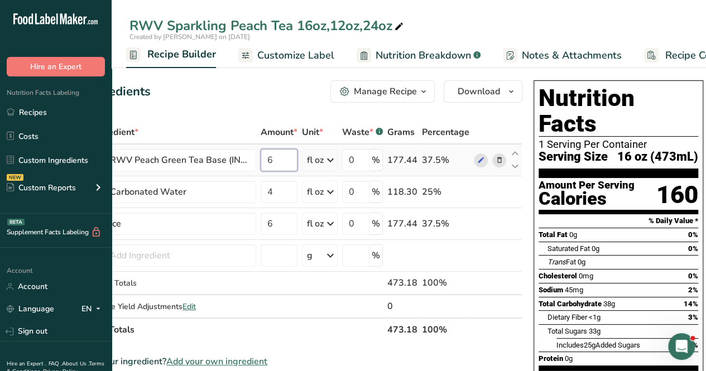
drag, startPoint x: 281, startPoint y: 167, endPoint x: 261, endPoint y: 167, distance: 19.5
click at [261, 167] on input "6" at bounding box center [279, 160] width 37 height 22
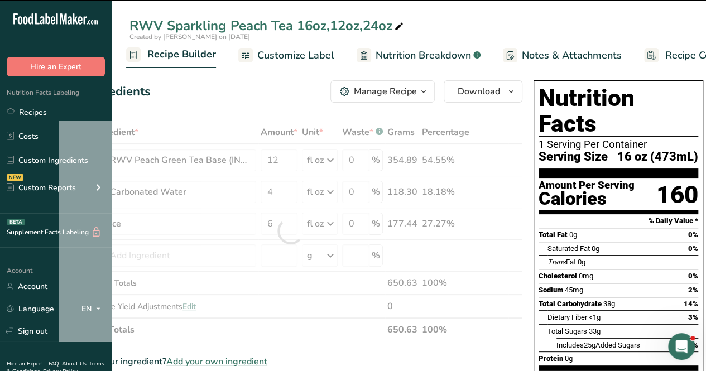
click at [258, 92] on div "Add Ingredients Manage Recipe Delete Recipe Duplicate Recipe Scale Recipe Save …" at bounding box center [291, 91] width 464 height 22
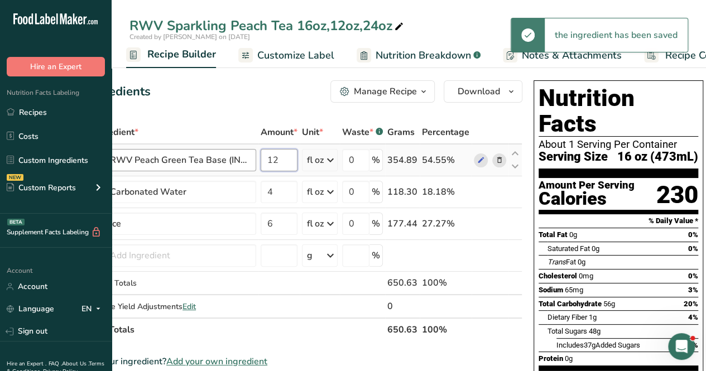
drag, startPoint x: 280, startPoint y: 155, endPoint x: 255, endPoint y: 160, distance: 25.6
click at [255, 160] on tr ".a-a{fill:#347362;}.b-a{fill:#fff;} RWV Peach Green Tea Base (INTERNAL) 12 fl o…" at bounding box center [291, 161] width 462 height 32
type input "6"
click at [252, 93] on div "Add Ingredients Manage Recipe Delete Recipe Duplicate Recipe Scale Recipe Save …" at bounding box center [291, 91] width 464 height 22
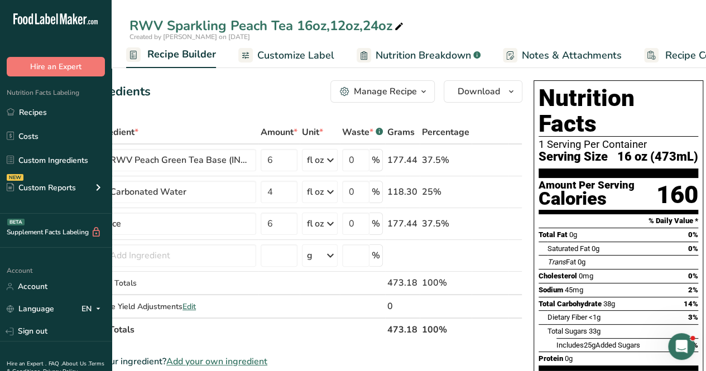
click at [290, 52] on span "Customize Label" at bounding box center [295, 55] width 77 height 15
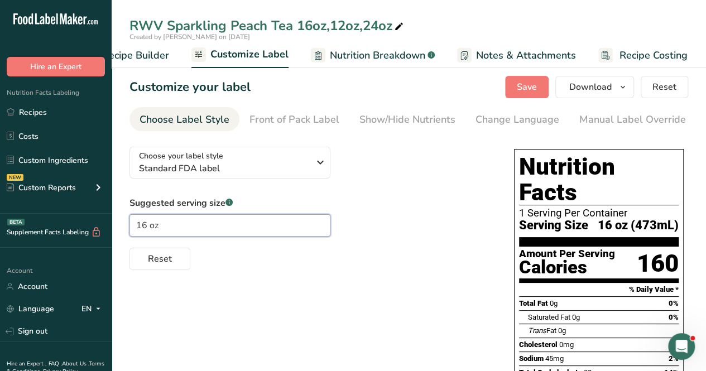
click at [186, 231] on input "16 oz" at bounding box center [230, 225] width 201 height 22
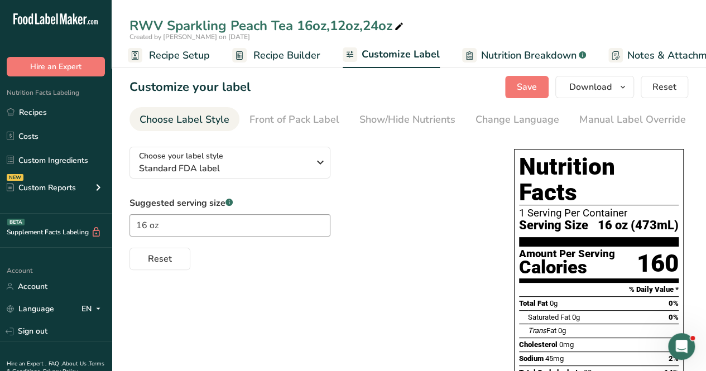
click at [163, 59] on span "Recipe Setup" at bounding box center [179, 55] width 61 height 15
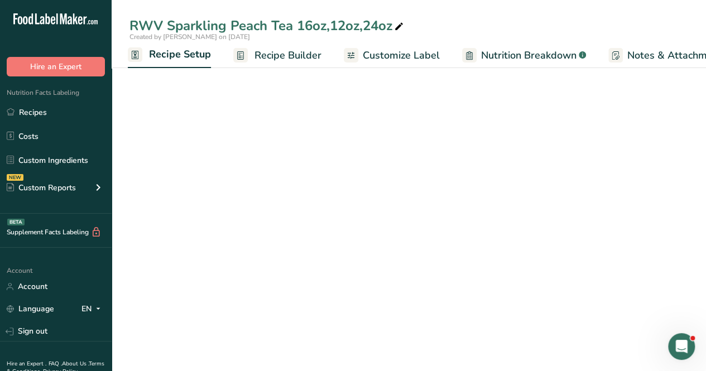
scroll to position [0, 4]
select select "18"
select select "22"
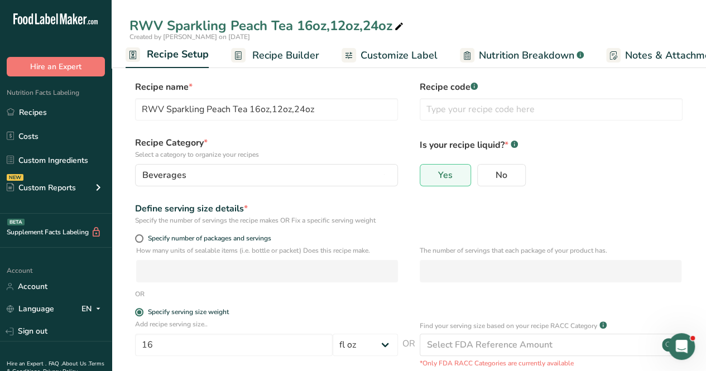
click at [398, 24] on icon at bounding box center [399, 27] width 10 height 16
drag, startPoint x: 399, startPoint y: 27, endPoint x: 297, endPoint y: 30, distance: 102.2
click at [297, 30] on input "RWV Sparkling Peach Tea 16oz,12oz,24oz" at bounding box center [409, 26] width 559 height 20
type input "RWV Sparkling Peach Tea"
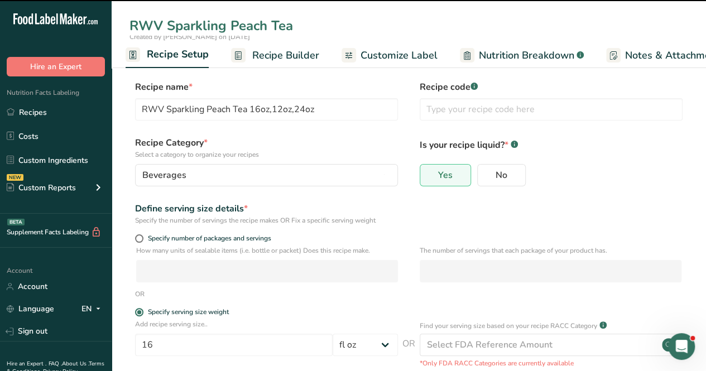
type input "RWV Sparkling Peach Tea"
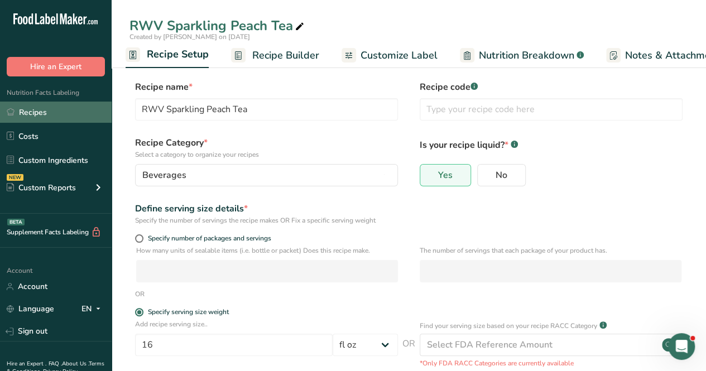
click at [52, 112] on link "Recipes" at bounding box center [56, 112] width 112 height 21
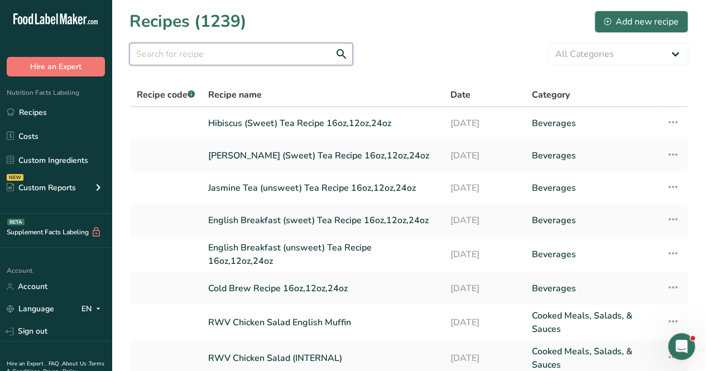
click at [187, 52] on input "text" at bounding box center [241, 54] width 223 height 22
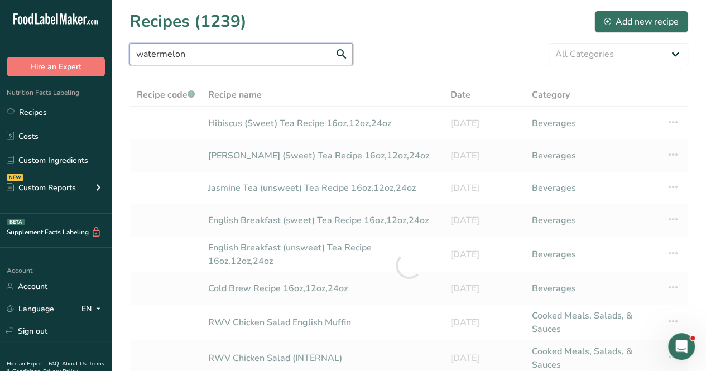
type input "watermelon"
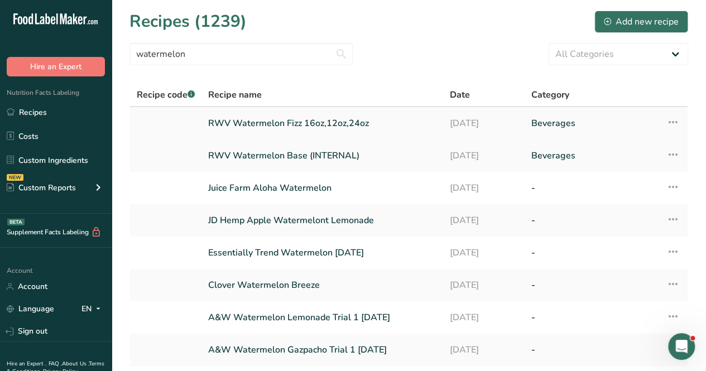
click at [304, 123] on link "RWV Watermelon Fizz 16oz,12oz,24oz" at bounding box center [322, 123] width 228 height 23
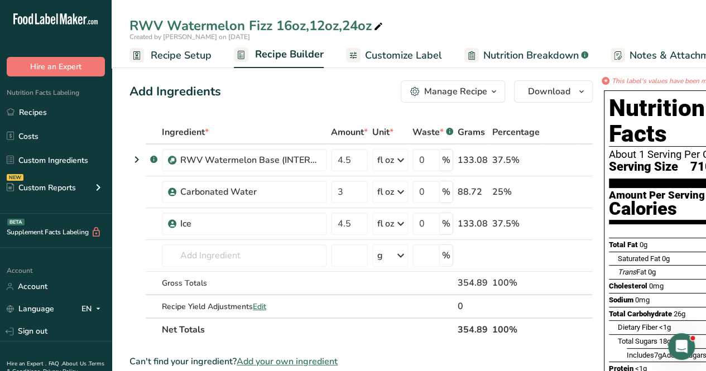
click at [365, 22] on div "RWV Watermelon Fizz 16oz,12oz,24oz" at bounding box center [258, 26] width 256 height 20
drag, startPoint x: 363, startPoint y: 23, endPoint x: 276, endPoint y: 32, distance: 87.6
click at [276, 32] on input "RWV Watermelon Fizz 16oz,12oz,24oz" at bounding box center [409, 26] width 559 height 20
click at [329, 30] on input "RWV Watermelon Fizz 16oz" at bounding box center [409, 26] width 559 height 20
type input "RWV Watermelon Fizz 16oz"
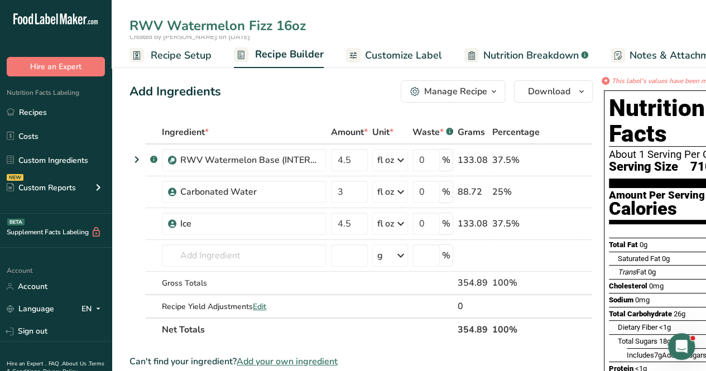
click at [329, 87] on div "Add Ingredients Manage Recipe Delete Recipe Duplicate Recipe Scale Recipe Save …" at bounding box center [362, 91] width 464 height 22
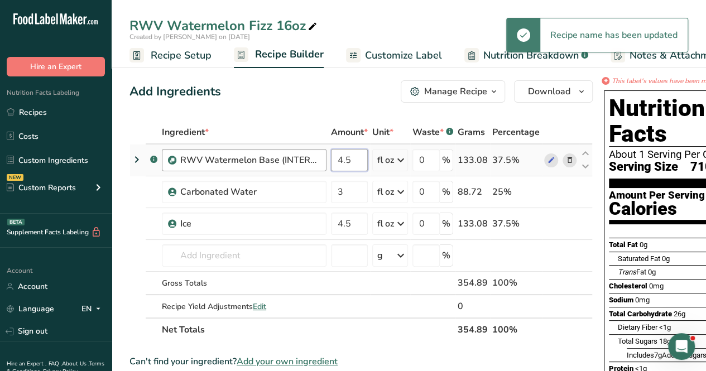
drag, startPoint x: 355, startPoint y: 157, endPoint x: 303, endPoint y: 152, distance: 52.1
click at [303, 152] on tr ".a-a{fill:#347362;}.b-a{fill:#fff;} RWV Watermelon Base (INTERNAL) 4.5 fl oz We…" at bounding box center [361, 161] width 462 height 32
type input "6"
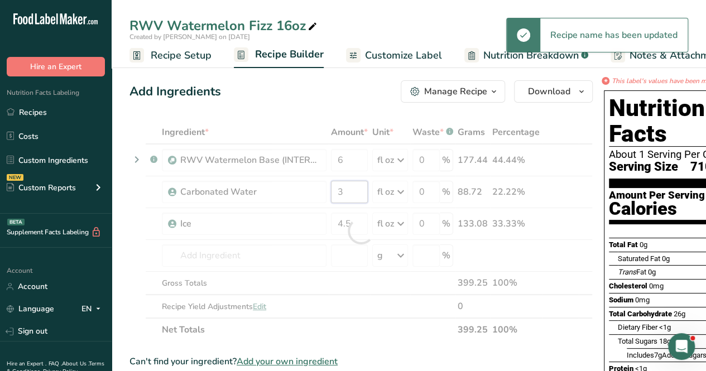
drag, startPoint x: 352, startPoint y: 186, endPoint x: 328, endPoint y: 192, distance: 24.7
click at [328, 192] on div "Ingredient * Amount * Unit * Waste * .a-a{fill:#347362;}.b-a{fill:#fff;} Grams …" at bounding box center [362, 231] width 464 height 221
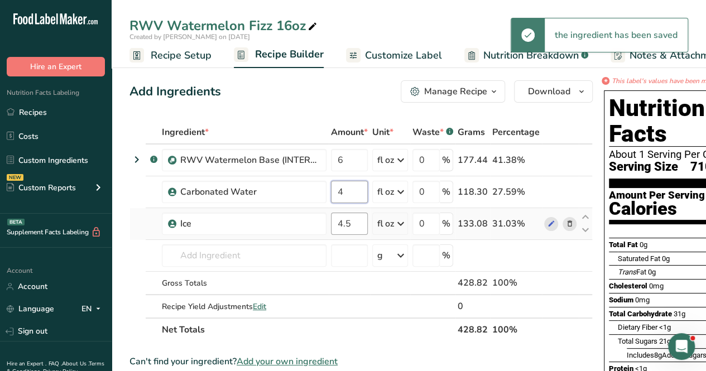
type input "4"
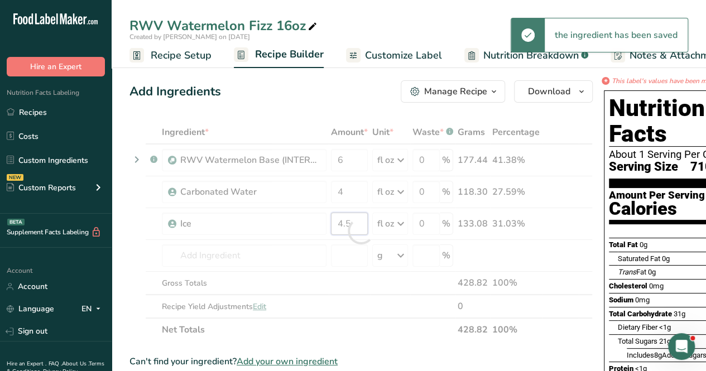
drag, startPoint x: 354, startPoint y: 222, endPoint x: 281, endPoint y: 207, distance: 74.0
click at [281, 207] on div "Ingredient * Amount * Unit * Waste * .a-a{fill:#347362;}.b-a{fill:#fff;} Grams …" at bounding box center [362, 231] width 464 height 221
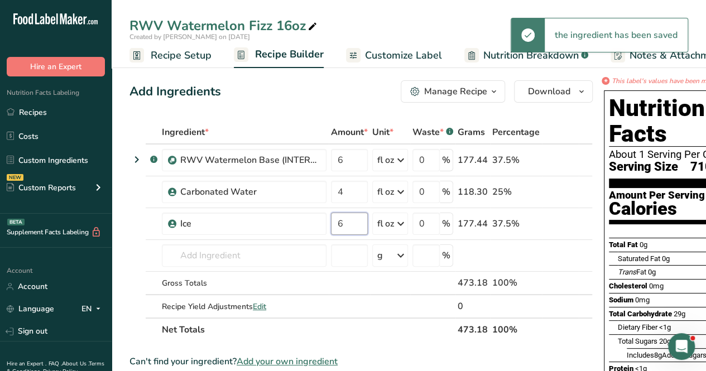
type input "6"
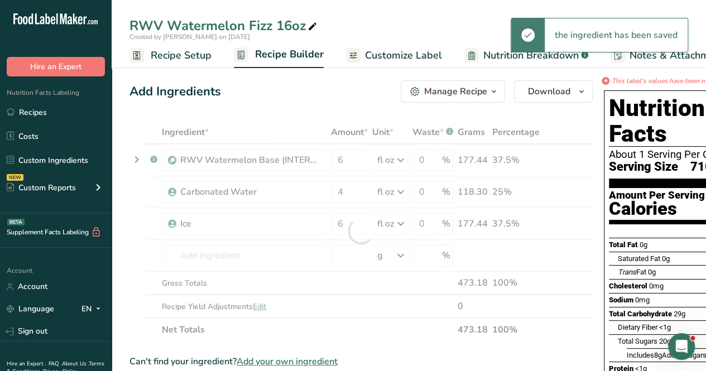
click at [289, 82] on div "Add Ingredients Manage Recipe Delete Recipe Duplicate Recipe Scale Recipe Save …" at bounding box center [362, 91] width 464 height 22
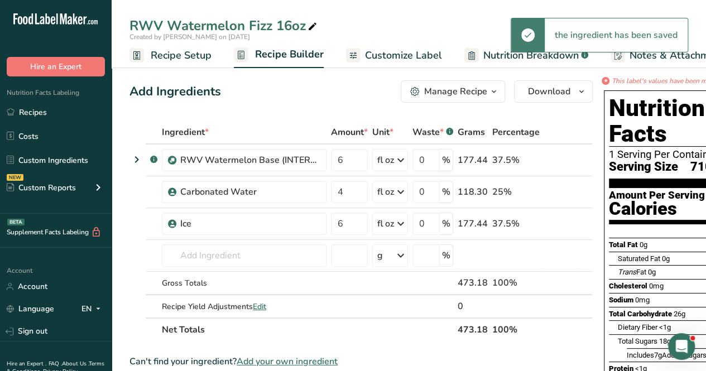
click at [407, 54] on span "Customize Label" at bounding box center [403, 55] width 77 height 15
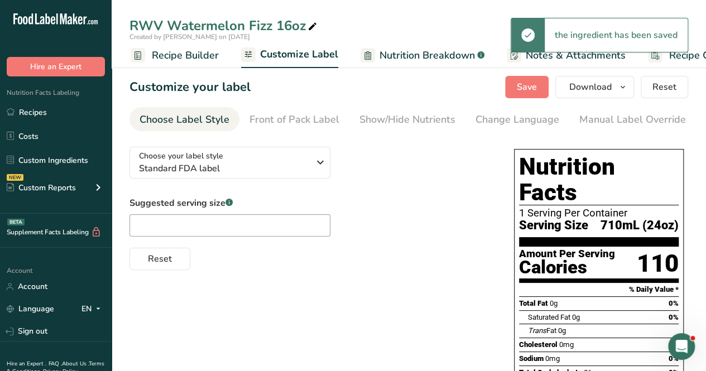
scroll to position [0, 153]
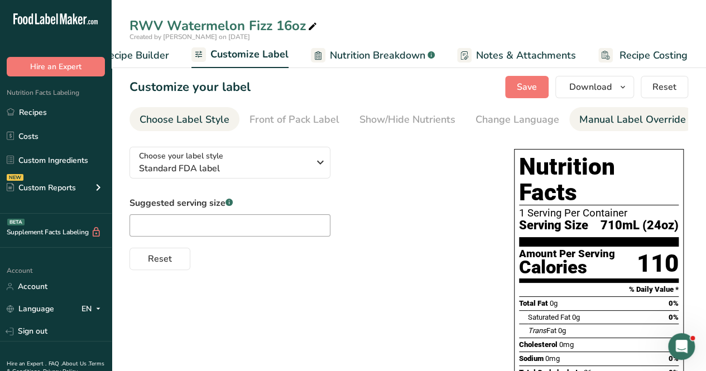
click at [623, 125] on div "Manual Label Override" at bounding box center [633, 119] width 107 height 15
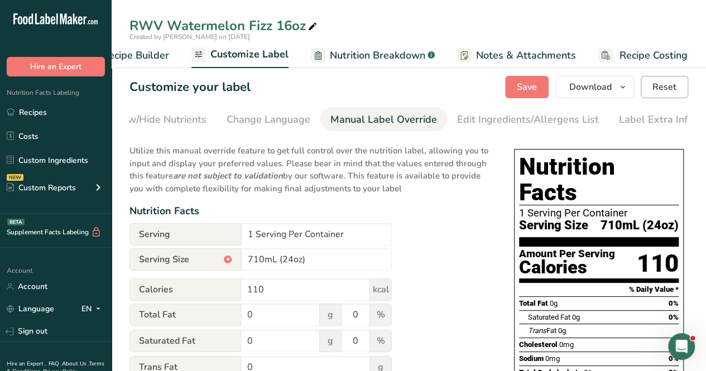
scroll to position [0, 252]
click at [673, 87] on span "Reset" at bounding box center [665, 86] width 24 height 13
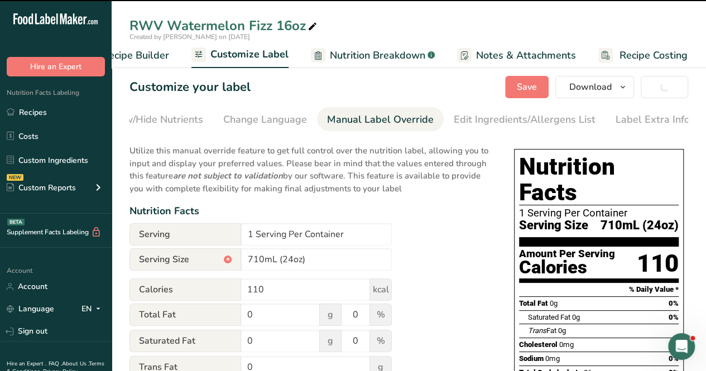
type input "473mL"
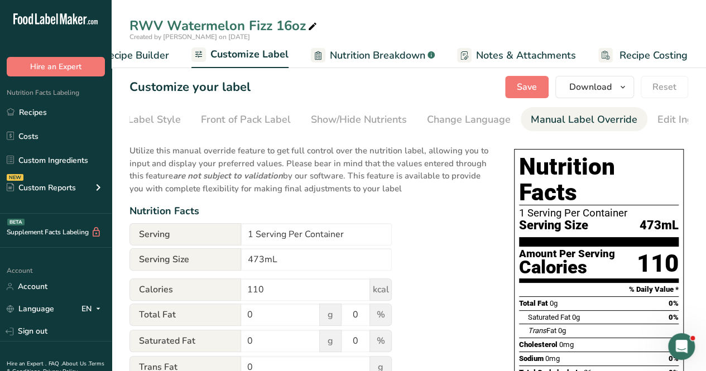
scroll to position [0, 39]
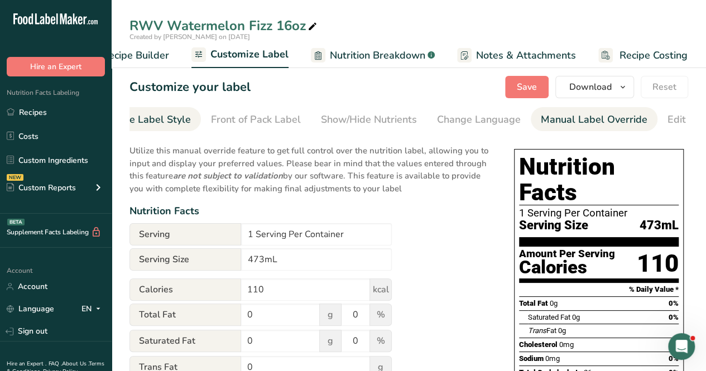
click at [151, 119] on div "Choose Label Style" at bounding box center [146, 119] width 90 height 15
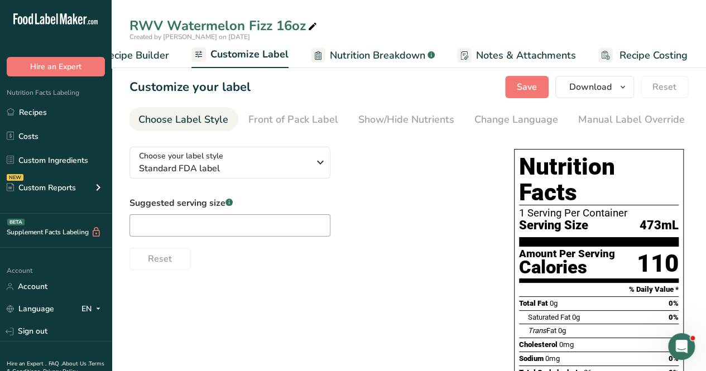
scroll to position [0, 0]
click at [227, 229] on input "text" at bounding box center [230, 225] width 201 height 22
type input "16oz"
click at [414, 261] on div "Reset" at bounding box center [311, 256] width 362 height 27
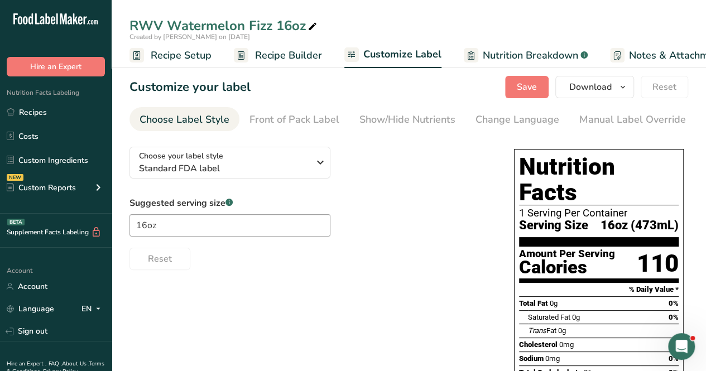
click at [151, 48] on span "Recipe Setup" at bounding box center [181, 55] width 61 height 15
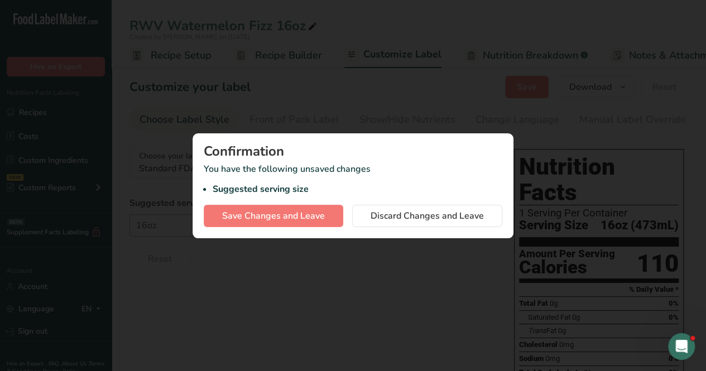
scroll to position [0, 4]
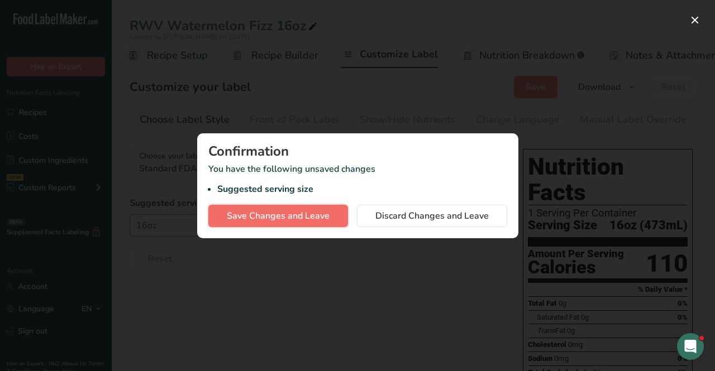
click at [285, 209] on span "Save Changes and Leave" at bounding box center [278, 215] width 103 height 13
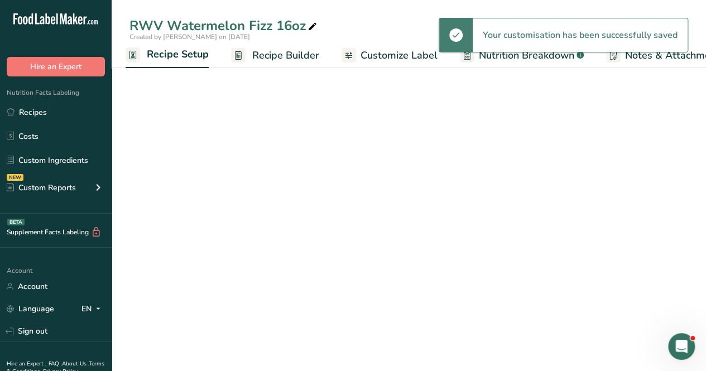
select select "18"
select select "22"
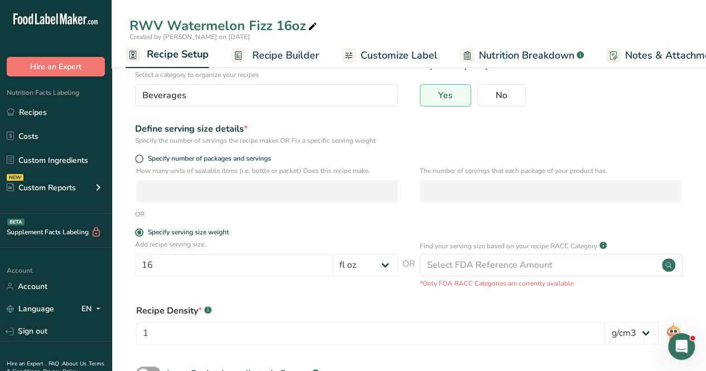
scroll to position [161, 0]
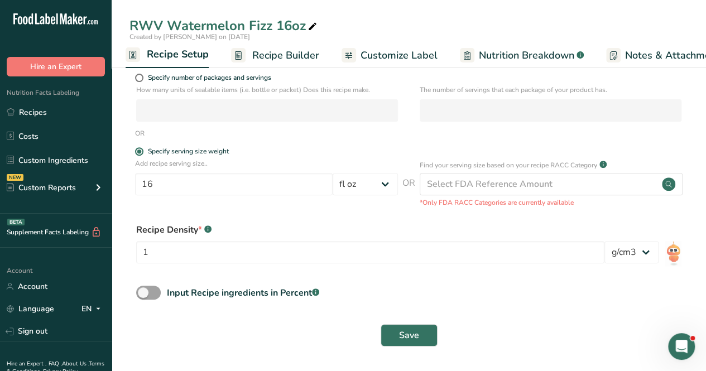
click at [296, 59] on span "Recipe Builder" at bounding box center [285, 55] width 67 height 15
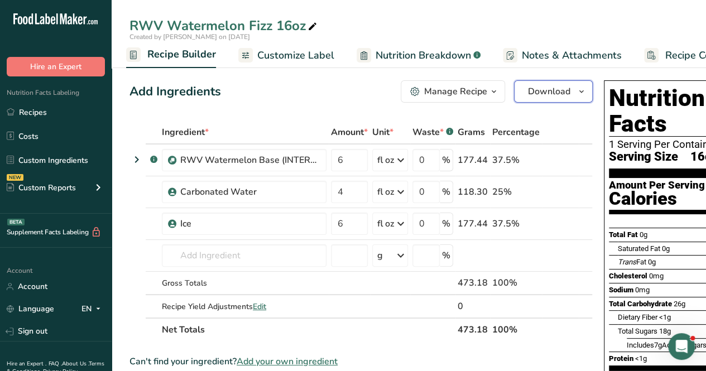
click at [572, 100] on button "Download" at bounding box center [553, 91] width 79 height 22
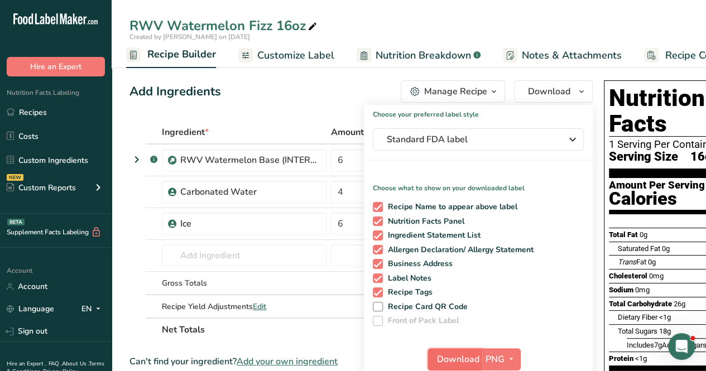
click at [448, 351] on button "Download" at bounding box center [455, 359] width 55 height 22
click at [303, 98] on div "Add Ingredients Manage Recipe Delete Recipe Duplicate Recipe Scale Recipe Save …" at bounding box center [362, 91] width 464 height 22
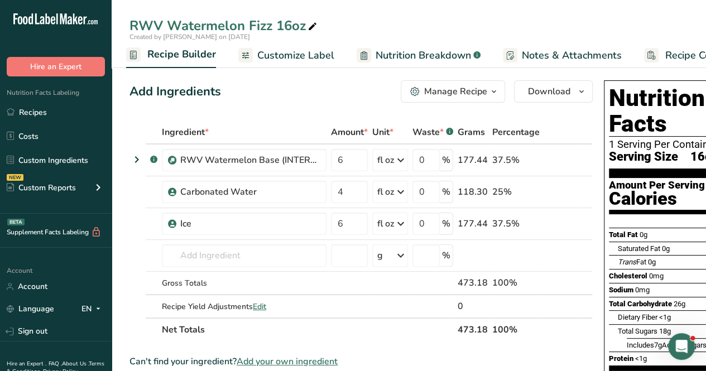
click at [478, 90] on div "Manage Recipe" at bounding box center [455, 91] width 63 height 13
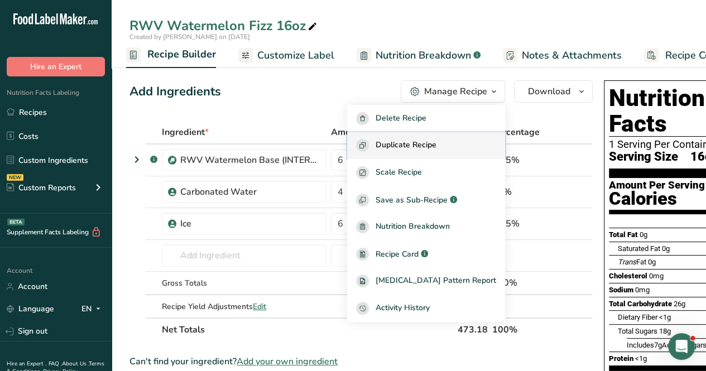
click at [437, 144] on span "Duplicate Recipe" at bounding box center [406, 145] width 61 height 13
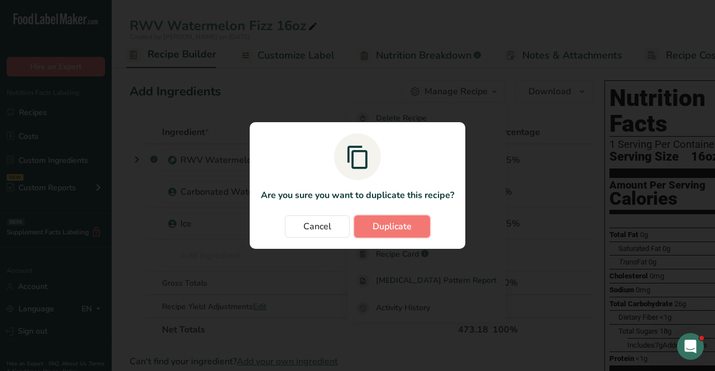
click at [401, 235] on button "Duplicate" at bounding box center [392, 227] width 76 height 22
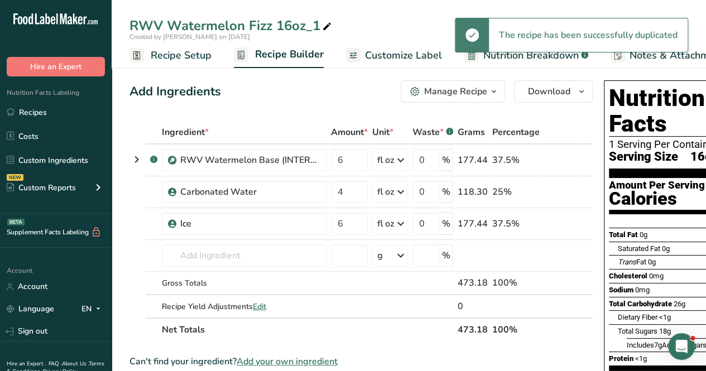
click at [310, 21] on div "RWV Watermelon Fizz 16oz_1" at bounding box center [232, 26] width 204 height 20
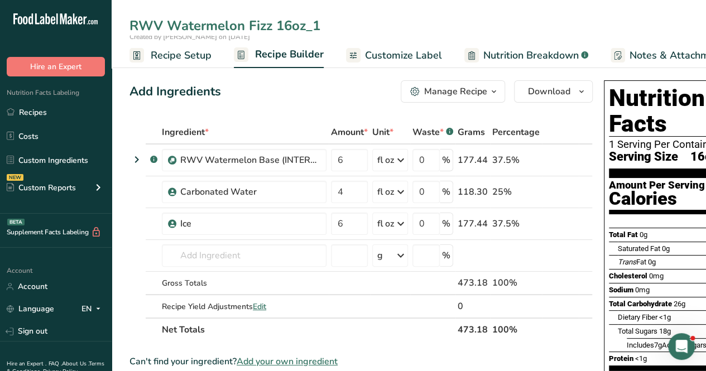
drag, startPoint x: 321, startPoint y: 27, endPoint x: 276, endPoint y: 36, distance: 44.9
click at [276, 36] on div "RWV Watermelon Fizz 16oz_1 Created by Audrey Pleva on 2025-09-15" at bounding box center [409, 29] width 595 height 26
type input "RWV Watermelon Fizz 12oz"
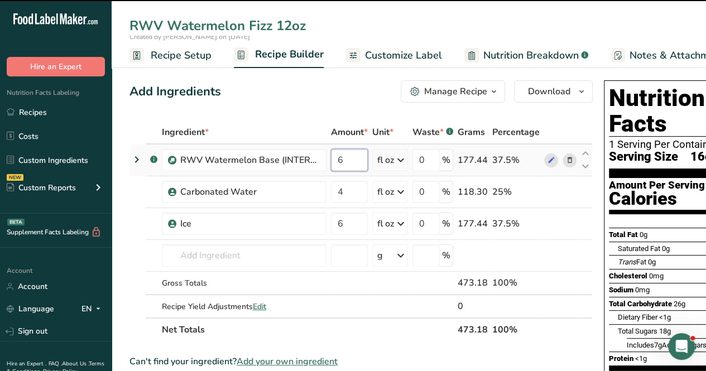
click at [351, 161] on input "6" at bounding box center [349, 160] width 37 height 22
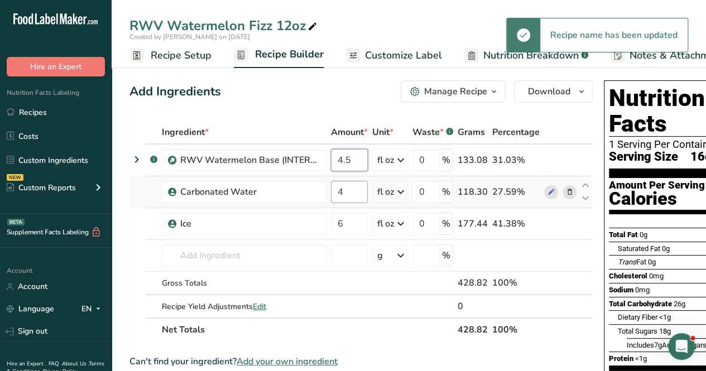
type input "4.5"
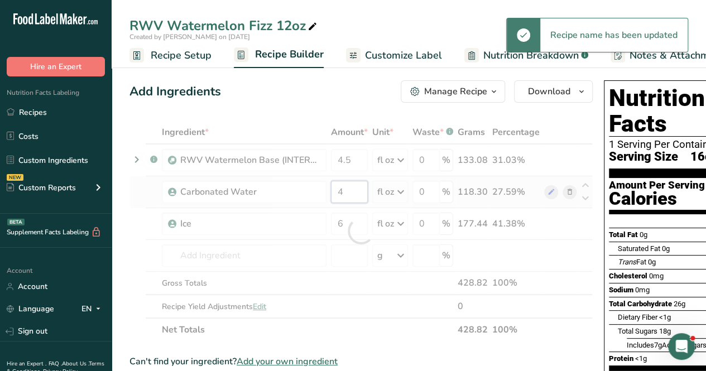
click at [343, 185] on div "Ingredient * Amount * Unit * Waste * .a-a{fill:#347362;}.b-a{fill:#fff;} Grams …" at bounding box center [362, 231] width 464 height 221
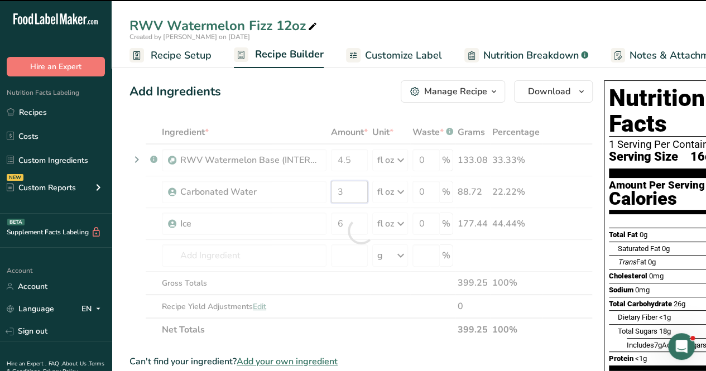
type input "4"
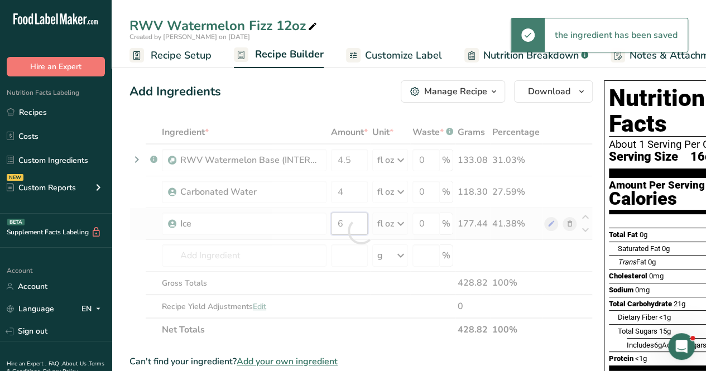
click at [348, 219] on div "Ingredient * Amount * Unit * Waste * .a-a{fill:#347362;}.b-a{fill:#fff;} Grams …" at bounding box center [362, 231] width 464 height 221
type input "6"
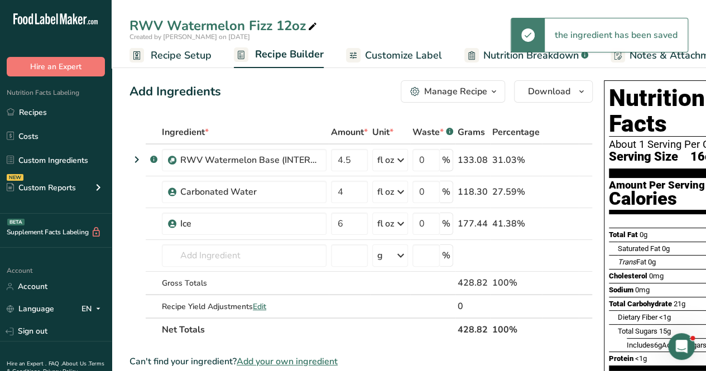
click at [191, 58] on span "Recipe Setup" at bounding box center [181, 55] width 61 height 15
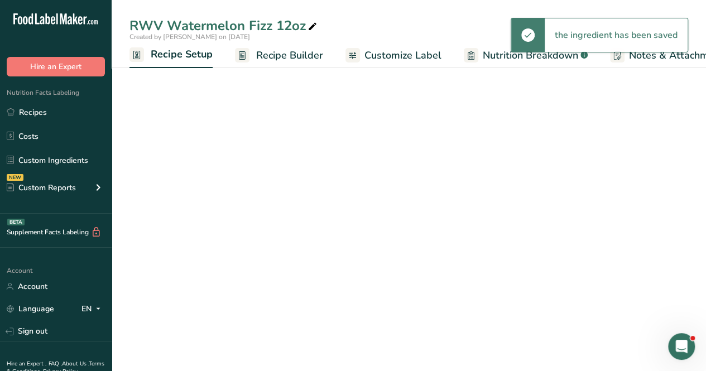
scroll to position [0, 4]
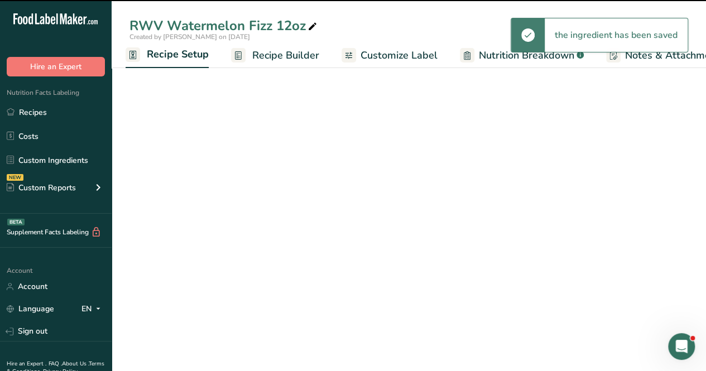
select select "18"
select select "22"
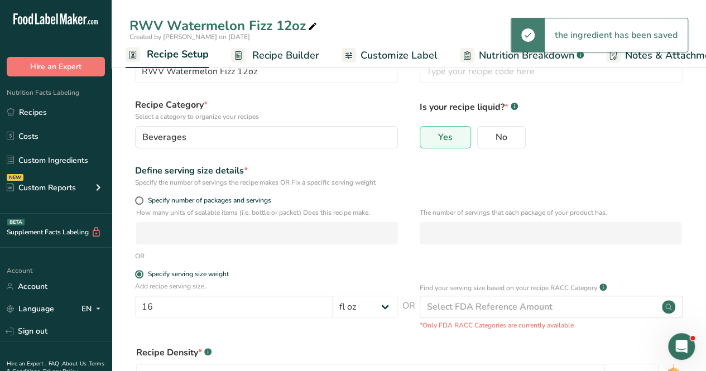
scroll to position [56, 0]
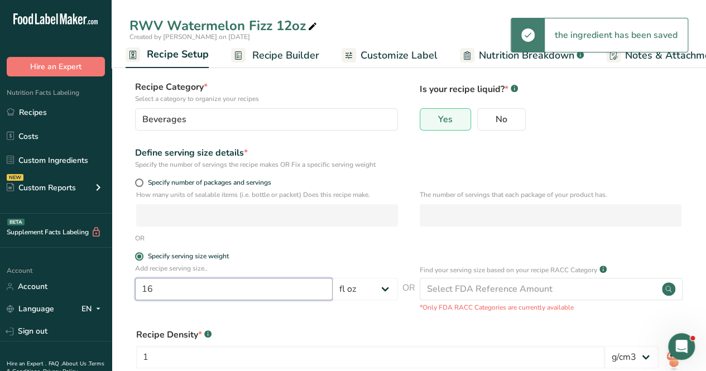
click at [174, 284] on input "16" at bounding box center [234, 289] width 198 height 22
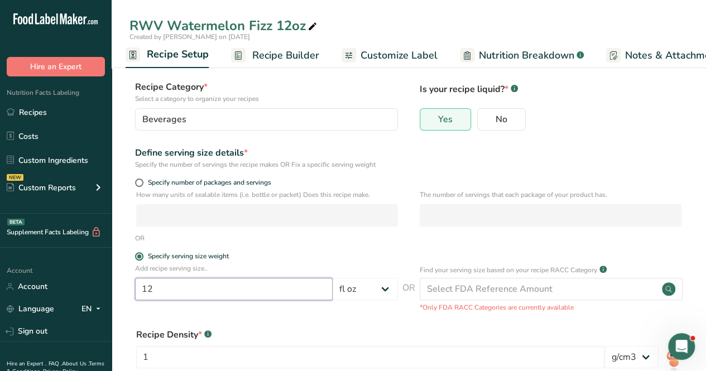
type input "12"
click at [408, 60] on span "Customize Label" at bounding box center [399, 55] width 77 height 15
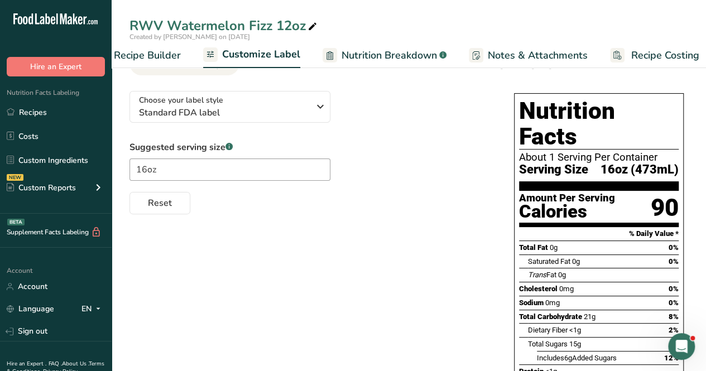
scroll to position [0, 153]
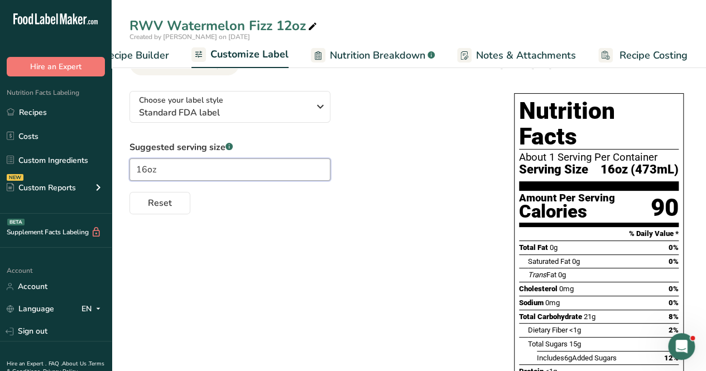
drag, startPoint x: 145, startPoint y: 171, endPoint x: 161, endPoint y: 167, distance: 16.3
click at [147, 171] on input "16oz" at bounding box center [230, 170] width 201 height 22
type input "12oz"
click at [371, 194] on div "Reset" at bounding box center [311, 201] width 362 height 27
click at [361, 51] on span "Nutrition Breakdown" at bounding box center [377, 55] width 95 height 15
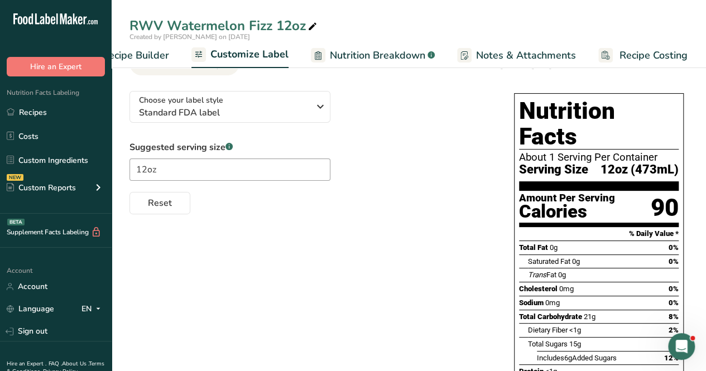
scroll to position [0, 144]
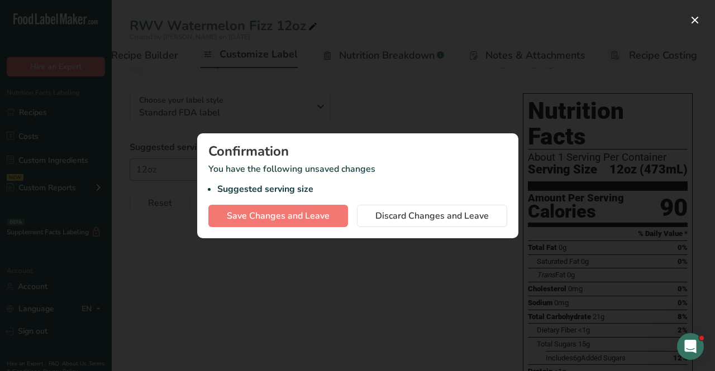
click at [362, 95] on div at bounding box center [357, 185] width 715 height 371
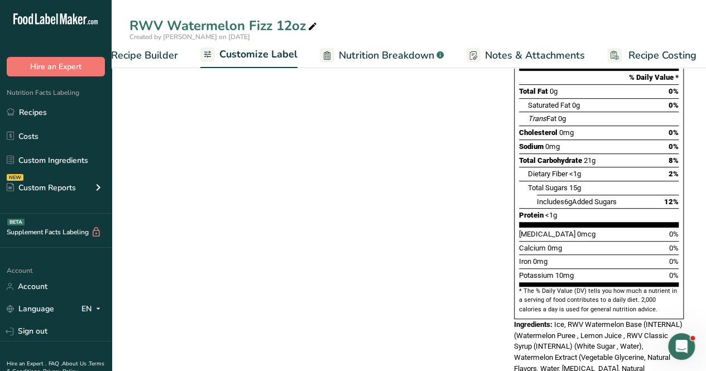
scroll to position [0, 0]
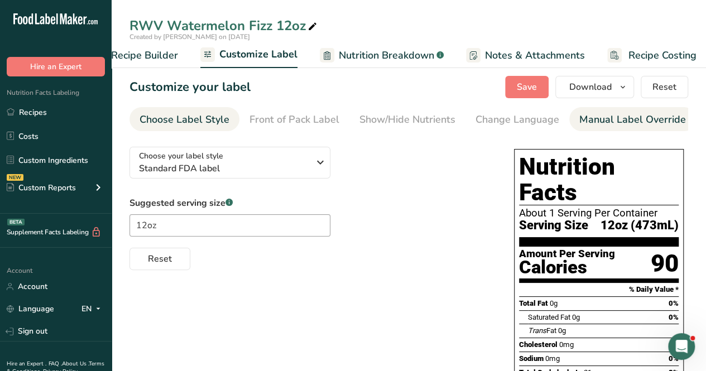
click at [609, 118] on div "Manual Label Override" at bounding box center [633, 119] width 107 height 15
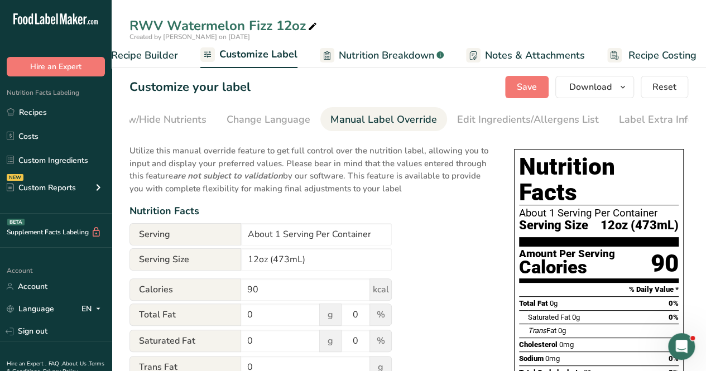
scroll to position [0, 252]
click at [673, 90] on span "Reset" at bounding box center [665, 86] width 24 height 13
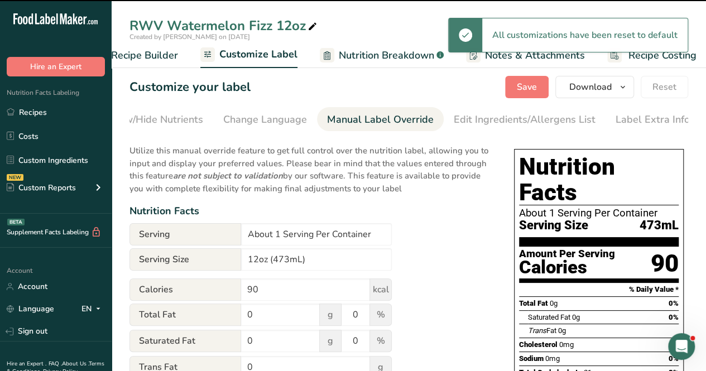
type input "473mL"
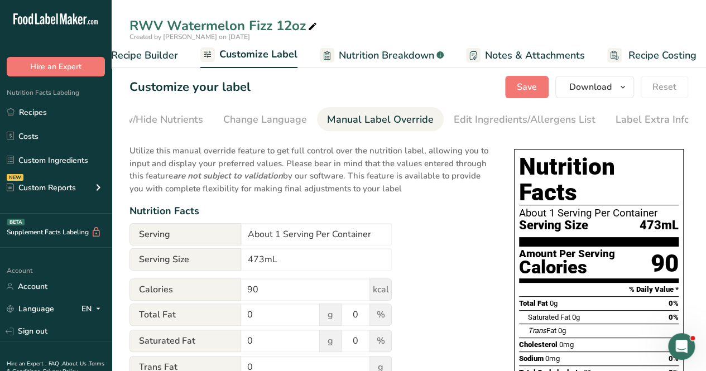
click at [168, 62] on span "Recipe Builder" at bounding box center [144, 55] width 67 height 15
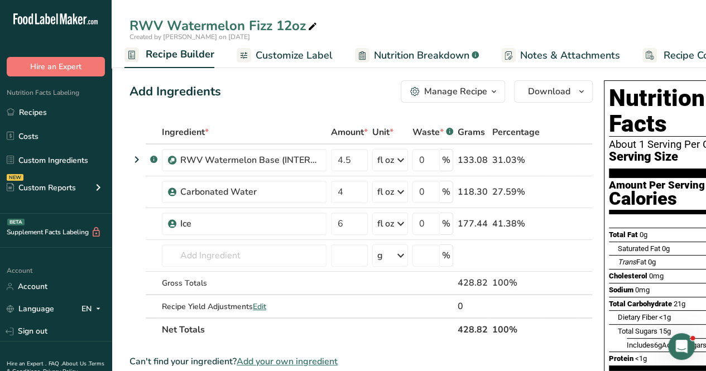
scroll to position [0, 108]
click at [347, 223] on input "6" at bounding box center [349, 224] width 37 height 22
type input "4.5"
click at [356, 193] on div "Ingredient * Amount * Unit * Waste * .a-a{fill:#347362;}.b-a{fill:#fff;} Grams …" at bounding box center [362, 231] width 464 height 221
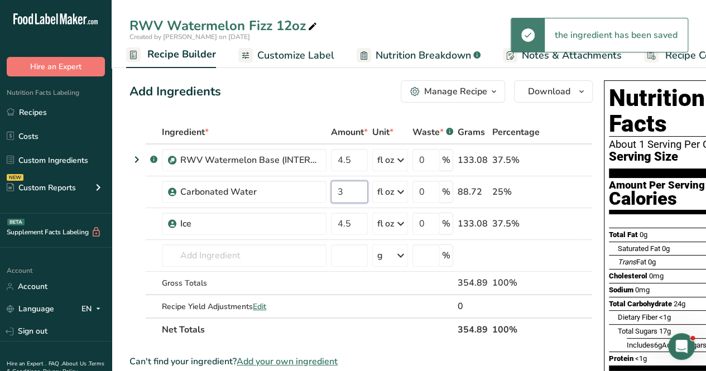
type input "3"
click at [285, 46] on link "Customize Label" at bounding box center [286, 55] width 96 height 25
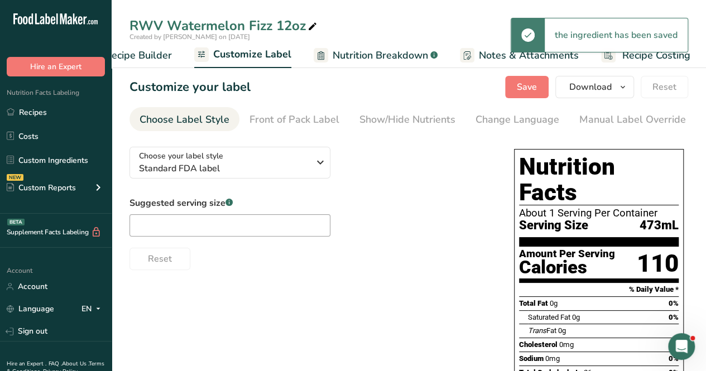
scroll to position [0, 153]
type input "110"
type input "26"
type input "18"
type input "7"
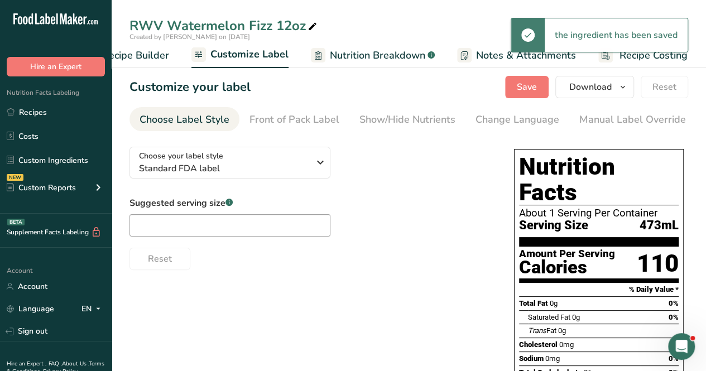
type input "14"
type input "2"
click at [621, 122] on div "Manual Label Override" at bounding box center [633, 119] width 107 height 15
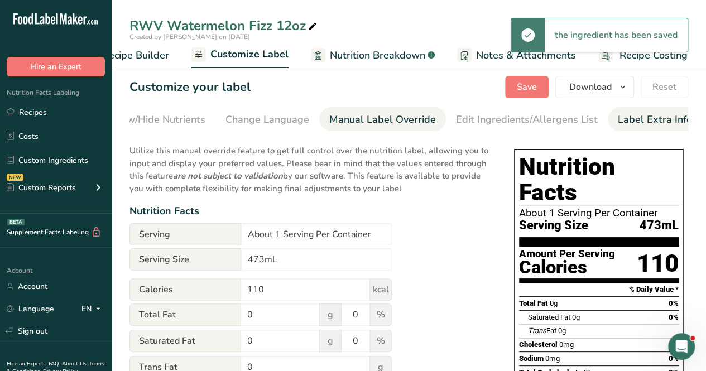
scroll to position [0, 252]
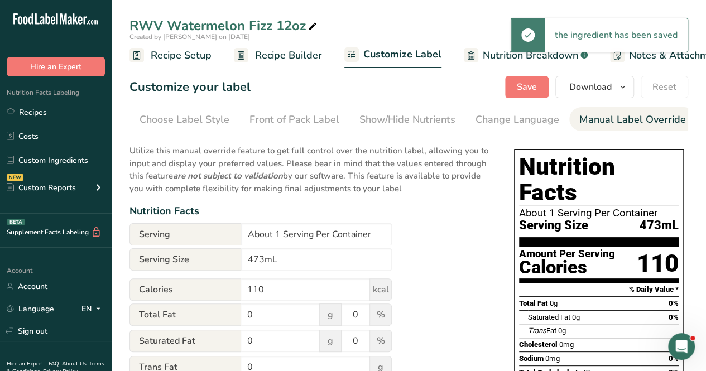
scroll to position [0, 252]
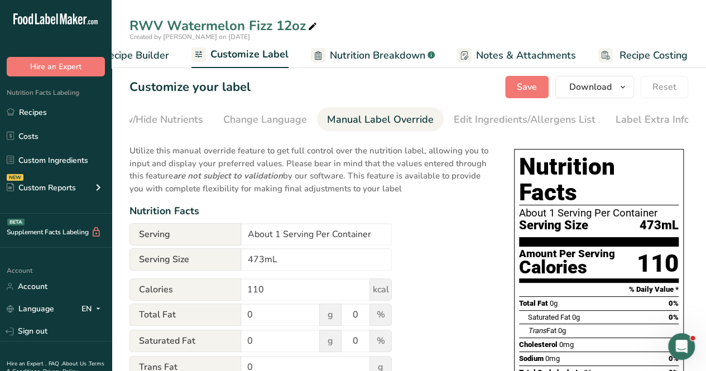
click at [155, 52] on span "Recipe Builder" at bounding box center [135, 55] width 67 height 15
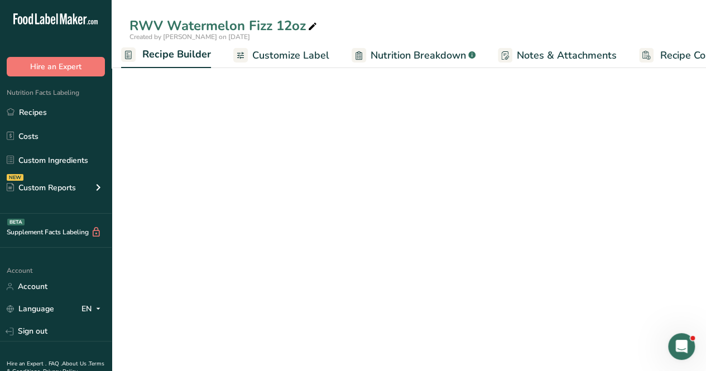
scroll to position [0, 108]
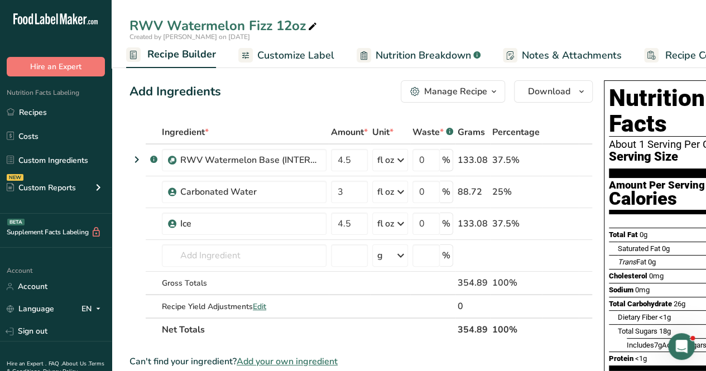
click at [155, 52] on span "Recipe Builder" at bounding box center [181, 54] width 69 height 15
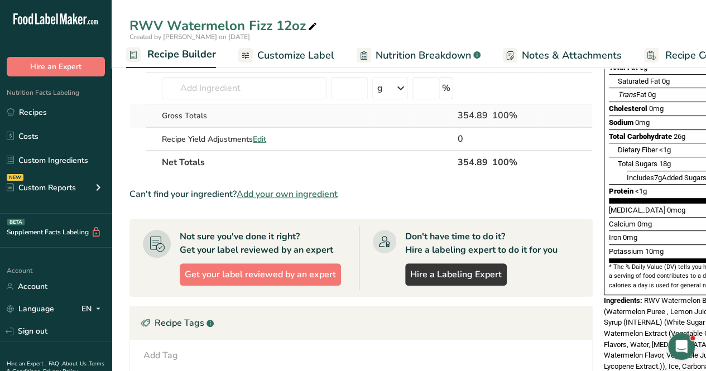
scroll to position [0, 0]
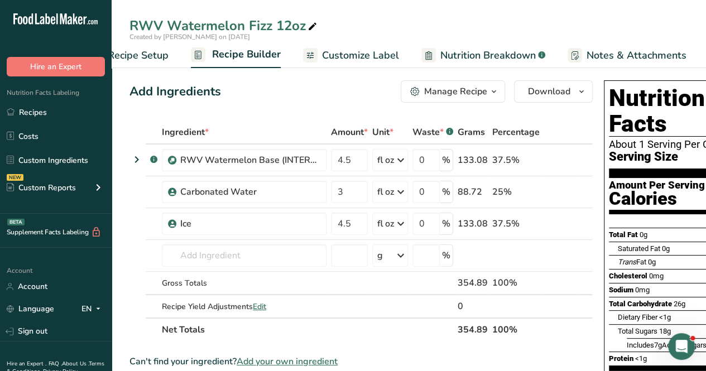
click at [162, 60] on span "Recipe Setup" at bounding box center [138, 55] width 61 height 15
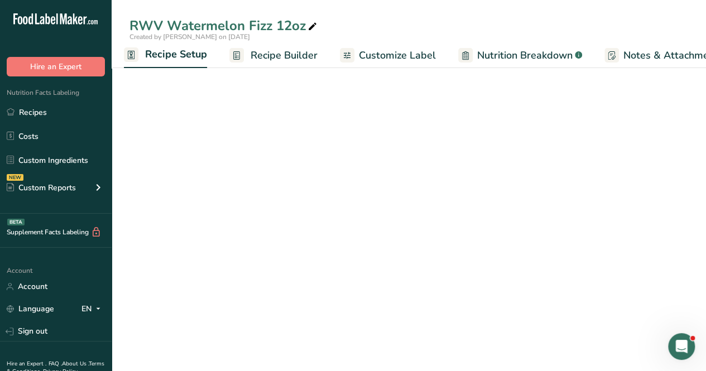
scroll to position [0, 4]
select select "18"
select select "22"
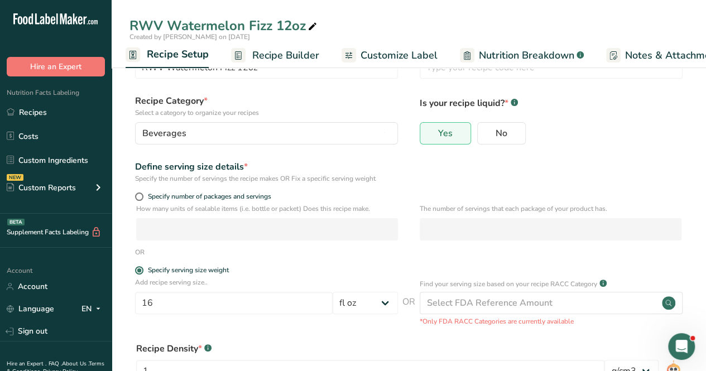
scroll to position [112, 0]
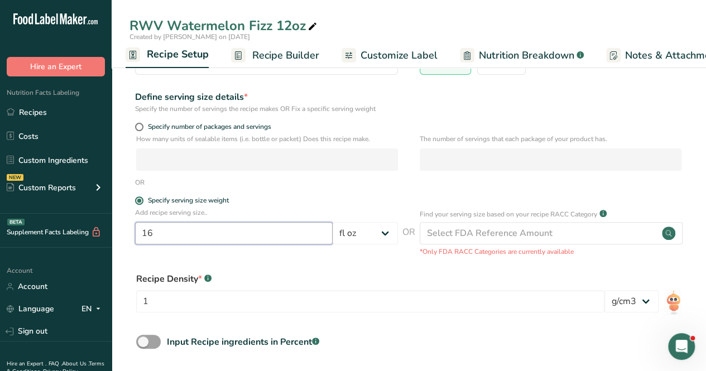
click at [219, 230] on input "16" at bounding box center [234, 233] width 198 height 22
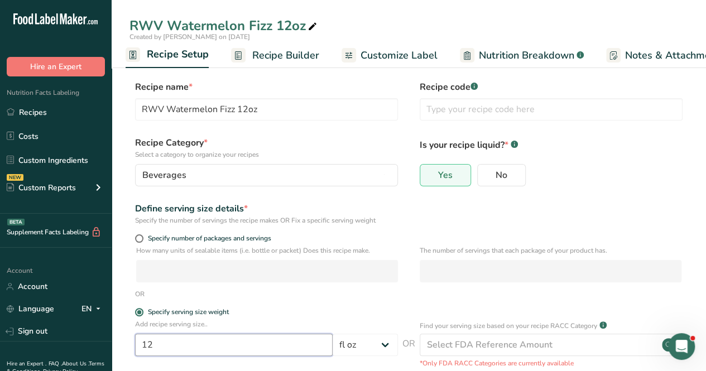
scroll to position [161, 0]
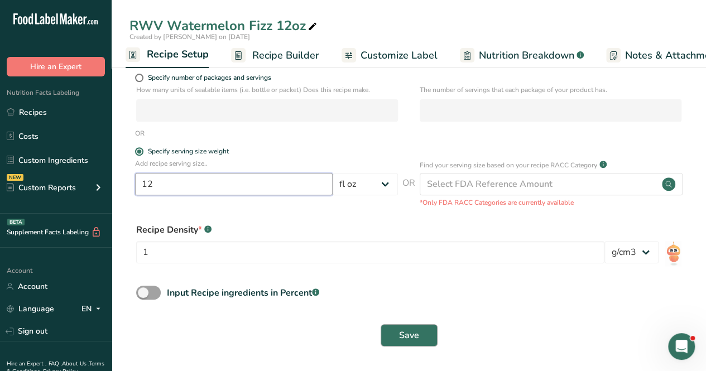
type input "12"
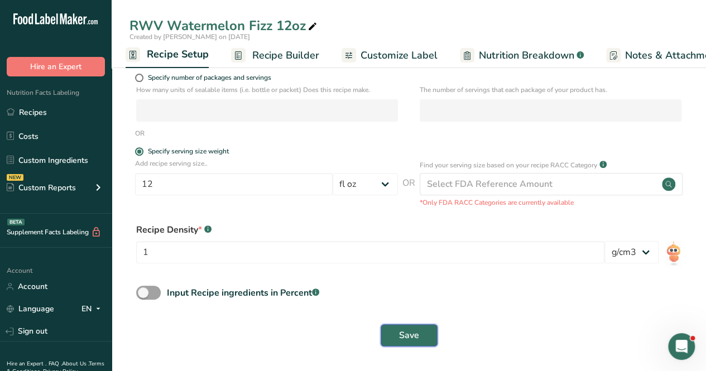
click at [390, 329] on button "Save" at bounding box center [409, 335] width 57 height 22
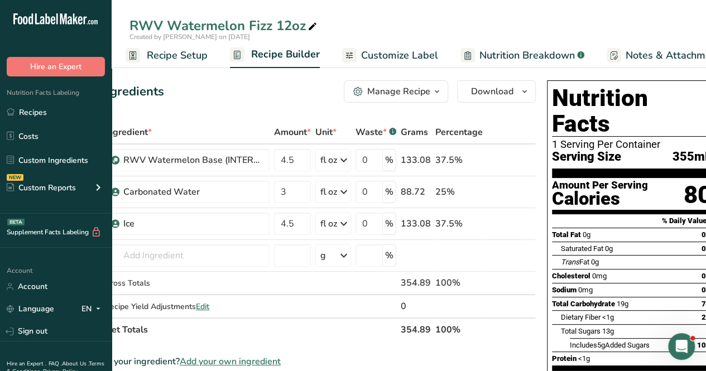
scroll to position [0, 67]
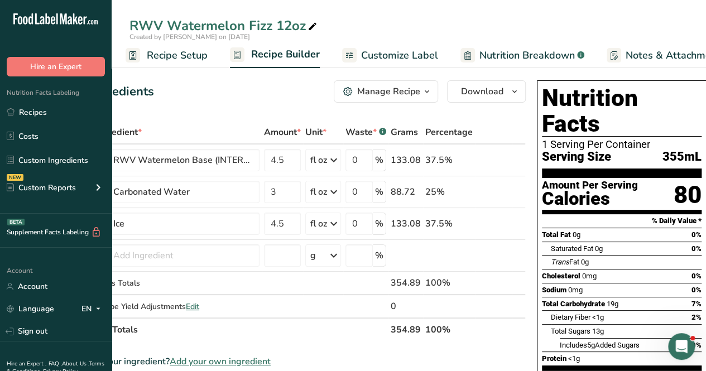
click at [504, 56] on span "Nutrition Breakdown" at bounding box center [527, 55] width 95 height 15
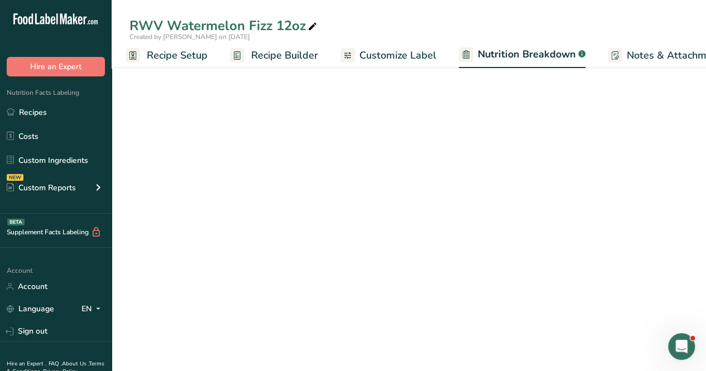
scroll to position [0, 145]
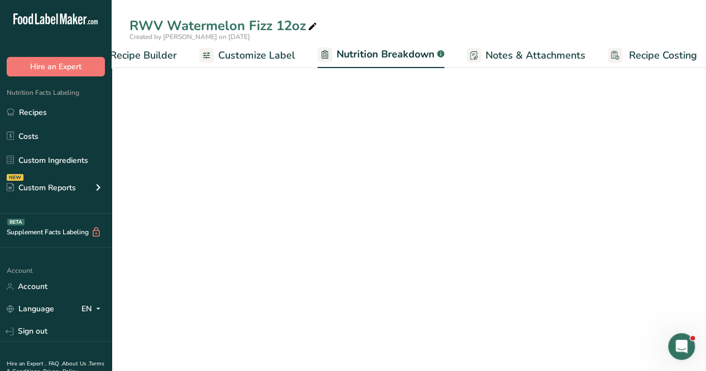
select select "Calories"
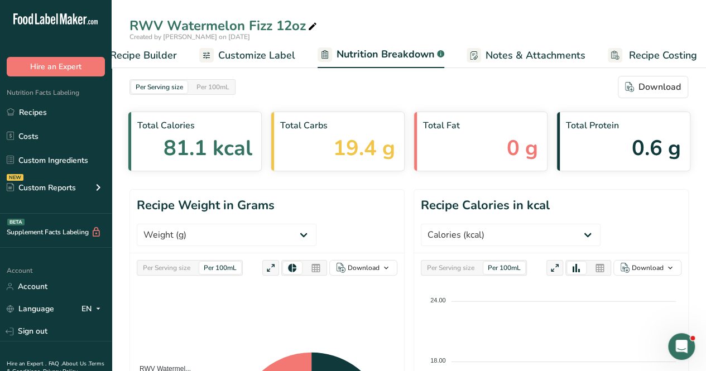
scroll to position [0, 154]
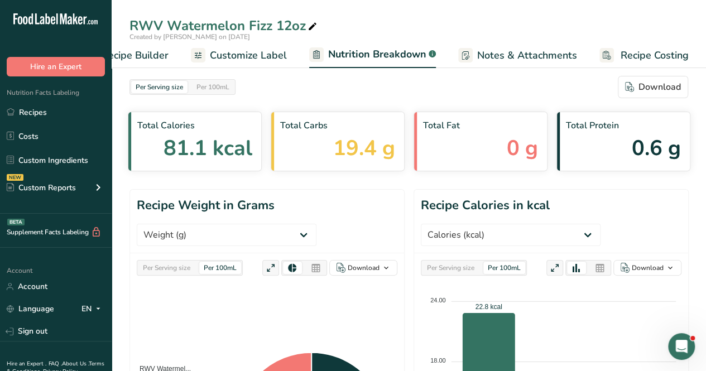
click at [240, 39] on span "Created by [PERSON_NAME] on [DATE]" at bounding box center [190, 36] width 121 height 9
click at [242, 48] on span "Customize Label" at bounding box center [248, 55] width 77 height 15
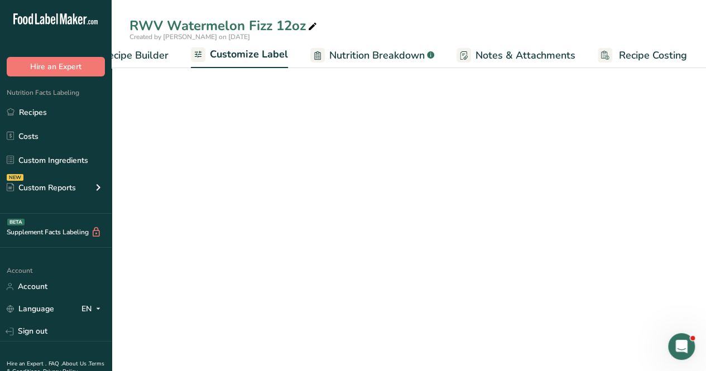
scroll to position [0, 153]
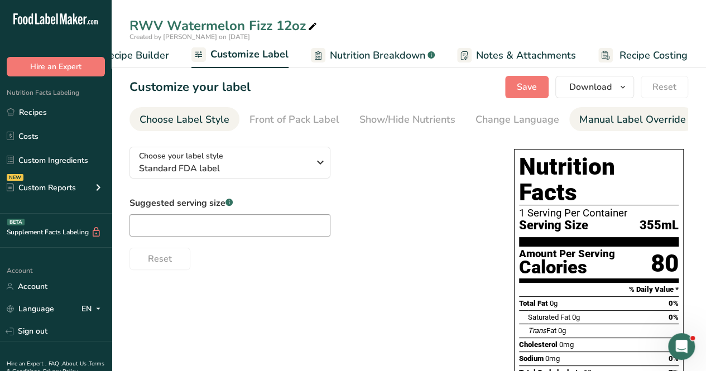
click at [613, 121] on div "Manual Label Override" at bounding box center [633, 119] width 107 height 15
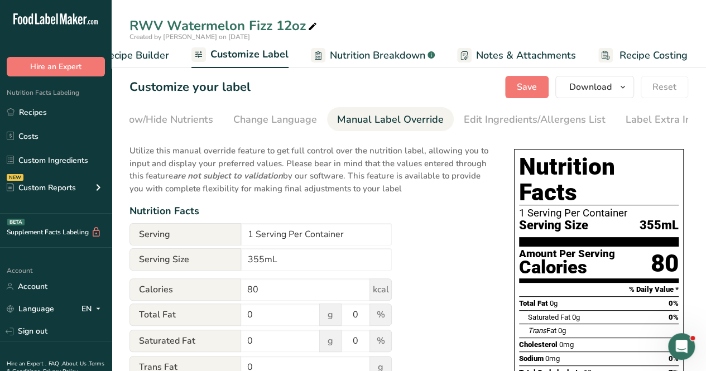
scroll to position [0, 252]
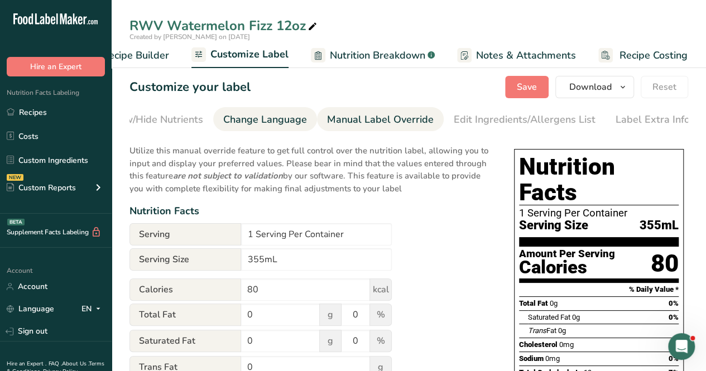
click at [281, 121] on div "Change Language" at bounding box center [265, 119] width 84 height 15
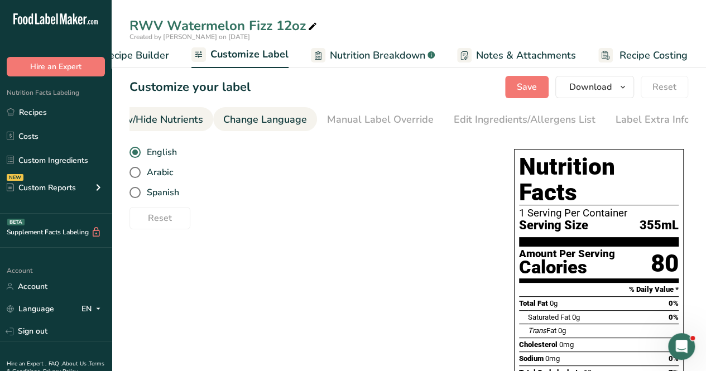
click at [182, 117] on div "Show/Hide Nutrients" at bounding box center [155, 119] width 96 height 15
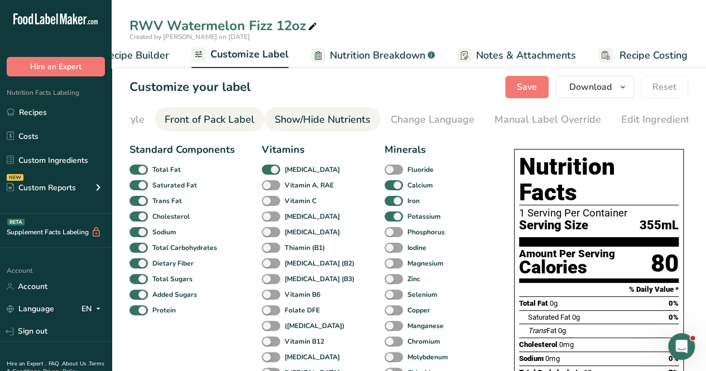
click at [184, 128] on link "Front of Pack Label" at bounding box center [210, 119] width 90 height 25
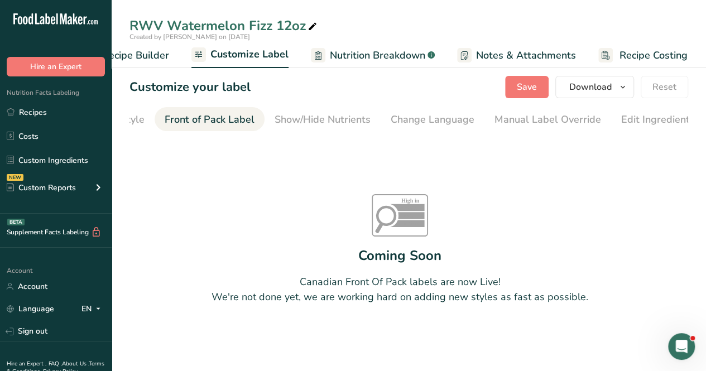
scroll to position [0, 108]
drag, startPoint x: 267, startPoint y: 136, endPoint x: 161, endPoint y: 133, distance: 106.1
click at [161, 133] on section "Customize your label Save Download Choose what to show on your downloaded label…" at bounding box center [409, 218] width 595 height 321
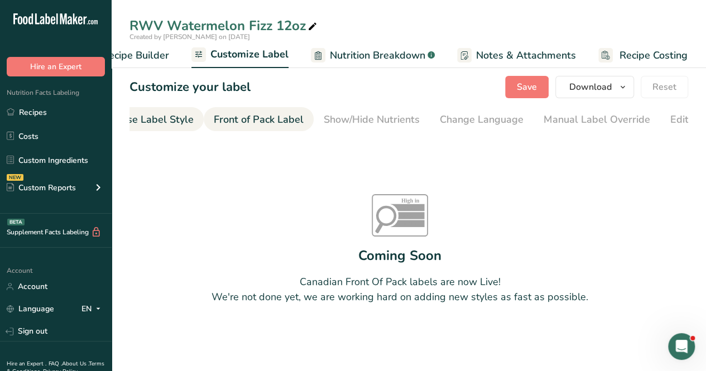
click at [164, 126] on link "Choose Label Style" at bounding box center [149, 119] width 90 height 25
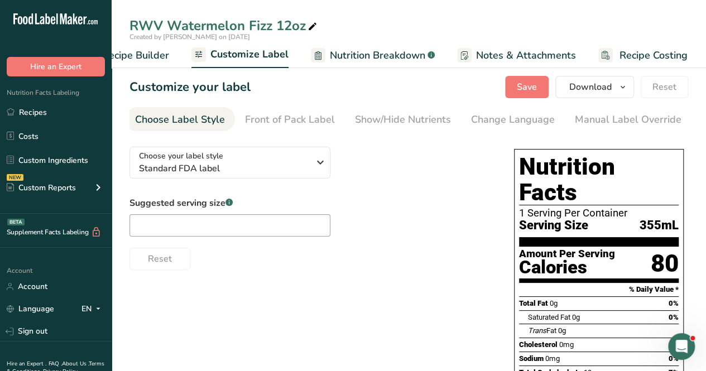
scroll to position [0, 0]
click at [223, 217] on input "text" at bounding box center [230, 225] width 201 height 22
type input "12oz"
click at [623, 208] on div "1 Serving Per Container" at bounding box center [599, 213] width 160 height 11
click at [530, 89] on span "Save" at bounding box center [527, 86] width 20 height 13
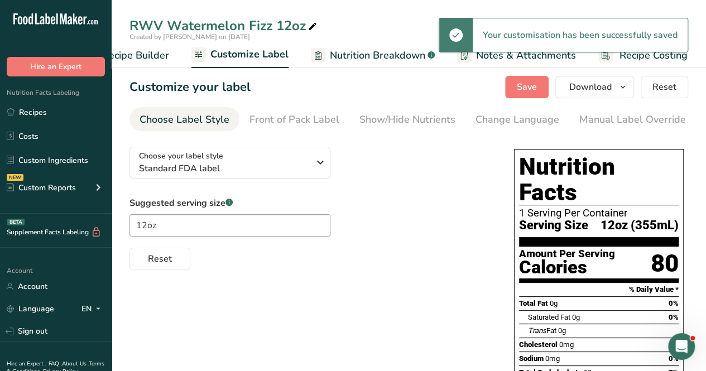
click at [164, 56] on span "Recipe Builder" at bounding box center [135, 55] width 67 height 15
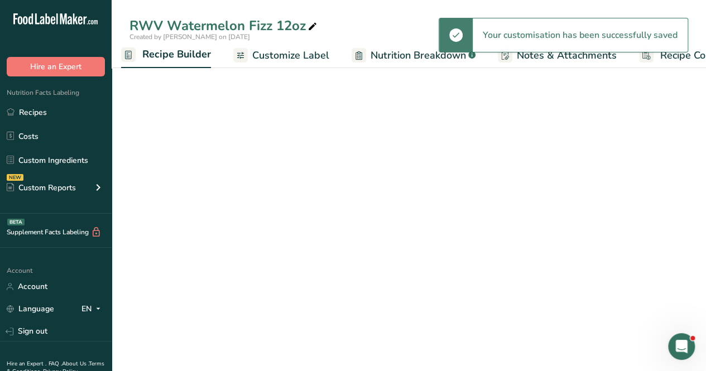
scroll to position [0, 108]
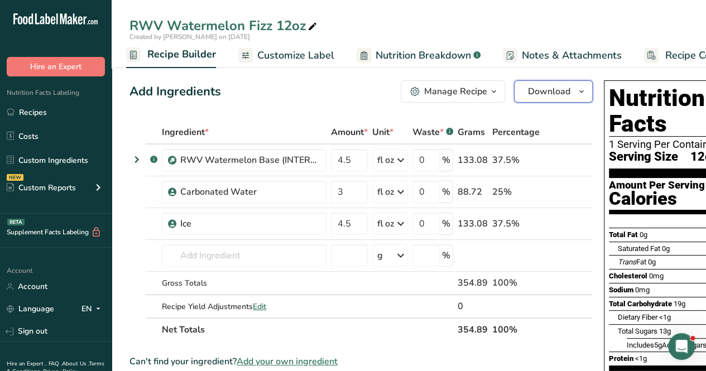
click at [570, 97] on button "Download" at bounding box center [553, 91] width 79 height 22
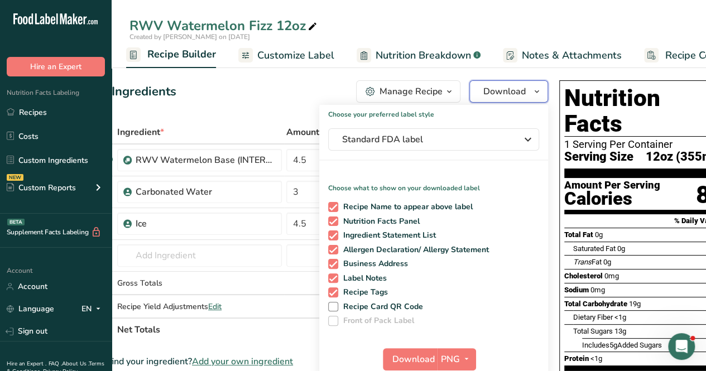
scroll to position [0, 49]
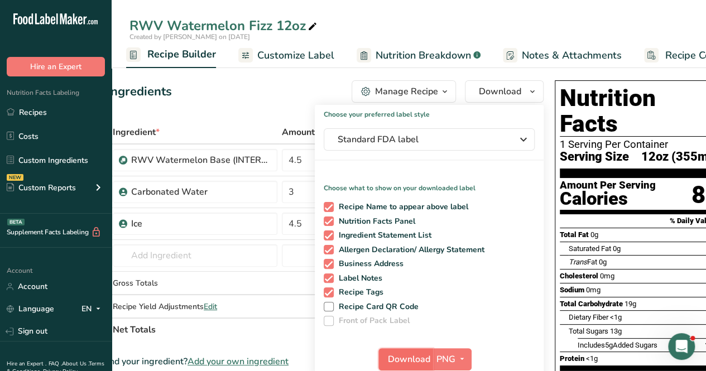
click at [385, 356] on button "Download" at bounding box center [406, 359] width 55 height 22
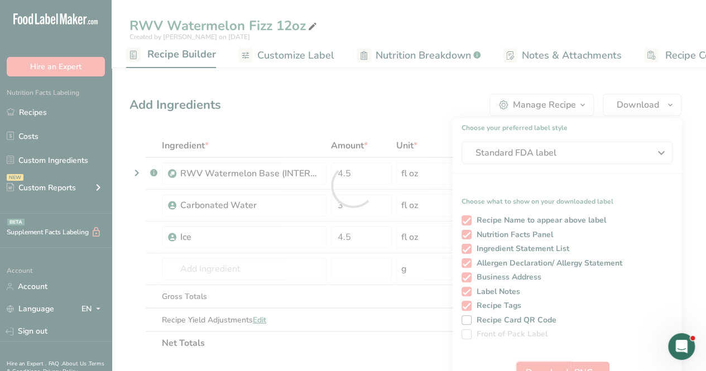
scroll to position [0, 0]
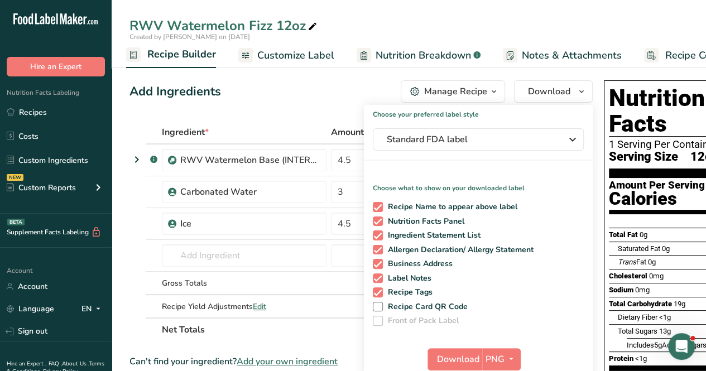
click at [403, 51] on span "Nutrition Breakdown" at bounding box center [423, 55] width 95 height 15
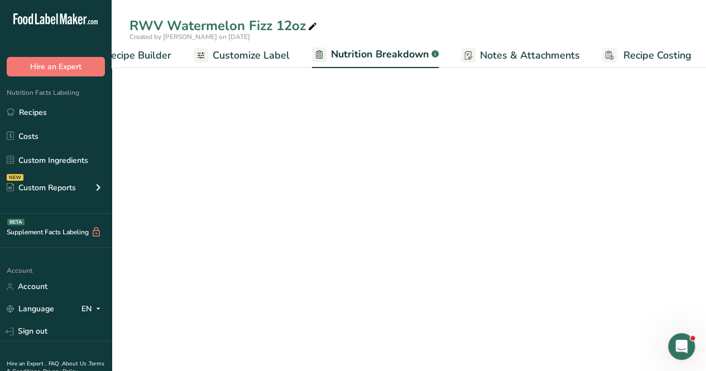
scroll to position [0, 154]
select select "Calories"
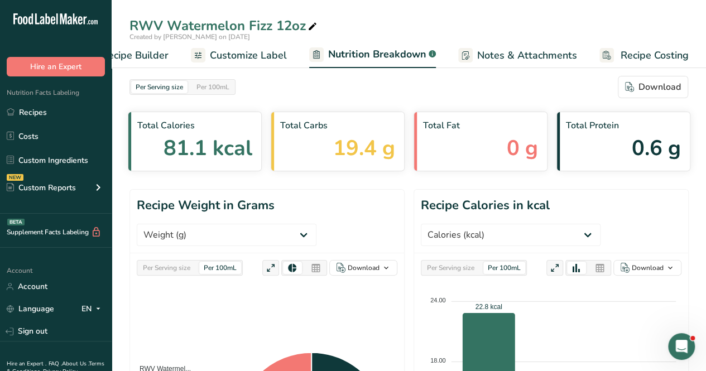
click at [154, 63] on link "Recipe Builder" at bounding box center [124, 55] width 88 height 25
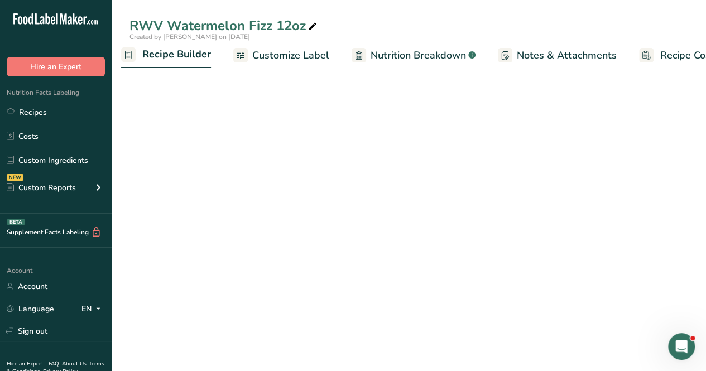
scroll to position [0, 108]
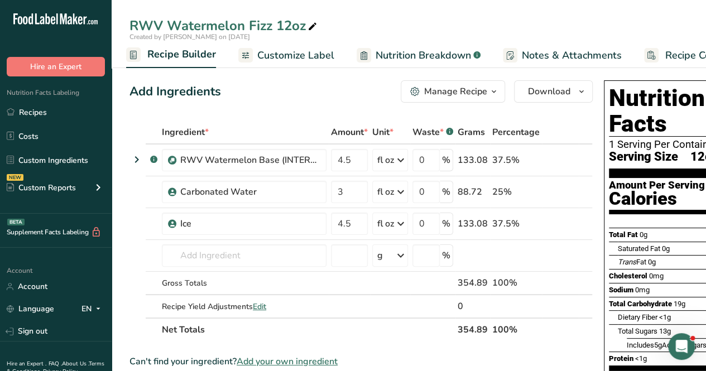
click at [490, 94] on icon "button" at bounding box center [494, 92] width 9 height 14
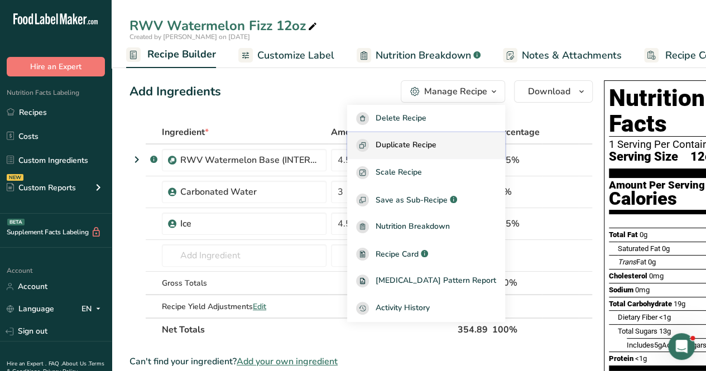
click at [437, 148] on span "Duplicate Recipe" at bounding box center [406, 145] width 61 height 13
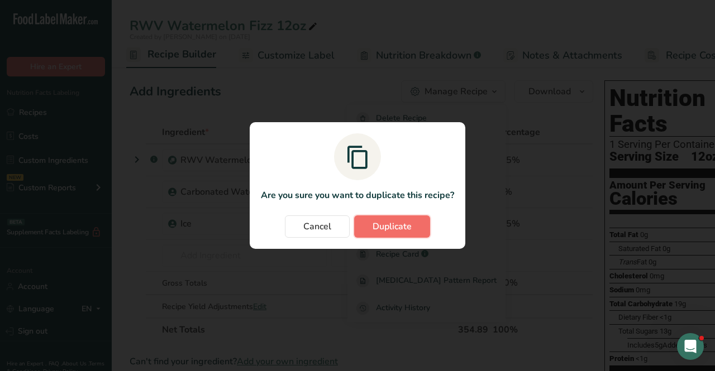
click at [378, 223] on span "Duplicate" at bounding box center [391, 226] width 39 height 13
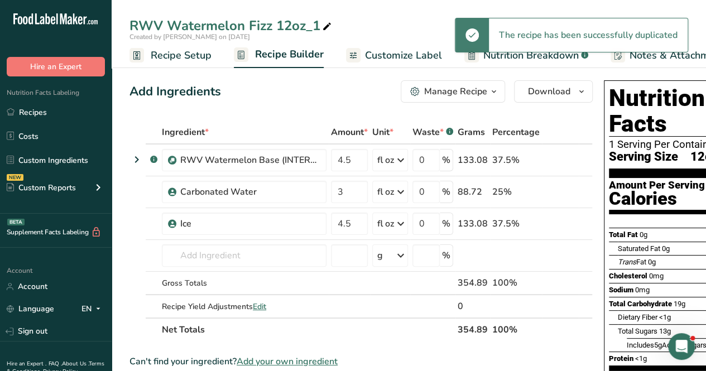
click at [303, 26] on div "RWV Watermelon Fizz 12oz_1" at bounding box center [232, 26] width 204 height 20
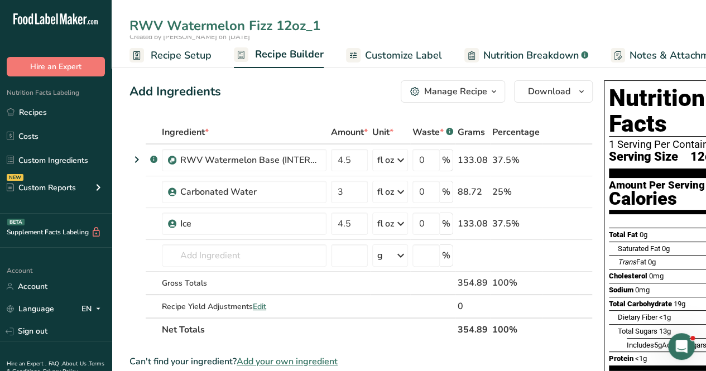
drag, startPoint x: 315, startPoint y: 24, endPoint x: 184, endPoint y: 4, distance: 132.2
click at [279, 34] on input "RWV Watermelon Fizz 12oz_1" at bounding box center [409, 26] width 559 height 20
type input "RWV Watermelon Fizz 24oz"
click at [183, 48] on span "Recipe Setup" at bounding box center [181, 55] width 61 height 15
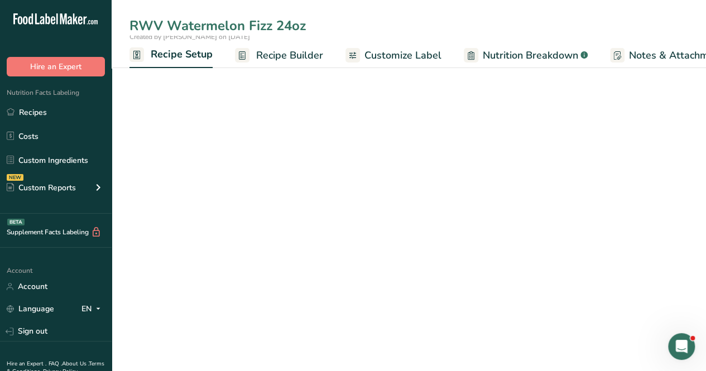
scroll to position [0, 4]
select select "18"
select select "22"
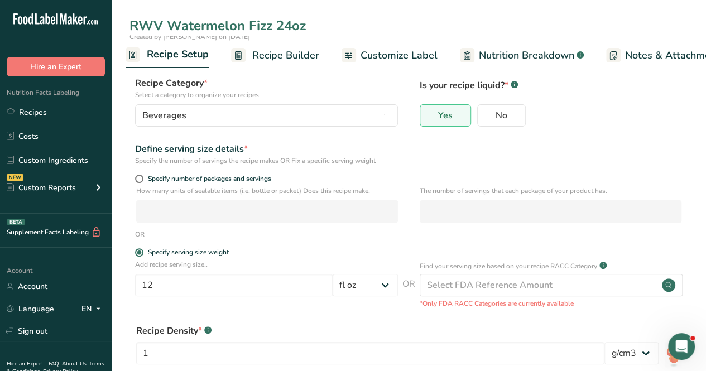
type input "RWV Watermelon Fizz 24oz"
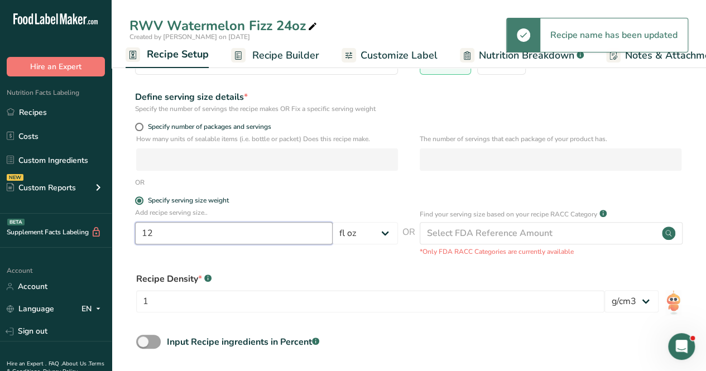
drag, startPoint x: 164, startPoint y: 231, endPoint x: 96, endPoint y: 221, distance: 68.3
click at [112, 229] on section "Recipe name * RWV Watermelon Fizz 24oz Recipe code .a-a{fill:#347362;}.b-a{fill…" at bounding box center [409, 183] width 595 height 474
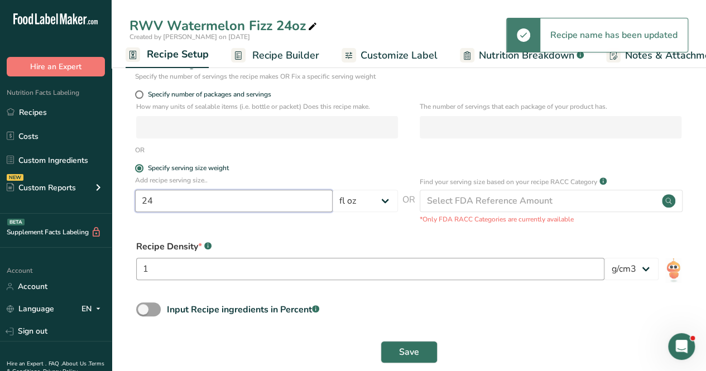
scroll to position [161, 0]
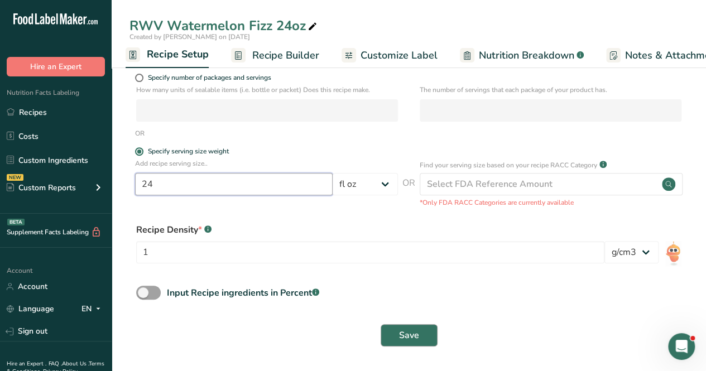
type input "24"
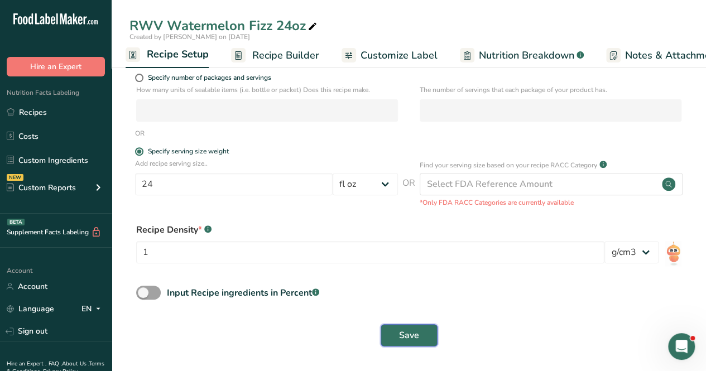
click at [410, 333] on span "Save" at bounding box center [409, 335] width 20 height 13
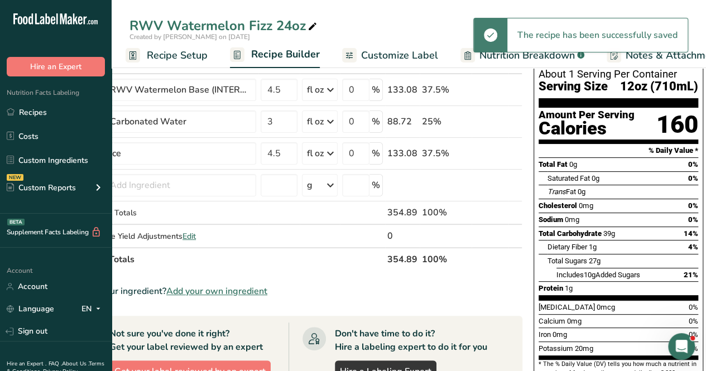
scroll to position [27, 0]
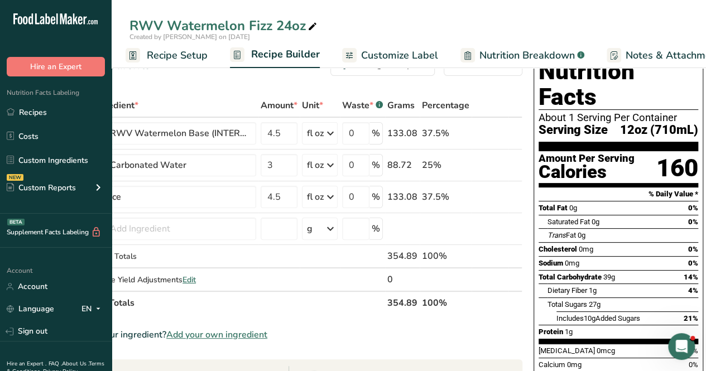
click at [394, 58] on span "Customize Label" at bounding box center [399, 55] width 77 height 15
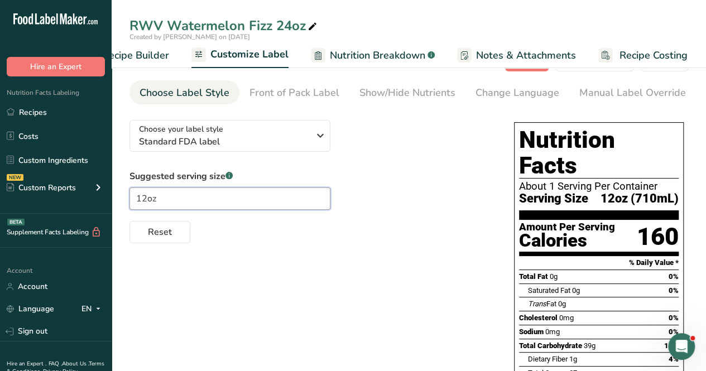
click at [146, 194] on input "12oz" at bounding box center [230, 199] width 201 height 22
type input "24oz"
click at [381, 222] on div "Reset" at bounding box center [311, 230] width 362 height 27
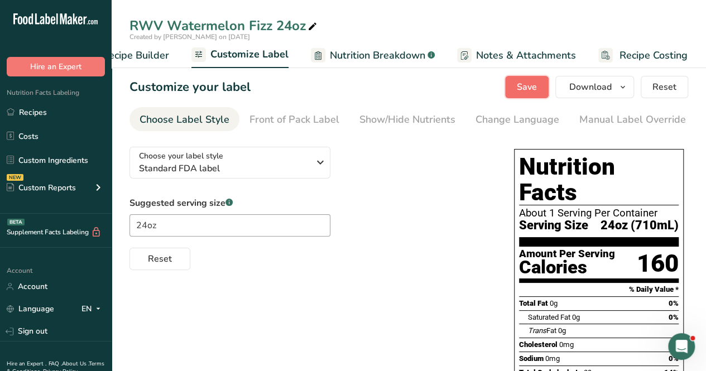
click at [532, 95] on button "Save" at bounding box center [527, 87] width 44 height 22
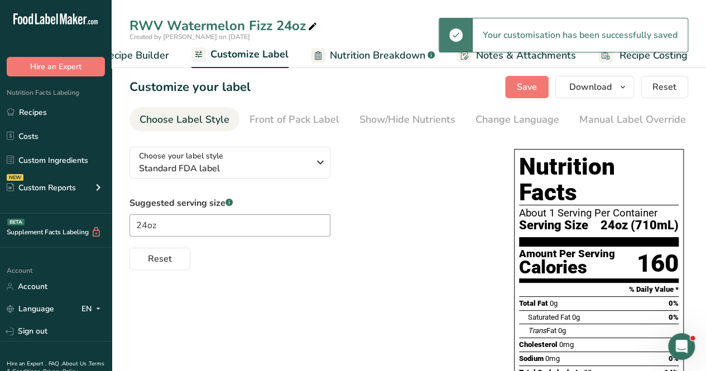
click at [148, 58] on span "Recipe Builder" at bounding box center [135, 55] width 67 height 15
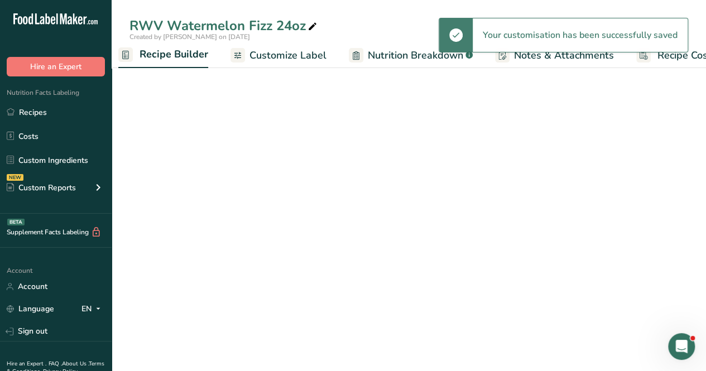
scroll to position [0, 108]
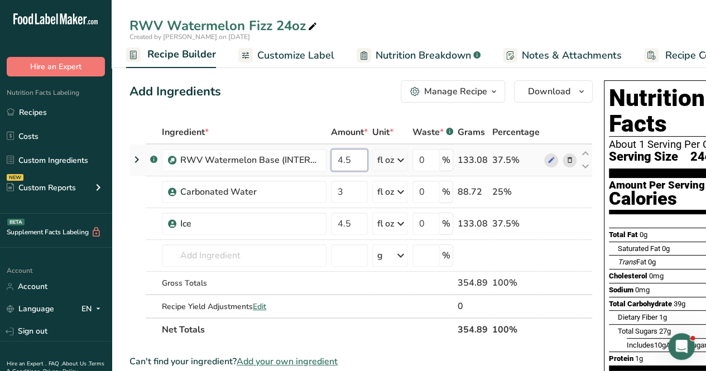
click at [358, 163] on input "4.5" at bounding box center [349, 160] width 37 height 22
type input "4"
type input "9"
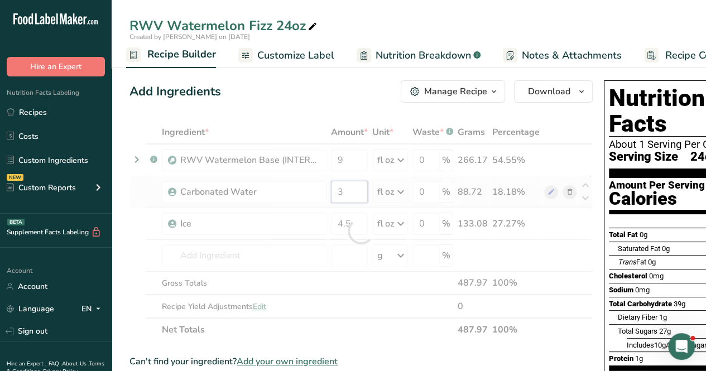
click at [347, 187] on div "Ingredient * Amount * Unit * Waste * .a-a{fill:#347362;}.b-a{fill:#fff;} Grams …" at bounding box center [362, 231] width 464 height 221
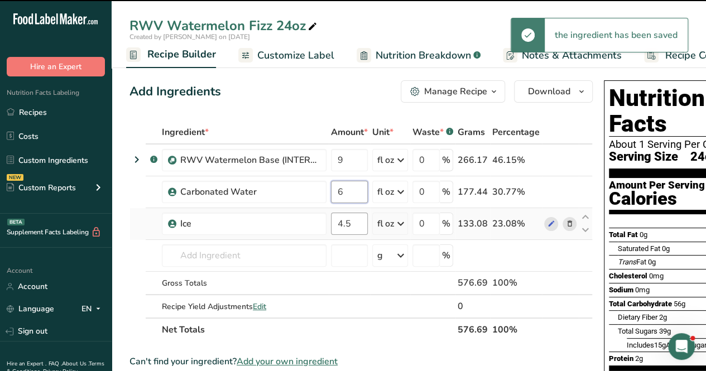
type input "6"
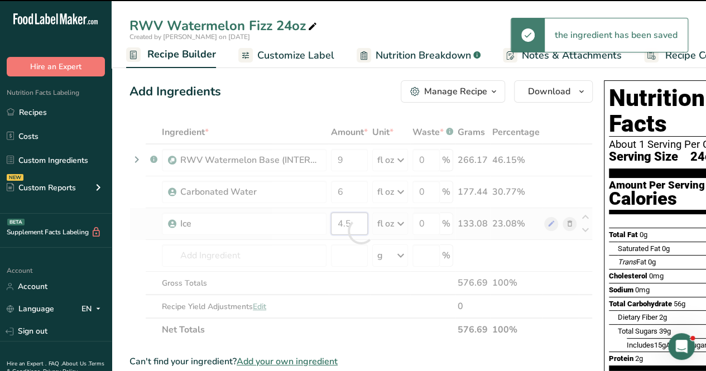
click at [359, 230] on div "Ingredient * Amount * Unit * Waste * .a-a{fill:#347362;}.b-a{fill:#fff;} Grams …" at bounding box center [362, 231] width 464 height 221
type input "4"
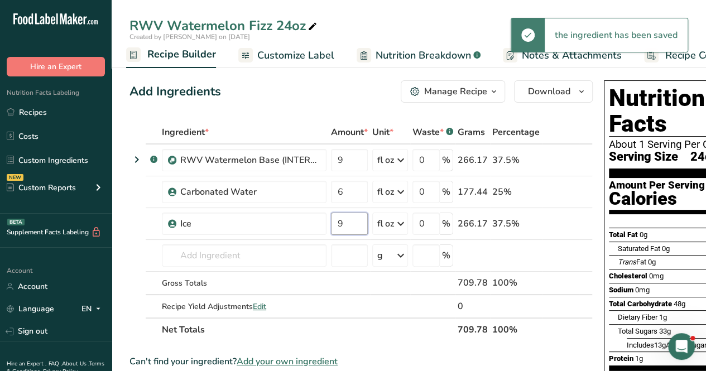
type input "9"
click at [421, 319] on div "Ingredient * Amount * Unit * Waste * .a-a{fill:#347362;}.b-a{fill:#fff;} Grams …" at bounding box center [362, 231] width 464 height 221
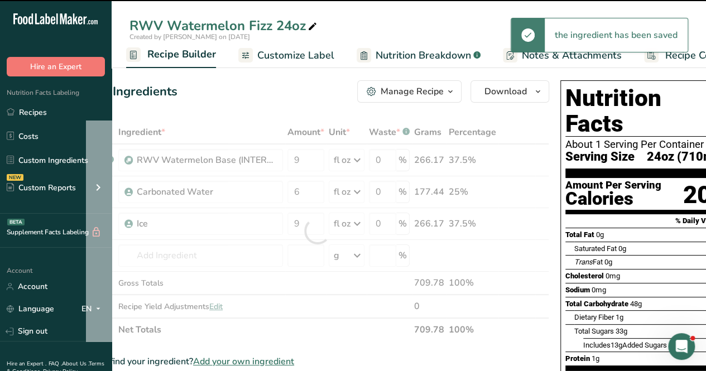
scroll to position [0, 70]
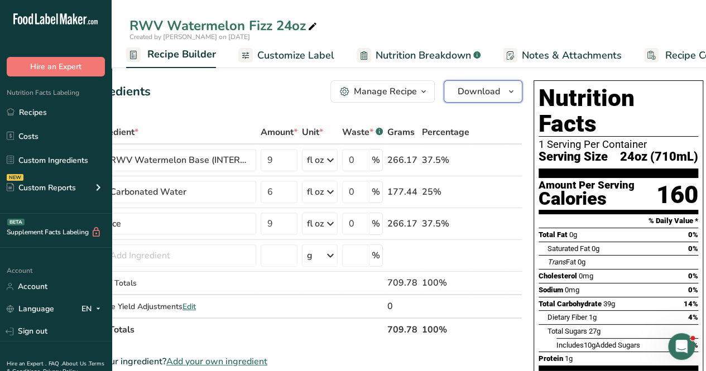
click at [471, 94] on span "Download" at bounding box center [479, 91] width 42 height 13
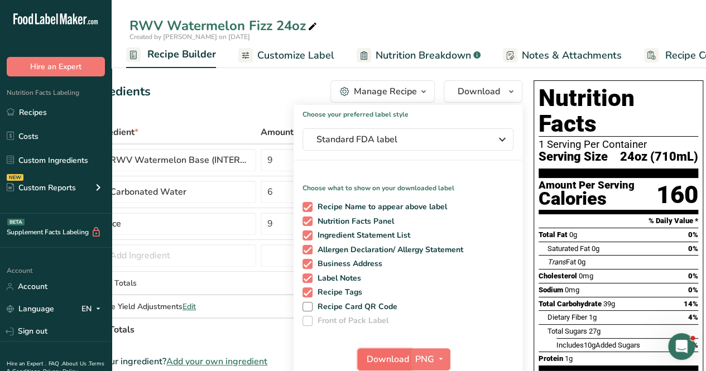
click at [396, 359] on span "Download" at bounding box center [388, 359] width 42 height 13
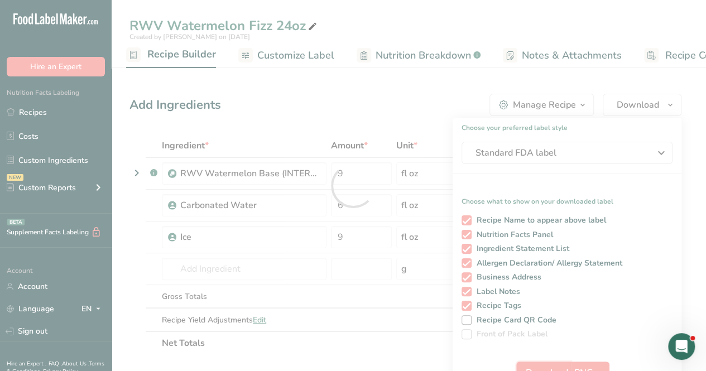
scroll to position [0, 0]
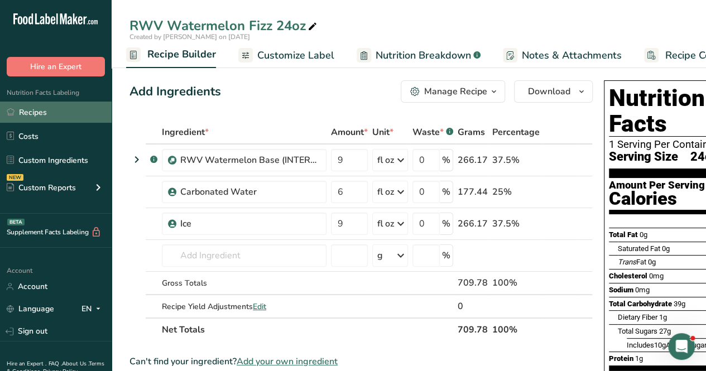
click at [66, 119] on link "Recipes" at bounding box center [56, 112] width 112 height 21
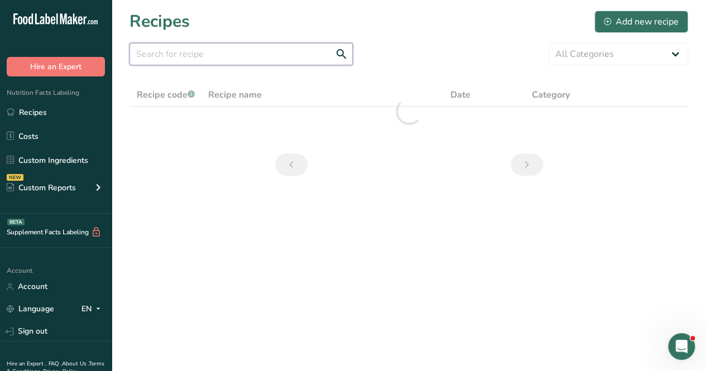
click at [230, 61] on input "text" at bounding box center [241, 54] width 223 height 22
type input "p"
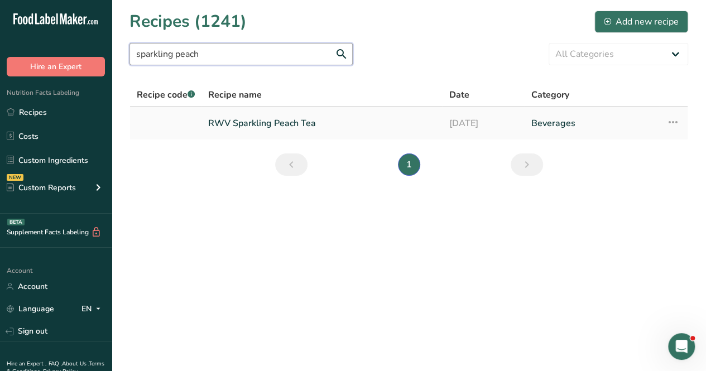
type input "sparkling peach"
click at [261, 122] on link "RWV Sparkling Peach Tea" at bounding box center [322, 123] width 228 height 23
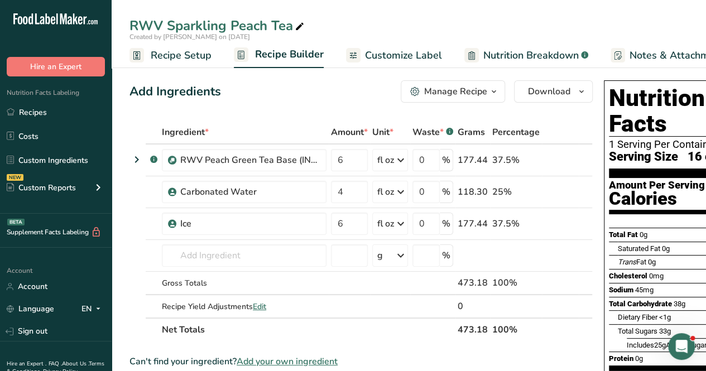
click at [183, 52] on span "Recipe Setup" at bounding box center [181, 55] width 61 height 15
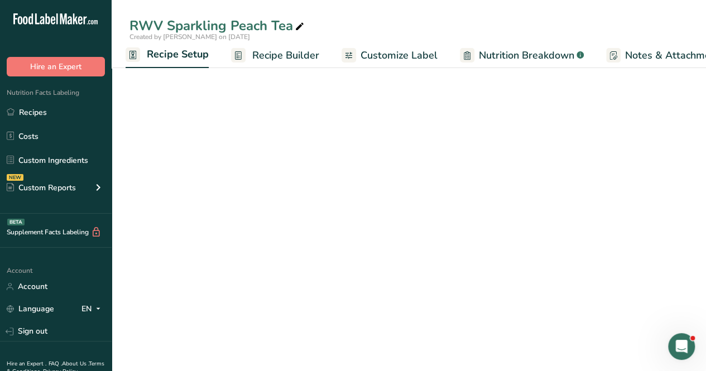
select select "18"
select select "22"
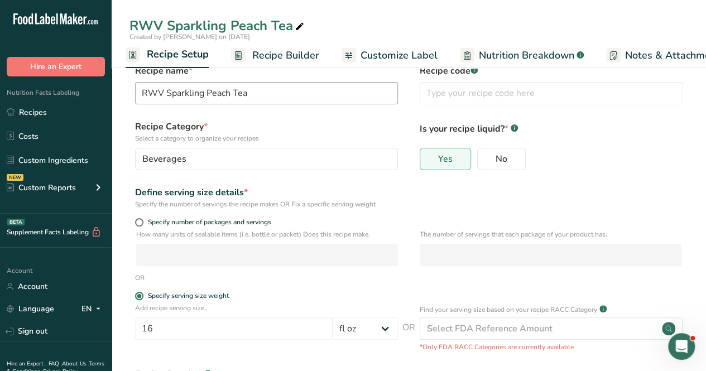
scroll to position [0, 0]
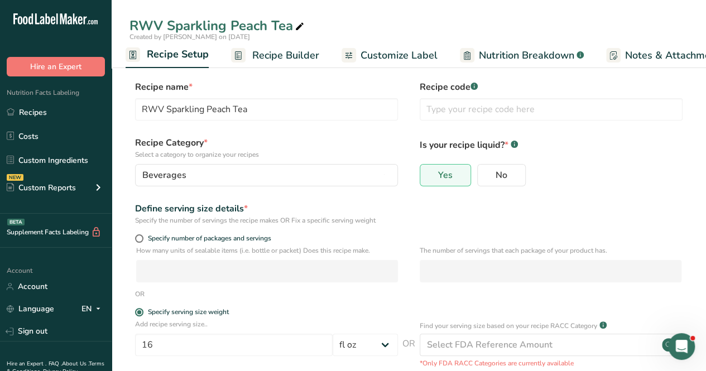
click at [293, 56] on span "Recipe Builder" at bounding box center [285, 55] width 67 height 15
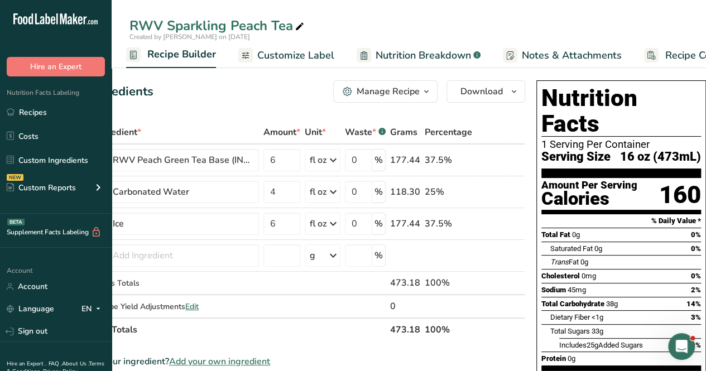
scroll to position [0, 67]
click at [270, 58] on span "Customize Label" at bounding box center [295, 55] width 77 height 15
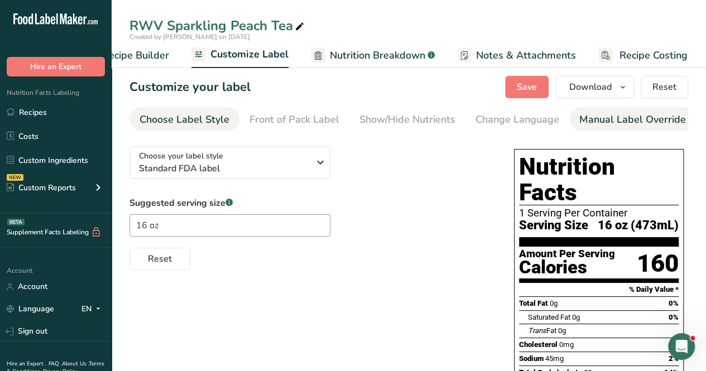
click at [623, 118] on div "Manual Label Override" at bounding box center [633, 119] width 107 height 15
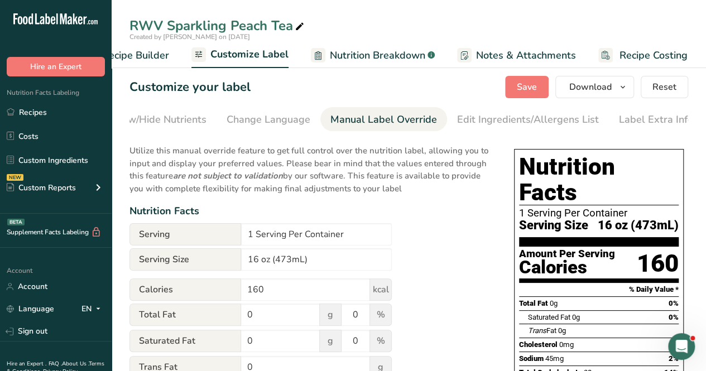
scroll to position [0, 252]
click at [298, 30] on icon at bounding box center [300, 27] width 10 height 16
click at [370, 34] on input "RWV Sparkling Peach Tea 16oz" at bounding box center [409, 26] width 559 height 20
type input "RWV Sparkling Peach Tea 16oz"
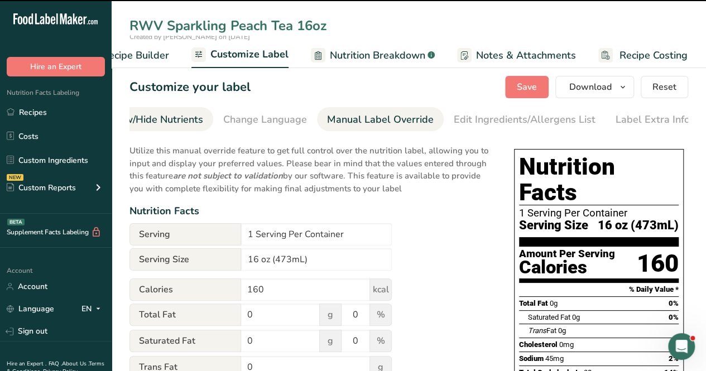
click at [179, 116] on div "Show/Hide Nutrients" at bounding box center [155, 119] width 96 height 15
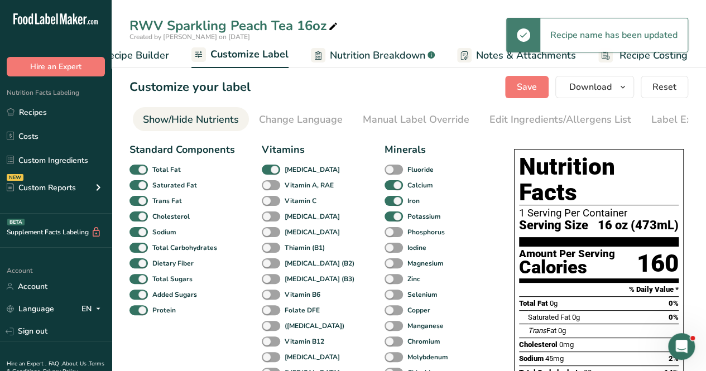
scroll to position [0, 0]
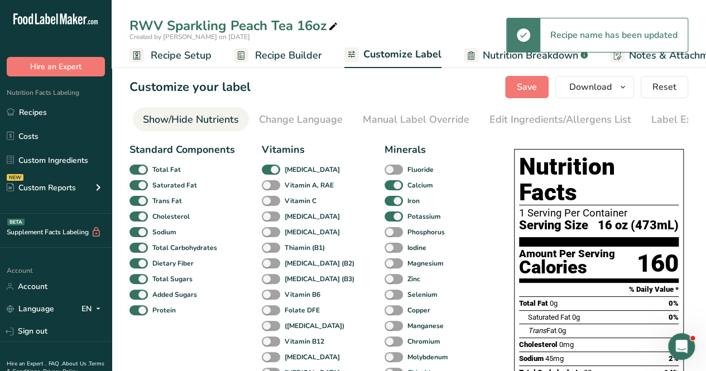
click at [178, 61] on span "Recipe Setup" at bounding box center [181, 55] width 61 height 15
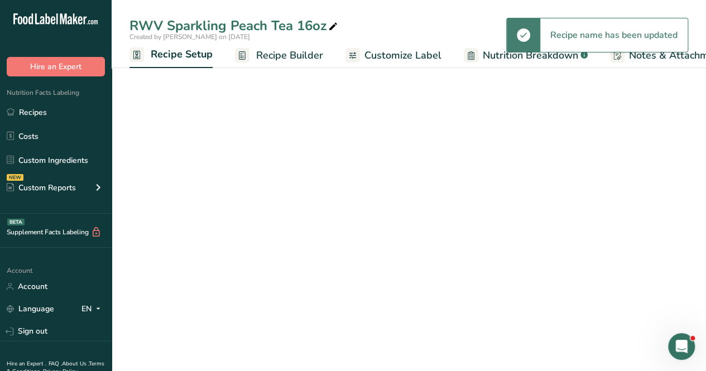
scroll to position [0, 4]
select select "18"
select select "22"
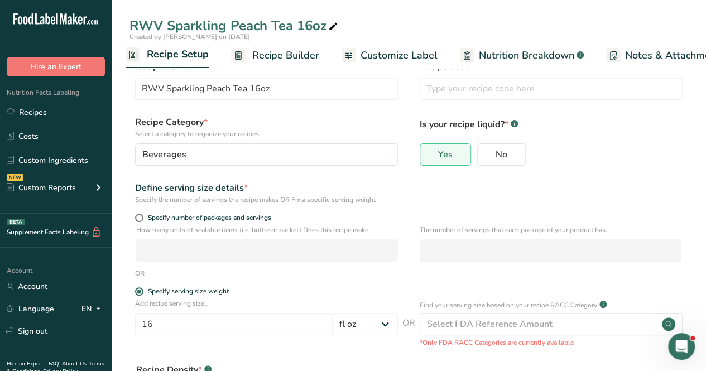
scroll to position [0, 0]
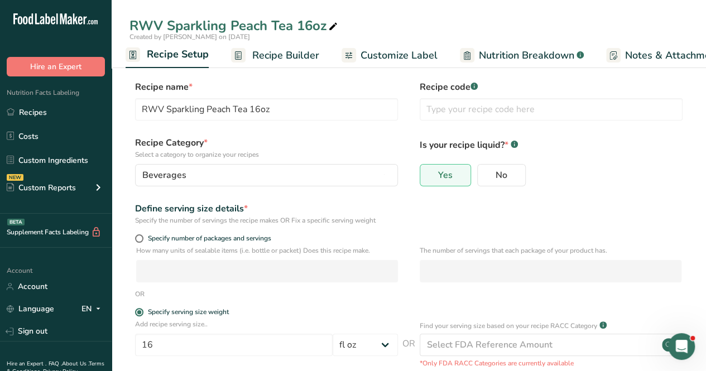
click at [241, 46] on link "Recipe Builder" at bounding box center [275, 55] width 88 height 25
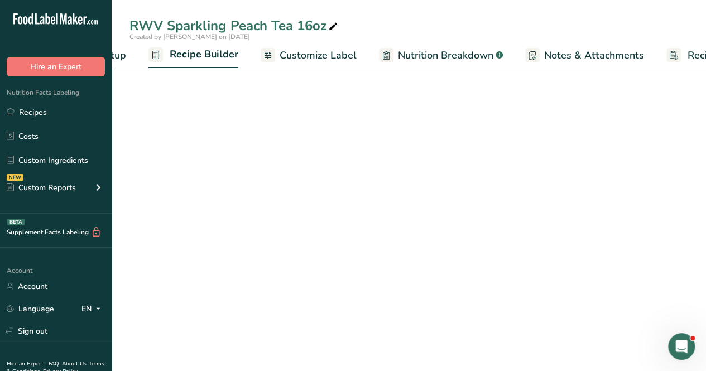
scroll to position [0, 108]
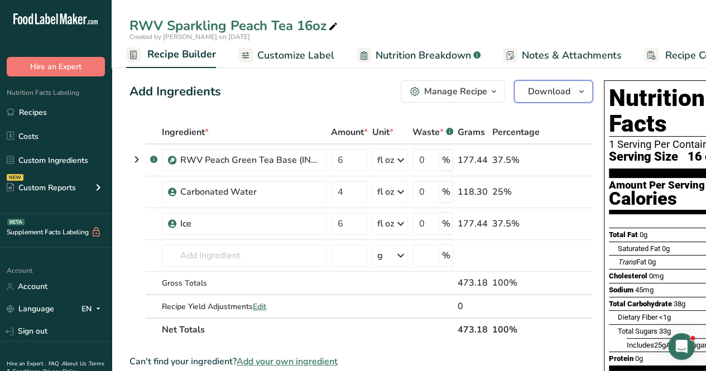
click at [532, 89] on span "Download" at bounding box center [549, 91] width 42 height 13
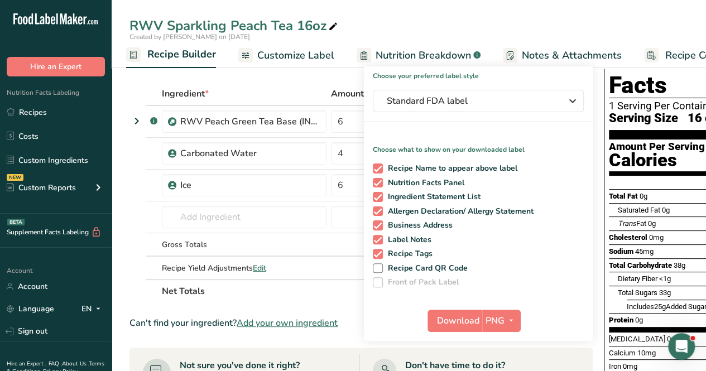
scroll to position [56, 0]
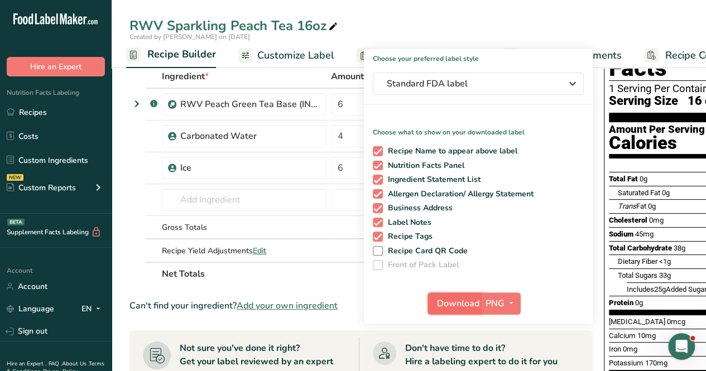
click at [469, 299] on span "Download" at bounding box center [458, 303] width 42 height 13
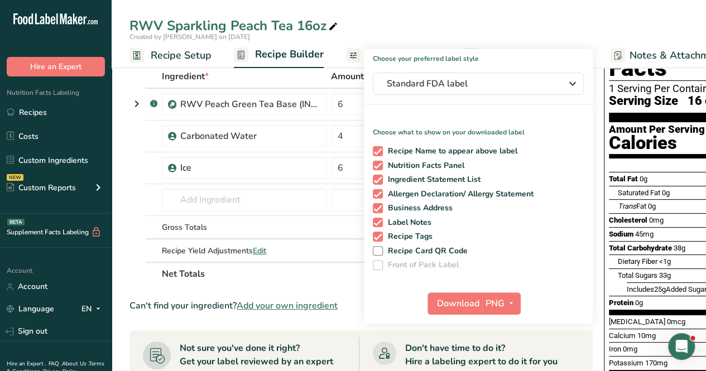
scroll to position [0, 108]
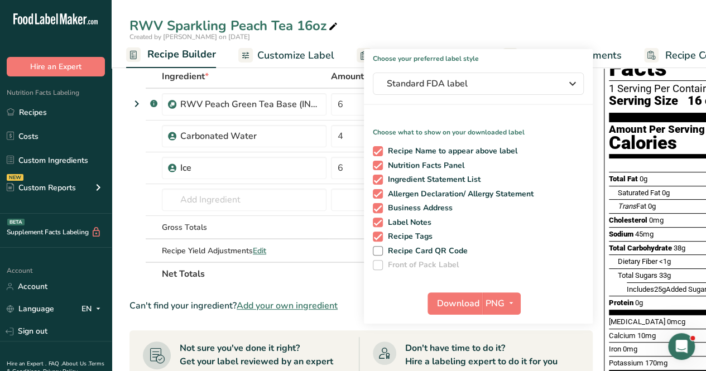
click at [391, 13] on div "RWV Sparkling Peach Tea 16oz Created by [PERSON_NAME] on [DATE] Recipe Setup Re…" at bounding box center [409, 34] width 595 height 68
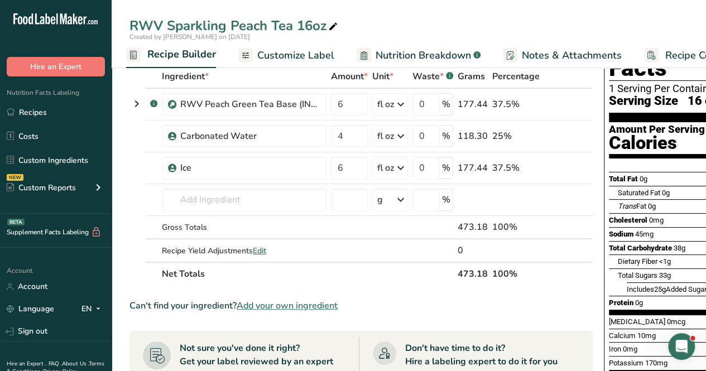
scroll to position [0, 0]
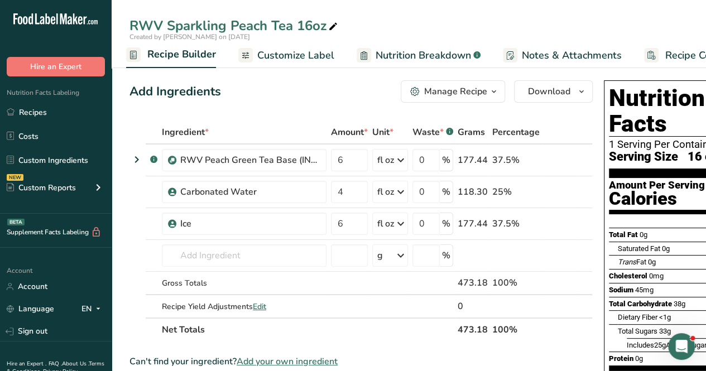
click at [490, 102] on button "Manage Recipe" at bounding box center [453, 91] width 104 height 22
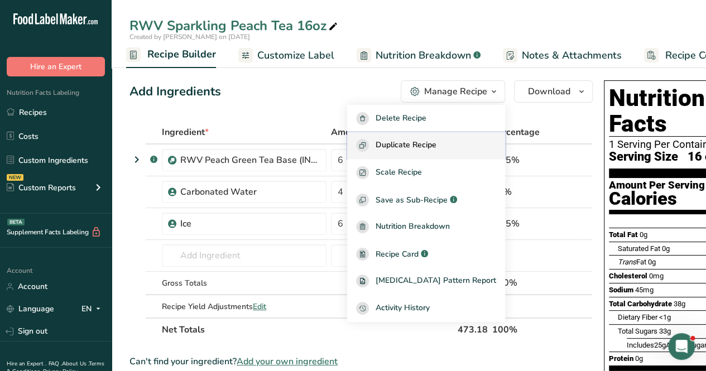
click at [432, 147] on span "Duplicate Recipe" at bounding box center [406, 145] width 61 height 13
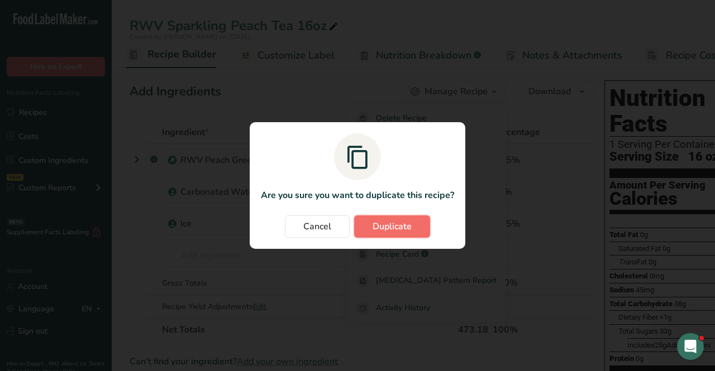
click at [394, 228] on span "Duplicate" at bounding box center [391, 226] width 39 height 13
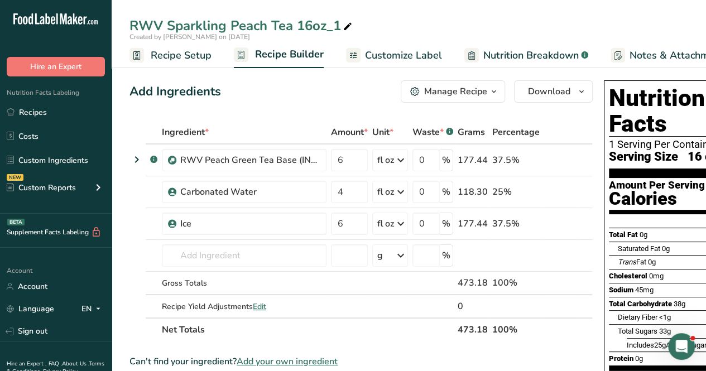
click at [340, 26] on div "RWV Sparkling Peach Tea 16oz_1" at bounding box center [242, 26] width 225 height 20
click at [309, 32] on input "RWV Sparkling Peach Tea 16oz_1" at bounding box center [409, 26] width 559 height 20
type input "RWV Sparkling Peach Tea 12oz"
click at [197, 52] on span "Recipe Setup" at bounding box center [181, 55] width 61 height 15
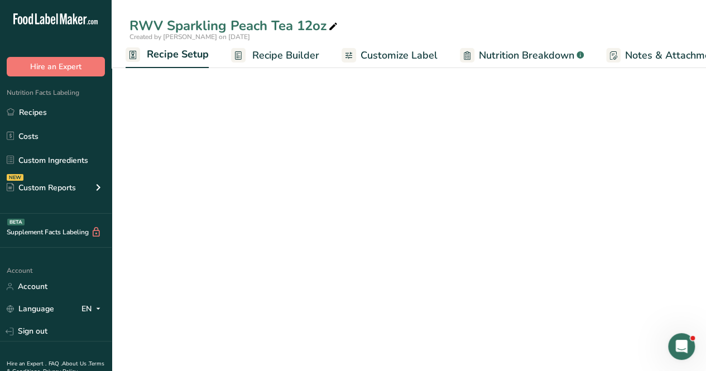
select select "18"
select select "22"
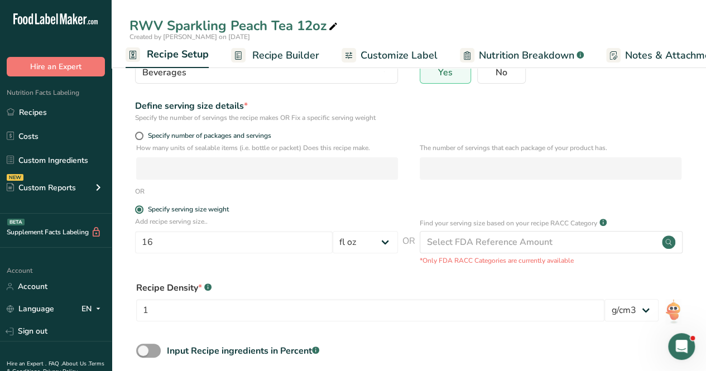
scroll to position [112, 0]
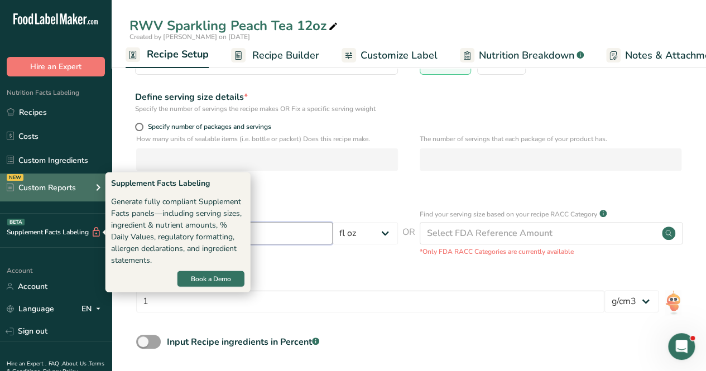
drag, startPoint x: 223, startPoint y: 237, endPoint x: 0, endPoint y: 199, distance: 226.7
click at [0, 199] on div ".a-20{fill:#fff;} Hire an Expert Nutrition Facts Labeling Recipes Costs Custom …" at bounding box center [353, 154] width 706 height 532
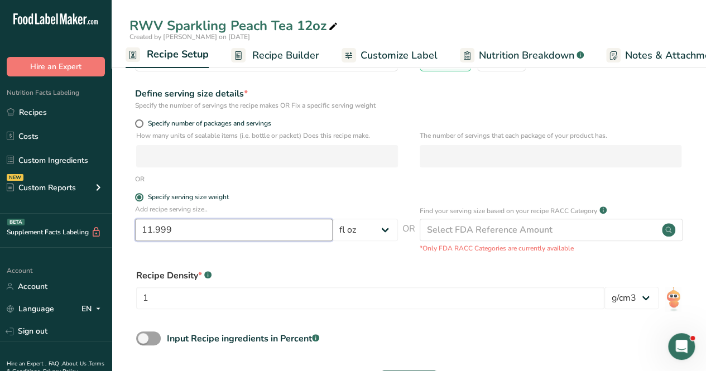
scroll to position [161, 0]
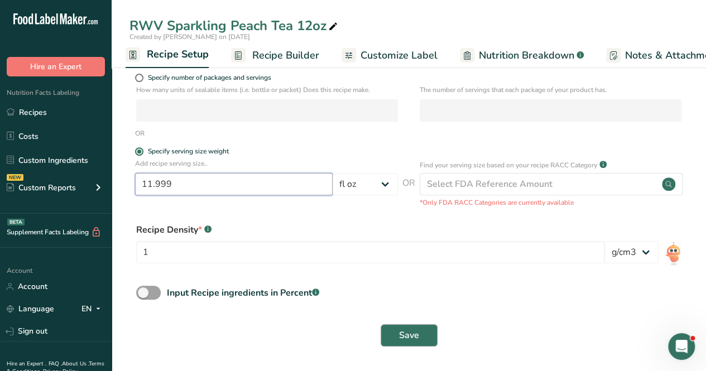
type input "11.999"
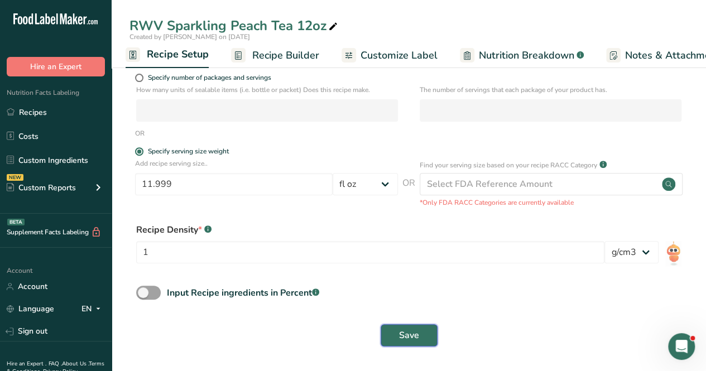
click at [404, 326] on button "Save" at bounding box center [409, 335] width 57 height 22
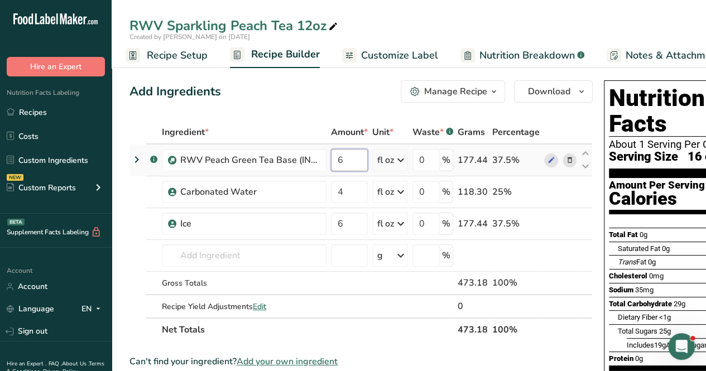
click at [353, 164] on input "6" at bounding box center [349, 160] width 37 height 22
type input "4.5"
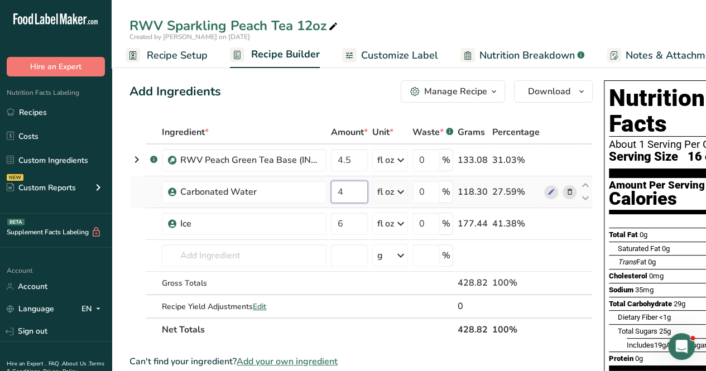
click at [352, 186] on div "Ingredient * Amount * Unit * Waste * .a-a{fill:#347362;}.b-a{fill:#fff;} Grams …" at bounding box center [362, 231] width 464 height 221
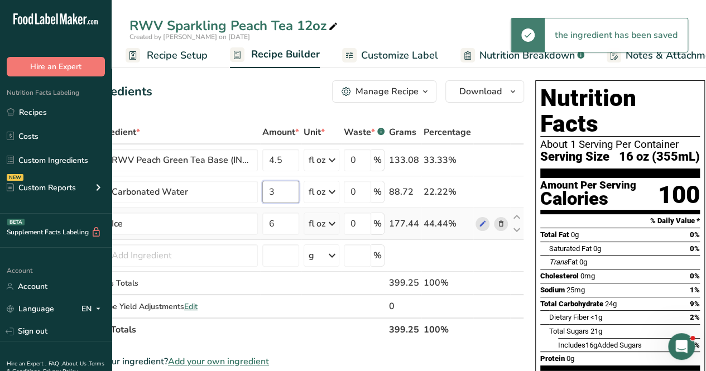
scroll to position [0, 70]
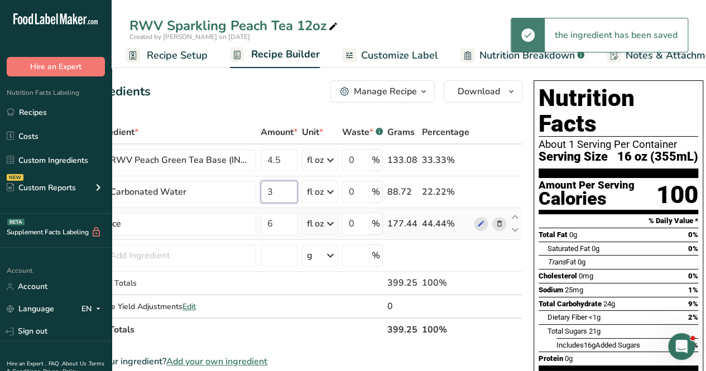
type input "3"
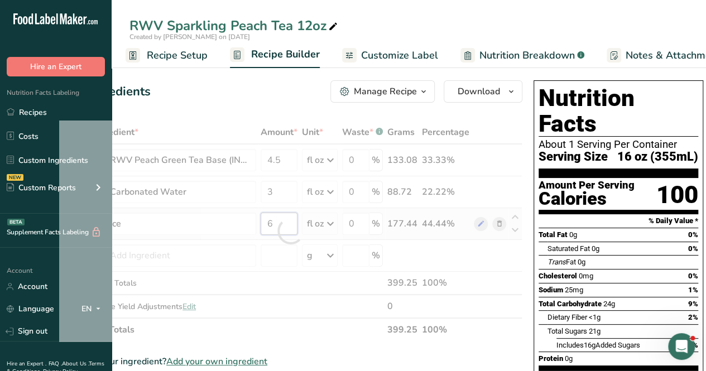
click at [284, 217] on div "Ingredient * Amount * Unit * Waste * .a-a{fill:#347362;}.b-a{fill:#fff;} Grams …" at bounding box center [291, 231] width 464 height 221
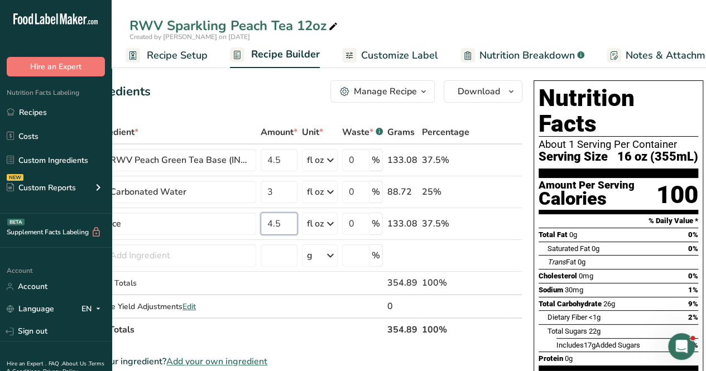
type input "4.5"
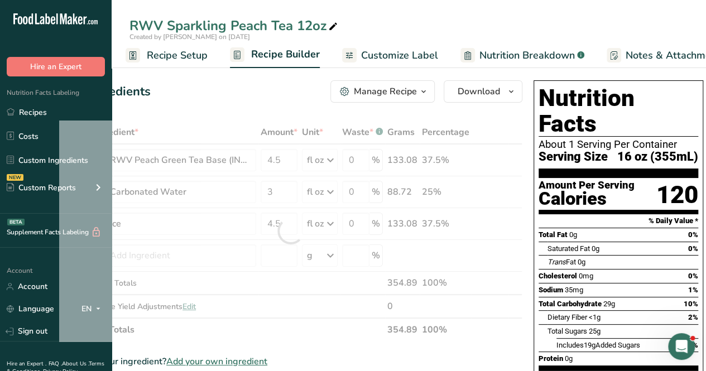
click at [418, 58] on span "Customize Label" at bounding box center [399, 55] width 77 height 15
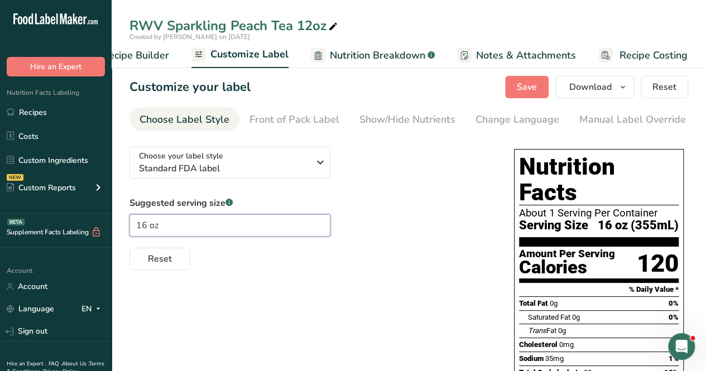
click at [147, 228] on input "16 oz" at bounding box center [230, 225] width 201 height 22
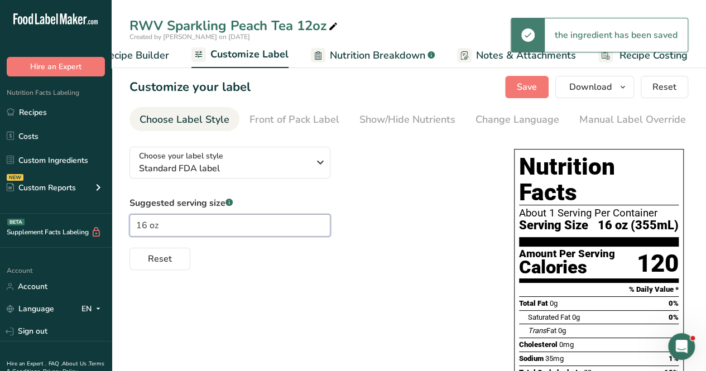
click at [147, 228] on input "16 oz" at bounding box center [230, 225] width 201 height 22
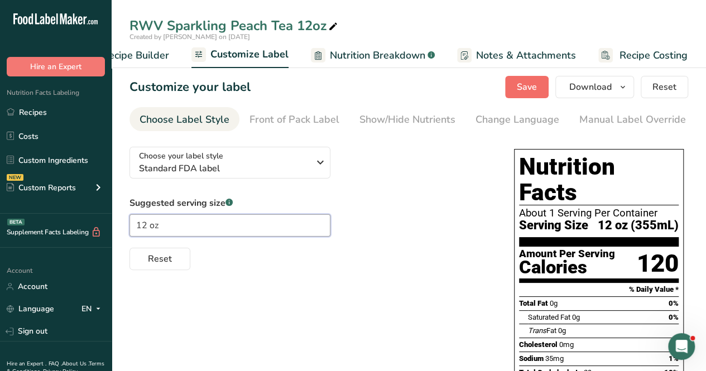
type input "12 oz"
click at [545, 87] on button "Save" at bounding box center [527, 87] width 44 height 22
click at [151, 55] on span "Recipe Builder" at bounding box center [135, 55] width 67 height 15
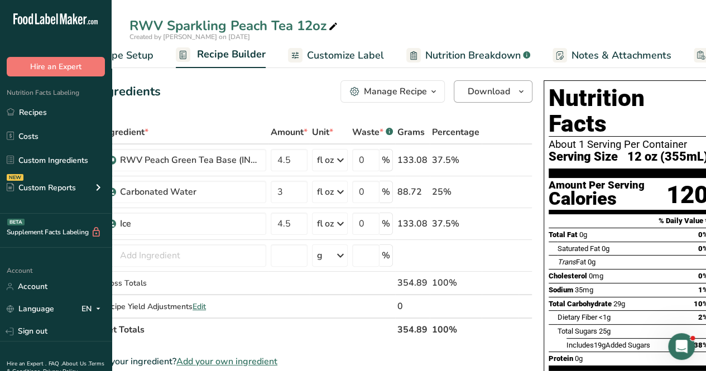
scroll to position [0, 41]
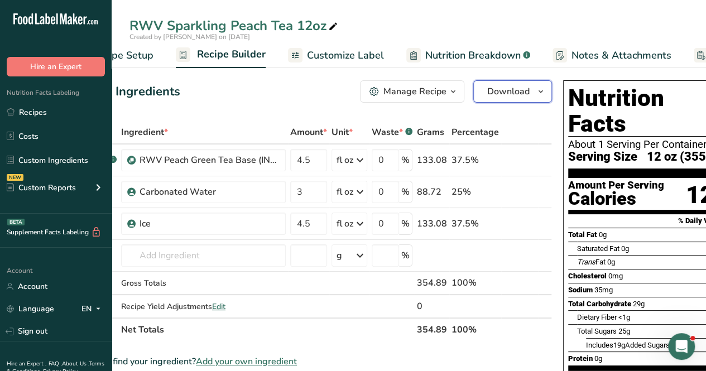
click at [534, 90] on span "button" at bounding box center [540, 91] width 13 height 13
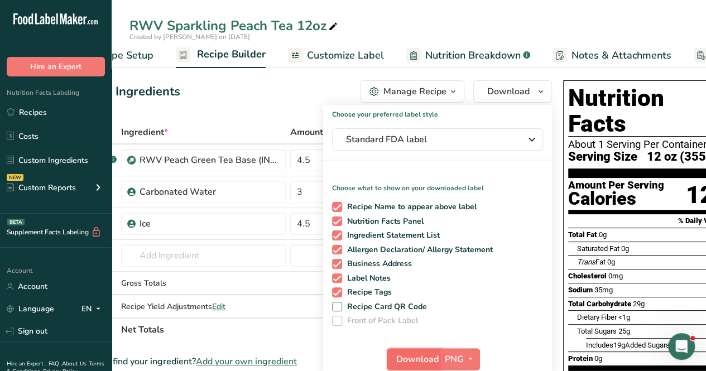
click at [427, 356] on span "Download" at bounding box center [417, 359] width 42 height 13
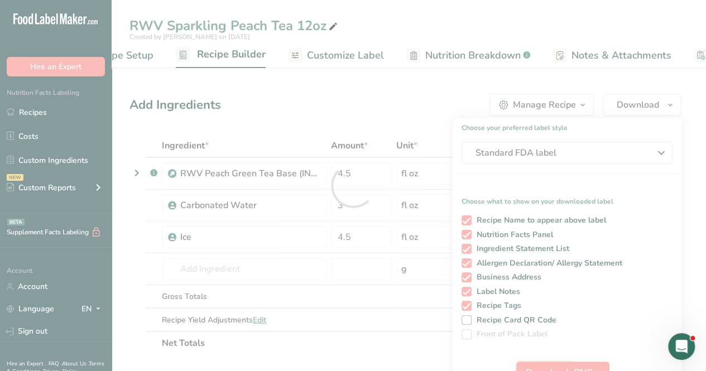
scroll to position [0, 0]
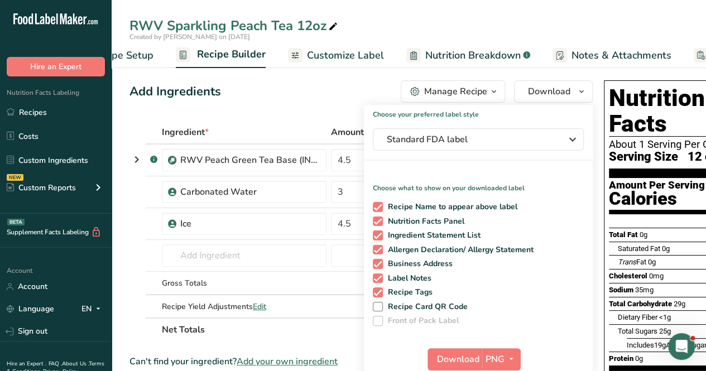
drag, startPoint x: 394, startPoint y: 17, endPoint x: 389, endPoint y: 24, distance: 8.8
click at [394, 16] on div "RWV Sparkling Peach Tea 12oz" at bounding box center [409, 26] width 595 height 20
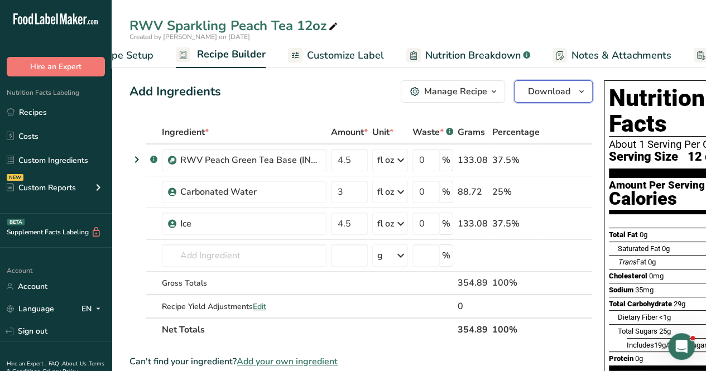
click at [533, 95] on span "Download" at bounding box center [549, 91] width 42 height 13
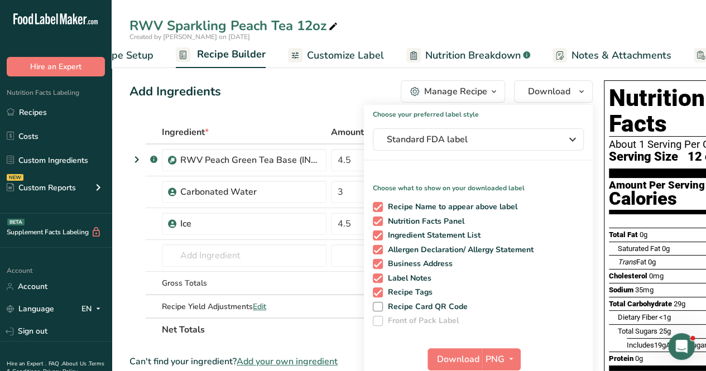
click at [493, 25] on div "RWV Sparkling Peach Tea 12oz" at bounding box center [409, 26] width 595 height 20
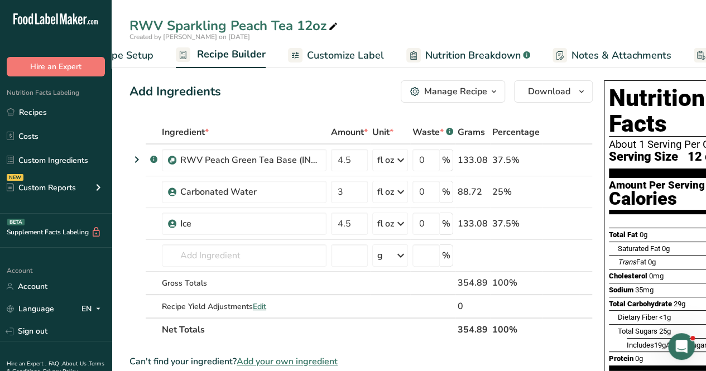
click at [470, 89] on div "Manage Recipe" at bounding box center [455, 91] width 63 height 13
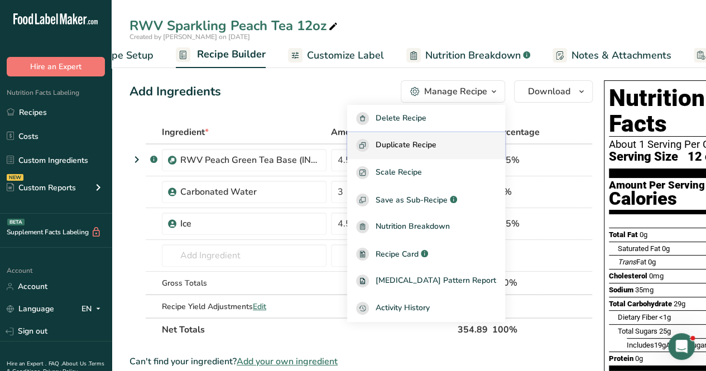
click at [437, 147] on span "Duplicate Recipe" at bounding box center [406, 145] width 61 height 13
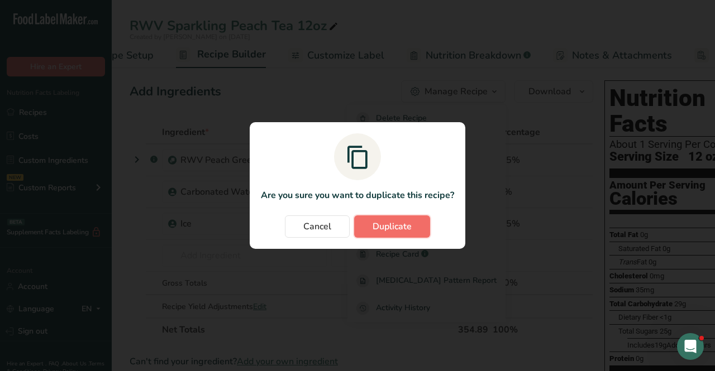
click at [405, 226] on span "Duplicate" at bounding box center [391, 226] width 39 height 13
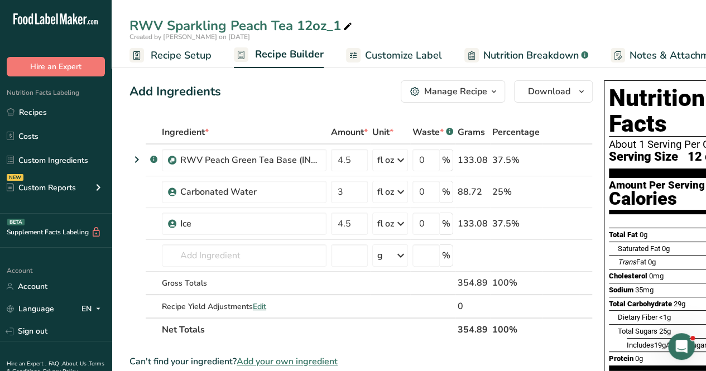
click at [312, 18] on div "RWV Sparkling Peach Tea 12oz_1" at bounding box center [242, 26] width 225 height 20
drag, startPoint x: 341, startPoint y: 27, endPoint x: 300, endPoint y: 28, distance: 40.2
click at [300, 28] on input "RWV Sparkling Peach Tea 12oz_1" at bounding box center [409, 26] width 559 height 20
click at [422, 27] on input "RWV Sparkling Peach Tea 24oz" at bounding box center [409, 26] width 559 height 20
type input "RWV Sparkling Peach Tea 24oz"
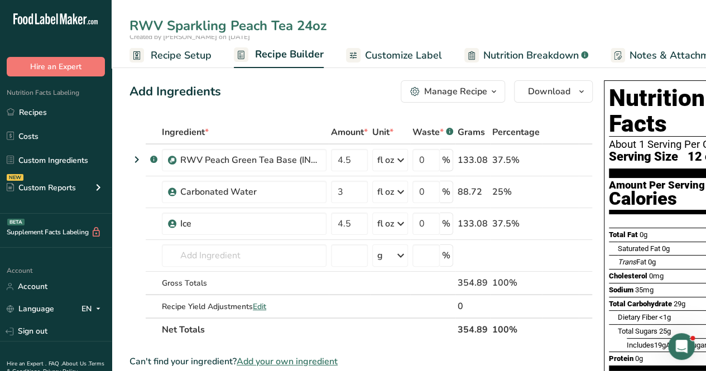
click at [340, 97] on div "Add Ingredients Manage Recipe Delete Recipe Duplicate Recipe Scale Recipe Save …" at bounding box center [362, 91] width 464 height 22
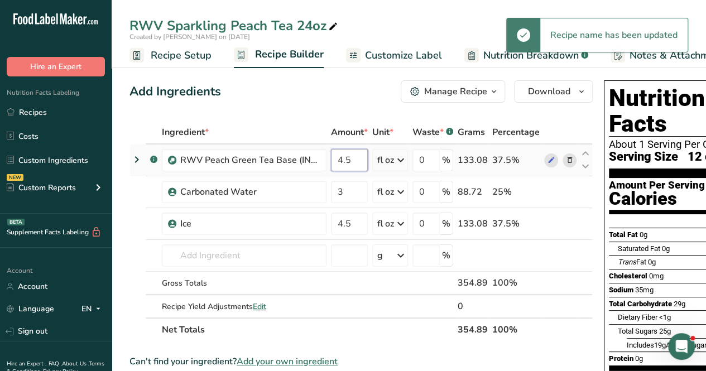
click at [350, 154] on input "4.5" at bounding box center [349, 160] width 37 height 22
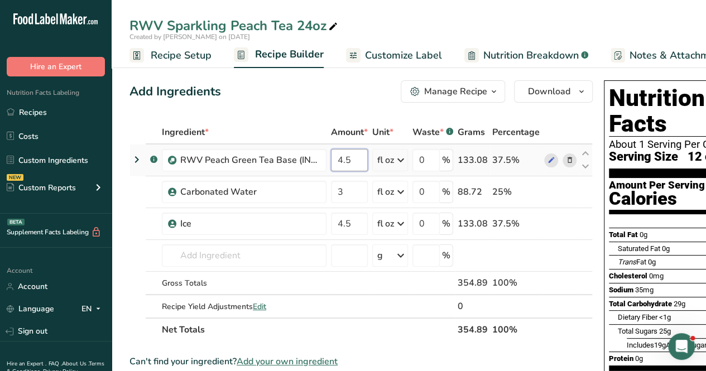
type input "4"
type input "9"
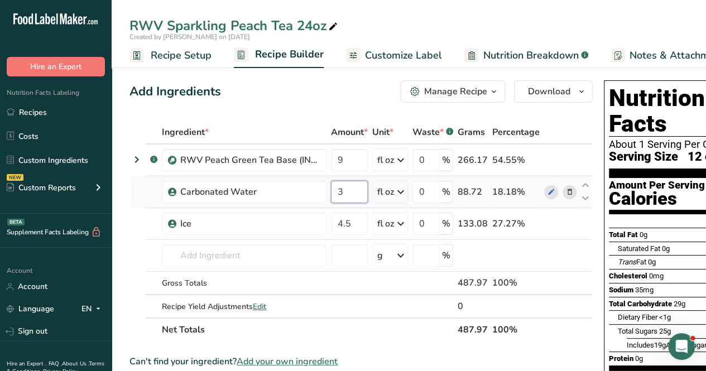
click at [351, 193] on div "Ingredient * Amount * Unit * Waste * .a-a{fill:#347362;}.b-a{fill:#fff;} Grams …" at bounding box center [362, 231] width 464 height 221
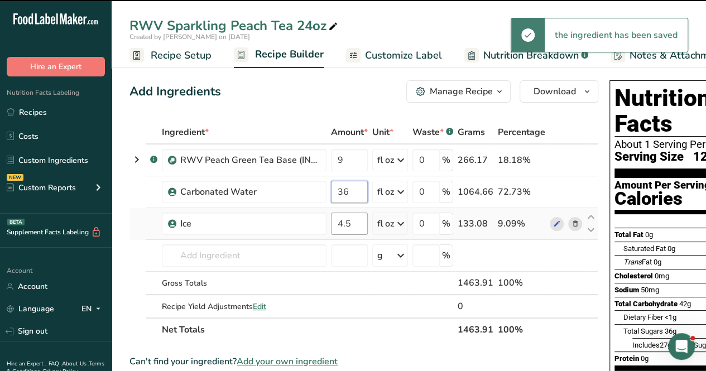
type input "3"
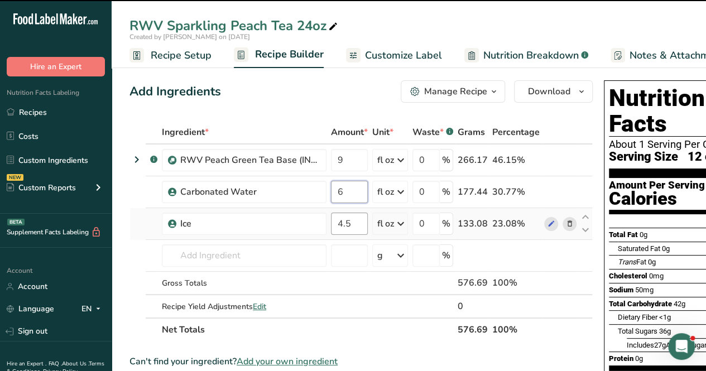
type input "6"
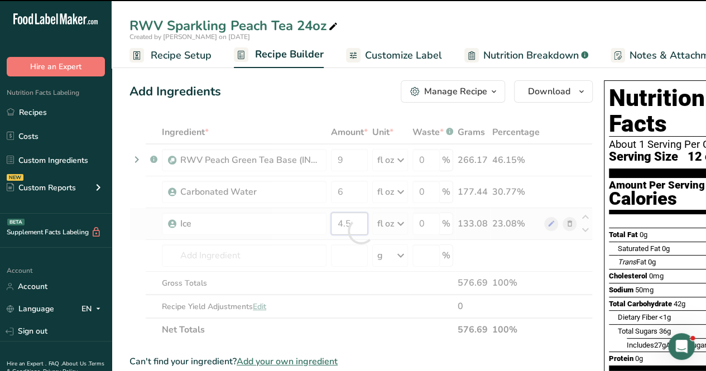
click at [357, 226] on div "Ingredient * Amount * Unit * Waste * .a-a{fill:#347362;}.b-a{fill:#fff;} Grams …" at bounding box center [362, 231] width 464 height 221
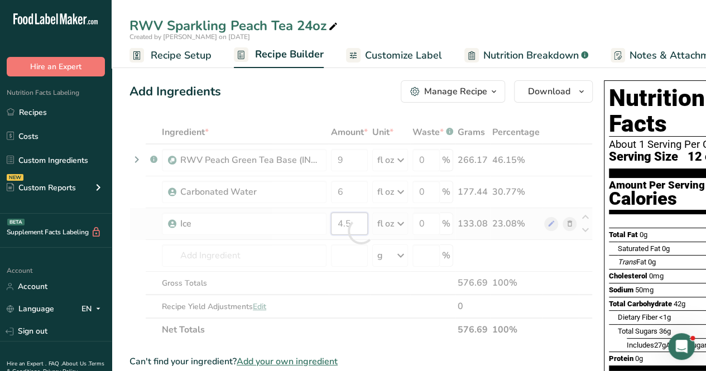
type input "4"
click at [357, 226] on input "4.599" at bounding box center [349, 224] width 37 height 22
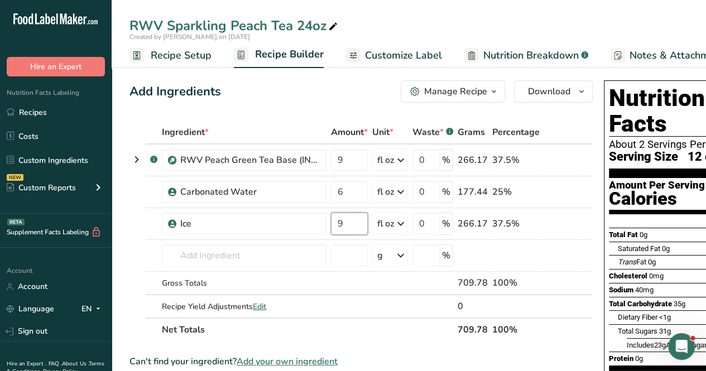
type input "9"
click at [399, 330] on div "Ingredient * Amount * Unit * Waste * .a-a{fill:#347362;}.b-a{fill:#fff;} Grams …" at bounding box center [362, 231] width 464 height 221
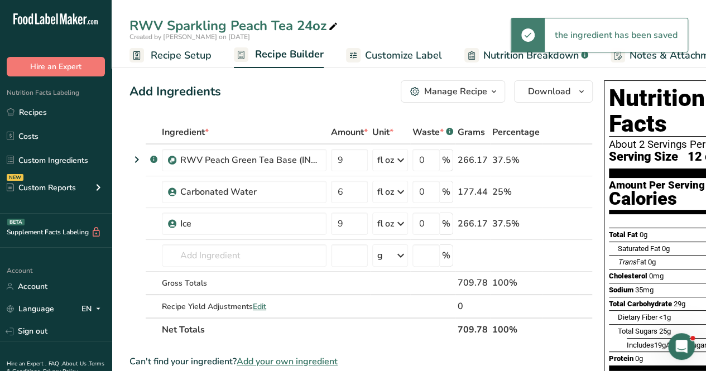
click at [184, 55] on span "Recipe Setup" at bounding box center [181, 55] width 61 height 15
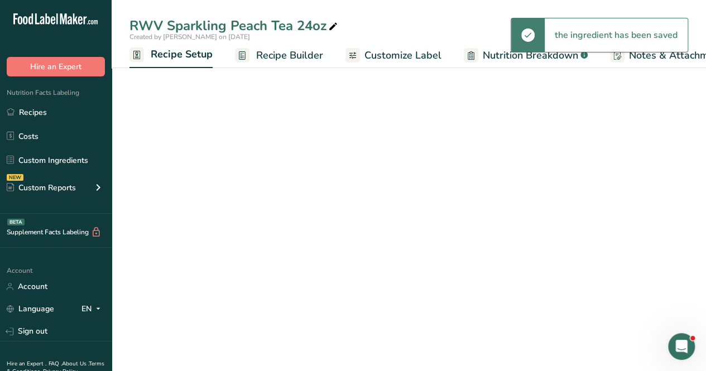
scroll to position [0, 4]
select select "18"
select select "22"
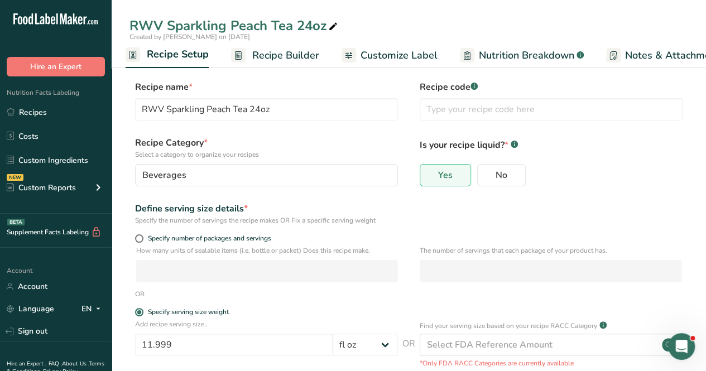
scroll to position [161, 0]
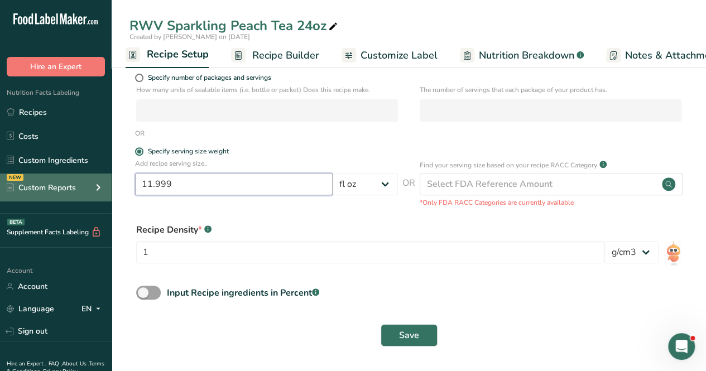
drag, startPoint x: 175, startPoint y: 178, endPoint x: 78, endPoint y: 178, distance: 96.6
click at [78, 178] on div ".a-20{fill:#fff;} Hire an Expert Nutrition Facts Labeling Recipes Costs Custom …" at bounding box center [353, 105] width 706 height 532
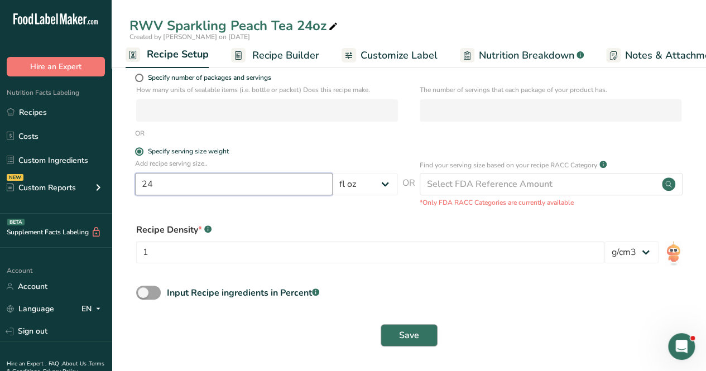
type input "24"
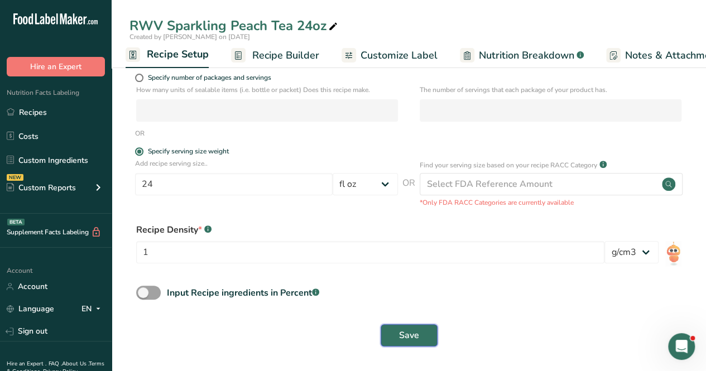
click at [415, 328] on button "Save" at bounding box center [409, 335] width 57 height 22
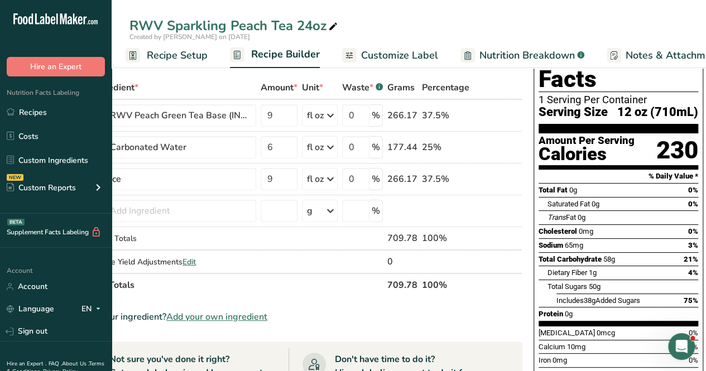
scroll to position [44, 0]
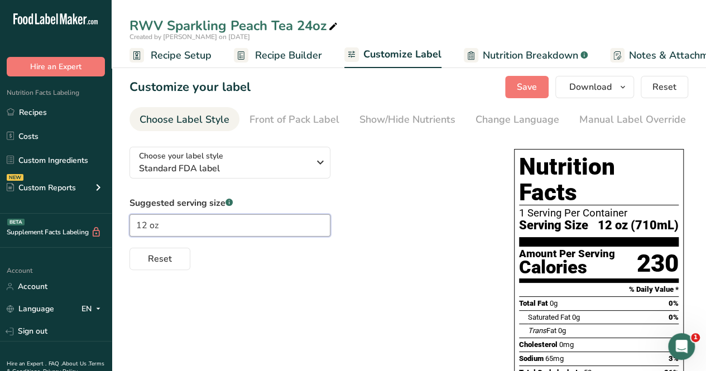
click at [146, 227] on input "12 oz" at bounding box center [230, 225] width 201 height 22
type input "24 oz"
click at [522, 79] on button "Save" at bounding box center [527, 87] width 44 height 22
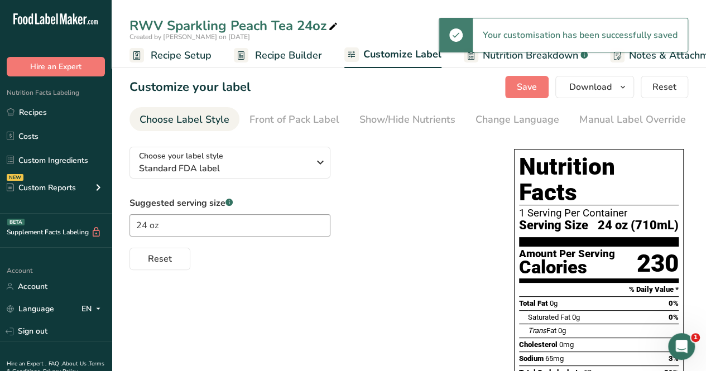
click at [184, 56] on span "Recipe Setup" at bounding box center [181, 55] width 61 height 15
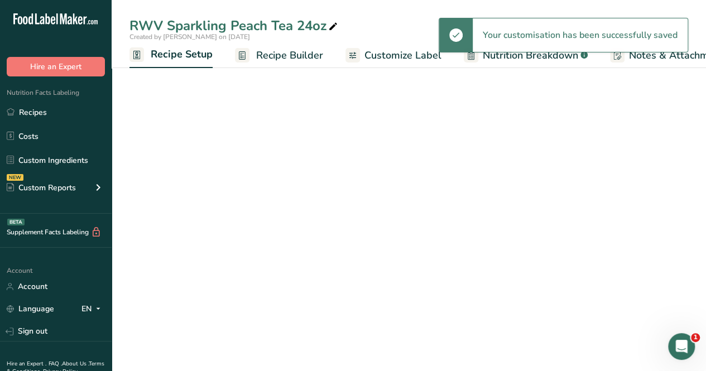
scroll to position [0, 4]
select select "18"
select select "22"
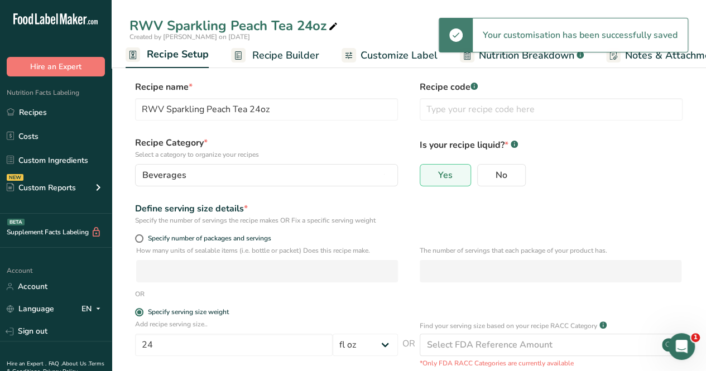
click at [290, 56] on span "Recipe Builder" at bounding box center [285, 55] width 67 height 15
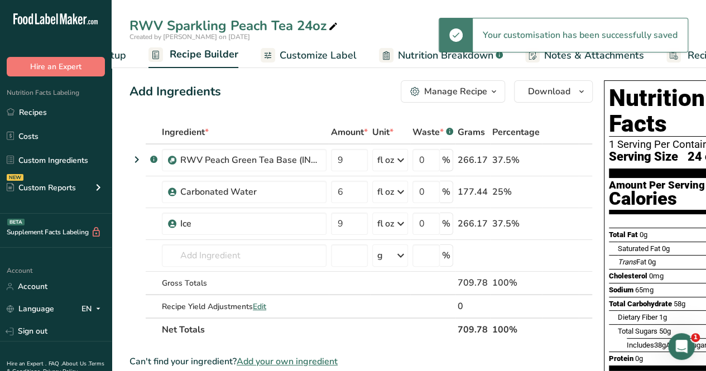
scroll to position [0, 108]
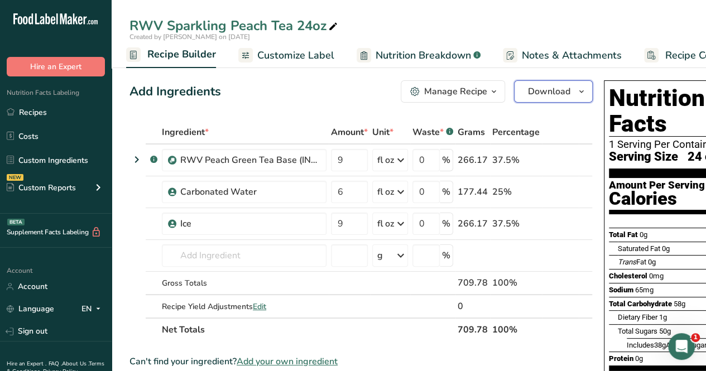
click at [546, 95] on span "Download" at bounding box center [549, 91] width 42 height 13
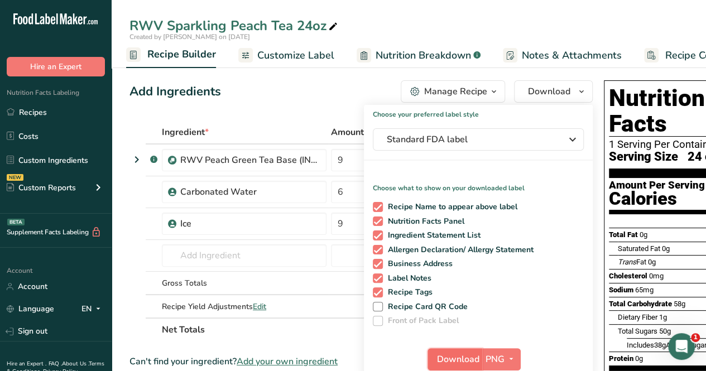
click at [446, 355] on span "Download" at bounding box center [458, 359] width 42 height 13
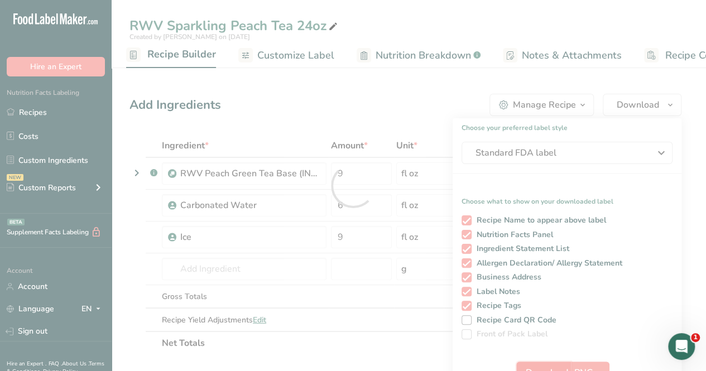
scroll to position [0, 0]
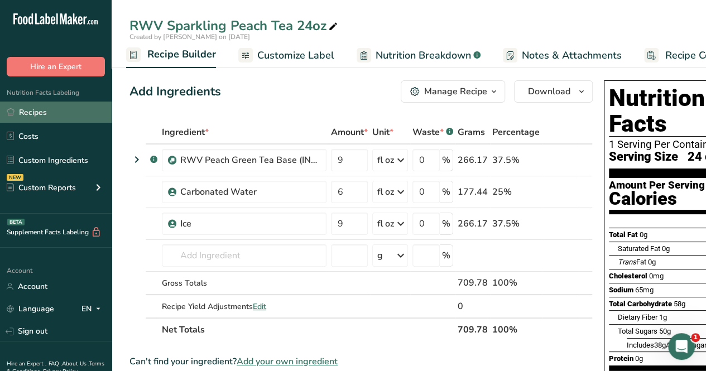
click at [61, 109] on link "Recipes" at bounding box center [56, 112] width 112 height 21
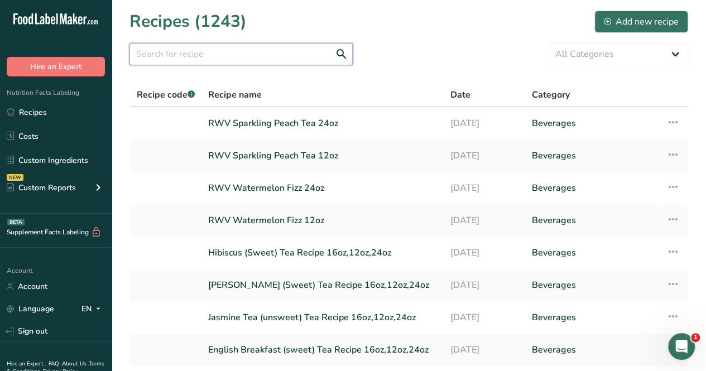
click at [269, 46] on input "text" at bounding box center [241, 54] width 223 height 22
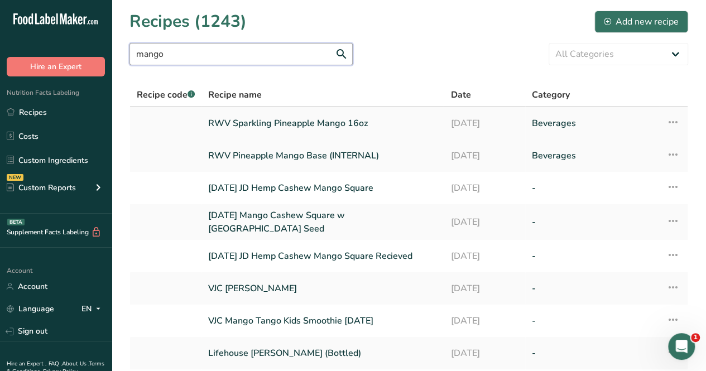
type input "mango"
click at [277, 125] on link "RWV Sparkling Pineapple Mango 16oz" at bounding box center [322, 123] width 229 height 23
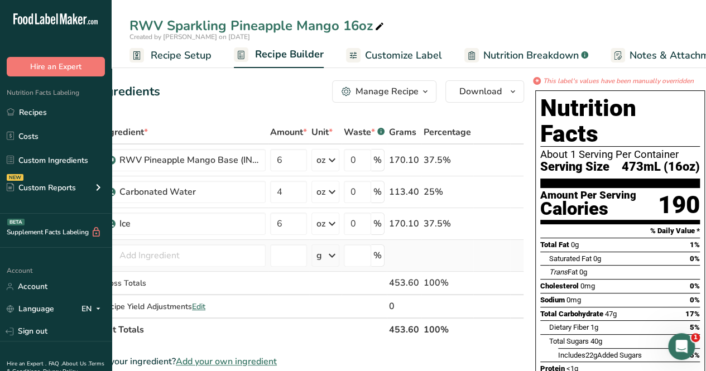
scroll to position [0, 61]
click at [399, 48] on span "Customize Label" at bounding box center [403, 55] width 77 height 15
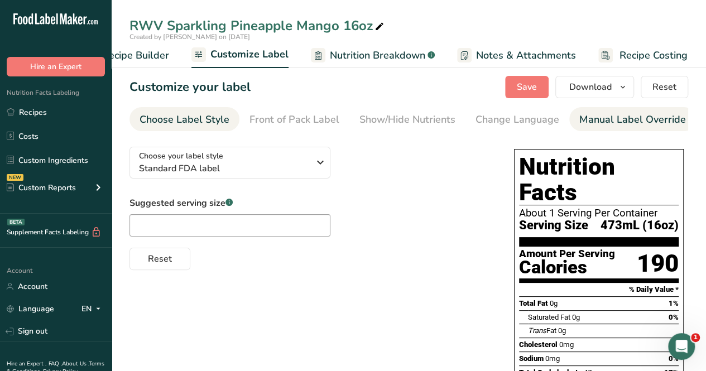
click at [595, 127] on div "Manual Label Override" at bounding box center [633, 119] width 107 height 15
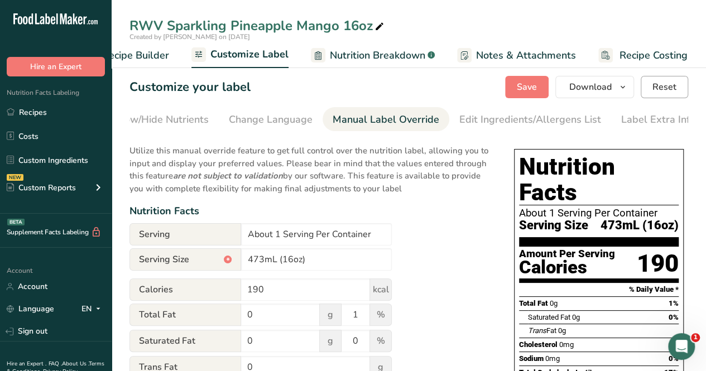
scroll to position [0, 252]
click at [659, 78] on button "Reset" at bounding box center [664, 87] width 47 height 22
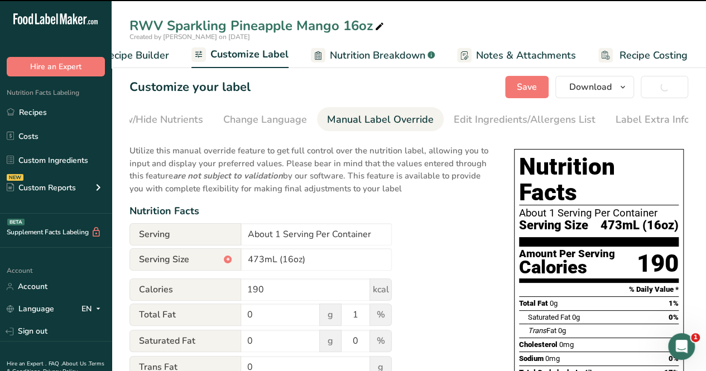
type input "473mL"
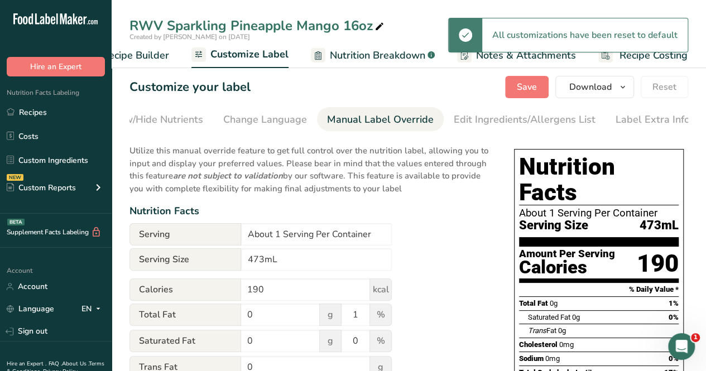
click at [169, 54] on ul "Recipe Setup Recipe Builder Customize Label Nutrition Breakdown .a-a{fill:#3473…" at bounding box center [335, 55] width 752 height 26
click at [153, 54] on span "Recipe Builder" at bounding box center [135, 55] width 67 height 15
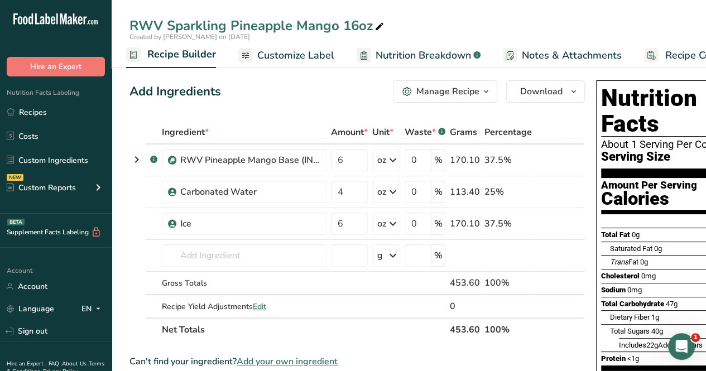
click at [287, 51] on span "Customize Label" at bounding box center [295, 55] width 77 height 15
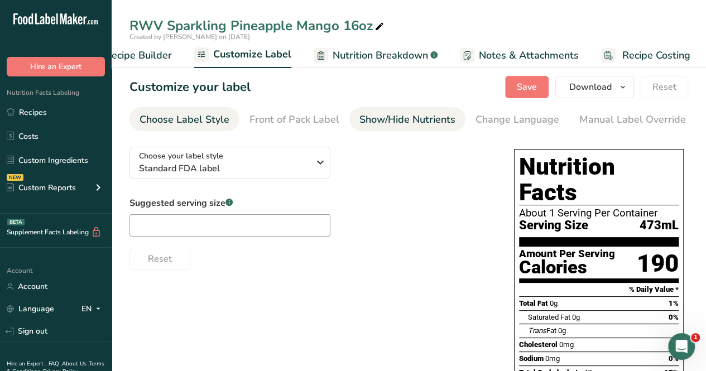
scroll to position [0, 153]
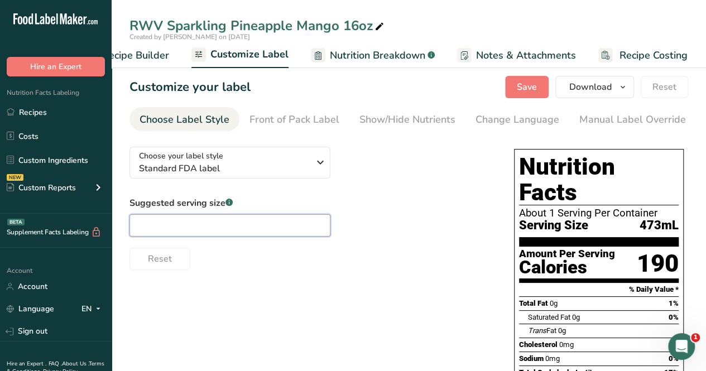
click at [190, 226] on input "text" at bounding box center [230, 225] width 201 height 22
type input "16oz"
click at [537, 88] on span "Save" at bounding box center [527, 86] width 20 height 13
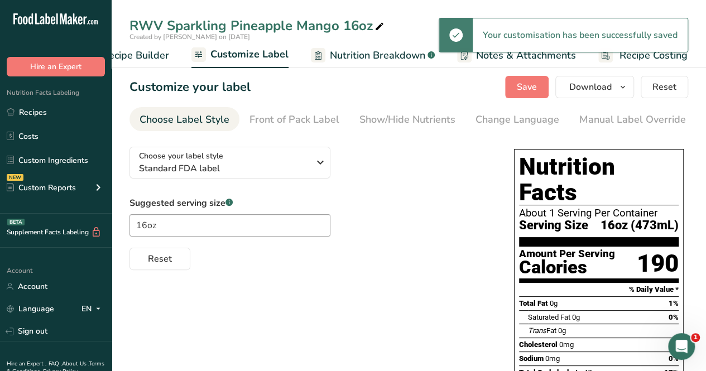
click at [144, 60] on span "Recipe Builder" at bounding box center [135, 55] width 67 height 15
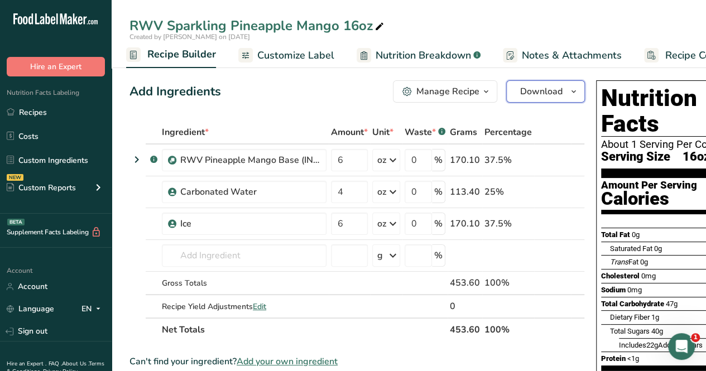
click at [556, 94] on span "Download" at bounding box center [541, 91] width 42 height 13
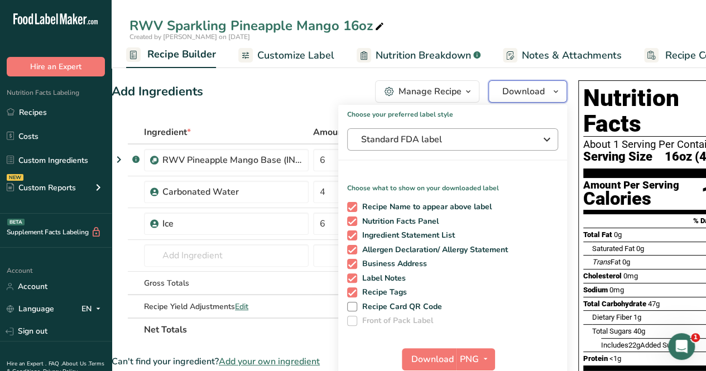
scroll to position [0, 14]
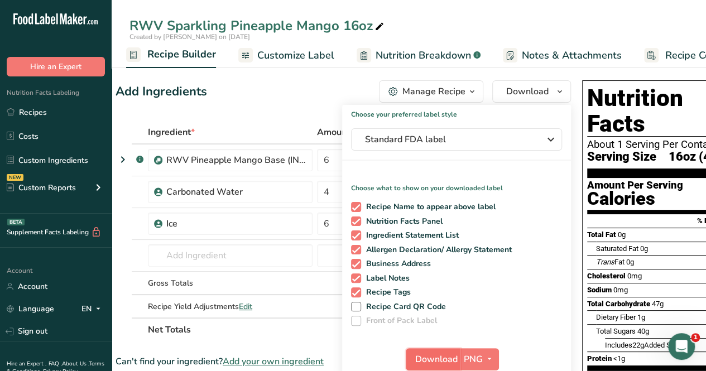
click at [423, 357] on span "Download" at bounding box center [436, 359] width 42 height 13
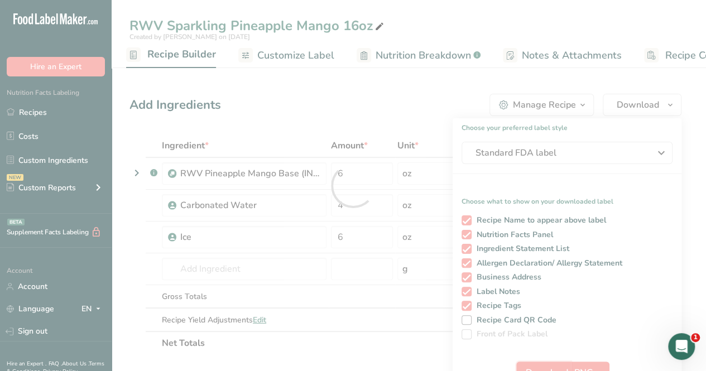
scroll to position [0, 0]
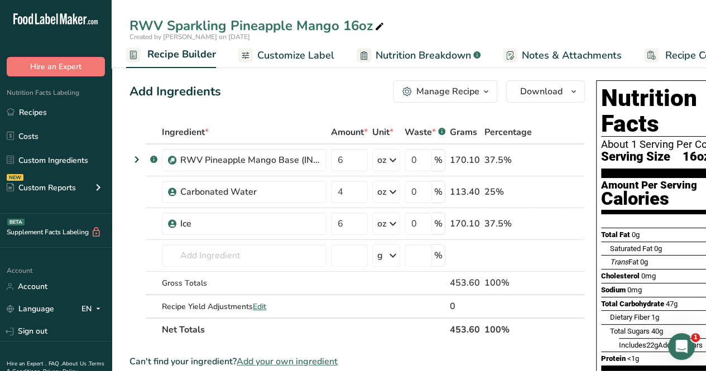
click at [453, 88] on div "Manage Recipe" at bounding box center [448, 91] width 63 height 13
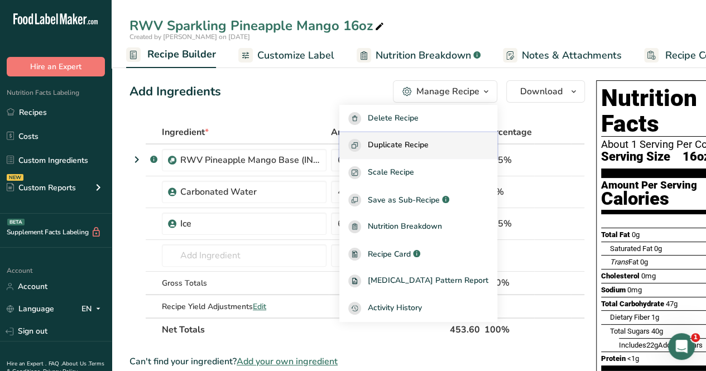
click at [429, 150] on span "Duplicate Recipe" at bounding box center [398, 145] width 61 height 13
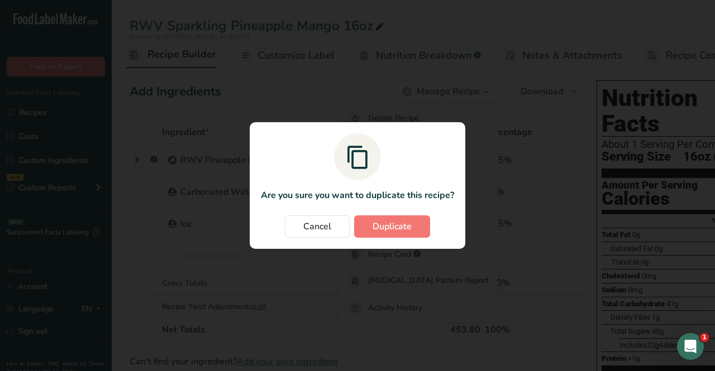
click at [375, 214] on section "Are you sure you want to duplicate this recipe? Cancel Duplicate" at bounding box center [358, 185] width 216 height 127
click at [377, 220] on span "Duplicate" at bounding box center [391, 226] width 39 height 13
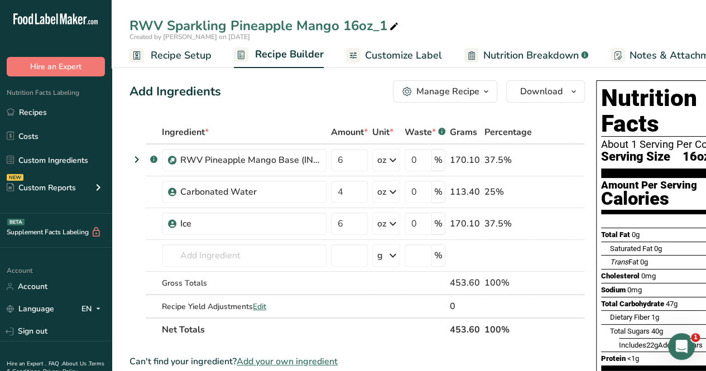
drag, startPoint x: 382, startPoint y: 23, endPoint x: 342, endPoint y: 32, distance: 41.2
click at [342, 32] on div "RWV Sparkling Pineapple Mango 16oz_1" at bounding box center [265, 26] width 271 height 20
type input "RWV Sparkling Pineapple Mango 12oz"
click at [313, 83] on div "Add Ingredients Manage Recipe Delete Recipe Duplicate Recipe Scale Recipe Save …" at bounding box center [358, 91] width 456 height 22
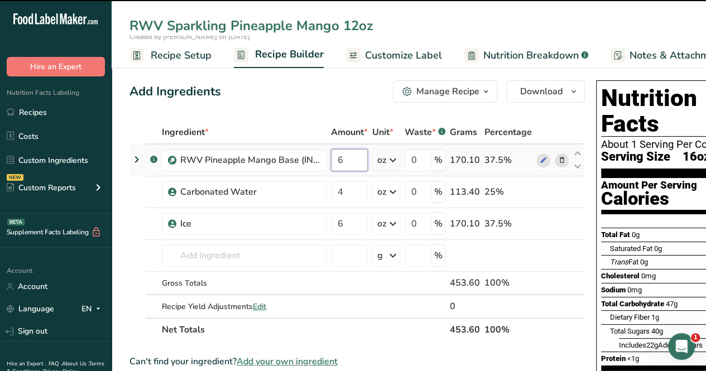
click at [354, 163] on input "6" at bounding box center [349, 160] width 37 height 22
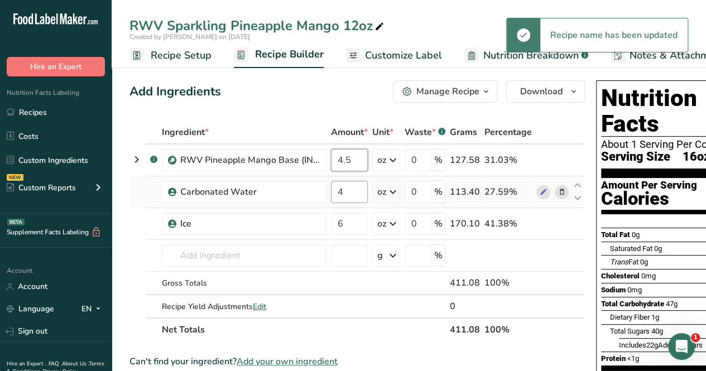
type input "4.5"
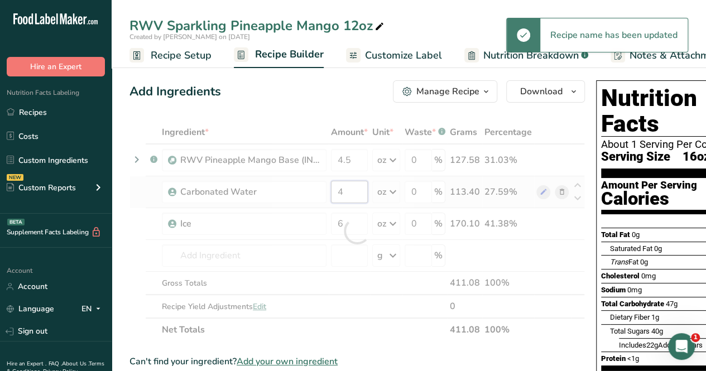
click at [346, 191] on div "Ingredient * Amount * Unit * Waste * .a-a{fill:#347362;}.b-a{fill:#fff;} Grams …" at bounding box center [358, 231] width 456 height 221
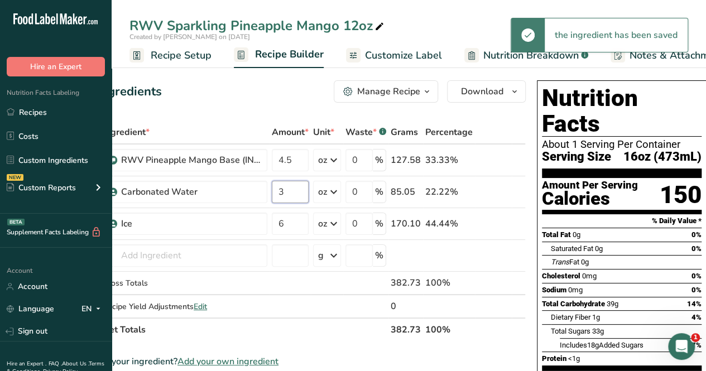
scroll to position [0, 60]
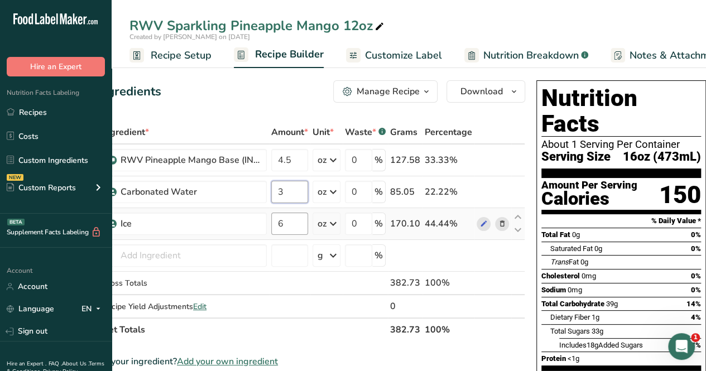
type input "3"
click at [292, 226] on div "Ingredient * Amount * Unit * Waste * .a-a{fill:#347362;}.b-a{fill:#fff;} Grams …" at bounding box center [298, 231] width 456 height 221
type input "4.5"
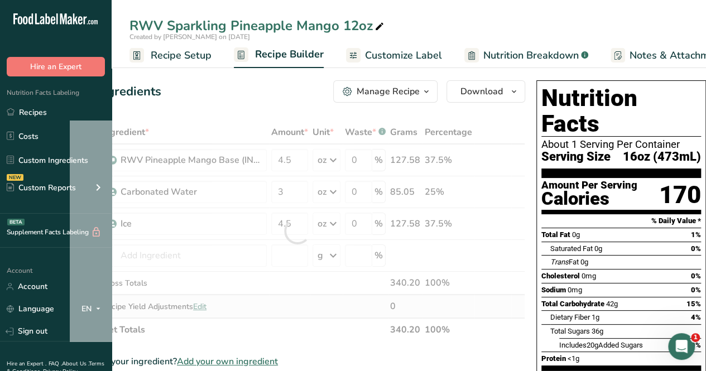
click at [329, 302] on div "Ingredient * Amount * Unit * Waste * .a-a{fill:#347362;}.b-a{fill:#fff;} Grams …" at bounding box center [298, 231] width 456 height 221
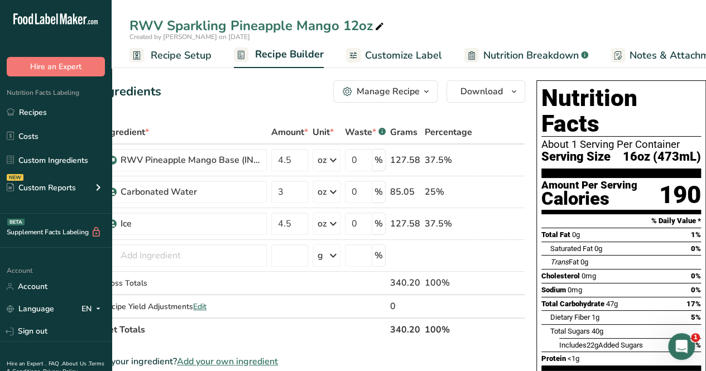
click at [198, 56] on span "Recipe Setup" at bounding box center [181, 55] width 61 height 15
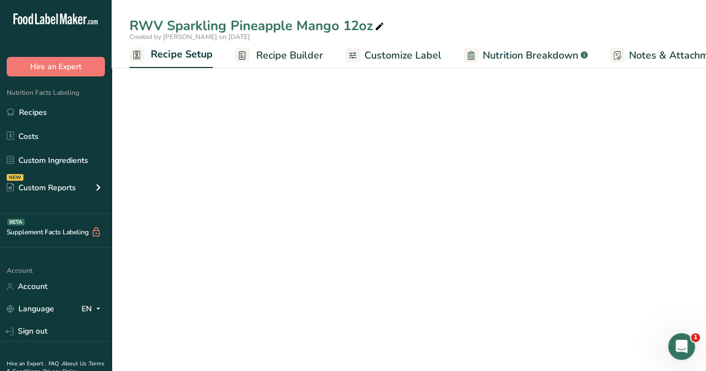
scroll to position [0, 4]
select select "18"
select select "22"
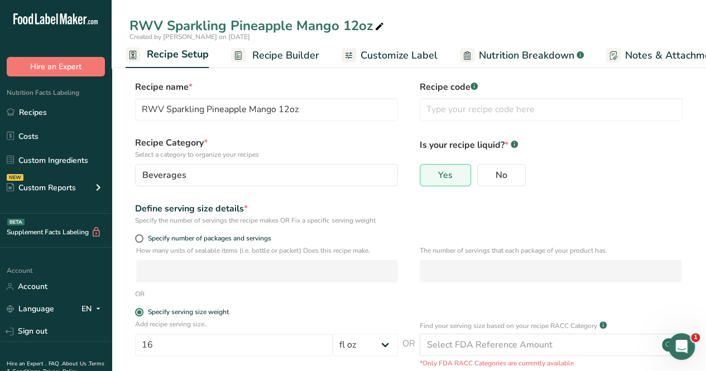
scroll to position [0, 0]
drag, startPoint x: 171, startPoint y: 346, endPoint x: 179, endPoint y: 357, distance: 13.5
click at [172, 349] on input "16" at bounding box center [234, 345] width 198 height 22
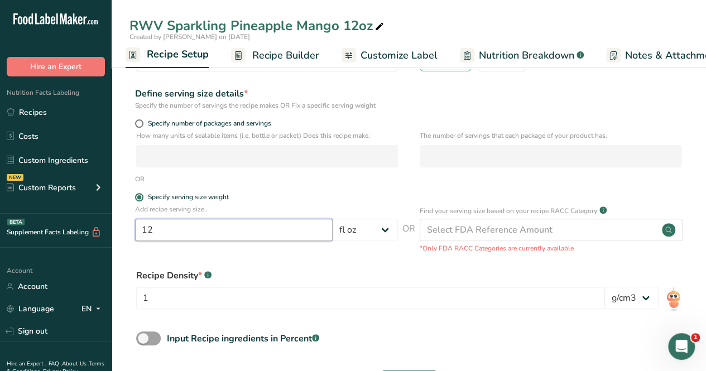
scroll to position [161, 0]
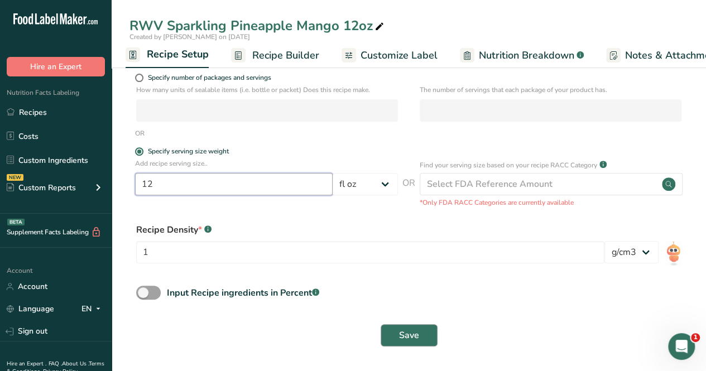
type input "12"
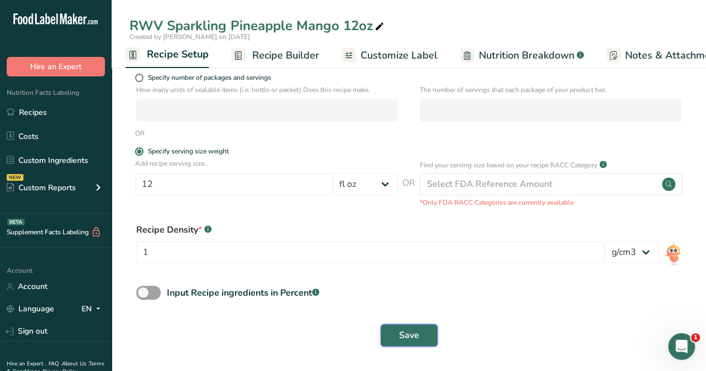
click at [411, 336] on span "Save" at bounding box center [409, 335] width 20 height 13
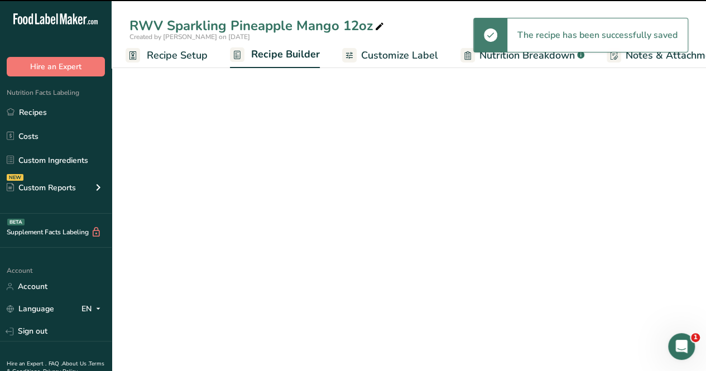
click at [391, 54] on span "Customize Label" at bounding box center [399, 55] width 77 height 15
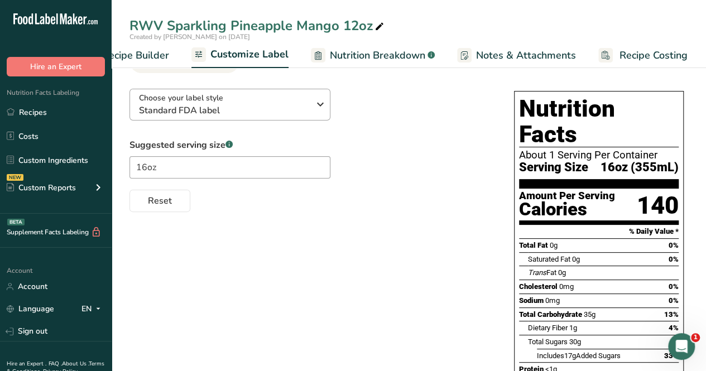
scroll to position [33, 0]
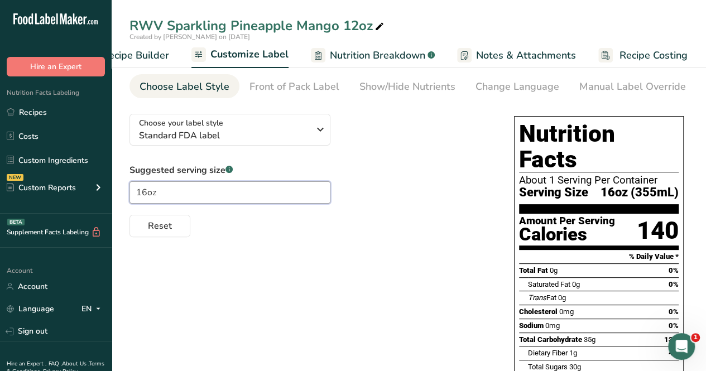
click at [149, 198] on input "16oz" at bounding box center [230, 192] width 201 height 22
type input "12oz"
click at [421, 255] on div "Choose your label style Standard FDA label USA (FDA) Standard FDA label Tabular…" at bounding box center [409, 357] width 559 height 504
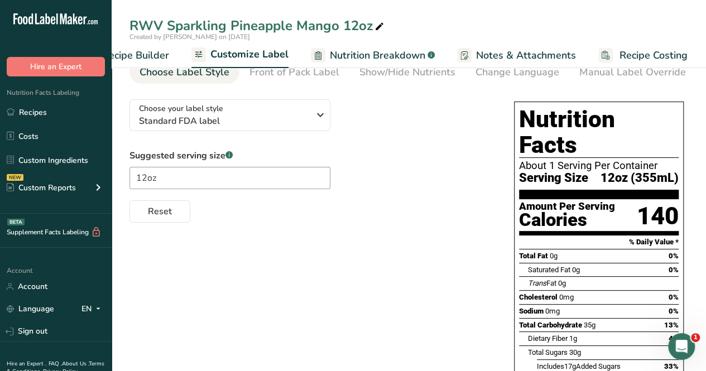
scroll to position [0, 0]
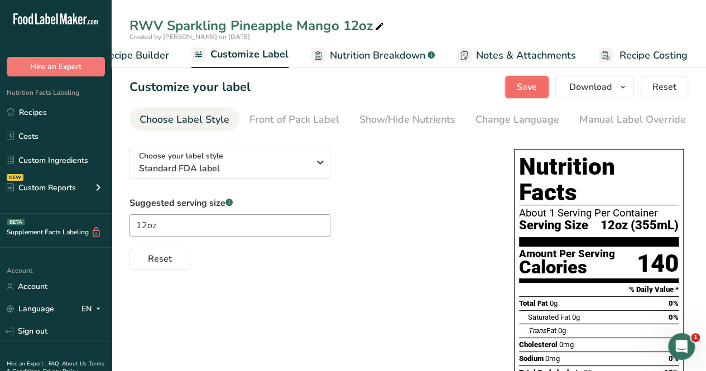
click at [526, 91] on span "Save" at bounding box center [527, 86] width 20 height 13
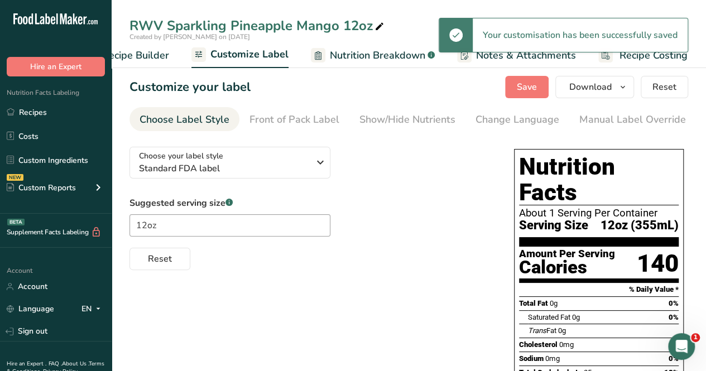
click at [138, 54] on span "Recipe Builder" at bounding box center [135, 55] width 67 height 15
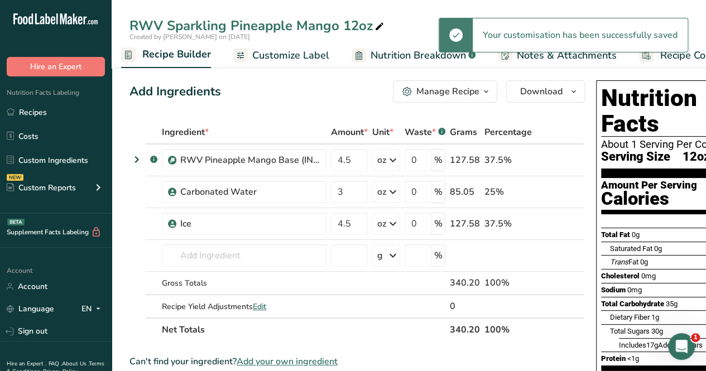
scroll to position [0, 108]
click at [553, 96] on span "Download" at bounding box center [541, 91] width 42 height 13
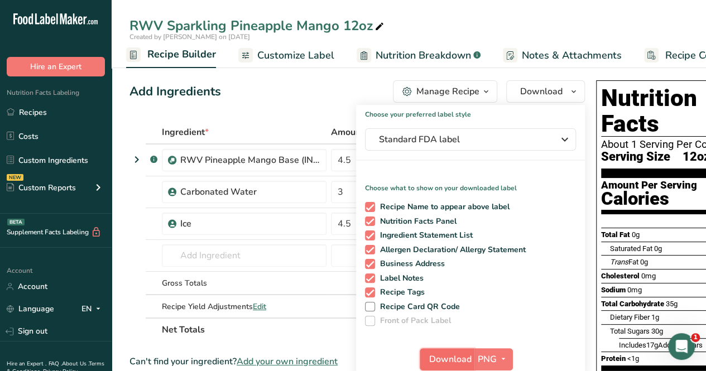
click at [447, 352] on button "Download" at bounding box center [447, 359] width 55 height 22
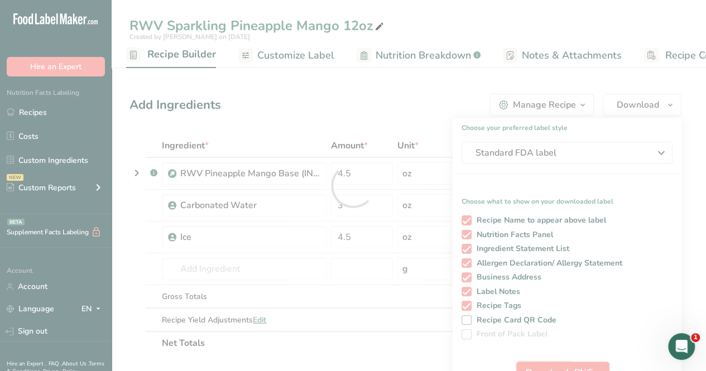
scroll to position [0, 0]
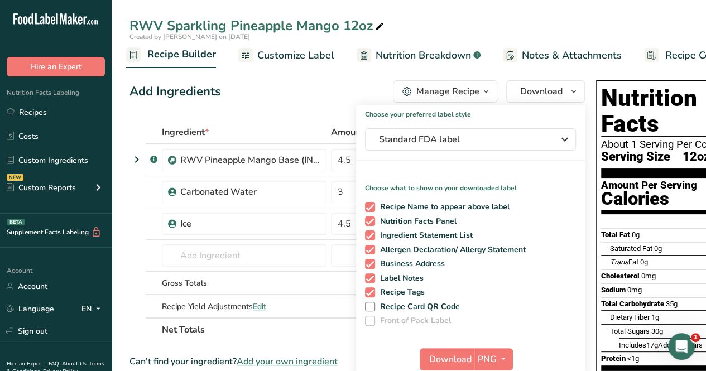
click at [448, 21] on div "RWV Sparkling Pineapple Mango 12oz" at bounding box center [409, 26] width 595 height 20
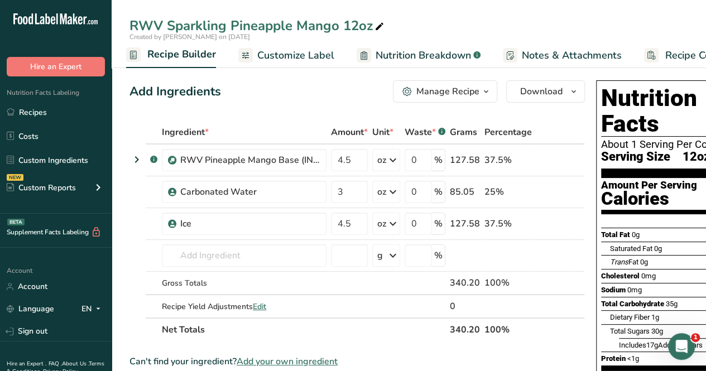
click at [448, 21] on div "RWV Sparkling Pineapple Mango 12oz" at bounding box center [409, 26] width 595 height 20
click at [538, 92] on span "Download" at bounding box center [541, 91] width 42 height 13
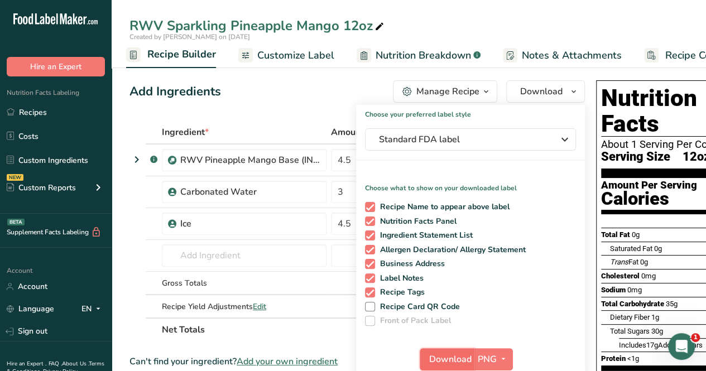
click at [448, 361] on span "Download" at bounding box center [450, 359] width 42 height 13
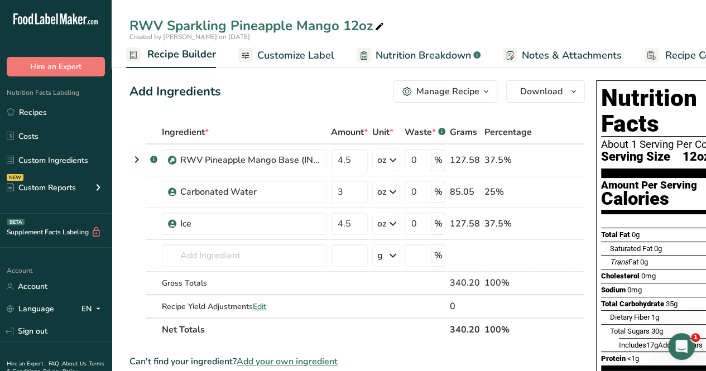
click at [461, 92] on div "Manage Recipe" at bounding box center [448, 91] width 63 height 13
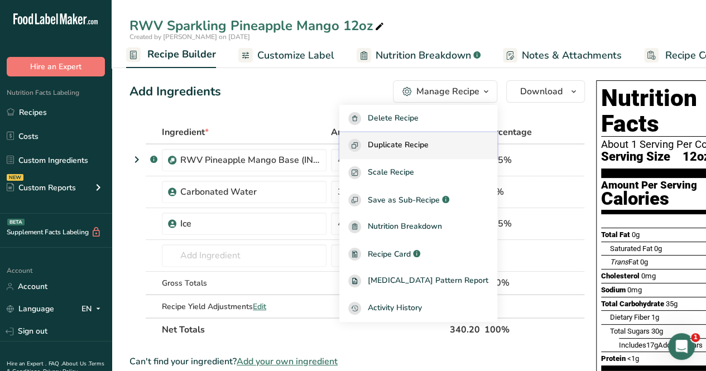
click at [428, 148] on span "Duplicate Recipe" at bounding box center [398, 145] width 61 height 13
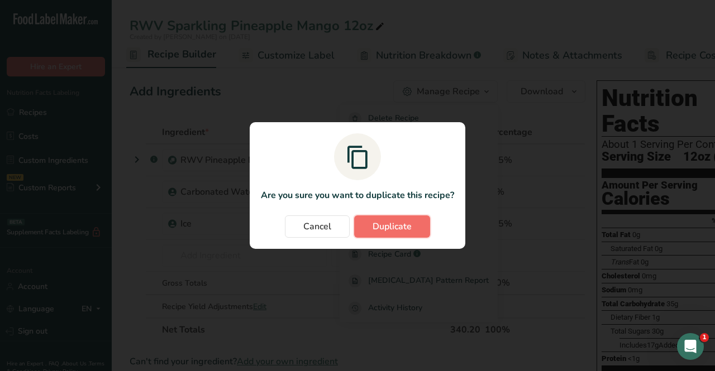
click at [415, 230] on button "Duplicate" at bounding box center [392, 227] width 76 height 22
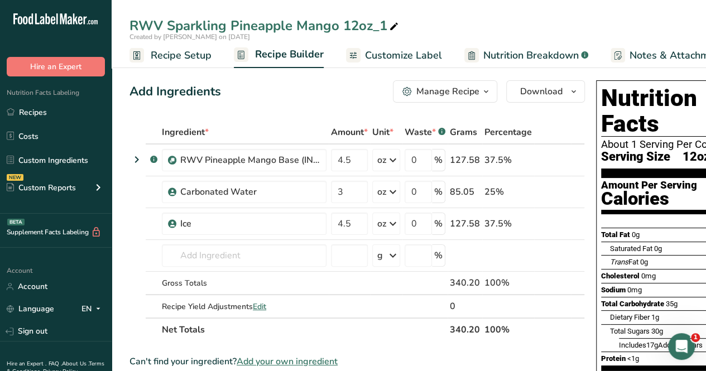
drag, startPoint x: 393, startPoint y: 23, endPoint x: 359, endPoint y: 30, distance: 34.6
click at [359, 30] on div "RWV Sparkling Pineapple Mango 12oz_1" at bounding box center [265, 26] width 271 height 20
click at [359, 30] on input "RWV Sparkling Pineapple Mango 12oz_1" at bounding box center [409, 26] width 559 height 20
drag, startPoint x: 346, startPoint y: 29, endPoint x: 393, endPoint y: 21, distance: 47.6
click at [393, 21] on input "RWV Sparkling Pineapple Mango 12oz_1" at bounding box center [409, 26] width 559 height 20
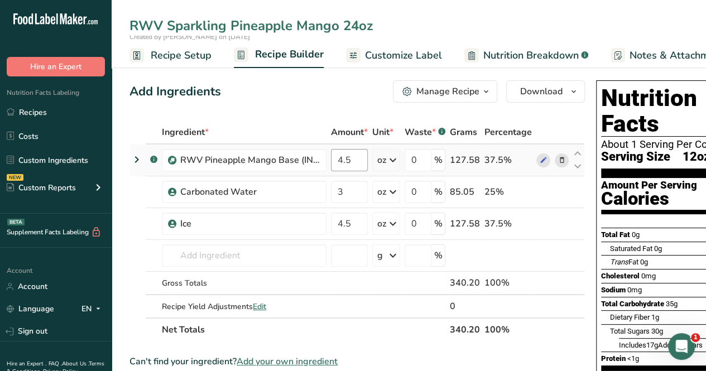
type input "RWV Sparkling Pineapple Mango 24oz"
click at [346, 161] on input "4.5" at bounding box center [349, 160] width 37 height 22
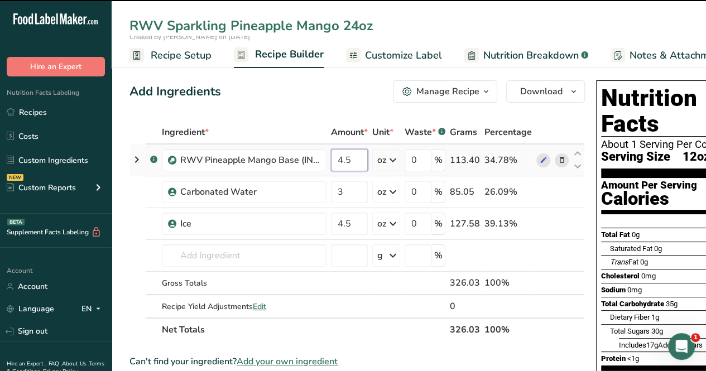
type input "4"
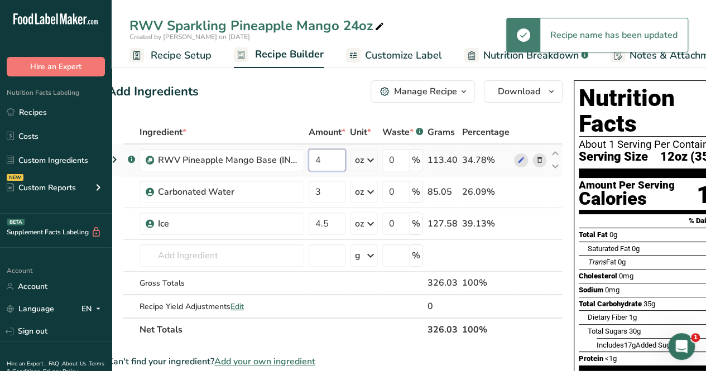
scroll to position [0, 62]
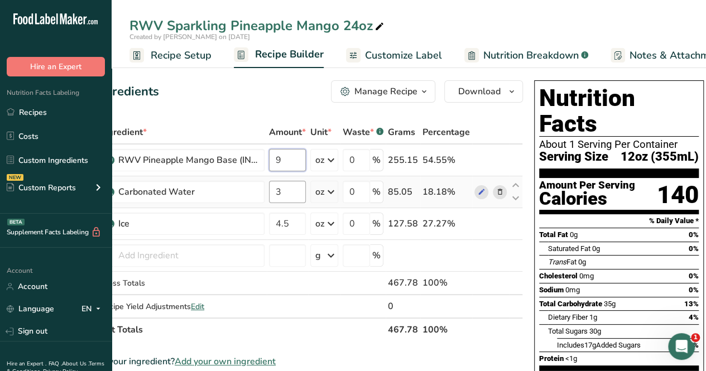
type input "9"
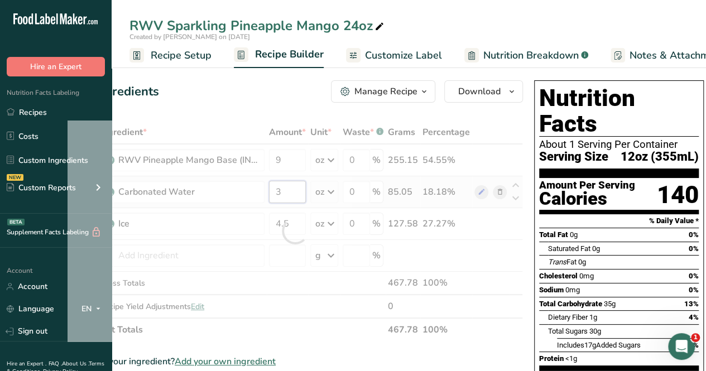
click at [296, 199] on div "Ingredient * Amount * Unit * Waste * .a-a{fill:#347362;}.b-a{fill:#fff;} Grams …" at bounding box center [296, 231] width 456 height 221
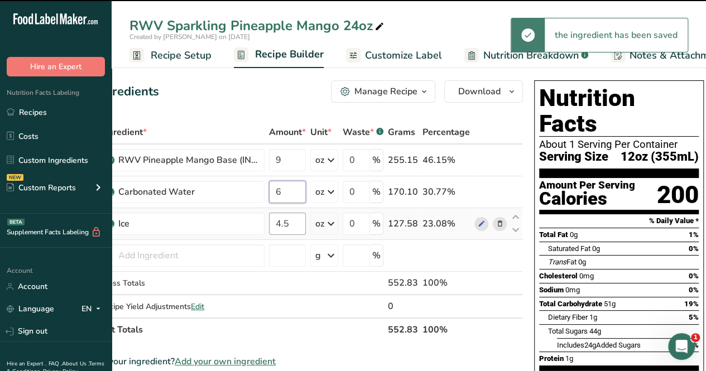
type input "6"
click at [298, 222] on div "Ingredient * Amount * Unit * Waste * .a-a{fill:#347362;}.b-a{fill:#fff;} Grams …" at bounding box center [296, 231] width 456 height 221
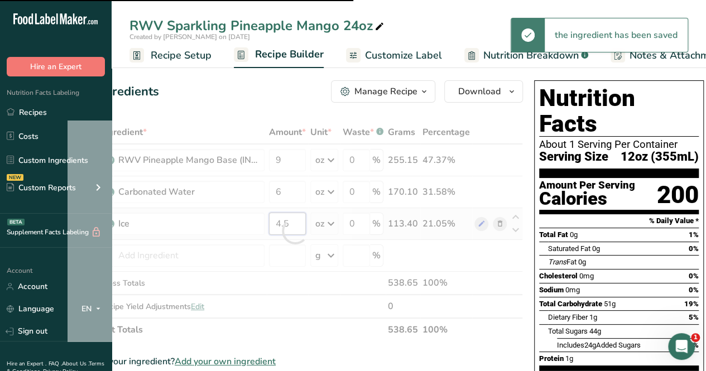
type input "4"
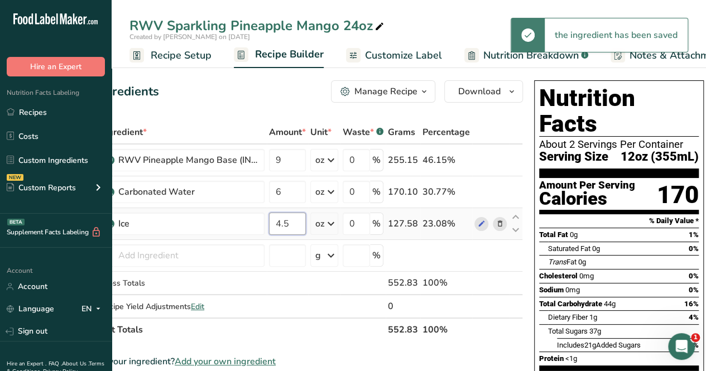
type input "4"
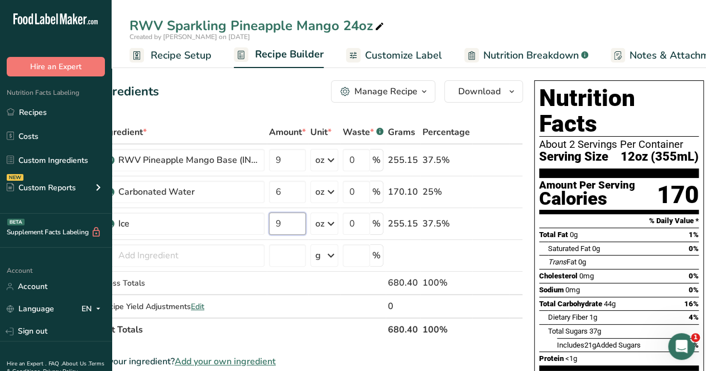
type input "9"
click at [327, 318] on div "Ingredient * Amount * Unit * Waste * .a-a{fill:#347362;}.b-a{fill:#fff;} Grams …" at bounding box center [296, 231] width 456 height 221
click at [156, 54] on span "Recipe Setup" at bounding box center [181, 55] width 61 height 15
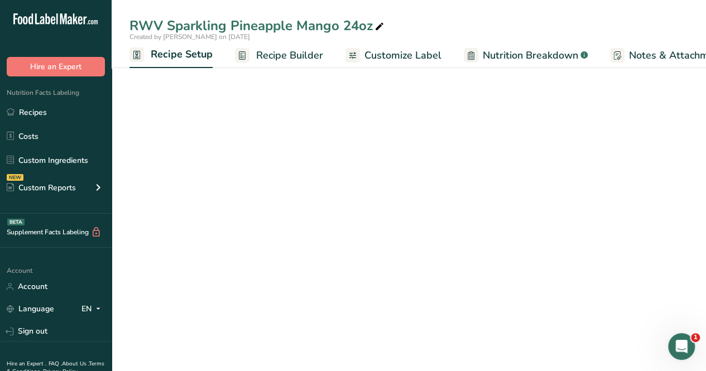
scroll to position [0, 4]
select select "18"
select select "22"
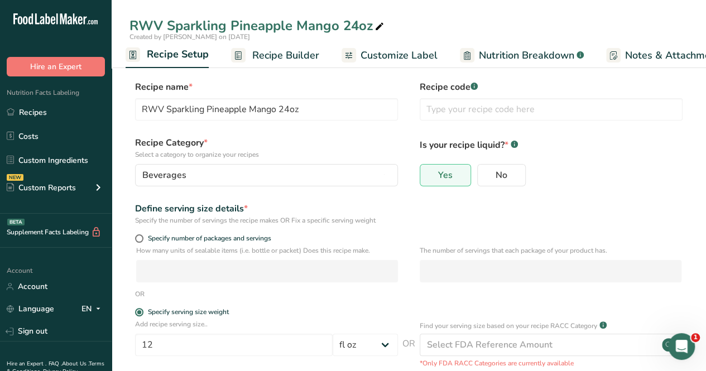
scroll to position [0, 0]
drag, startPoint x: 173, startPoint y: 344, endPoint x: 118, endPoint y: 338, distance: 55.1
click at [118, 338] on section "Recipe name * RWV Sparkling Pineapple Mango 24oz Recipe code .a-a{fill:#347362;…" at bounding box center [409, 295] width 595 height 474
type input "24"
click at [353, 308] on form "Recipe name * RWV Sparkling Pineapple Mango 24oz Recipe code .a-a{fill:#347362;…" at bounding box center [409, 297] width 559 height 434
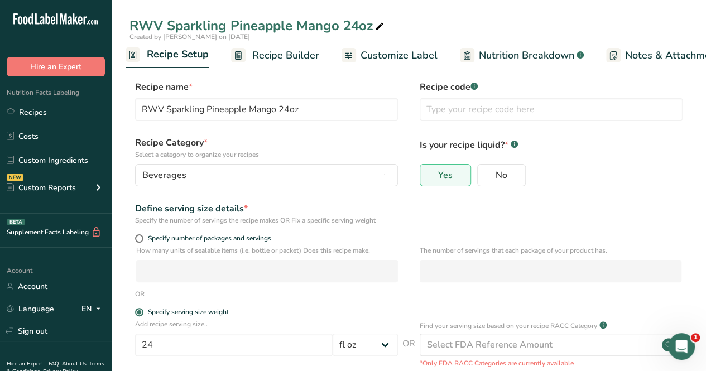
click at [520, 51] on span "Nutrition Breakdown" at bounding box center [526, 55] width 95 height 15
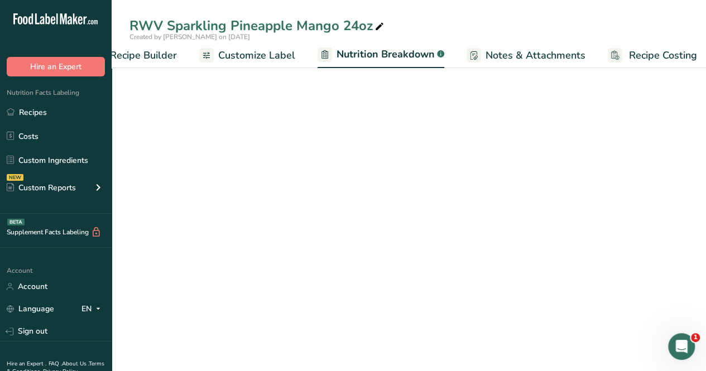
select select "Calories"
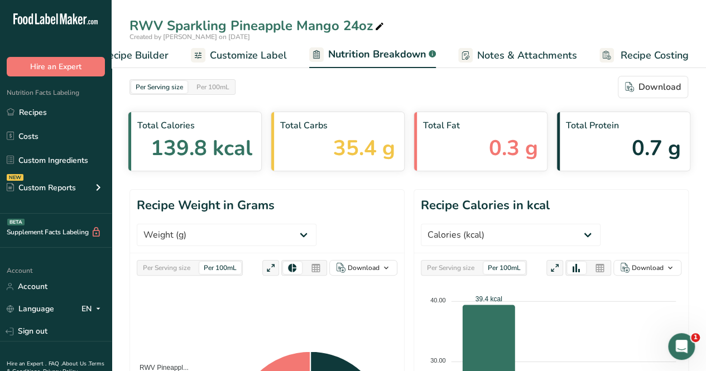
click at [254, 58] on span "Customize Label" at bounding box center [248, 55] width 77 height 15
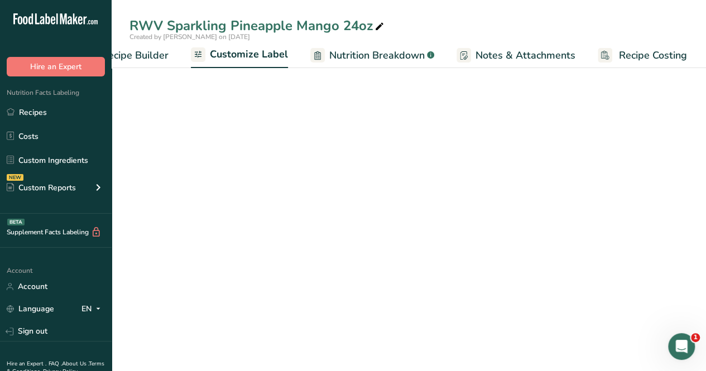
scroll to position [0, 153]
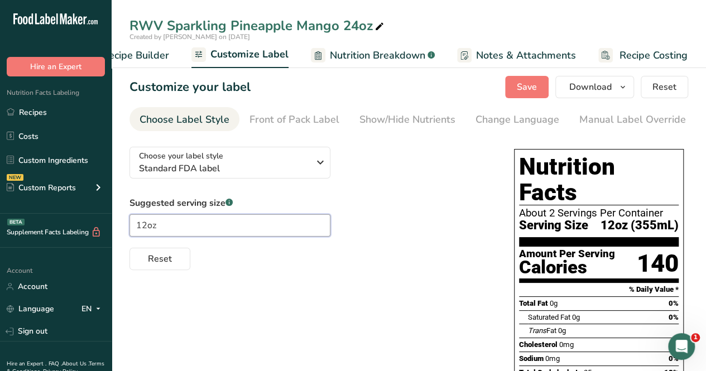
drag, startPoint x: 147, startPoint y: 227, endPoint x: 112, endPoint y: 240, distance: 37.5
click at [112, 240] on section "Customize your label Save Download Choose what to show on your downloaded label…" at bounding box center [409, 358] width 595 height 601
type input "24oz"
click at [431, 266] on div "Reset" at bounding box center [311, 256] width 362 height 27
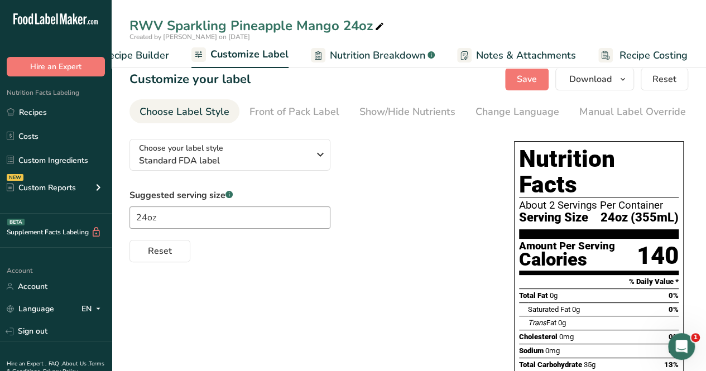
scroll to position [0, 0]
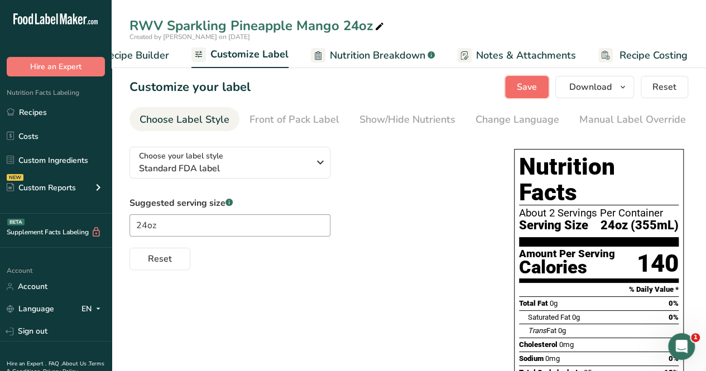
click at [517, 87] on button "Save" at bounding box center [527, 87] width 44 height 22
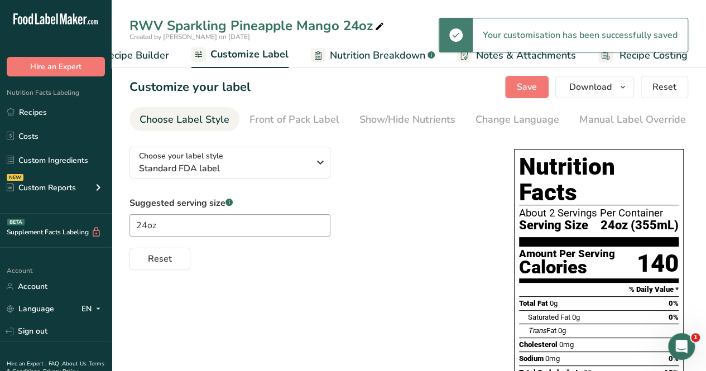
click at [146, 54] on span "Recipe Builder" at bounding box center [135, 55] width 67 height 15
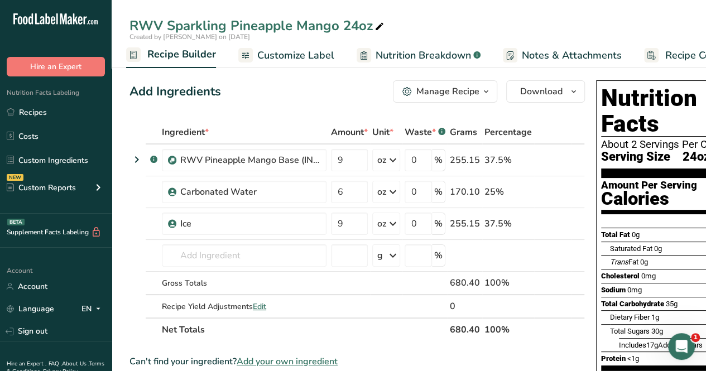
click at [172, 50] on span "Recipe Builder" at bounding box center [181, 54] width 69 height 15
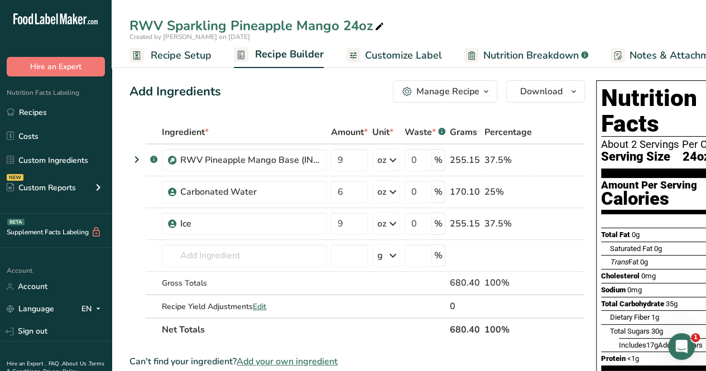
click at [160, 60] on span "Recipe Setup" at bounding box center [181, 55] width 61 height 15
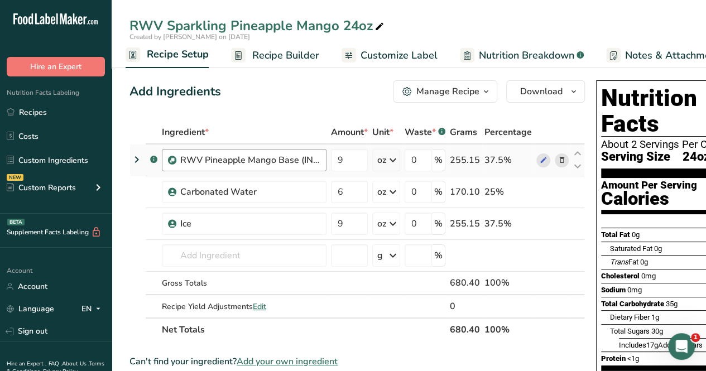
select select "18"
select select "22"
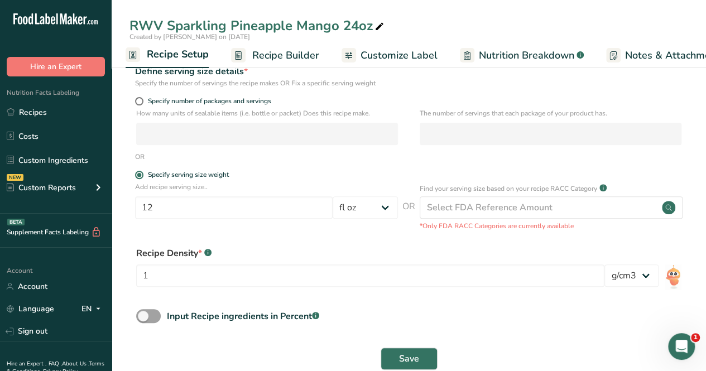
scroll to position [161, 0]
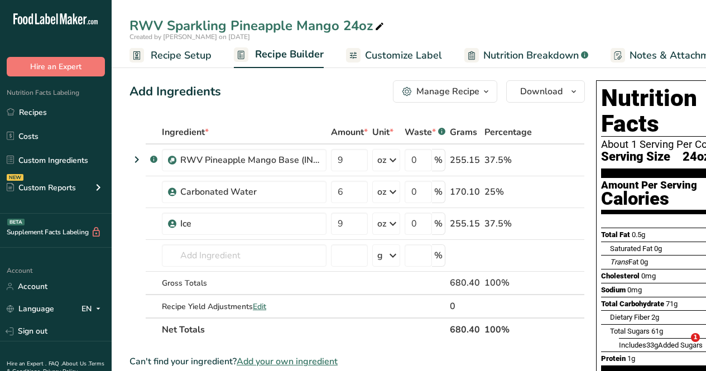
click at [525, 89] on span "Download" at bounding box center [541, 91] width 42 height 13
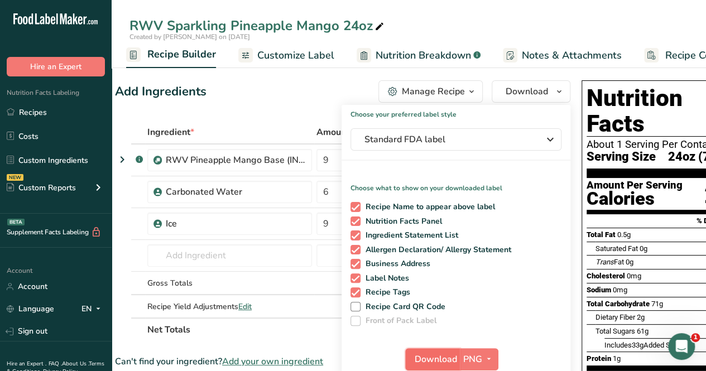
click at [422, 362] on span "Download" at bounding box center [436, 359] width 42 height 13
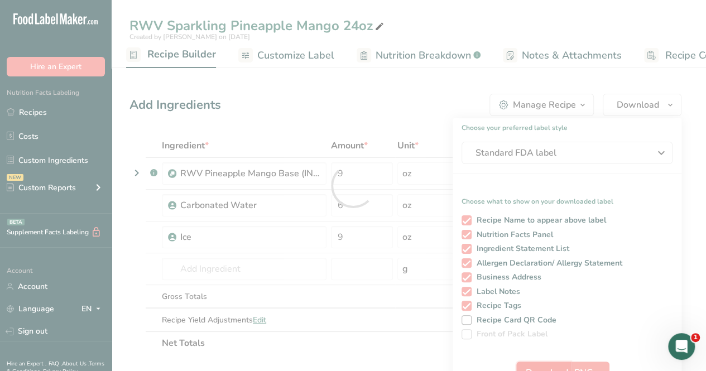
scroll to position [0, 0]
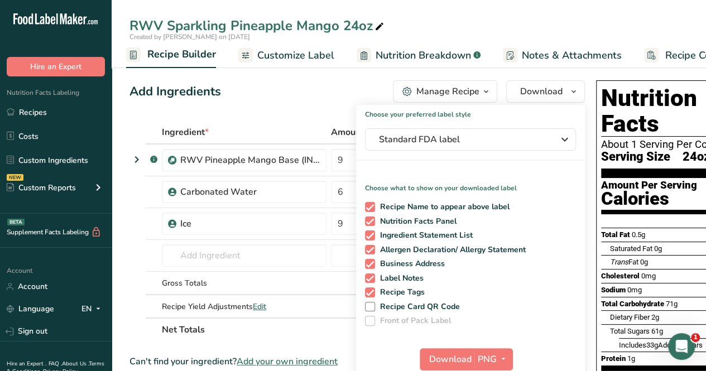
click at [328, 122] on th "Ingredient *" at bounding box center [244, 132] width 169 height 23
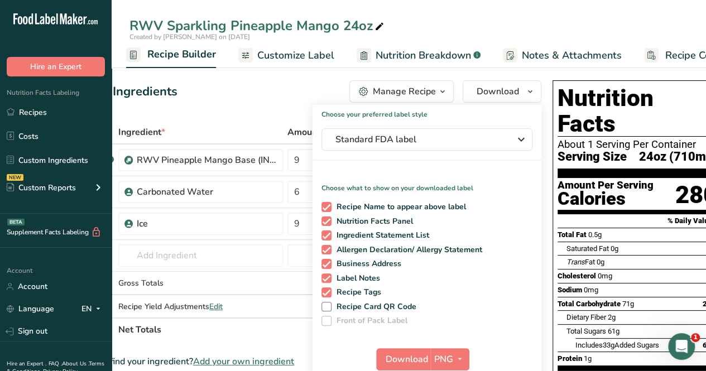
scroll to position [0, 62]
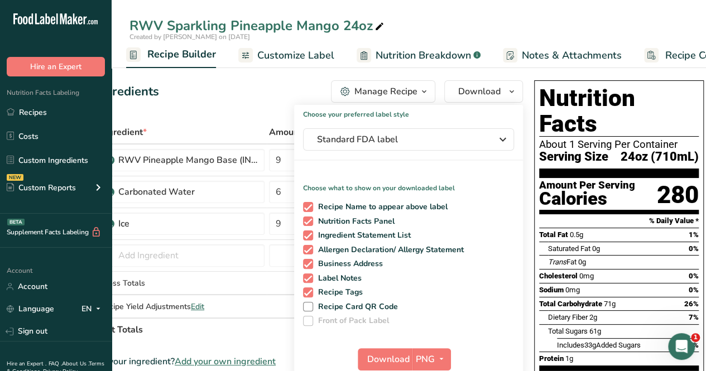
click at [247, 96] on div "Add Ingredients Manage Recipe Delete Recipe Duplicate Recipe Scale Recipe Save …" at bounding box center [296, 91] width 456 height 22
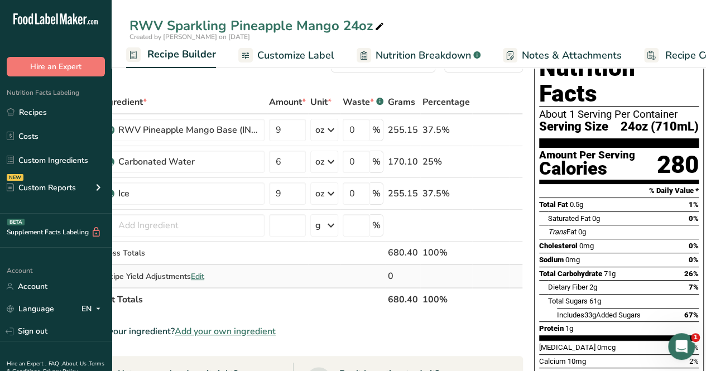
scroll to position [0, 0]
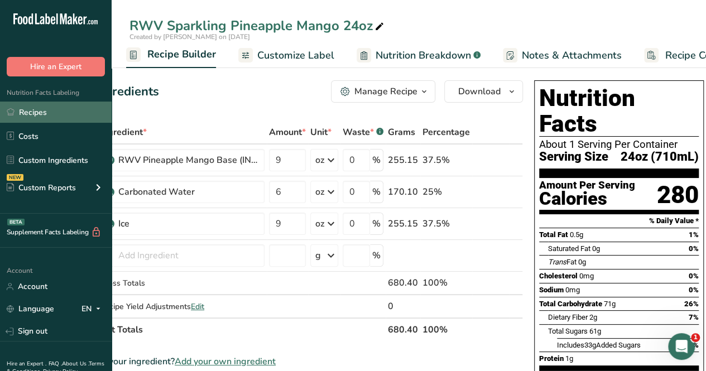
click at [66, 112] on link "Recipes" at bounding box center [56, 112] width 112 height 21
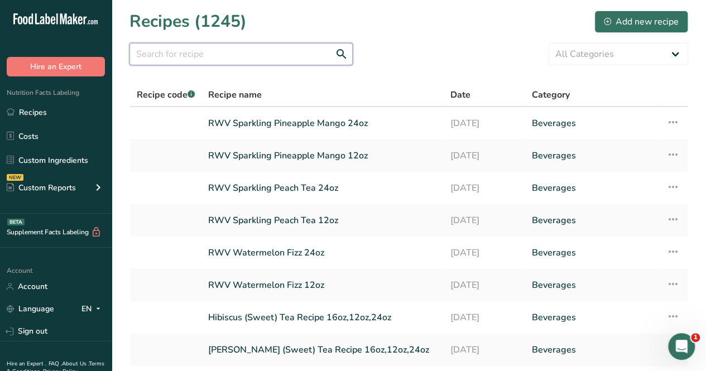
click at [243, 61] on input "text" at bounding box center [241, 54] width 223 height 22
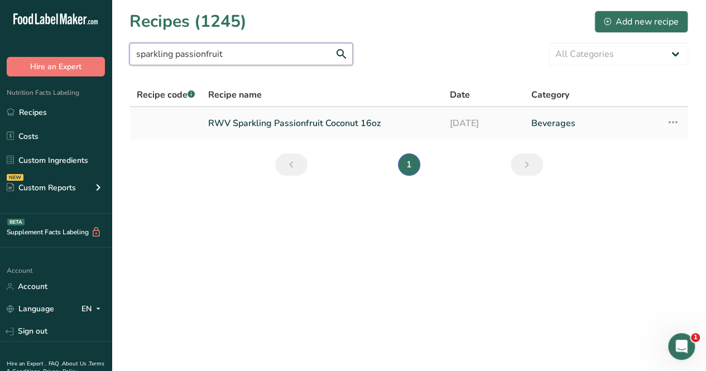
type input "sparkling passionfruit"
click at [310, 123] on link "RWV Sparkling Passionfruit Coconut 16oz" at bounding box center [322, 123] width 228 height 23
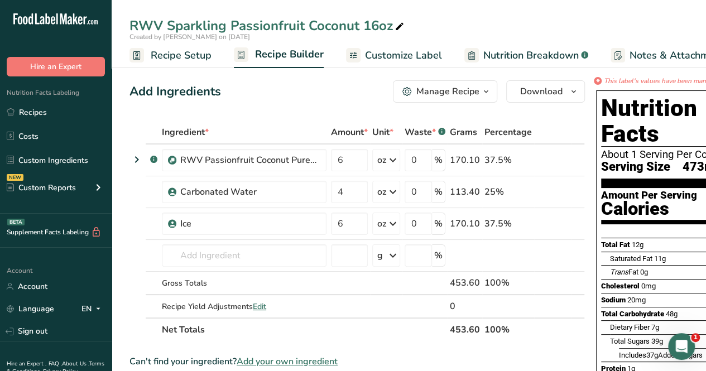
click at [409, 54] on span "Customize Label" at bounding box center [403, 55] width 77 height 15
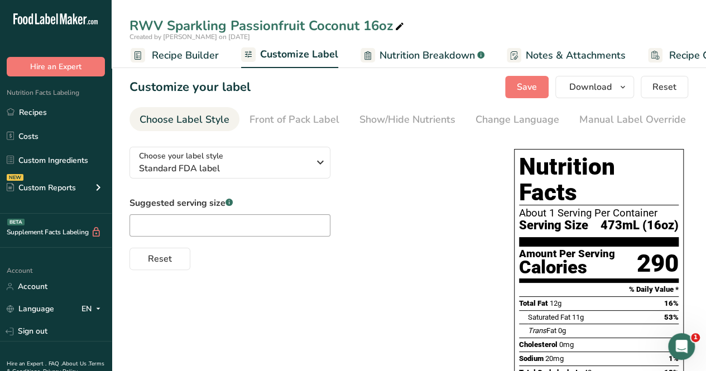
scroll to position [0, 153]
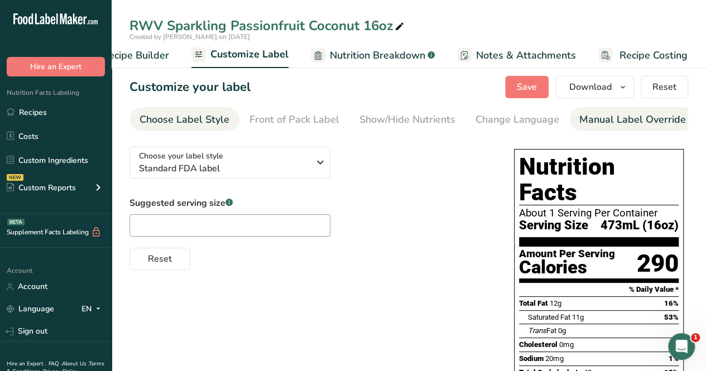
click at [620, 125] on div "Manual Label Override" at bounding box center [633, 119] width 107 height 15
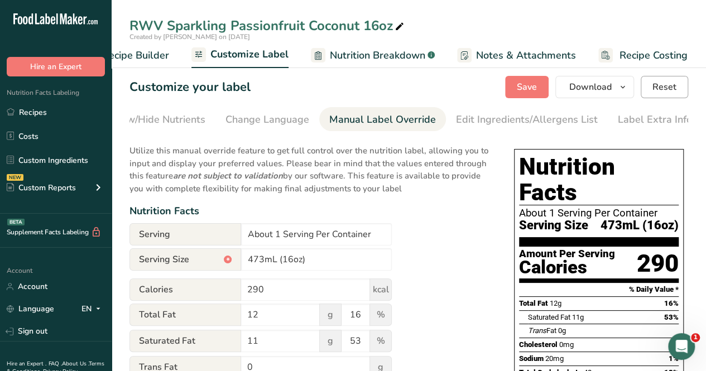
scroll to position [0, 252]
click at [657, 89] on span "Reset" at bounding box center [665, 86] width 24 height 13
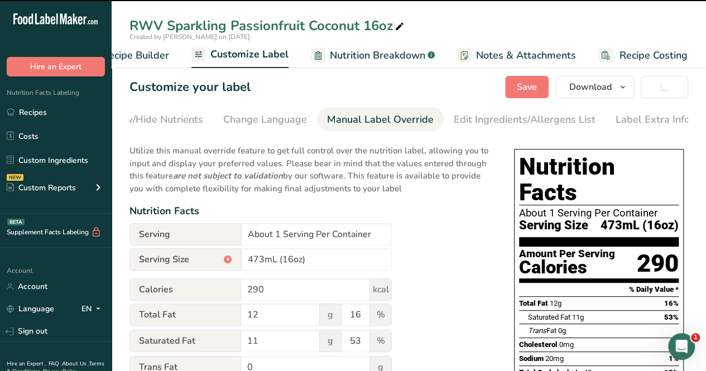
type input "473mL"
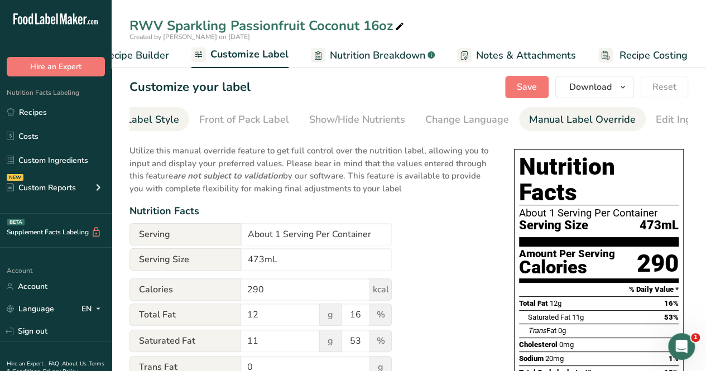
click at [156, 120] on div "Choose Label Style" at bounding box center [134, 119] width 90 height 15
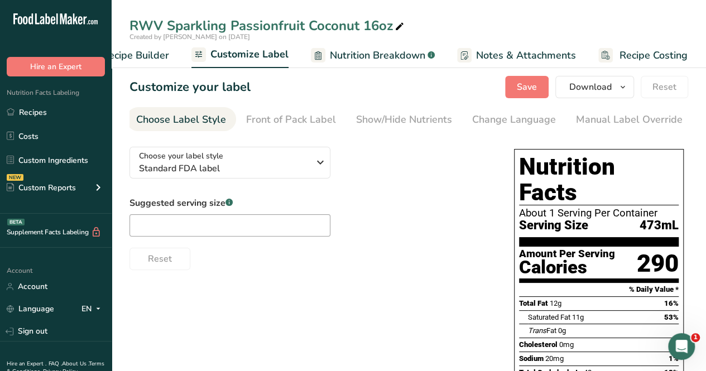
scroll to position [0, 0]
click at [185, 233] on input "text" at bounding box center [230, 225] width 201 height 22
type input "16oz"
click at [458, 251] on div "Reset" at bounding box center [311, 256] width 362 height 27
click at [533, 87] on span "Save" at bounding box center [527, 86] width 20 height 13
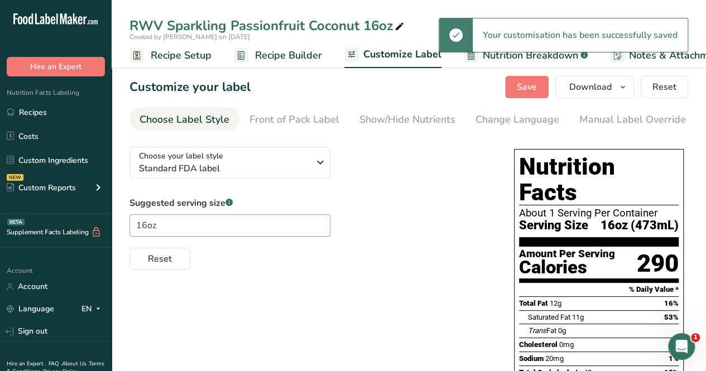
click at [154, 49] on span "Recipe Setup" at bounding box center [181, 55] width 61 height 15
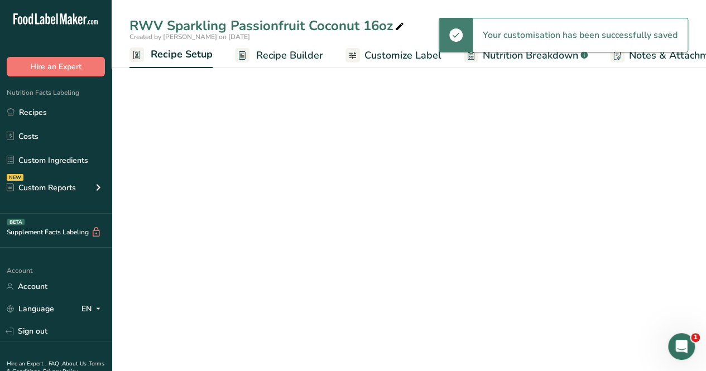
scroll to position [0, 4]
select select "18"
select select "22"
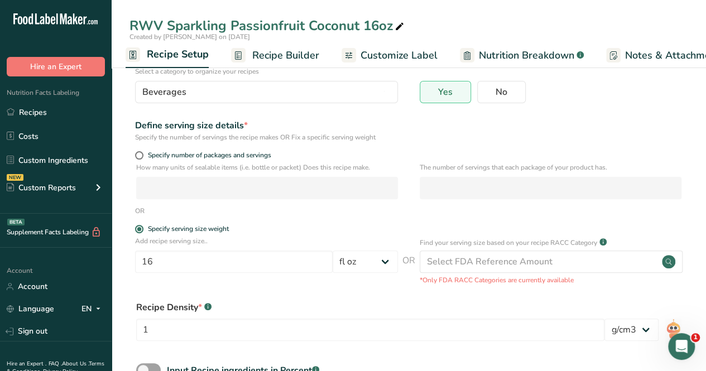
scroll to position [161, 0]
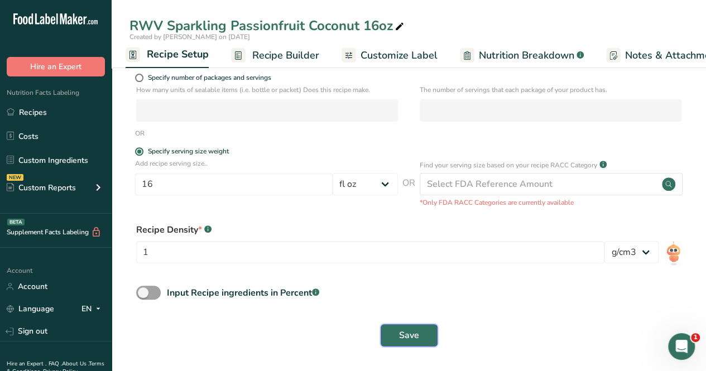
click at [404, 336] on span "Save" at bounding box center [409, 335] width 20 height 13
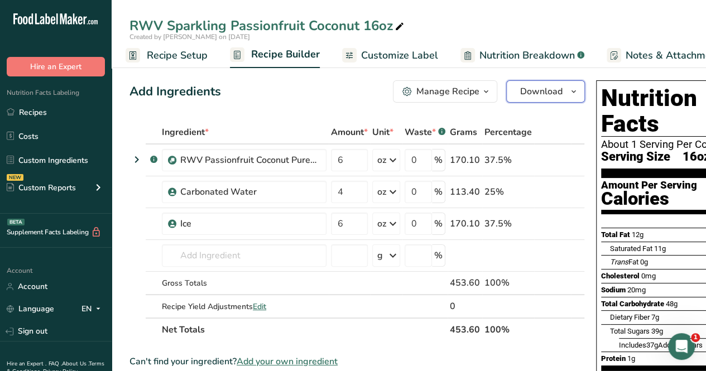
click at [544, 93] on span "Download" at bounding box center [541, 91] width 42 height 13
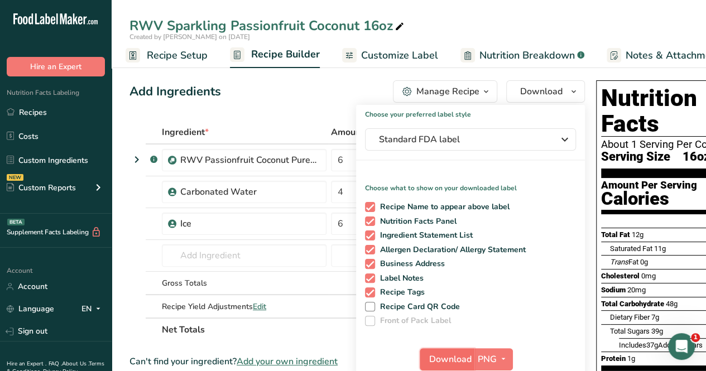
click at [450, 356] on span "Download" at bounding box center [450, 359] width 42 height 13
click at [452, 25] on div "RWV Sparkling Passionfruit Coconut 16oz" at bounding box center [409, 26] width 595 height 20
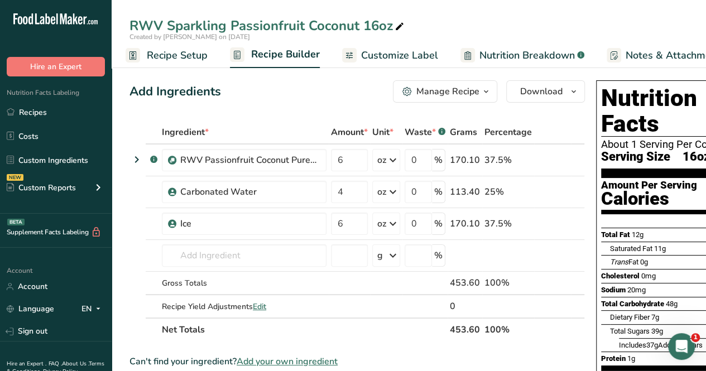
click at [466, 90] on div "Manage Recipe" at bounding box center [448, 91] width 63 height 13
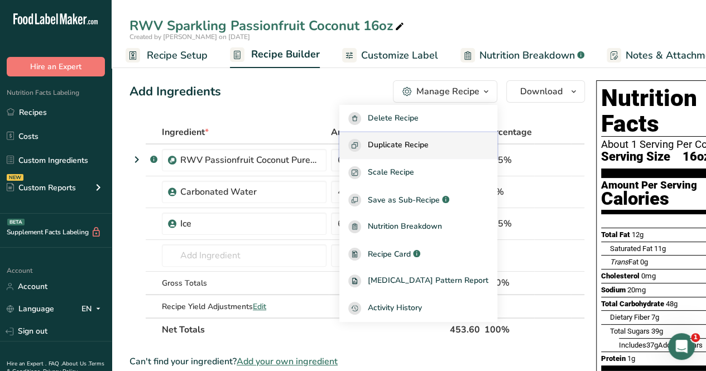
click at [446, 154] on button "Duplicate Recipe" at bounding box center [419, 145] width 158 height 27
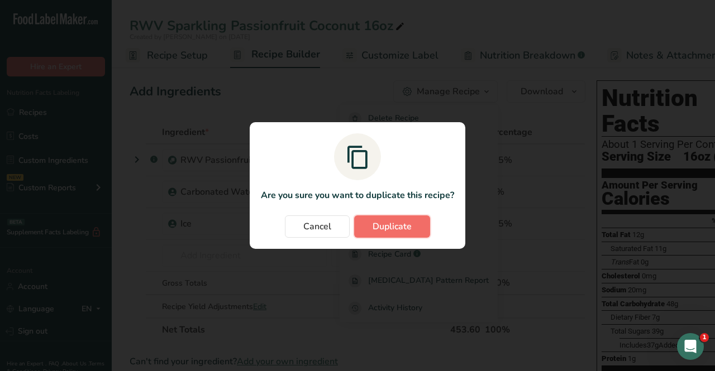
click at [388, 228] on span "Duplicate" at bounding box center [391, 226] width 39 height 13
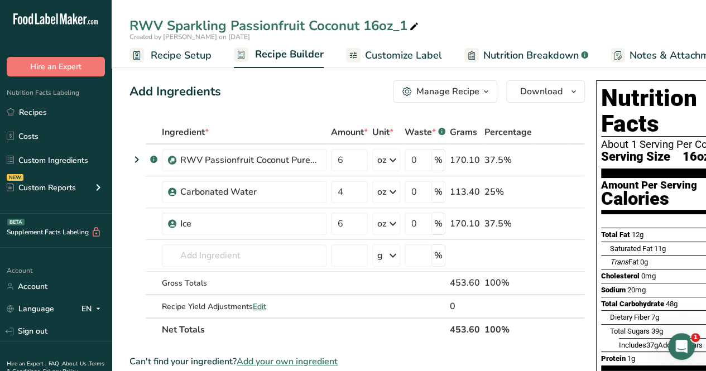
click at [458, 86] on div "Manage Recipe" at bounding box center [448, 91] width 63 height 13
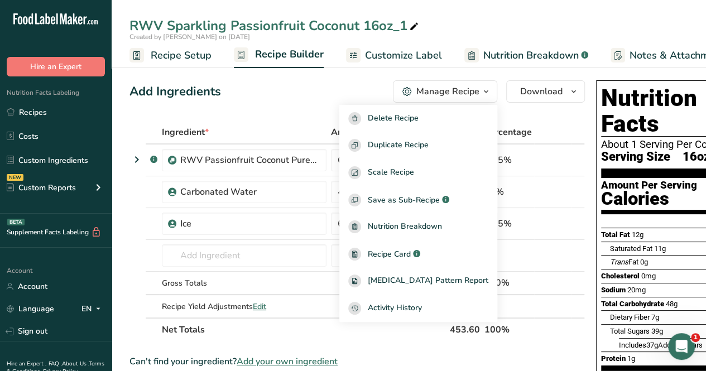
click at [161, 54] on span "Recipe Setup" at bounding box center [181, 55] width 61 height 15
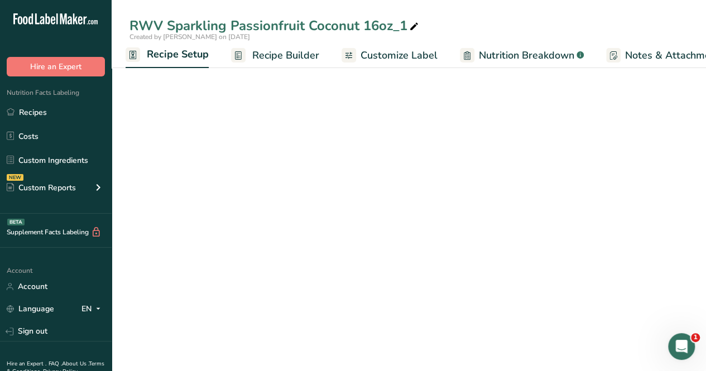
select select "18"
select select "22"
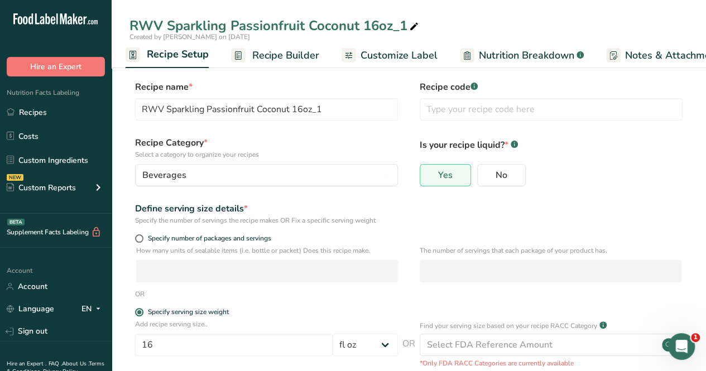
click at [414, 30] on icon at bounding box center [414, 27] width 10 height 16
drag, startPoint x: 409, startPoint y: 32, endPoint x: 364, endPoint y: 46, distance: 47.3
click at [364, 45] on div "RWV Sparkling Passionfruit Coconut 16oz_1 Created by Audrey Pleva on 2025-09-15…" at bounding box center [409, 34] width 595 height 68
type input "RWV Sparkling Passionfruit Coconut 12oz"
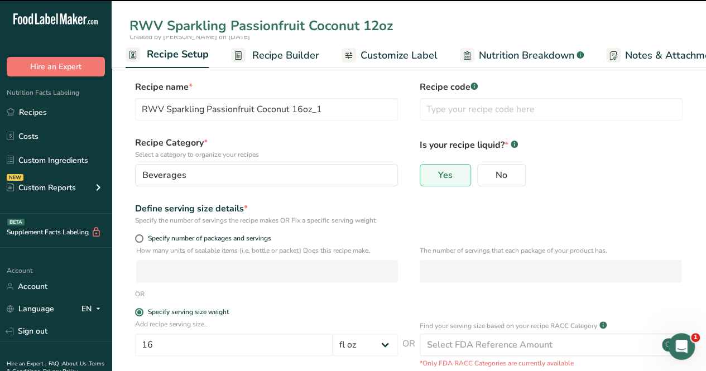
click at [373, 79] on section "Recipe name * RWV Sparkling Passionfruit Coconut 16oz_1 Recipe code .a-a{fill:#…" at bounding box center [409, 295] width 595 height 474
type input "RWV Sparkling Passionfruit Coconut 12oz"
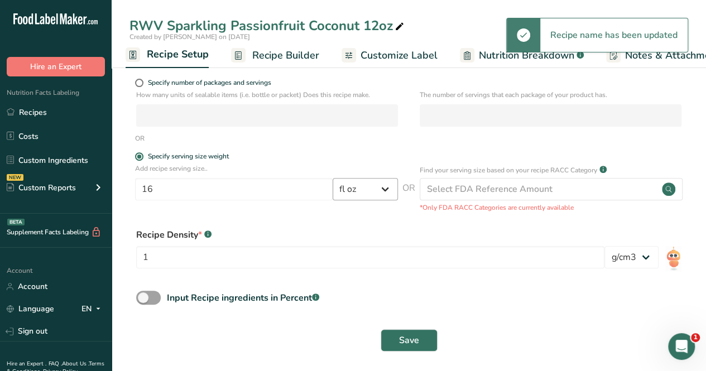
scroll to position [161, 0]
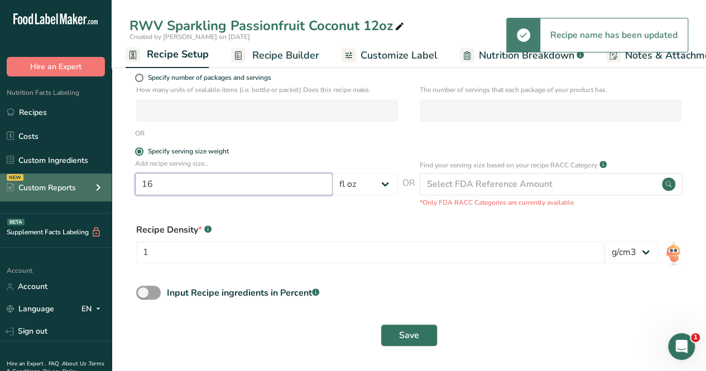
drag, startPoint x: 151, startPoint y: 182, endPoint x: 108, endPoint y: 176, distance: 43.4
click at [108, 176] on div ".a-20{fill:#fff;} Hire an Expert Nutrition Facts Labeling Recipes Costs Custom …" at bounding box center [353, 105] width 706 height 532
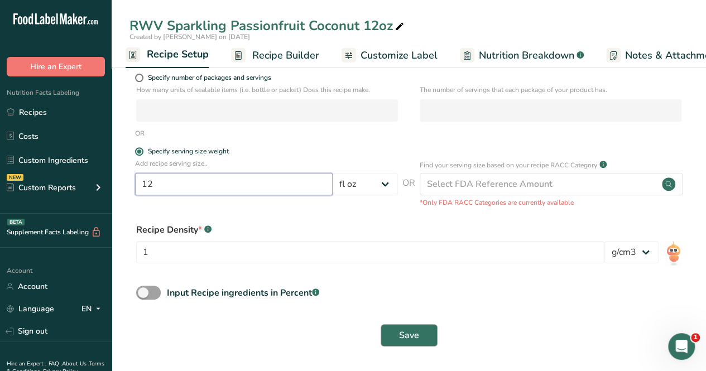
type input "12"
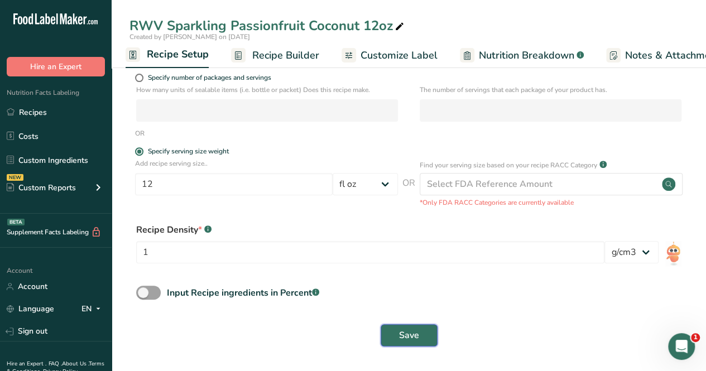
click at [413, 330] on span "Save" at bounding box center [409, 335] width 20 height 13
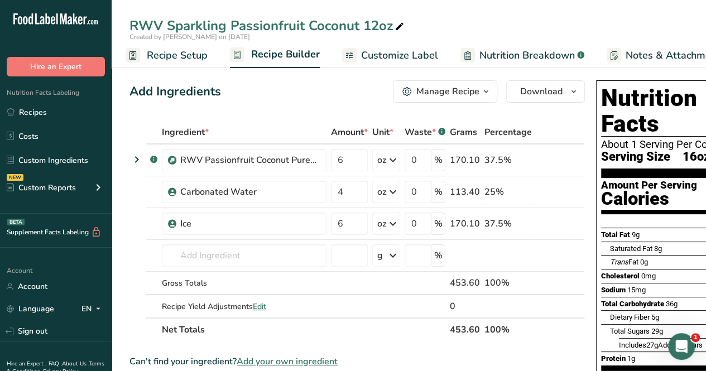
click at [391, 56] on span "Customize Label" at bounding box center [399, 55] width 77 height 15
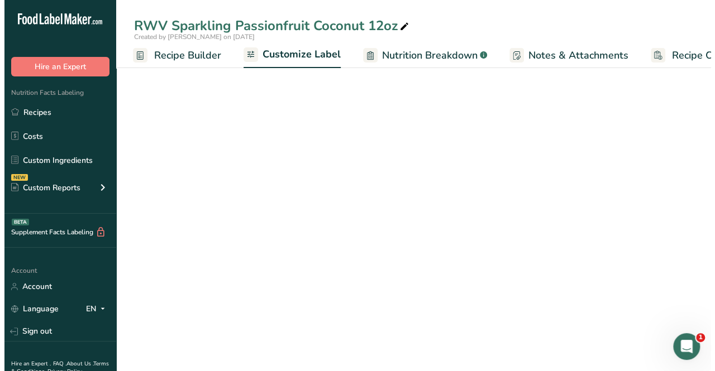
scroll to position [0, 153]
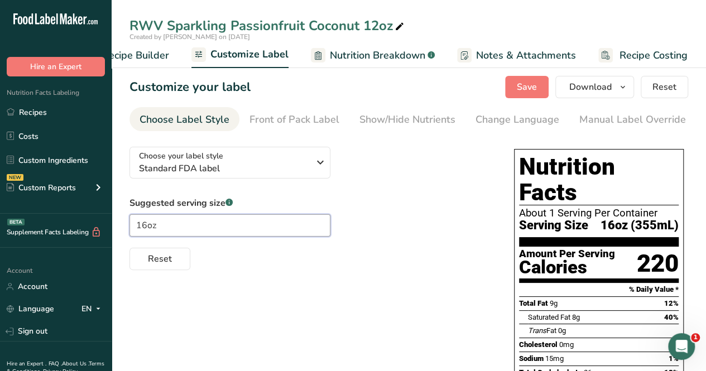
click at [144, 224] on input "16oz" at bounding box center [230, 225] width 201 height 22
type input "12oz"
click at [156, 43] on link "Recipe Builder" at bounding box center [125, 55] width 88 height 25
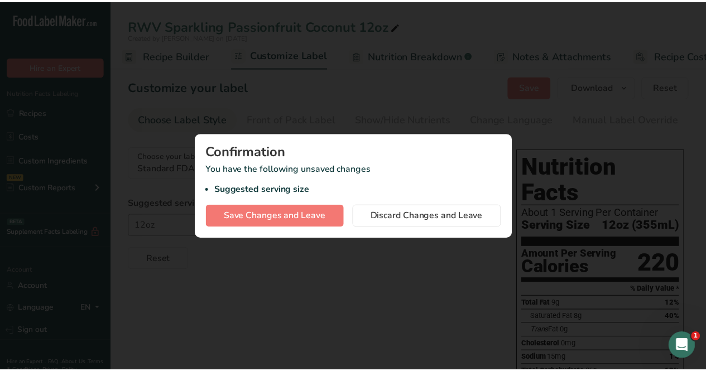
scroll to position [0, 108]
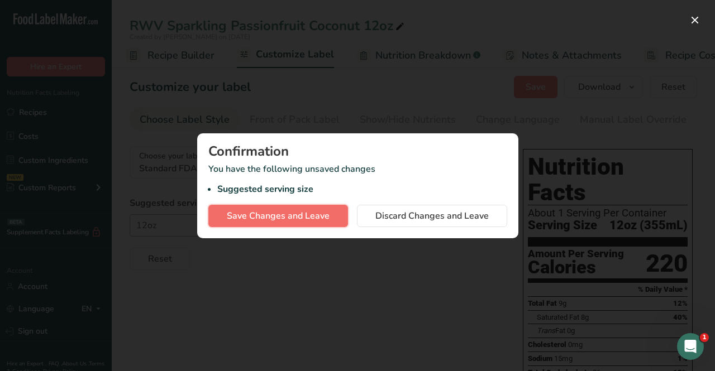
click at [297, 216] on span "Save Changes and Leave" at bounding box center [278, 215] width 103 height 13
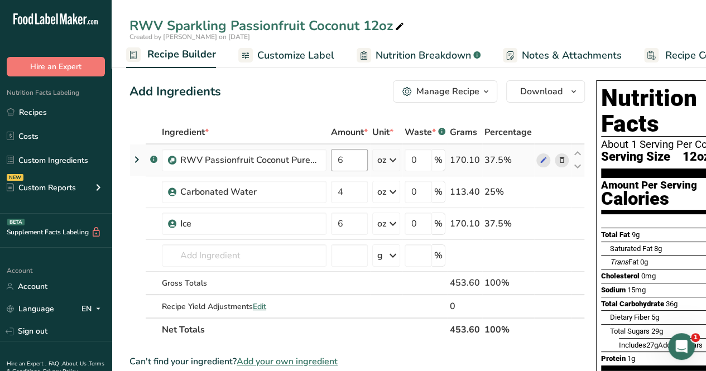
drag, startPoint x: 369, startPoint y: 159, endPoint x: 361, endPoint y: 159, distance: 7.8
click at [362, 159] on td "6" at bounding box center [349, 161] width 41 height 32
click at [359, 159] on input "6" at bounding box center [349, 160] width 37 height 22
type input "4.5"
click at [350, 197] on div "Ingredient * Amount * Unit * Waste * .a-a{fill:#347362;}.b-a{fill:#fff;} Grams …" at bounding box center [358, 231] width 456 height 221
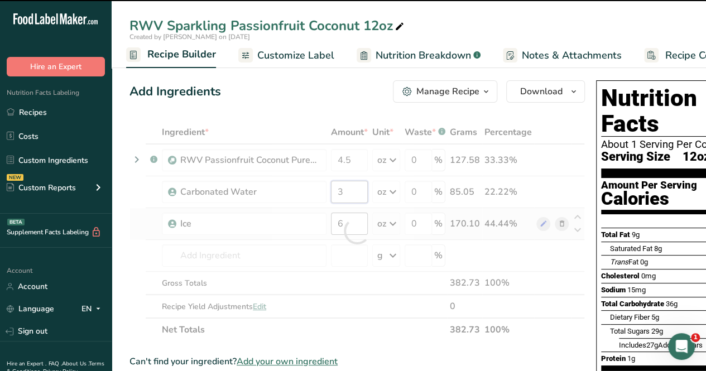
type input "4"
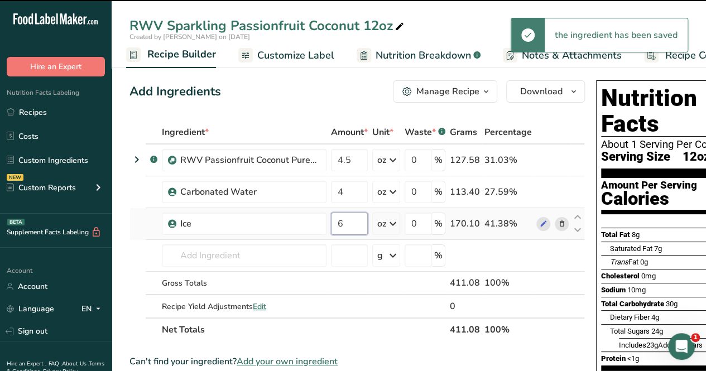
click at [354, 223] on div "Ingredient * Amount * Unit * Waste * .a-a{fill:#347362;}.b-a{fill:#fff;} Grams …" at bounding box center [358, 231] width 456 height 221
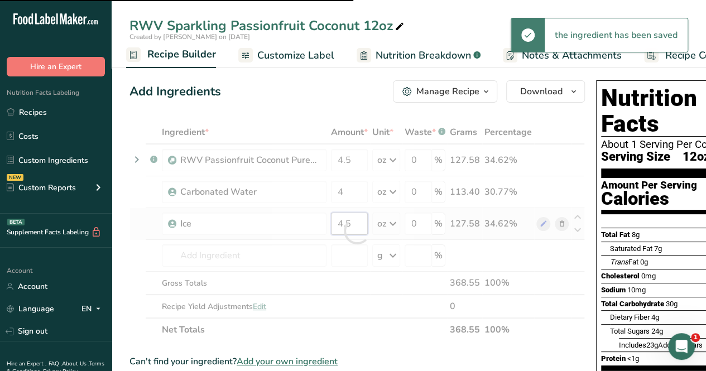
type input "6"
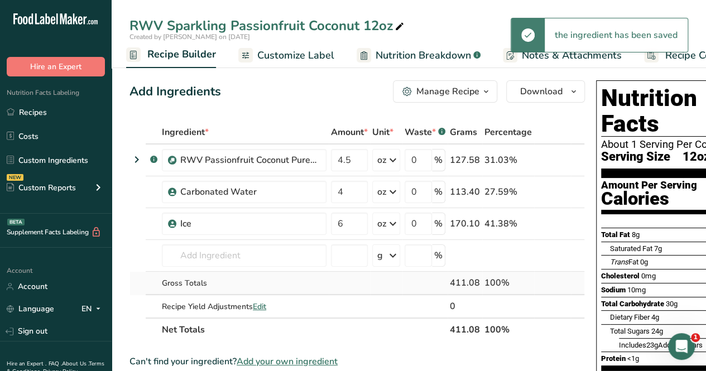
click at [338, 289] on div "Ingredient * Amount * Unit * Waste * .a-a{fill:#347362;}.b-a{fill:#fff;} Grams …" at bounding box center [358, 231] width 456 height 221
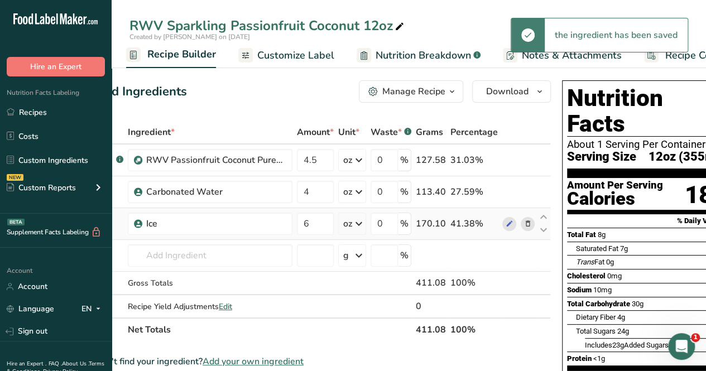
scroll to position [0, 35]
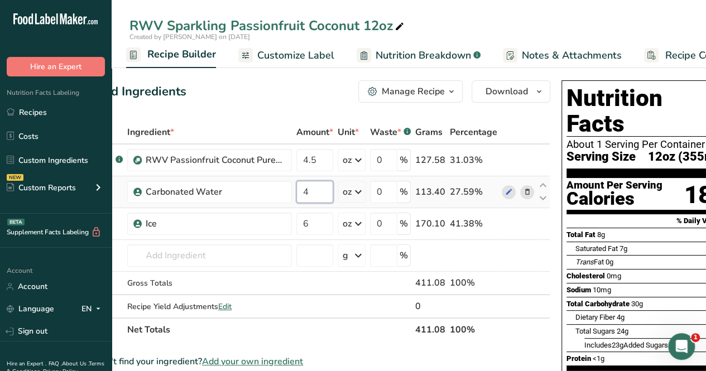
click at [316, 198] on input "4" at bounding box center [315, 192] width 37 height 22
type input "3"
click at [313, 231] on div "Ingredient * Amount * Unit * Waste * .a-a{fill:#347362;}.b-a{fill:#fff;} Grams …" at bounding box center [323, 231] width 456 height 221
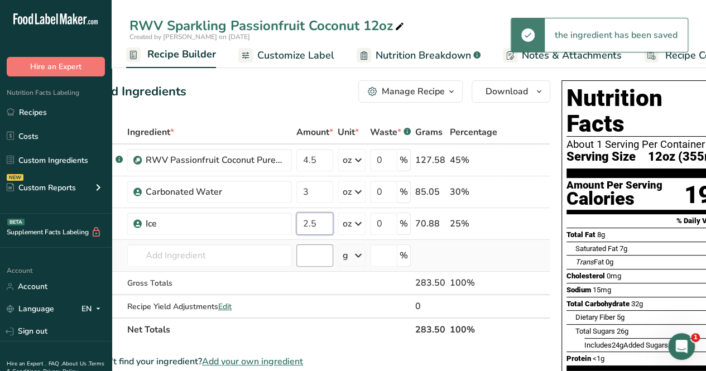
type input "2"
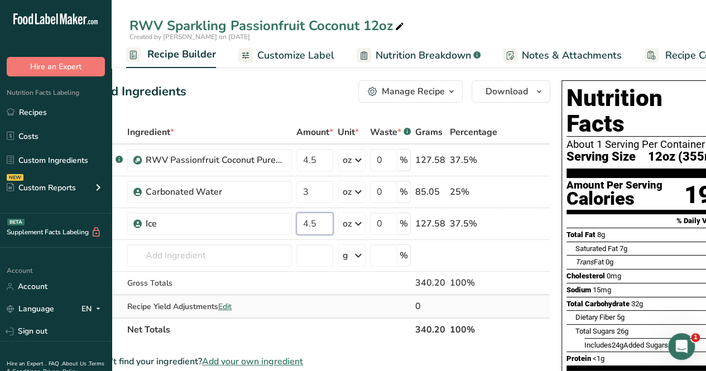
type input "4.5"
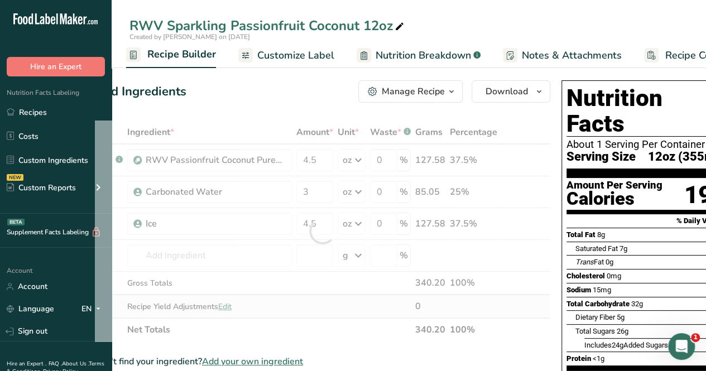
click at [365, 313] on div "Ingredient * Amount * Unit * Waste * .a-a{fill:#347362;}.b-a{fill:#fff;} Grams …" at bounding box center [323, 231] width 456 height 221
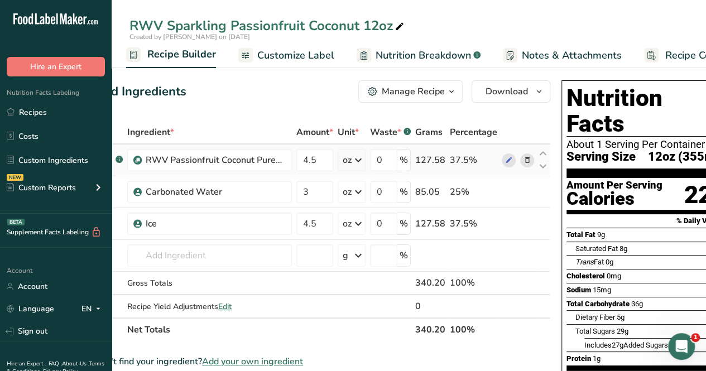
click at [355, 159] on icon at bounding box center [358, 160] width 13 height 20
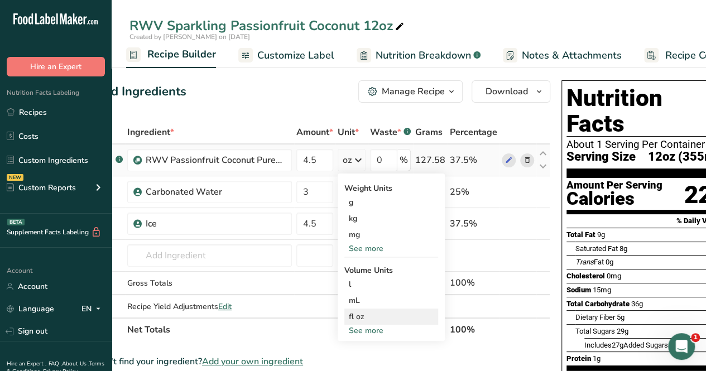
click at [353, 312] on div "fl oz" at bounding box center [391, 317] width 85 height 12
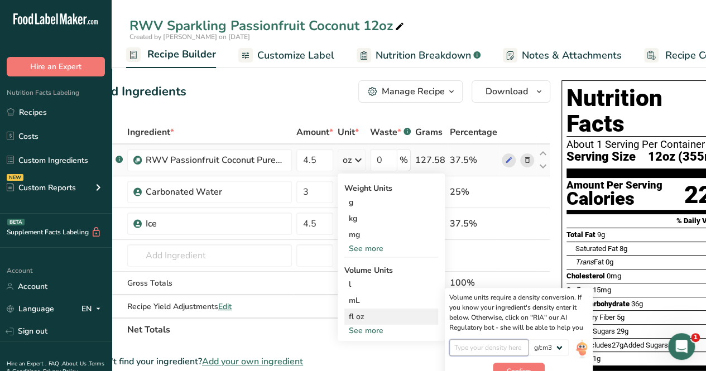
click at [503, 350] on input "number" at bounding box center [490, 348] width 80 height 17
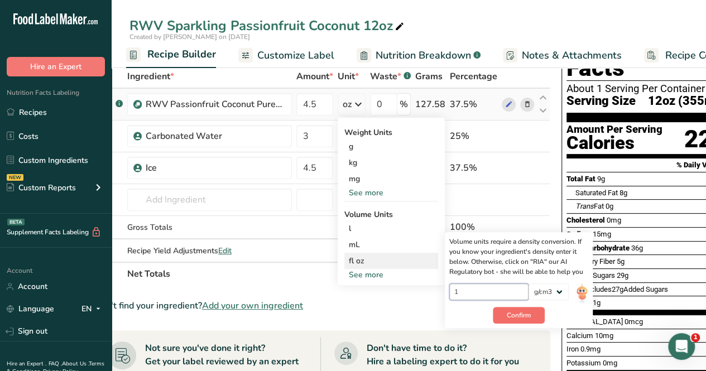
type input "1"
click at [525, 313] on span "Confirm" at bounding box center [519, 315] width 24 height 10
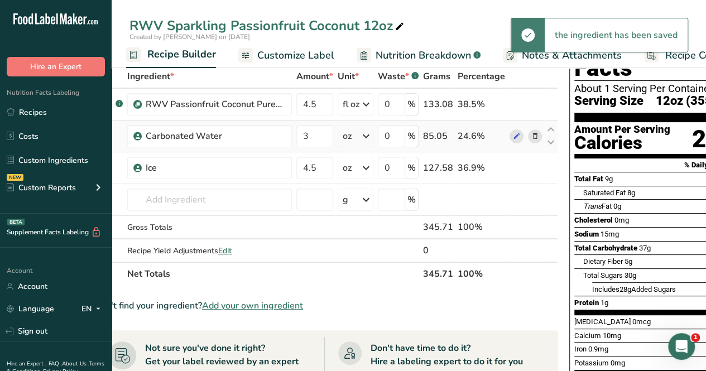
click at [365, 136] on icon at bounding box center [366, 136] width 13 height 20
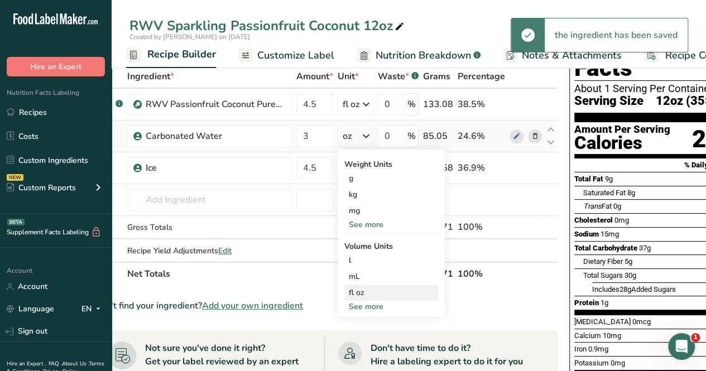
click at [360, 291] on div "fl oz" at bounding box center [391, 293] width 85 height 12
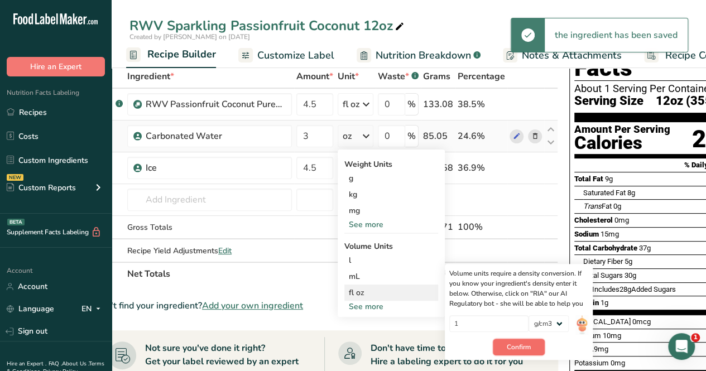
click at [517, 346] on span "Confirm" at bounding box center [519, 347] width 24 height 10
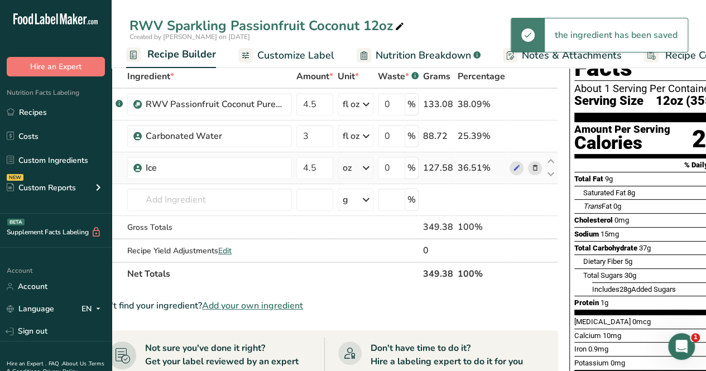
click at [366, 168] on icon at bounding box center [366, 168] width 13 height 20
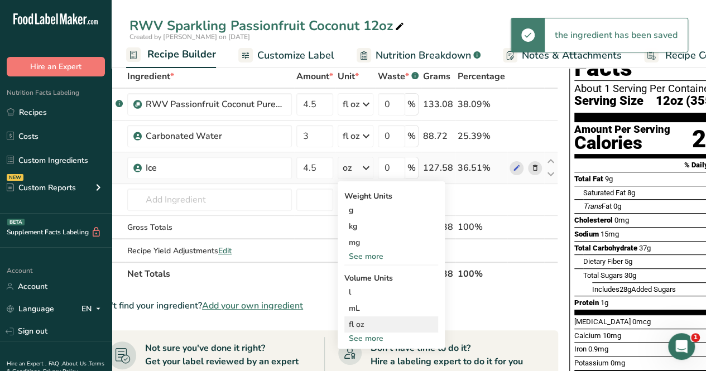
click at [378, 324] on div "fl oz" at bounding box center [391, 325] width 85 height 12
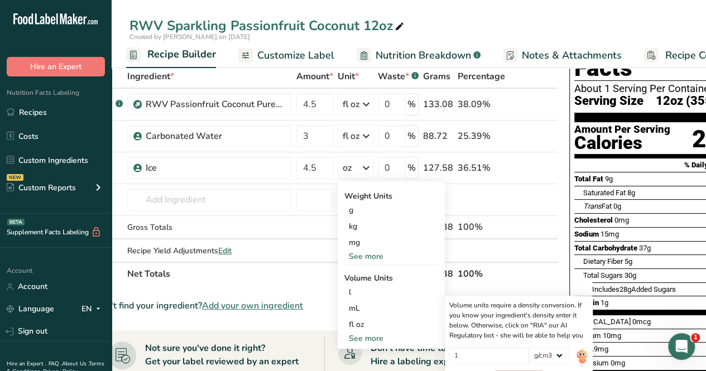
scroll to position [112, 0]
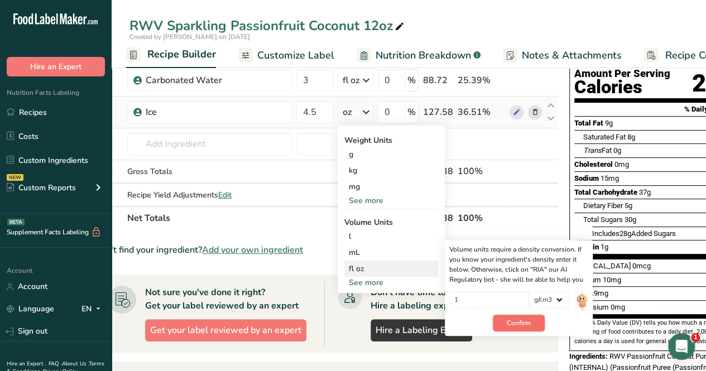
click at [516, 327] on span "Confirm" at bounding box center [519, 323] width 24 height 10
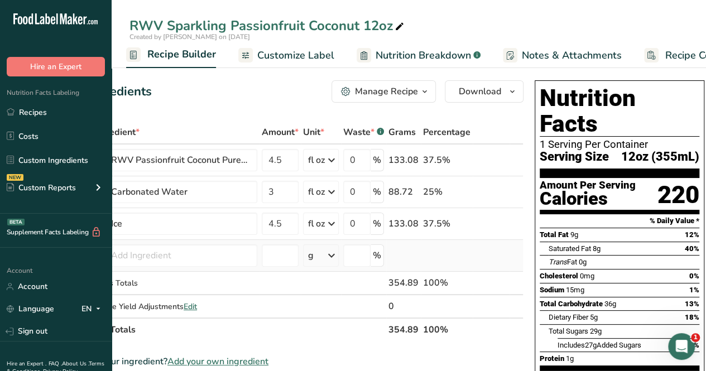
scroll to position [0, 70]
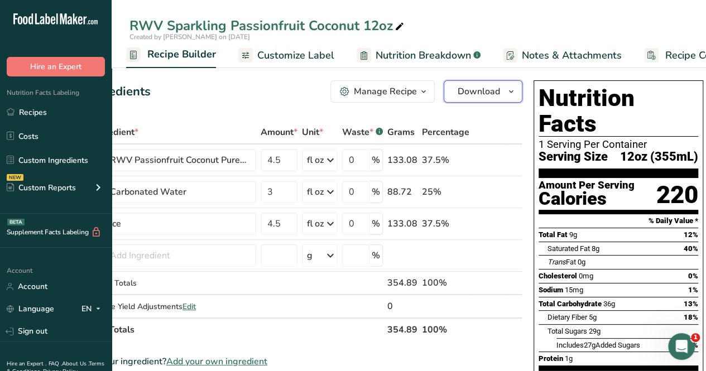
click at [501, 97] on button "Download" at bounding box center [483, 91] width 79 height 22
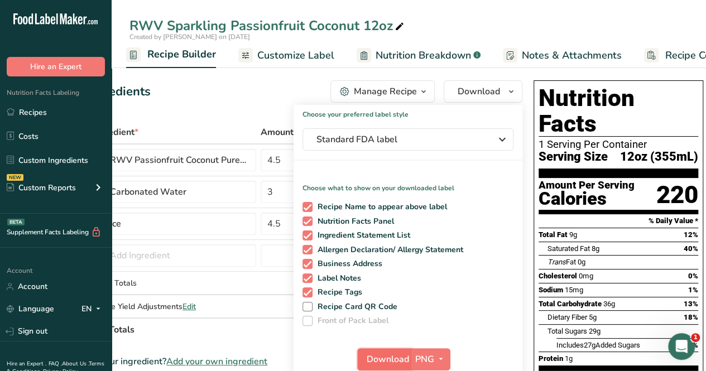
click at [390, 359] on span "Download" at bounding box center [388, 359] width 42 height 13
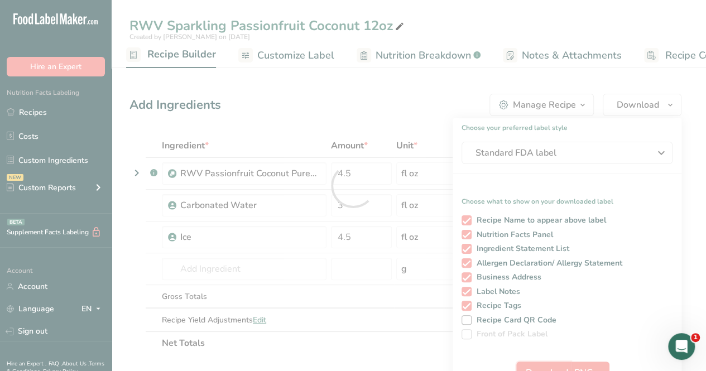
scroll to position [0, 0]
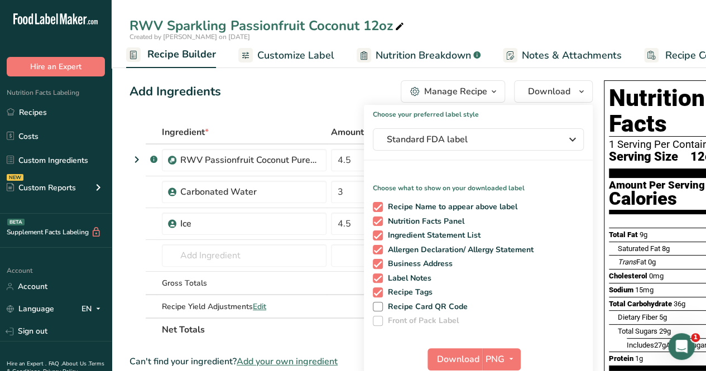
click at [321, 90] on div "Add Ingredients Manage Recipe Delete Recipe Duplicate Recipe Scale Recipe Save …" at bounding box center [362, 91] width 464 height 22
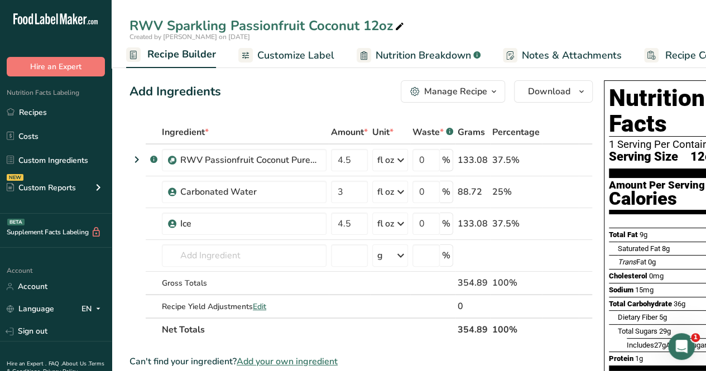
click at [456, 88] on div "Manage Recipe" at bounding box center [455, 91] width 63 height 13
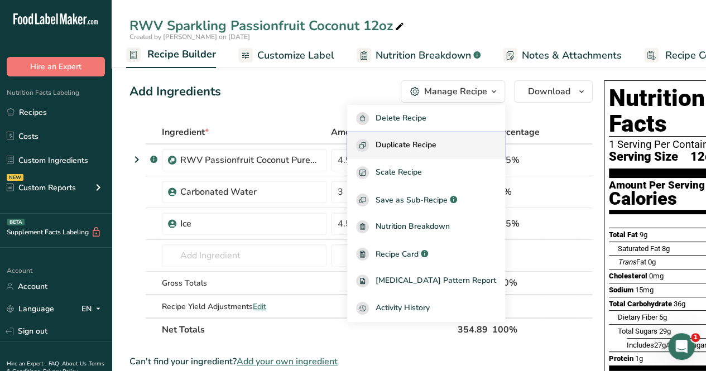
click at [437, 150] on span "Duplicate Recipe" at bounding box center [406, 145] width 61 height 13
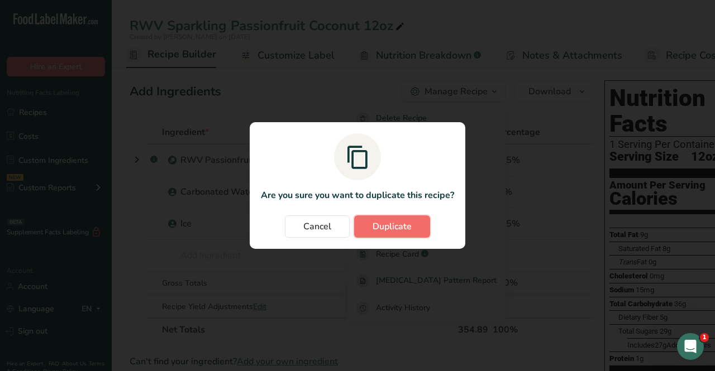
click at [392, 233] on span "Duplicate" at bounding box center [391, 226] width 39 height 13
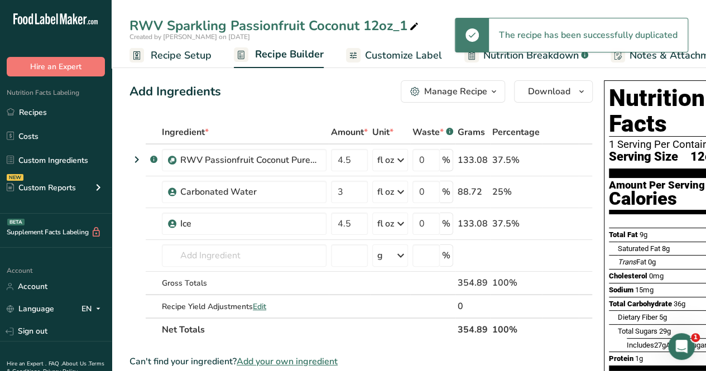
click at [374, 28] on div "RWV Sparkling Passionfruit Coconut 12oz_1" at bounding box center [276, 26] width 292 height 20
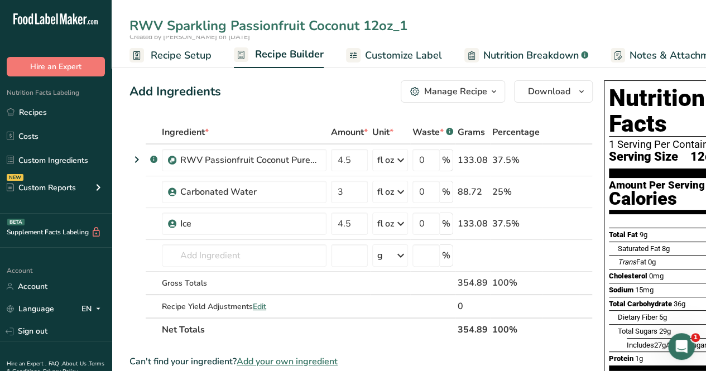
drag, startPoint x: 408, startPoint y: 28, endPoint x: 362, endPoint y: 38, distance: 47.4
click at [362, 38] on div "RWV Sparkling Passionfruit Coconut 12oz_1 Created by Audrey Pleva on 2025-09-15" at bounding box center [409, 29] width 595 height 26
type input "RWV Sparkling Passionfruit Coconut 24oz"
click at [357, 85] on div "Add Ingredients Manage Recipe Delete Recipe Duplicate Recipe Scale Recipe Save …" at bounding box center [362, 91] width 464 height 22
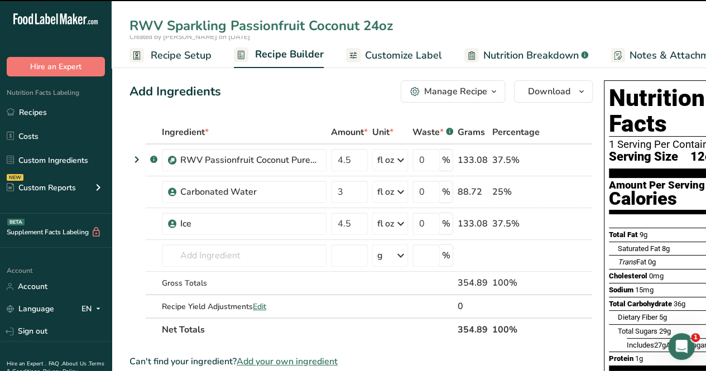
click at [195, 52] on span "Recipe Setup" at bounding box center [181, 55] width 61 height 15
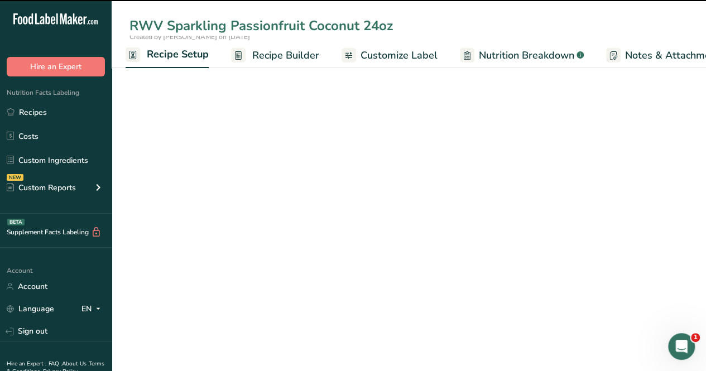
select select "18"
select select "22"
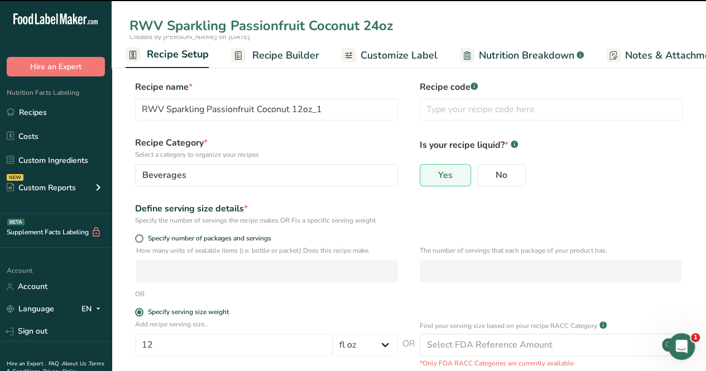
type input "RWV Sparkling Passionfruit Coconut 24oz"
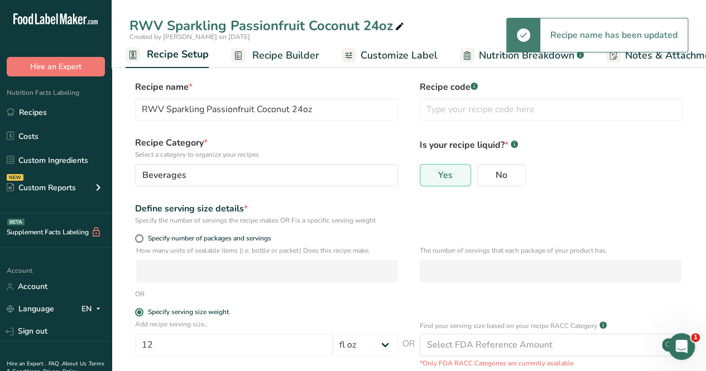
scroll to position [56, 0]
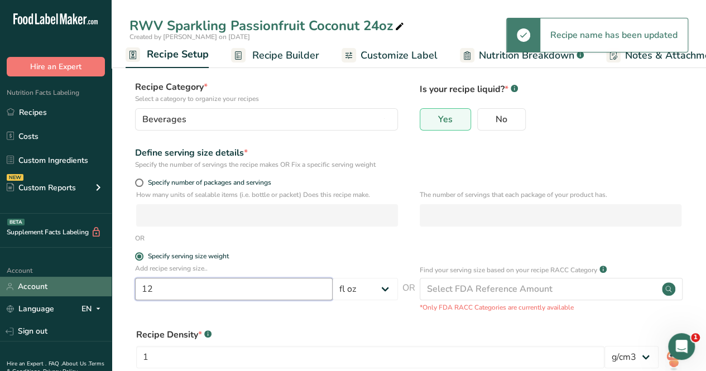
drag, startPoint x: 211, startPoint y: 284, endPoint x: 92, endPoint y: 282, distance: 119.0
click at [92, 282] on div ".a-20{fill:#fff;} Hire an Expert Nutrition Facts Labeling Recipes Costs Custom …" at bounding box center [353, 210] width 706 height 532
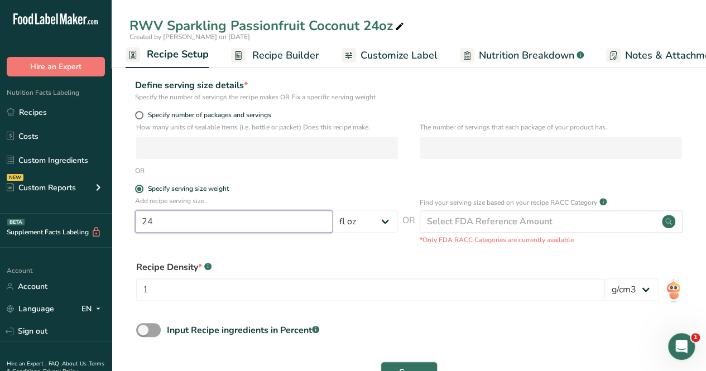
scroll to position [161, 0]
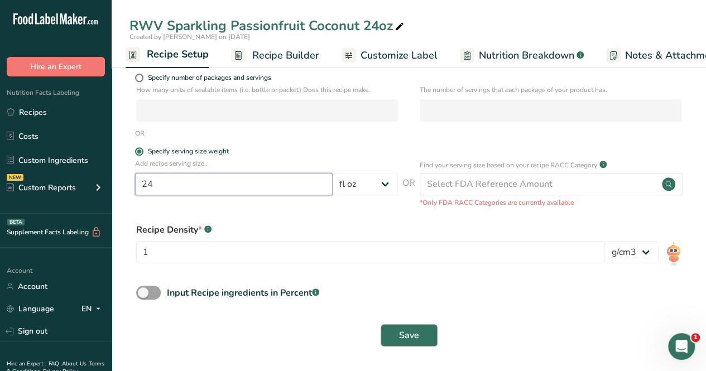
type input "24"
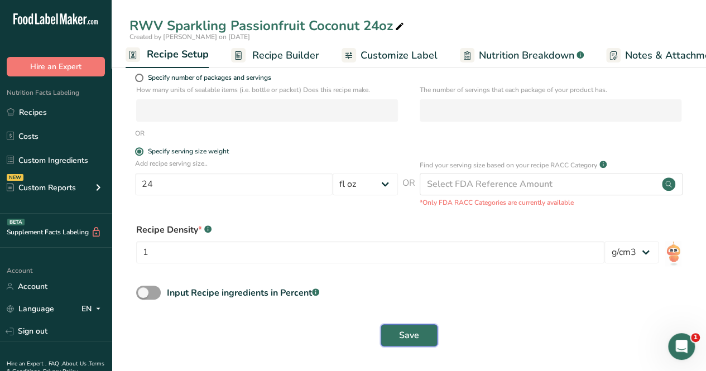
click at [411, 335] on span "Save" at bounding box center [409, 335] width 20 height 13
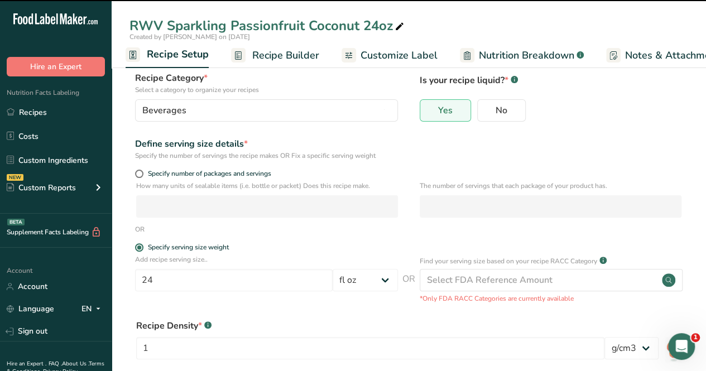
scroll to position [0, 0]
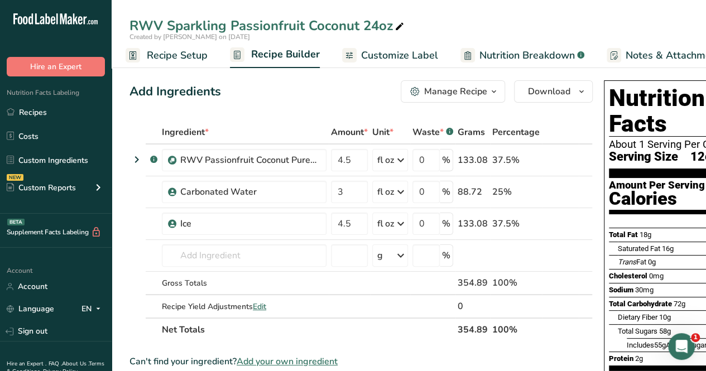
click at [378, 51] on span "Customize Label" at bounding box center [399, 55] width 77 height 15
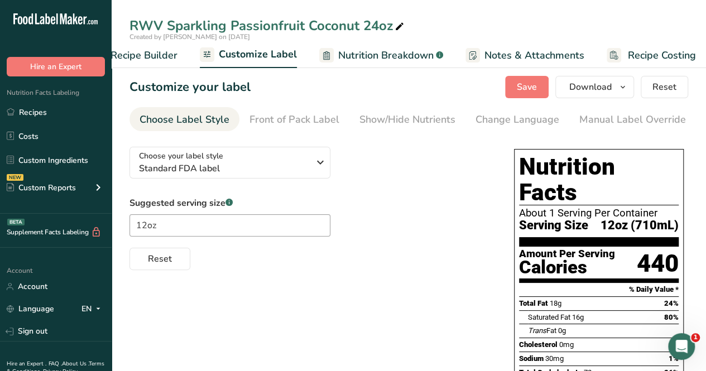
scroll to position [0, 153]
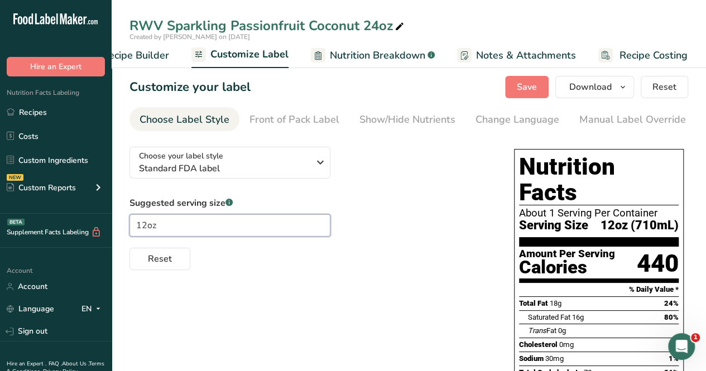
click at [146, 227] on input "12oz" at bounding box center [230, 225] width 201 height 22
type input "24oz"
click at [537, 87] on span "Save" at bounding box center [527, 86] width 20 height 13
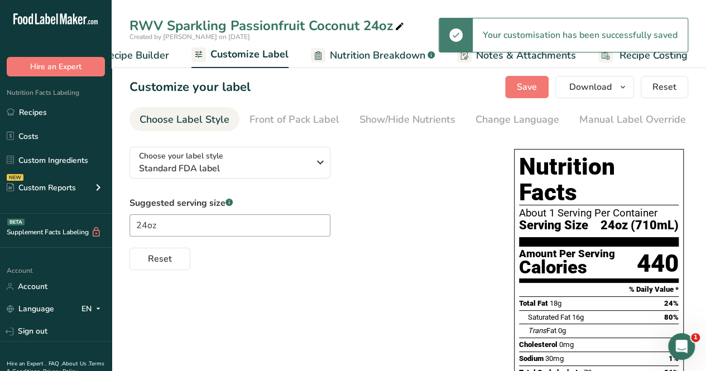
click at [169, 56] on ul "Recipe Setup Recipe Builder Customize Label Nutrition Breakdown .a-a{fill:#3473…" at bounding box center [335, 55] width 752 height 26
click at [156, 60] on span "Recipe Builder" at bounding box center [135, 55] width 67 height 15
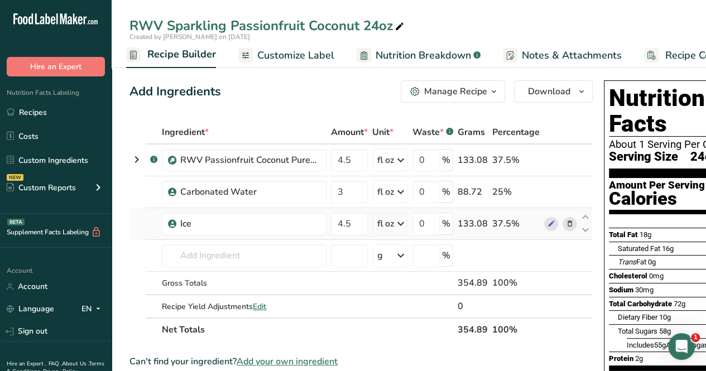
scroll to position [0, 70]
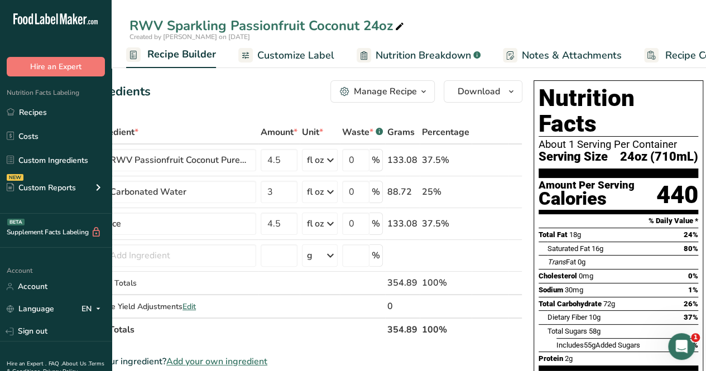
click at [349, 339] on th "Net Totals" at bounding box center [237, 329] width 296 height 23
click at [490, 97] on span "Download" at bounding box center [479, 91] width 42 height 13
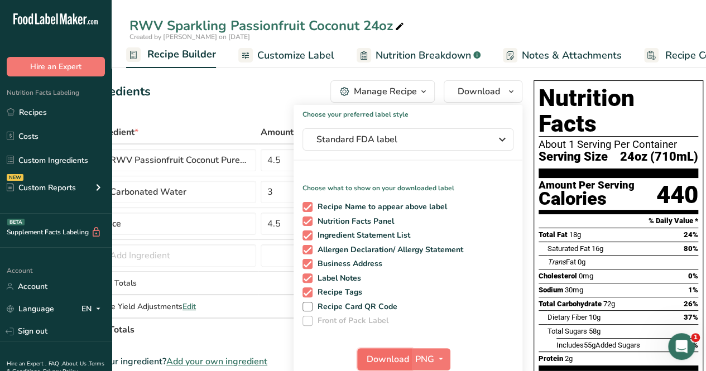
click at [383, 350] on button "Download" at bounding box center [384, 359] width 55 height 22
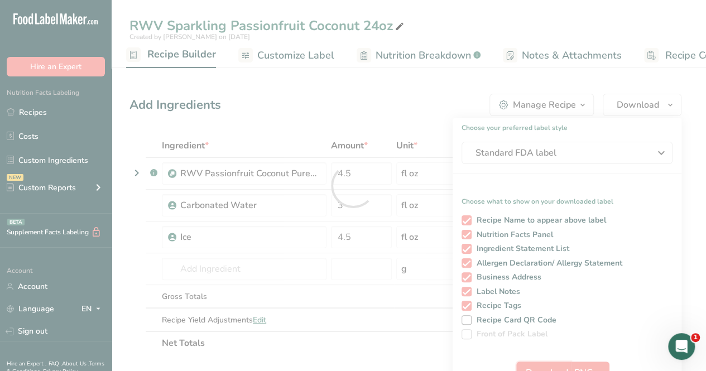
scroll to position [0, 0]
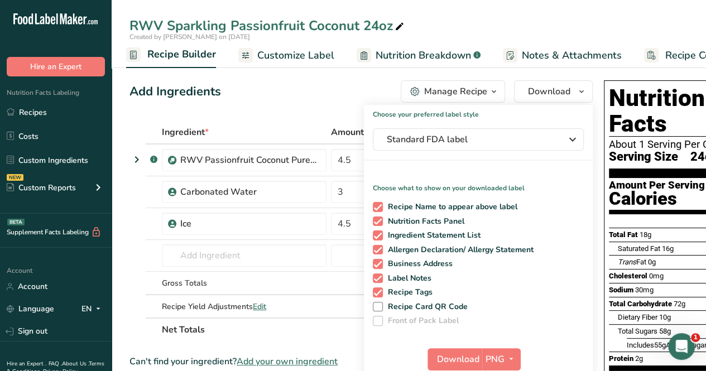
drag, startPoint x: 317, startPoint y: 123, endPoint x: 367, endPoint y: 168, distance: 67.2
click at [324, 131] on th "Ingredient *" at bounding box center [244, 132] width 169 height 23
click at [353, 159] on input "4.5" at bounding box center [349, 160] width 37 height 22
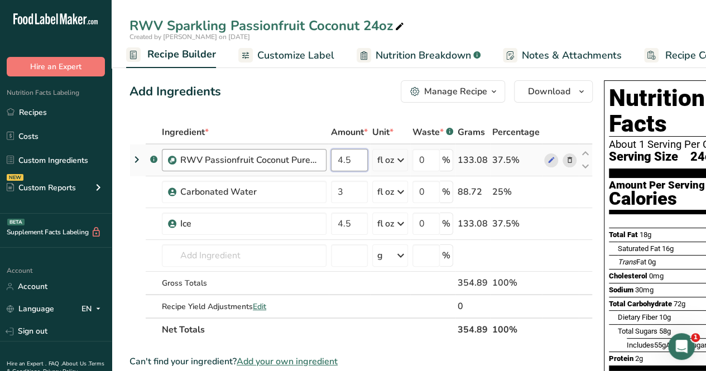
click at [317, 165] on tr ".a-a{fill:#347362;}.b-a{fill:#fff;} RWV Passionfruit Coconut Puree (INTERNAL) 4…" at bounding box center [361, 161] width 462 height 32
type input "9"
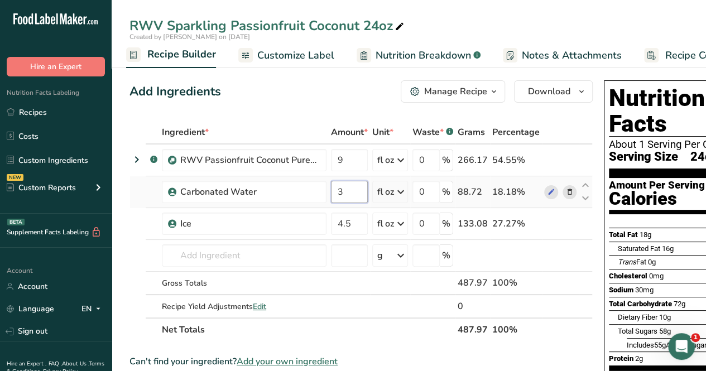
click at [351, 196] on div "Ingredient * Amount * Unit * Waste * .a-a{fill:#347362;}.b-a{fill:#fff;} Grams …" at bounding box center [362, 231] width 464 height 221
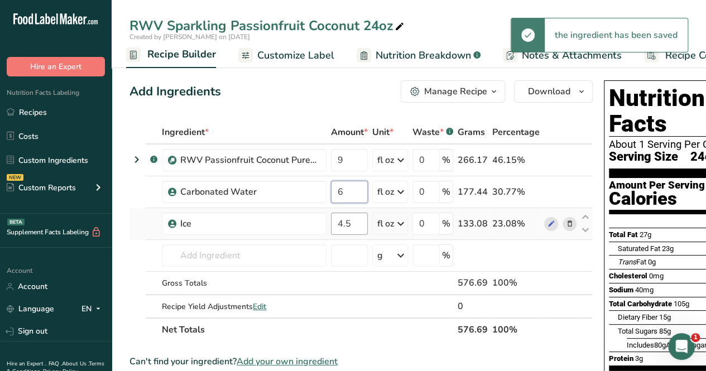
type input "6"
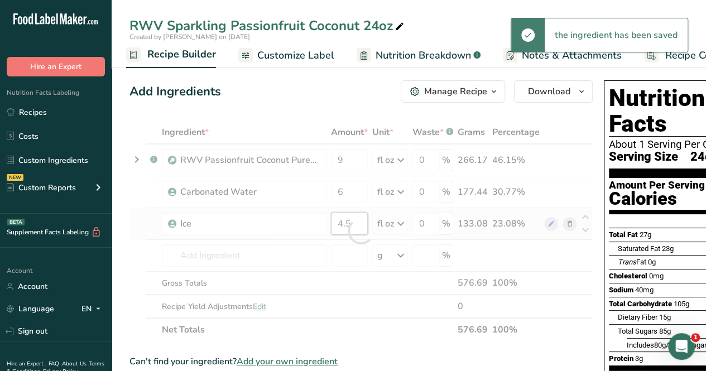
click at [359, 221] on div "Ingredient * Amount * Unit * Waste * .a-a{fill:#347362;}.b-a{fill:#fff;} Grams …" at bounding box center [362, 231] width 464 height 221
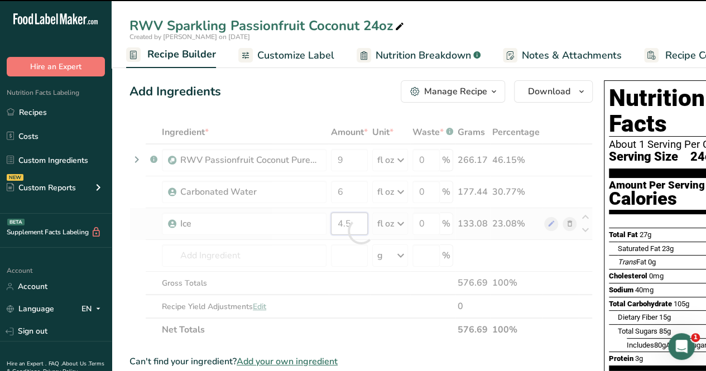
type input "4"
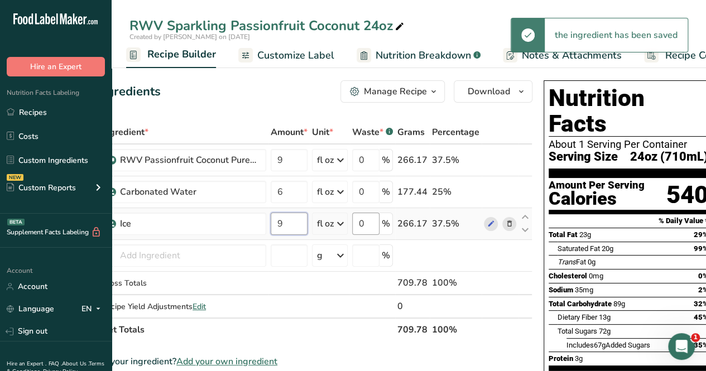
scroll to position [0, 65]
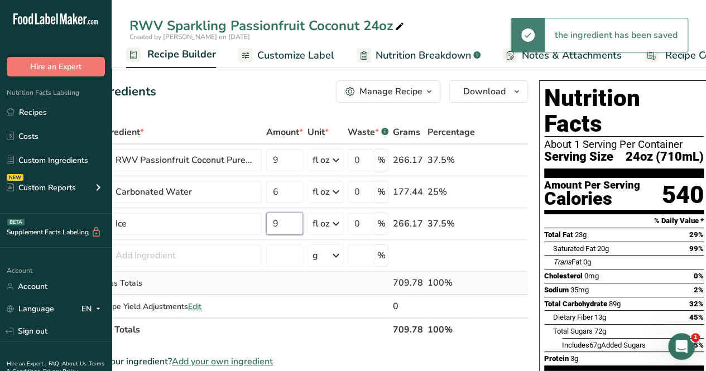
type input "9"
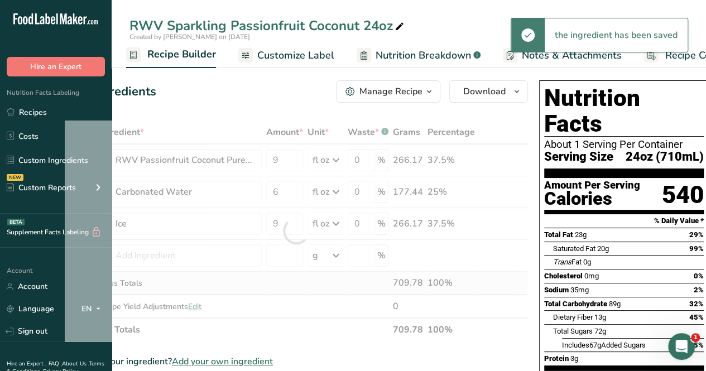
click at [265, 292] on div "Ingredient * Amount * Unit * Waste * .a-a{fill:#347362;}.b-a{fill:#fff;} Grams …" at bounding box center [297, 231] width 464 height 221
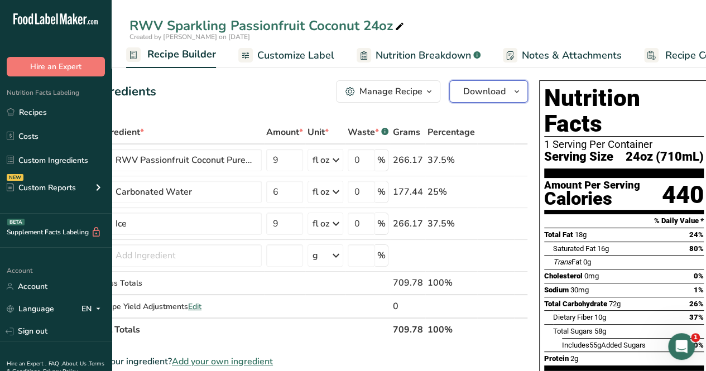
click at [496, 93] on span "Download" at bounding box center [485, 91] width 42 height 13
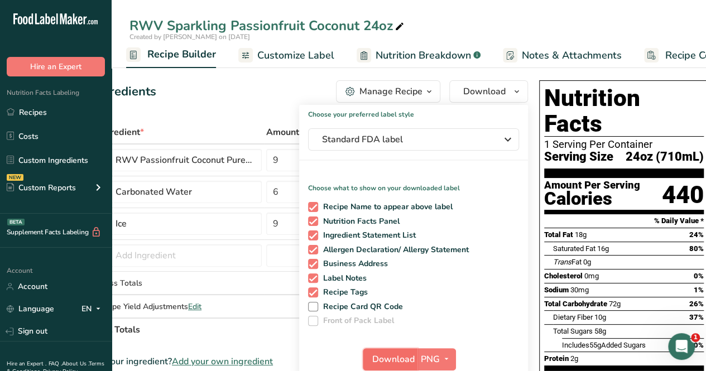
click at [394, 357] on span "Download" at bounding box center [393, 359] width 42 height 13
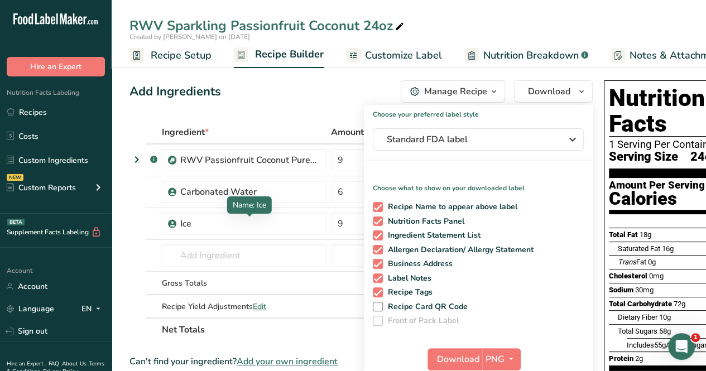
scroll to position [0, 108]
